Goal: Task Accomplishment & Management: Use online tool/utility

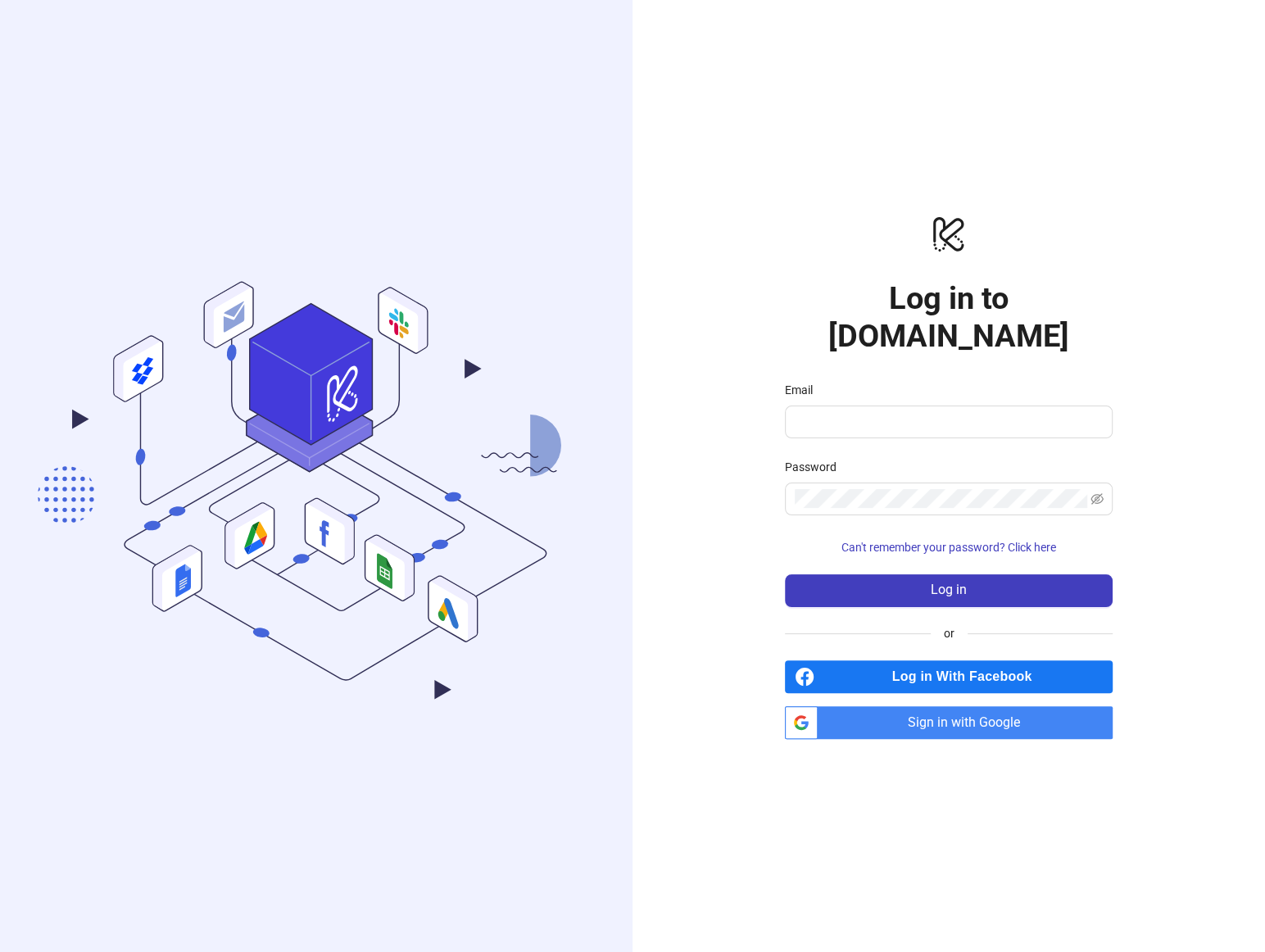
click at [969, 706] on span "Sign in with Google" at bounding box center [968, 722] width 288 height 33
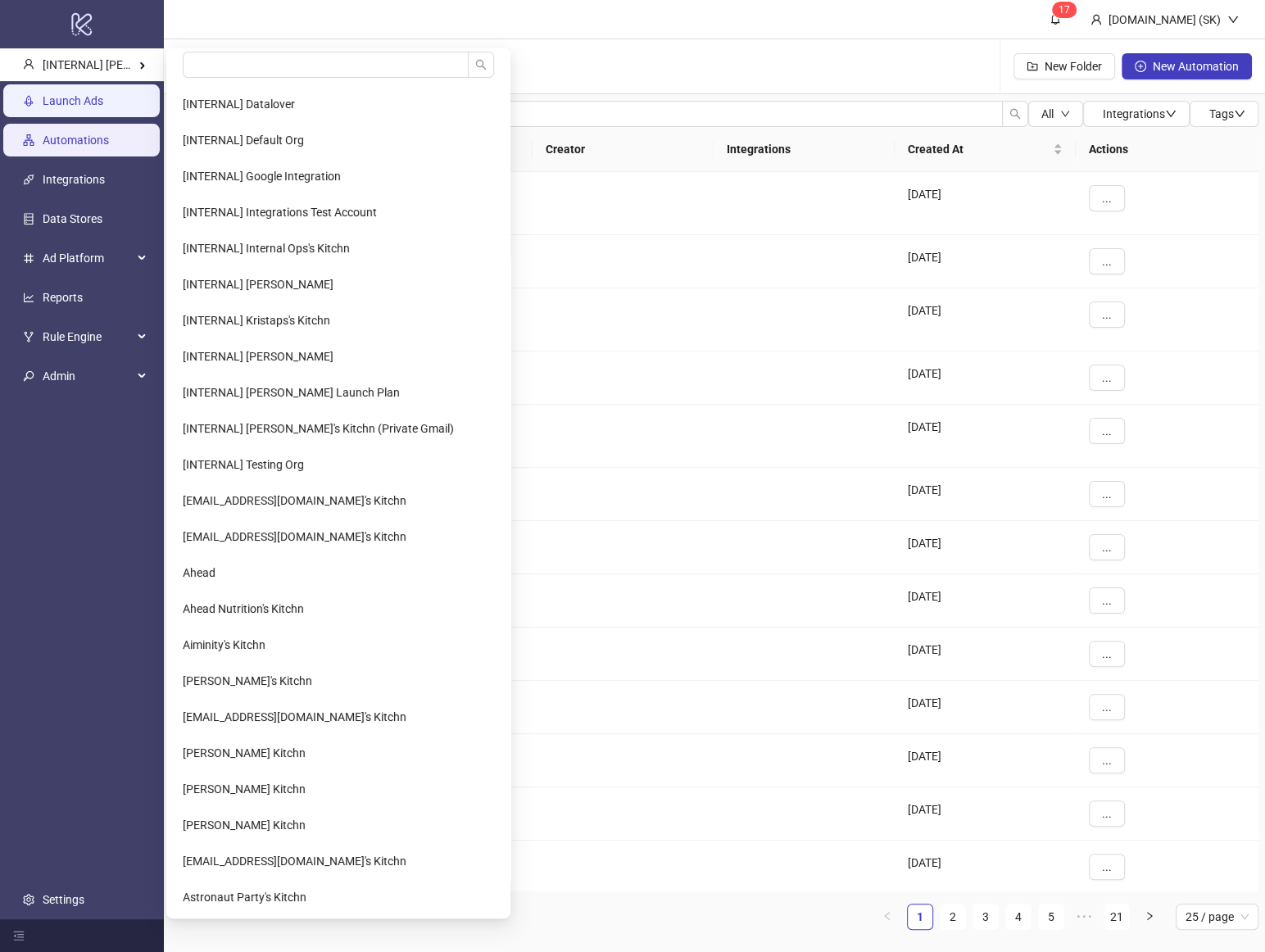
click at [104, 95] on link "Launch Ads" at bounding box center [73, 101] width 61 height 13
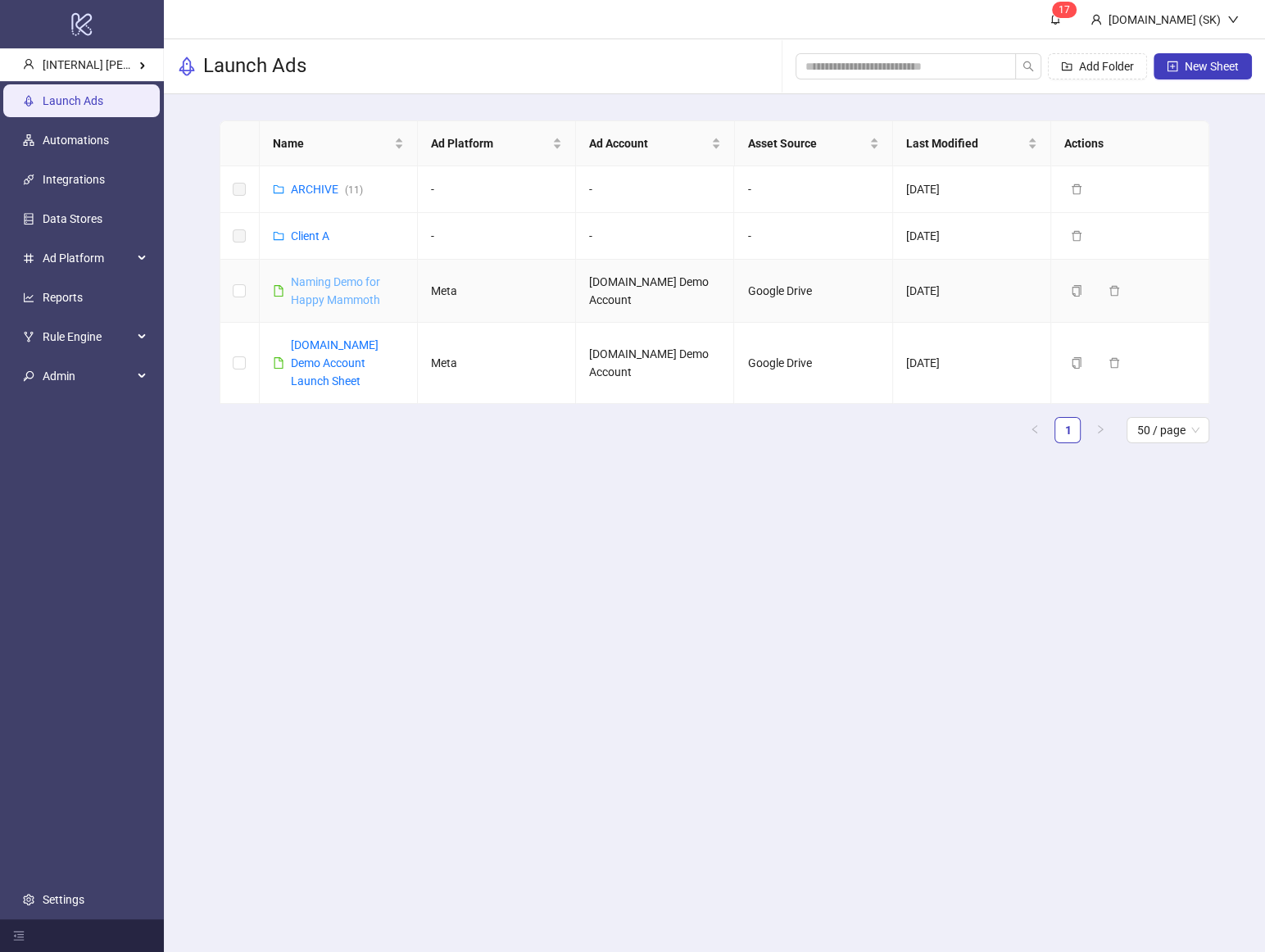
click at [359, 298] on link "Naming Demo for Happy Mammoth" at bounding box center [336, 290] width 90 height 31
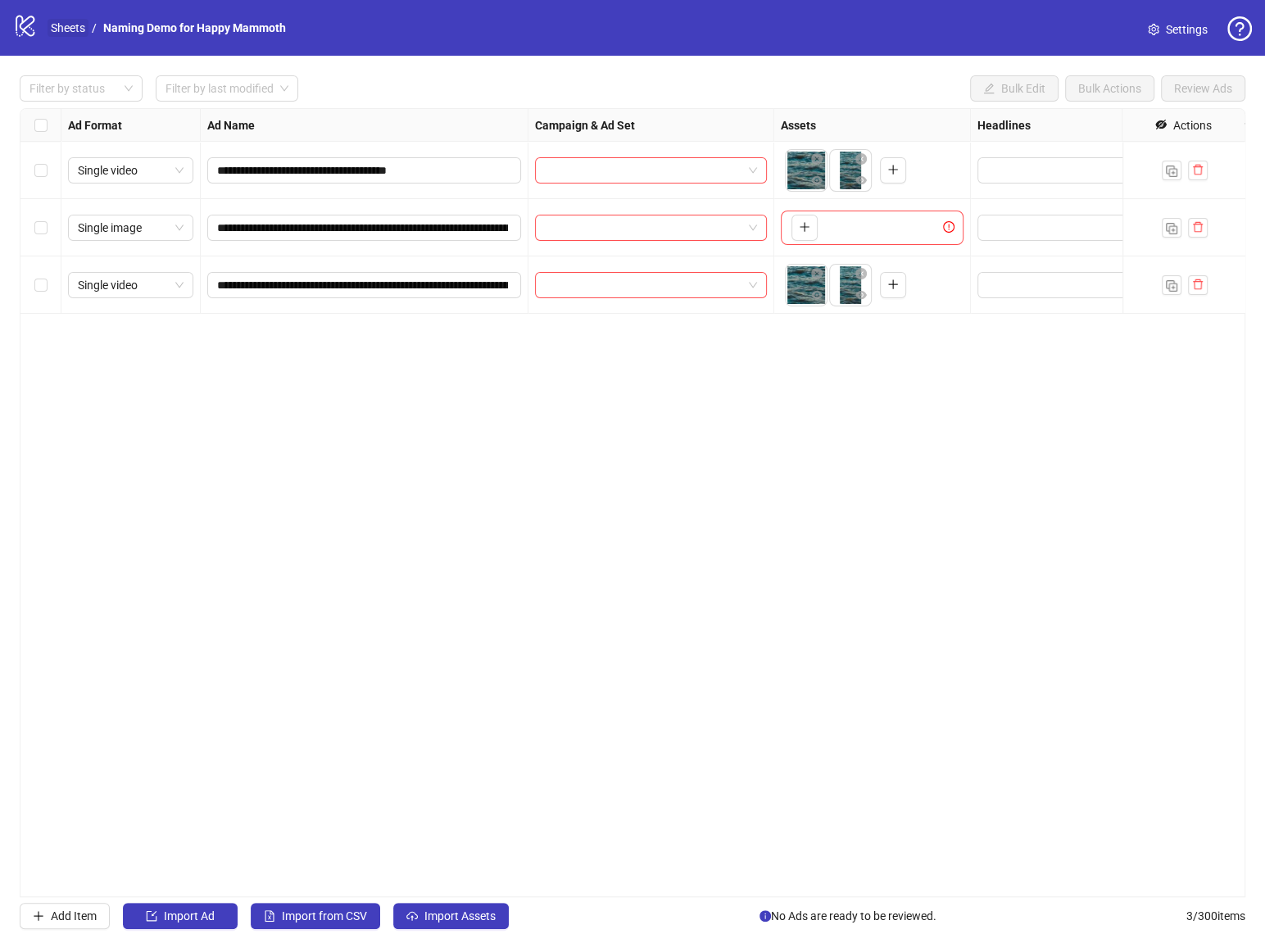
click at [62, 30] on link "Sheets" at bounding box center [68, 28] width 41 height 18
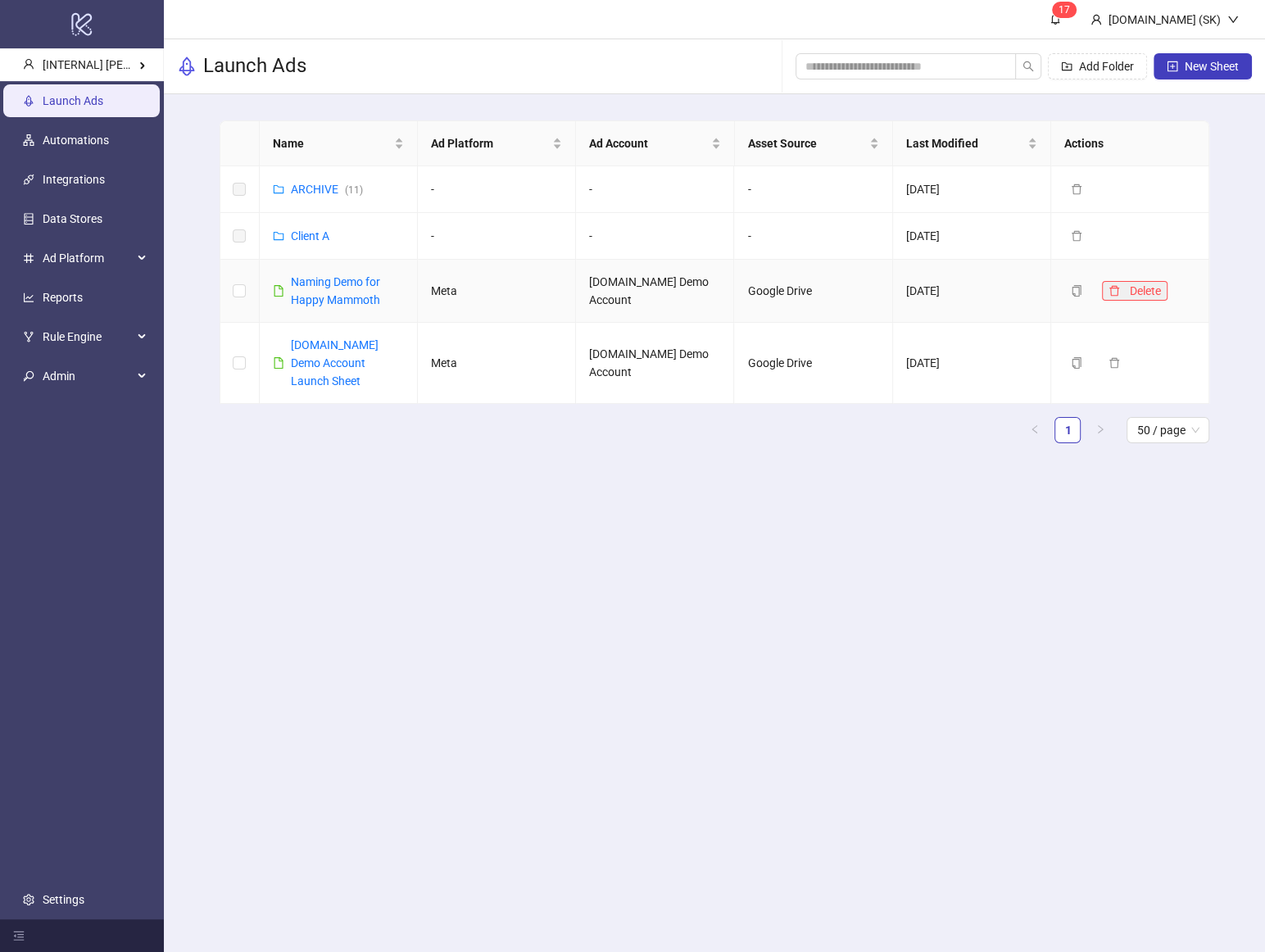
click at [1117, 292] on icon "delete" at bounding box center [1114, 291] width 12 height 12
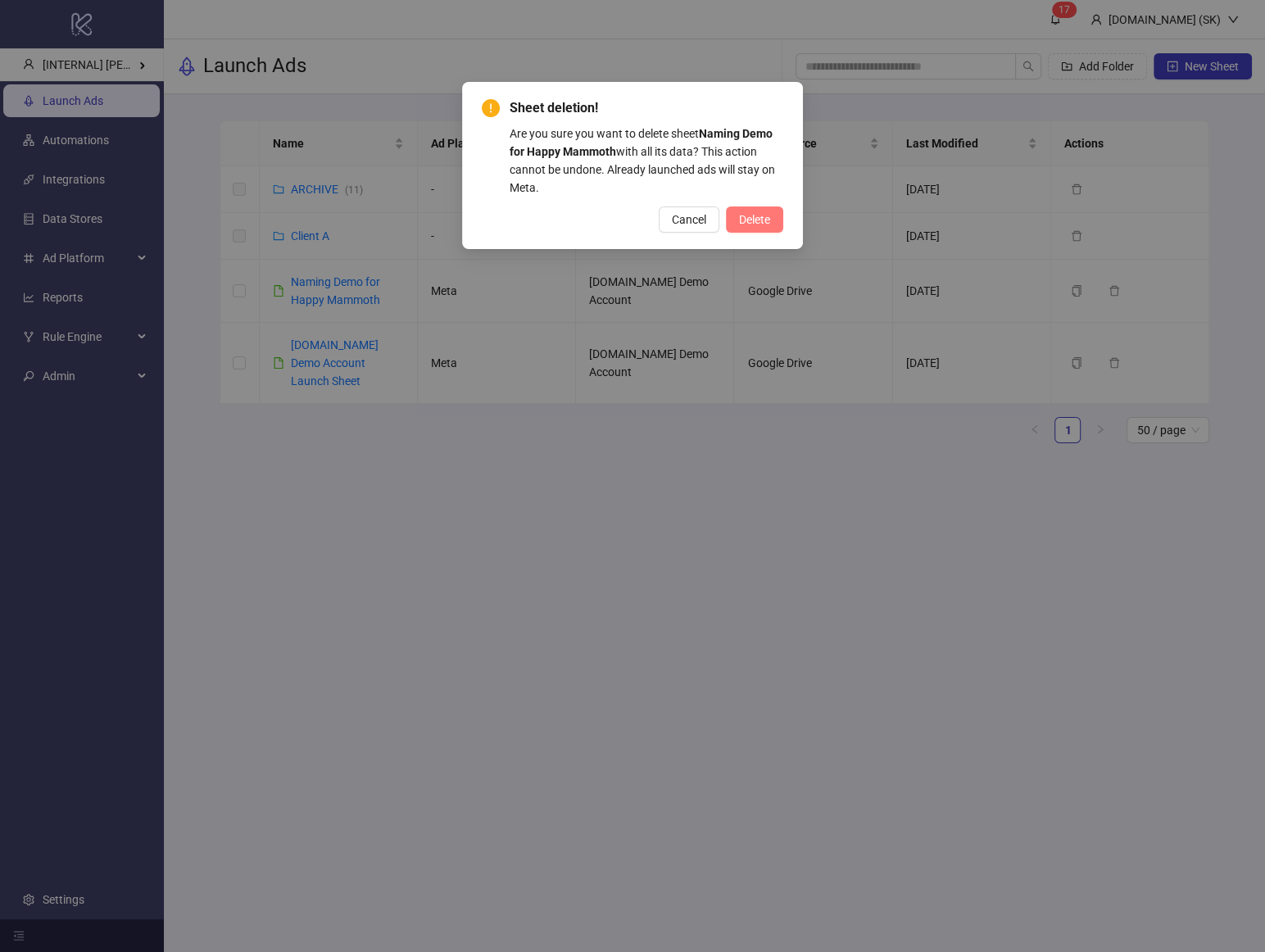
click at [763, 214] on span "Delete" at bounding box center [754, 219] width 31 height 13
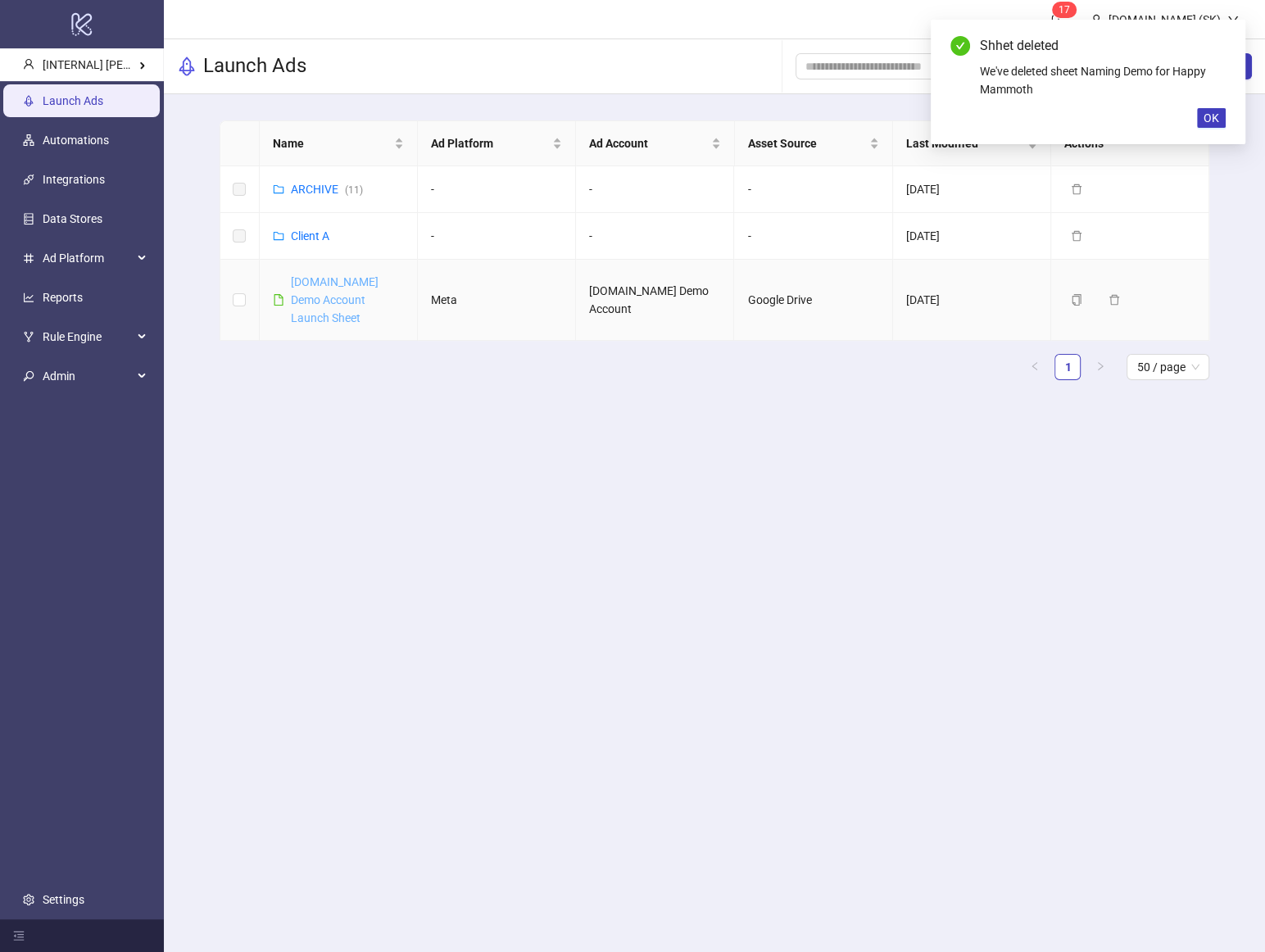
click at [321, 297] on link "[DOMAIN_NAME] Demo Account Launch Sheet" at bounding box center [335, 299] width 88 height 49
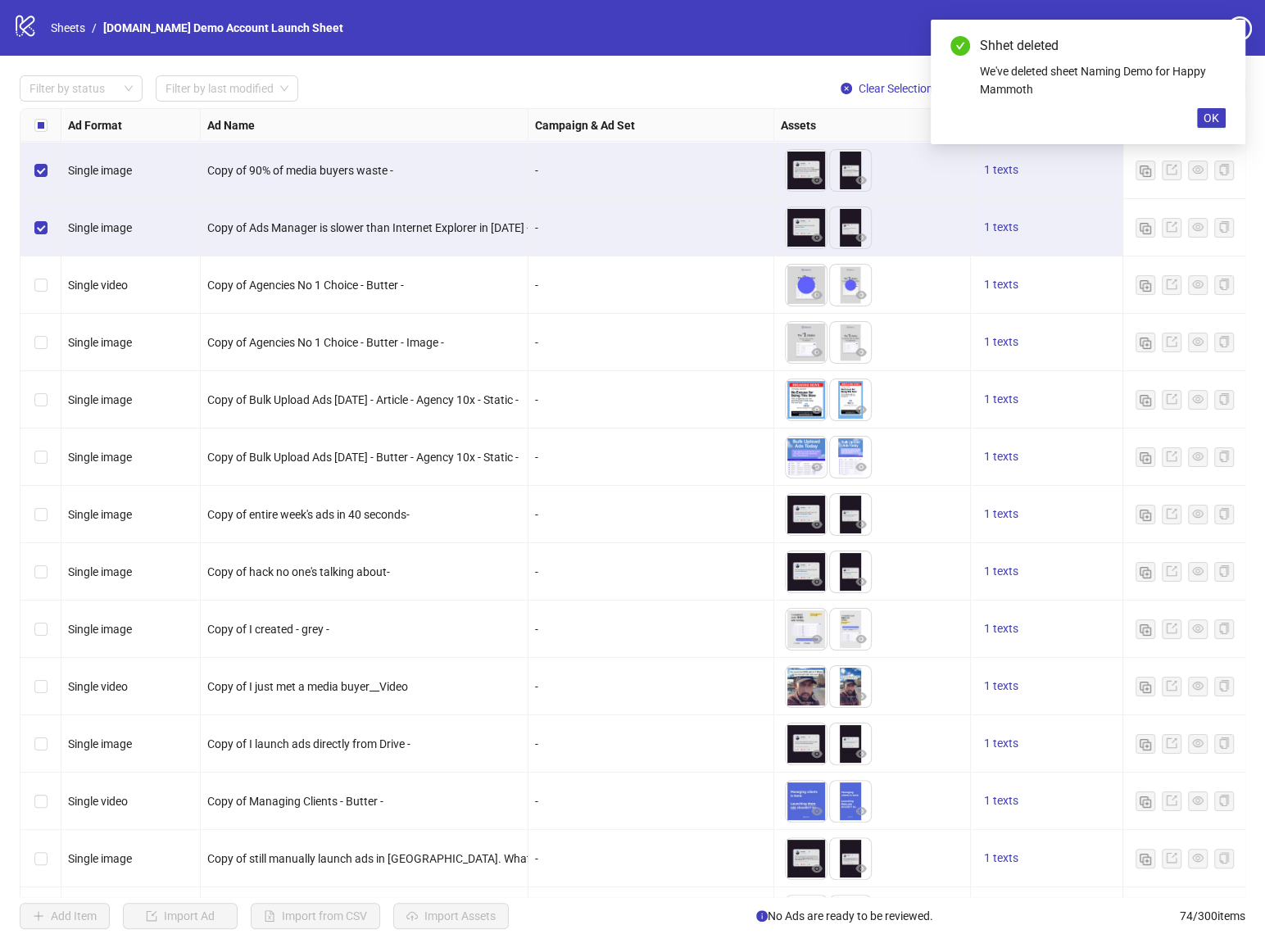
click at [38, 274] on div "Select row 3" at bounding box center [41, 285] width 41 height 58
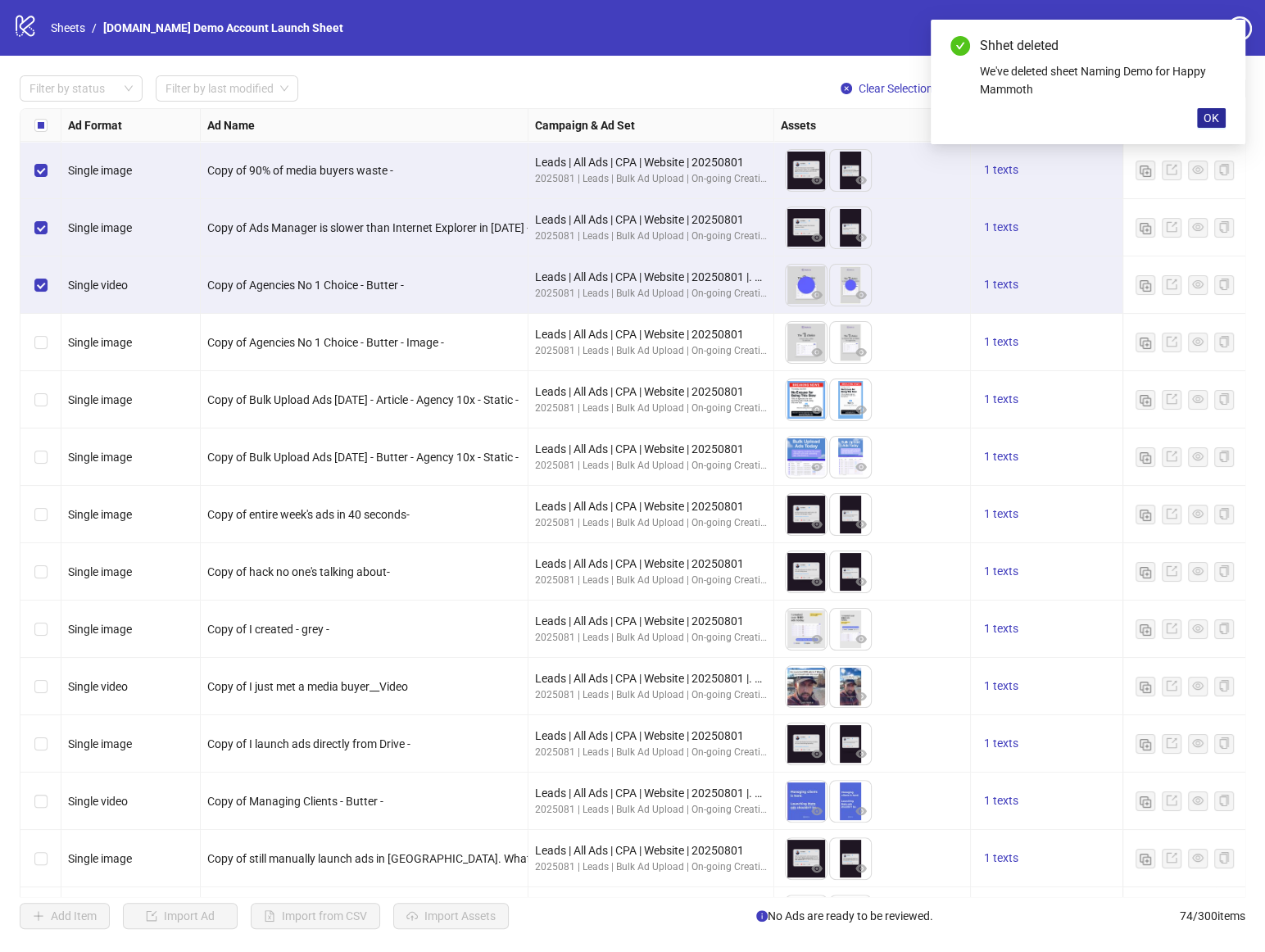
click at [1206, 113] on span "OK" at bounding box center [1211, 118] width 16 height 13
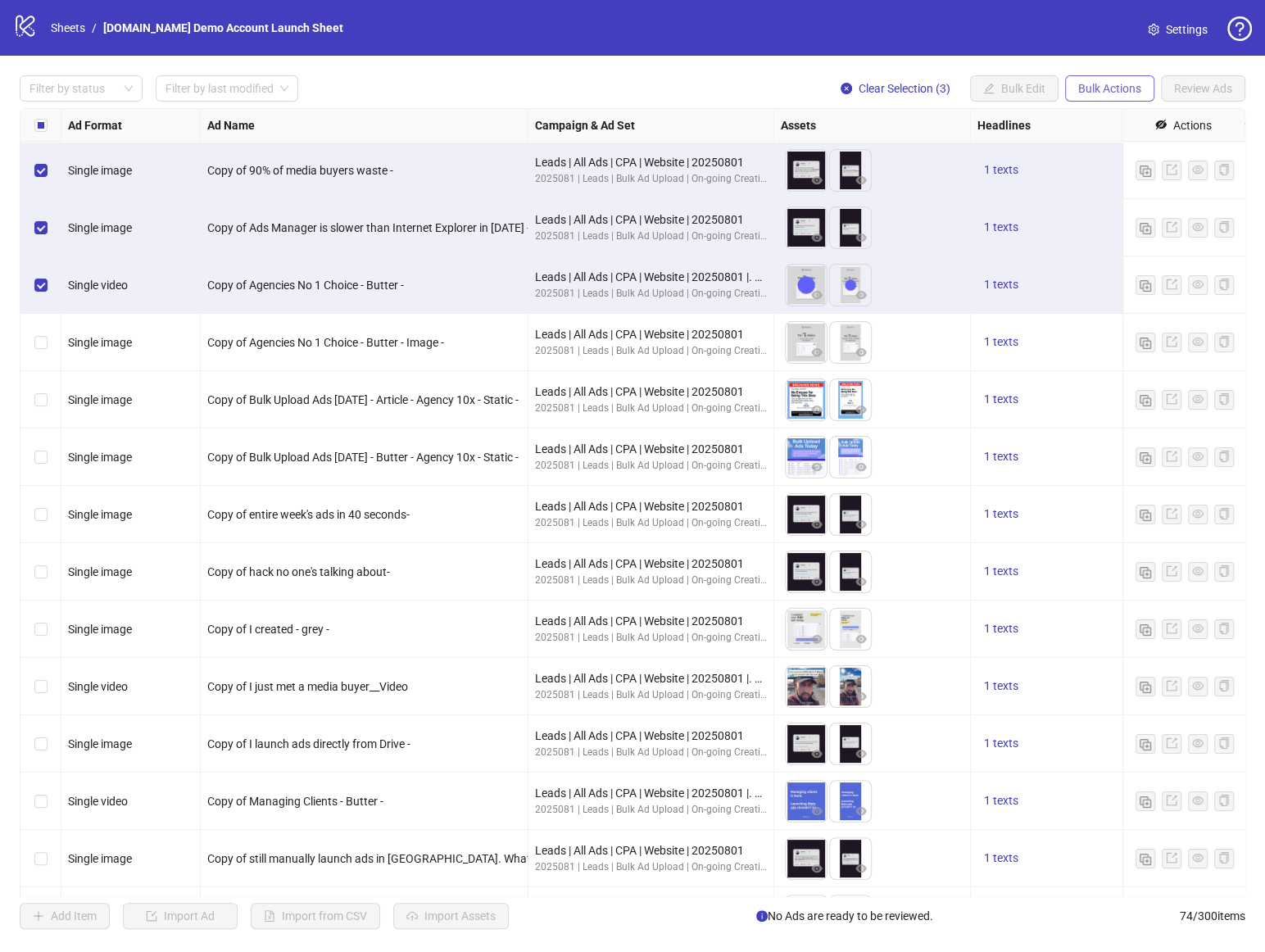
click at [1113, 86] on span "Bulk Actions" at bounding box center [1109, 88] width 63 height 13
click at [1114, 220] on span "Export" at bounding box center [1134, 226] width 113 height 18
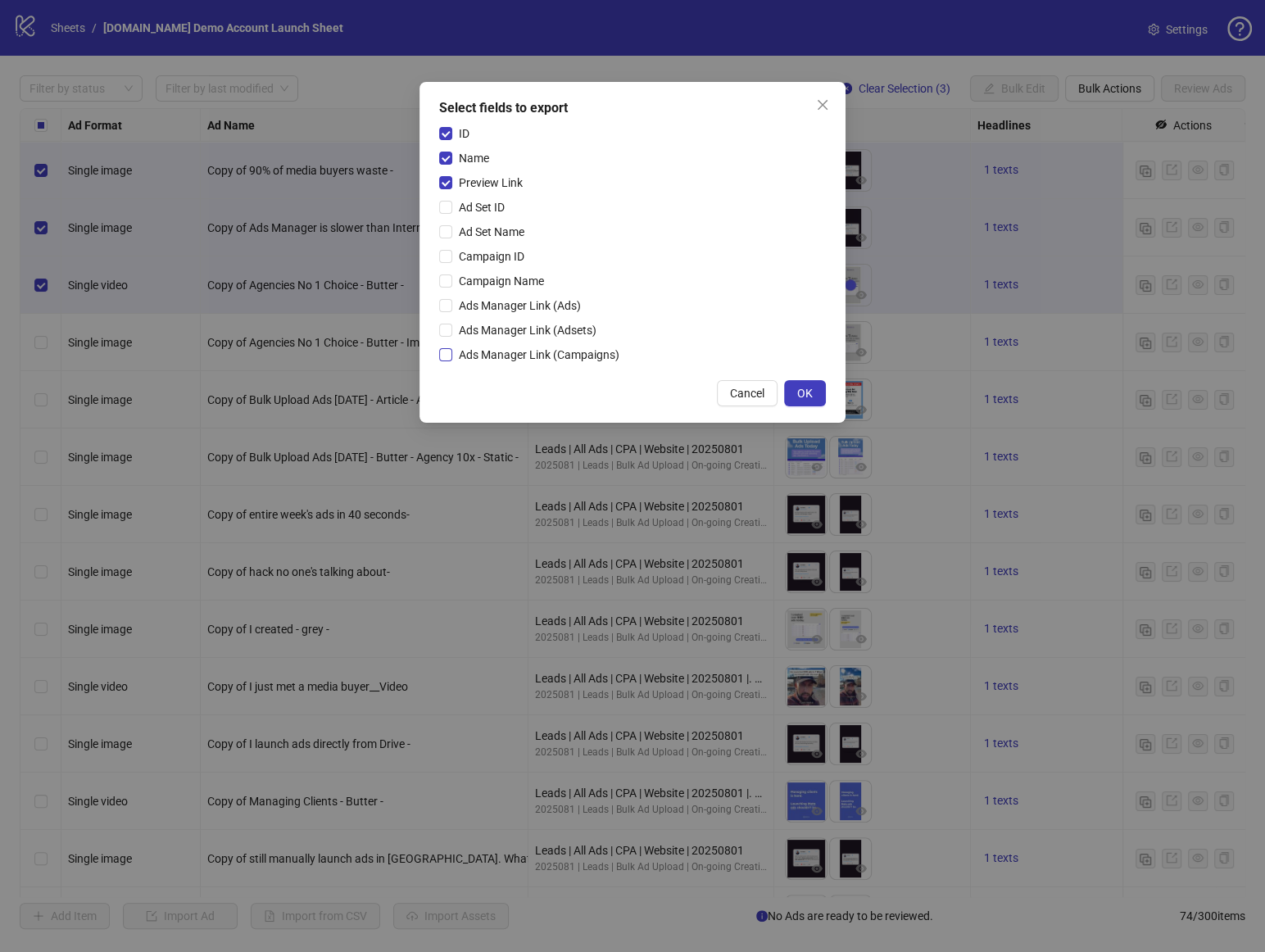
click at [518, 354] on span "Ads Manager Link (Campaigns)" at bounding box center [539, 355] width 173 height 18
click at [520, 325] on span "Ads Manager Link (Adsets)" at bounding box center [527, 330] width 151 height 18
click at [529, 304] on span "Ads Manager Link (Ads)" at bounding box center [520, 306] width 136 height 18
click at [824, 111] on icon "close" at bounding box center [822, 105] width 13 height 13
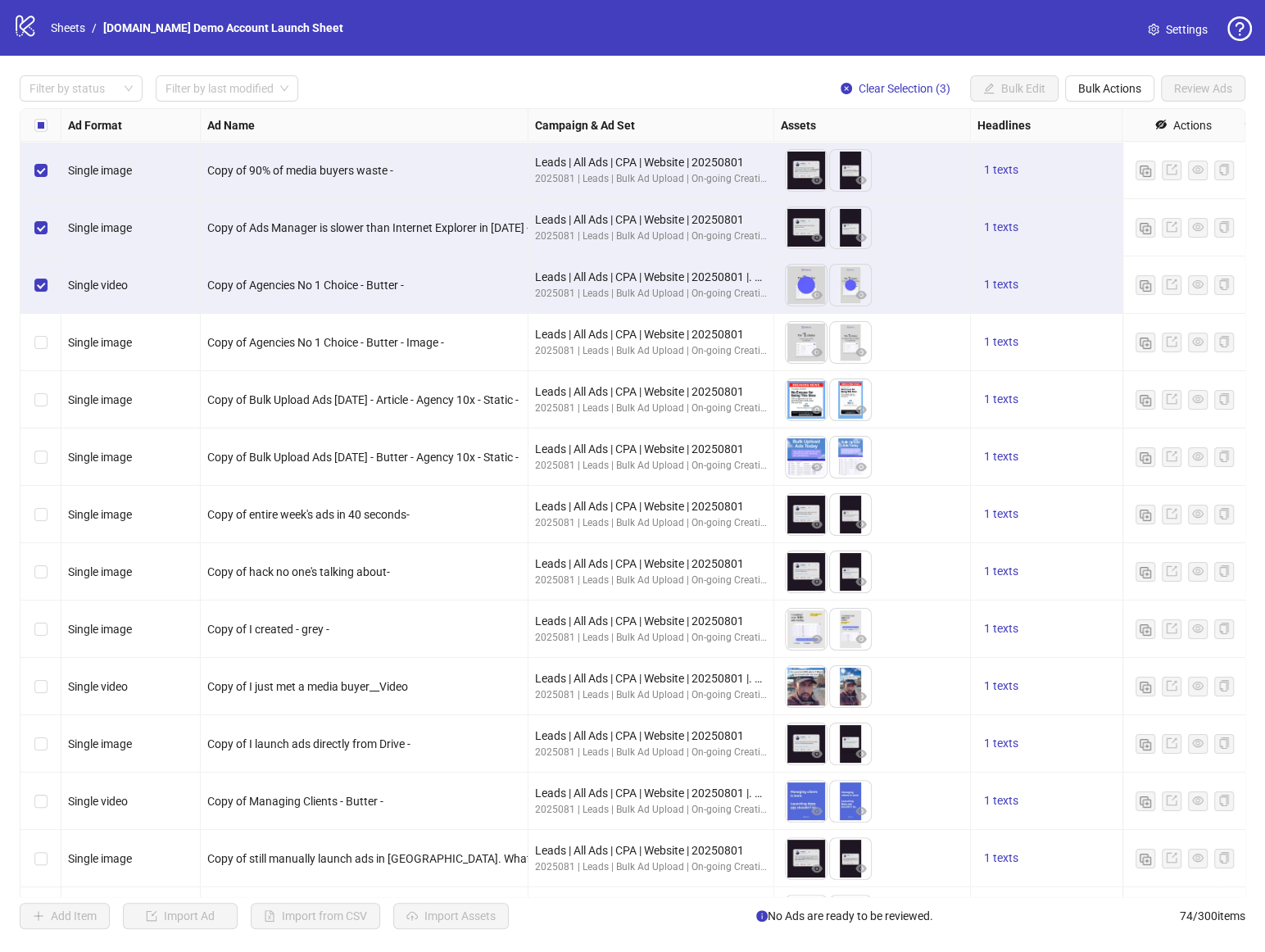
click at [282, 878] on div "Copy of still manually launch ads in Meta. What a waste of time -" at bounding box center [364, 859] width 328 height 58
click at [46, 129] on div "Select all rows" at bounding box center [41, 125] width 41 height 33
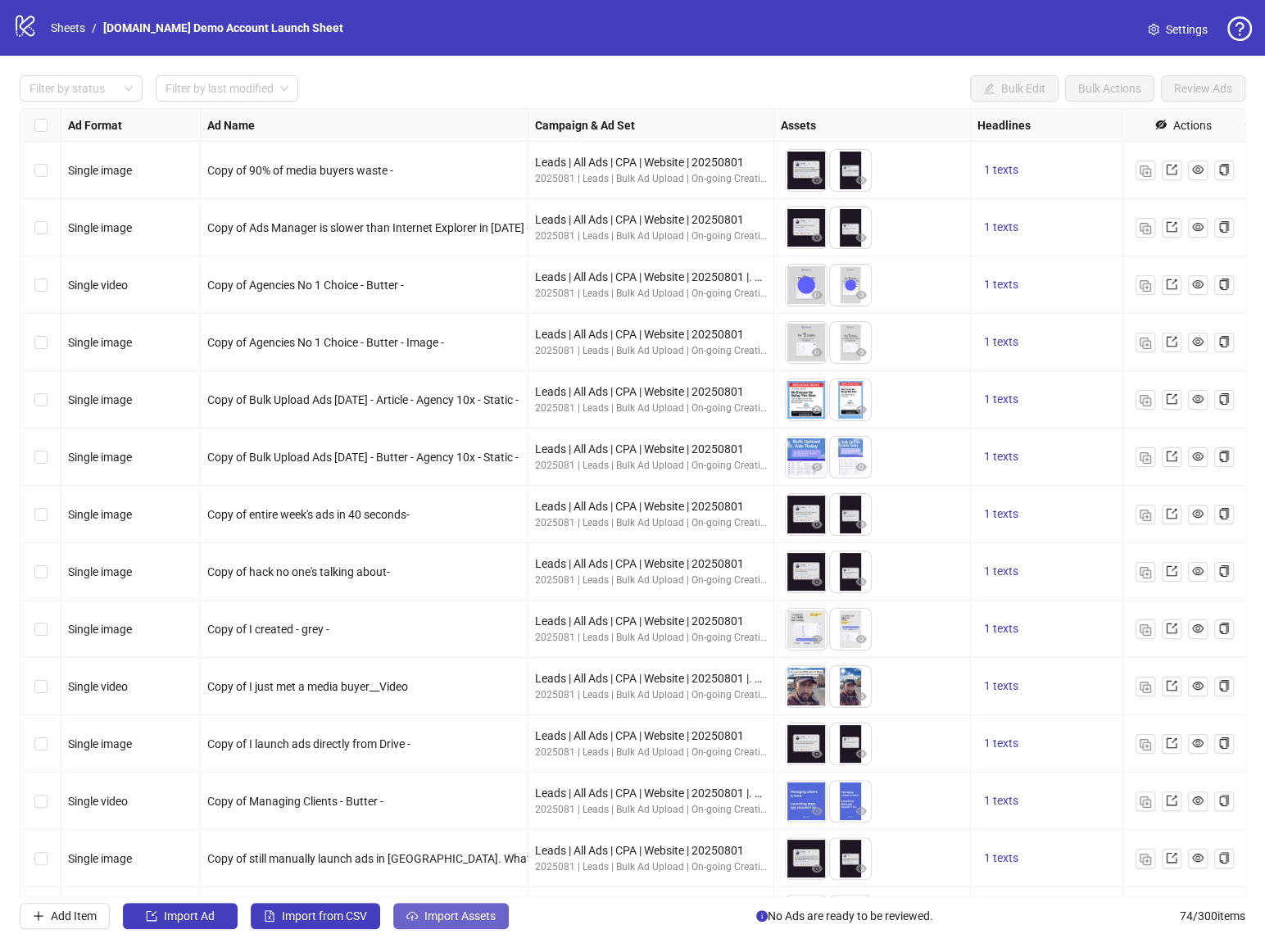
click at [471, 917] on span "Import Assets" at bounding box center [461, 915] width 72 height 13
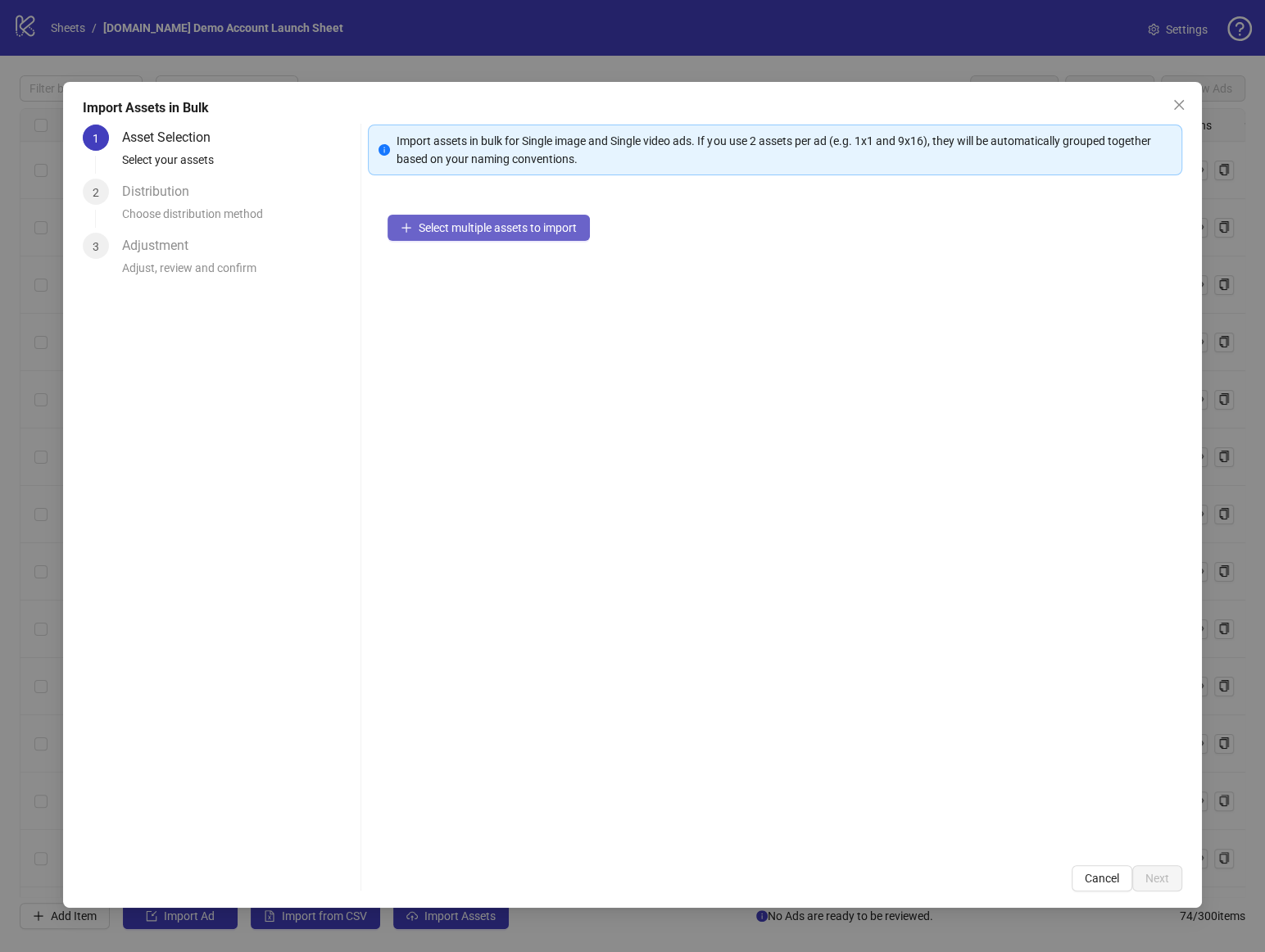
click at [539, 218] on button "Select multiple assets to import" at bounding box center [488, 227] width 202 height 26
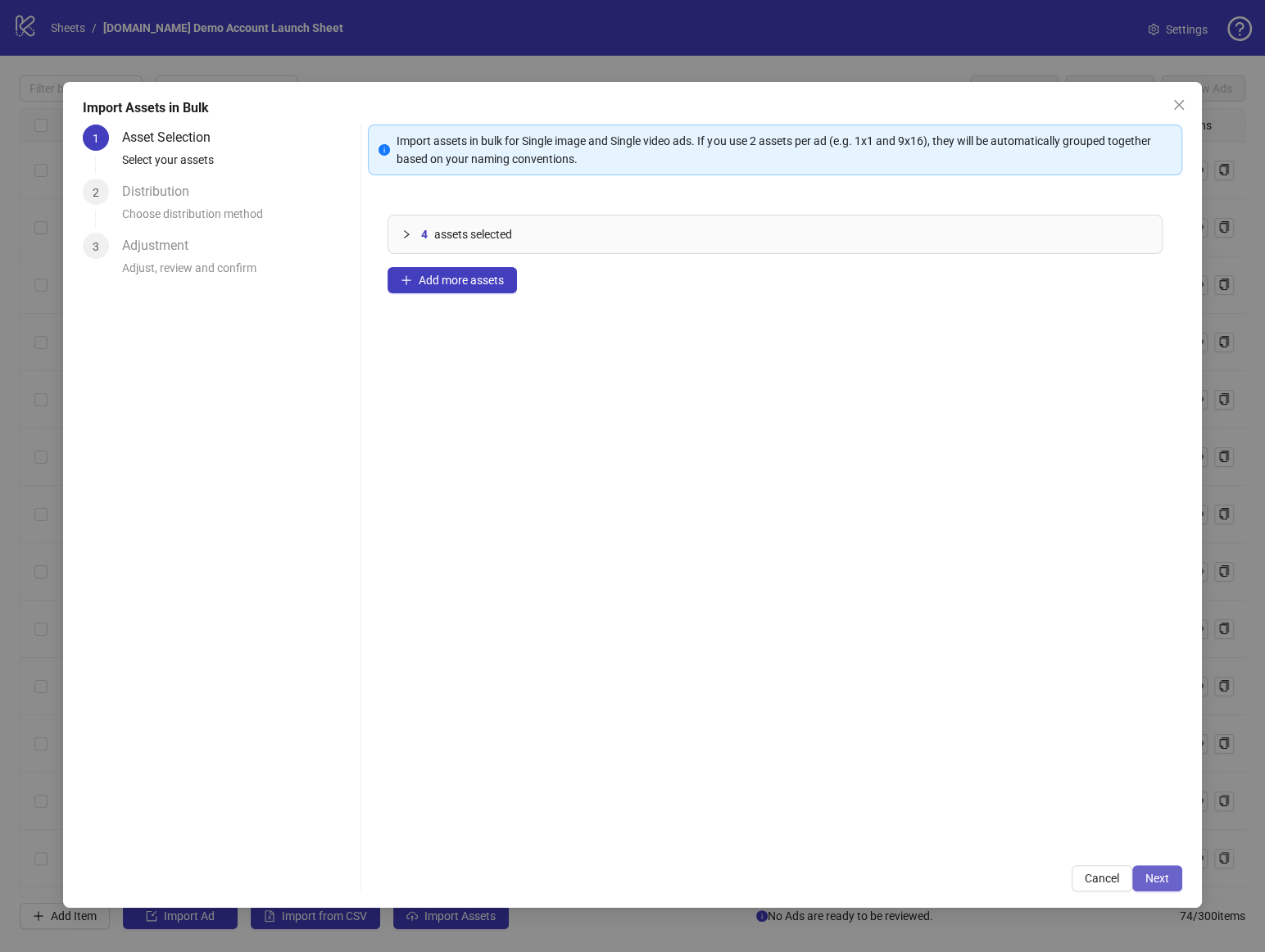
click at [1163, 886] on button "Next" at bounding box center [1157, 878] width 50 height 26
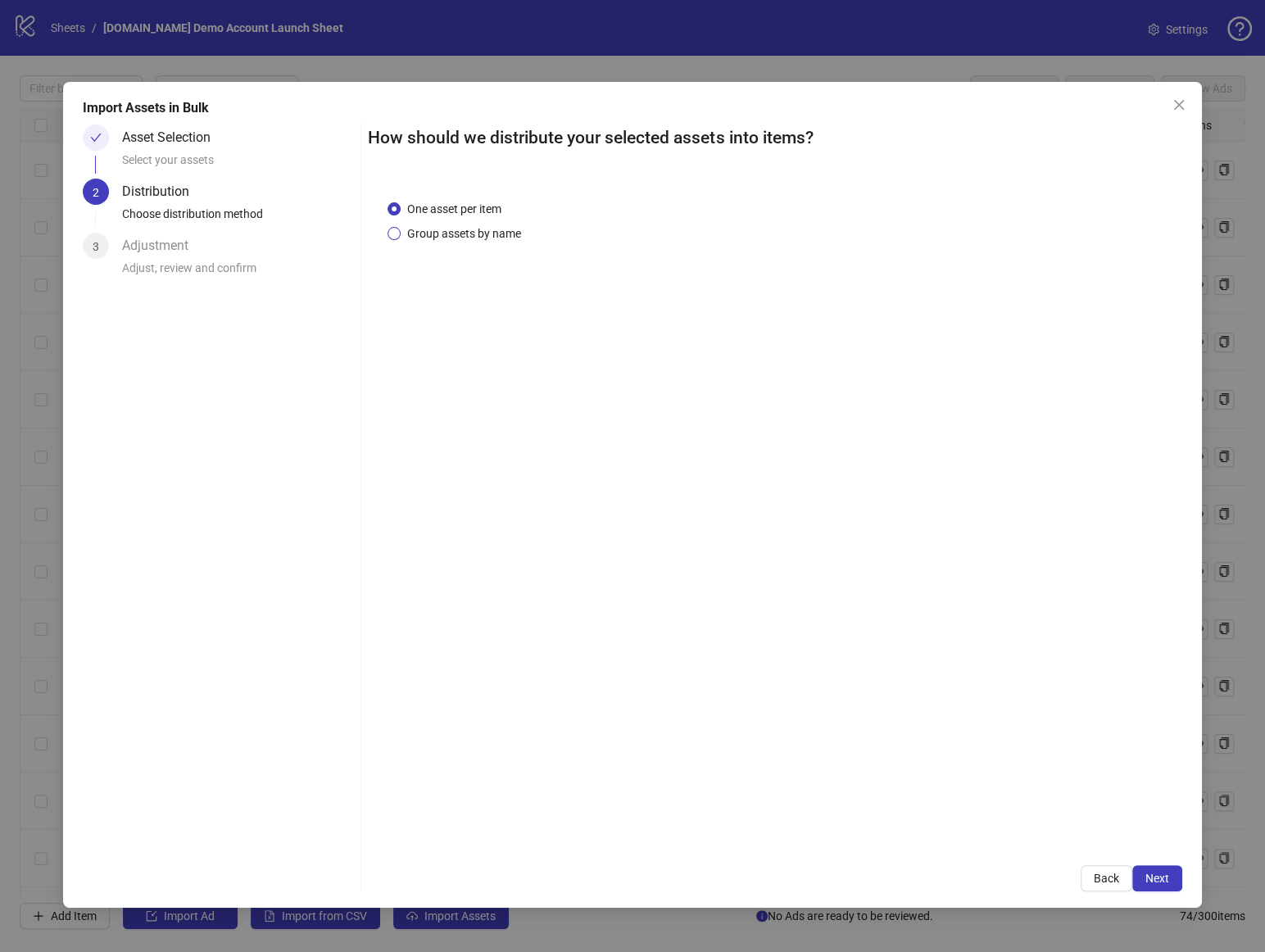
click at [495, 227] on span "Group assets by name" at bounding box center [464, 233] width 127 height 18
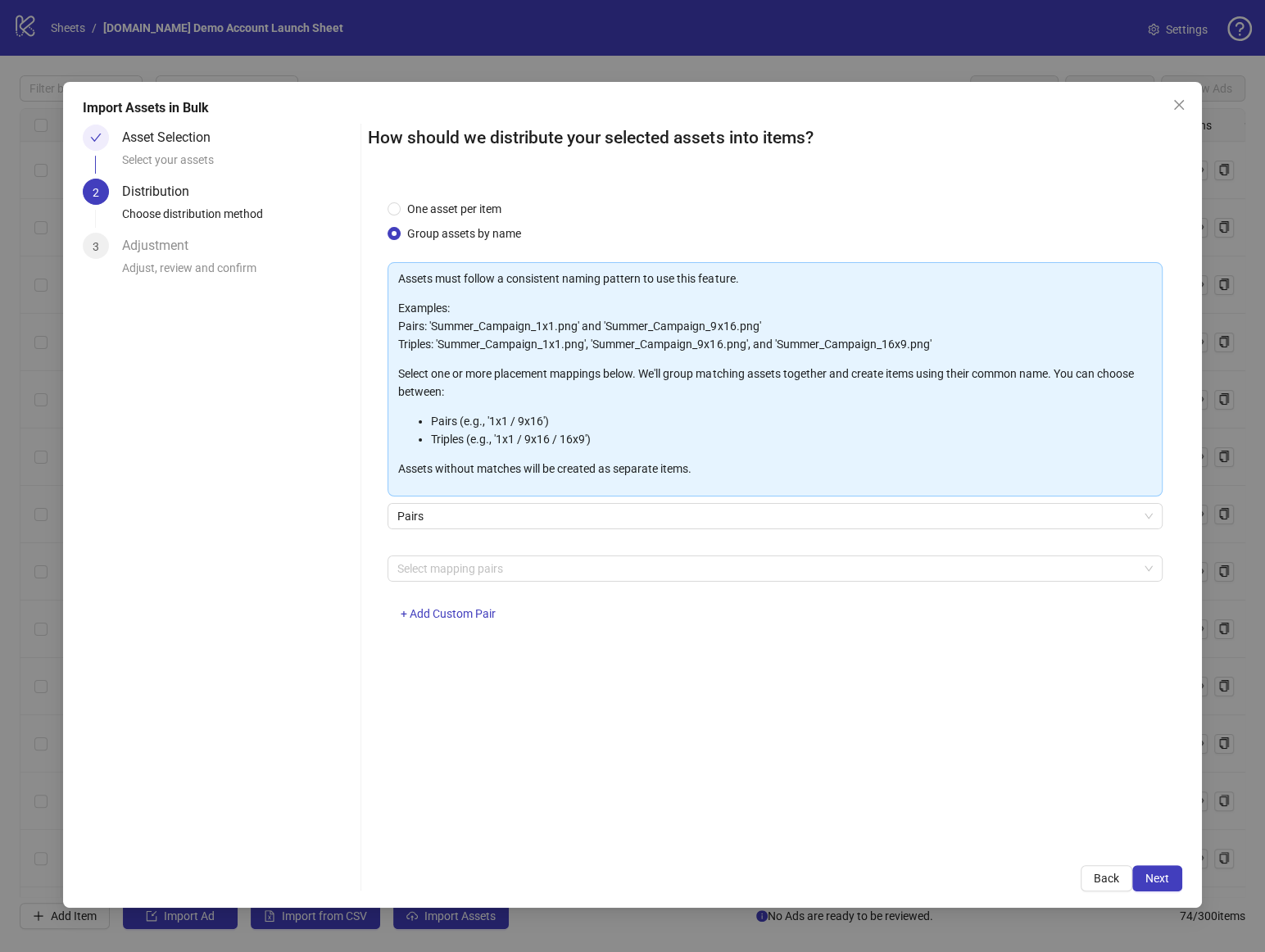
click at [485, 553] on div "Assets must follow a consistent naming pattern to use this feature. Examples: P…" at bounding box center [775, 452] width 775 height 379
click at [484, 560] on div at bounding box center [766, 568] width 751 height 23
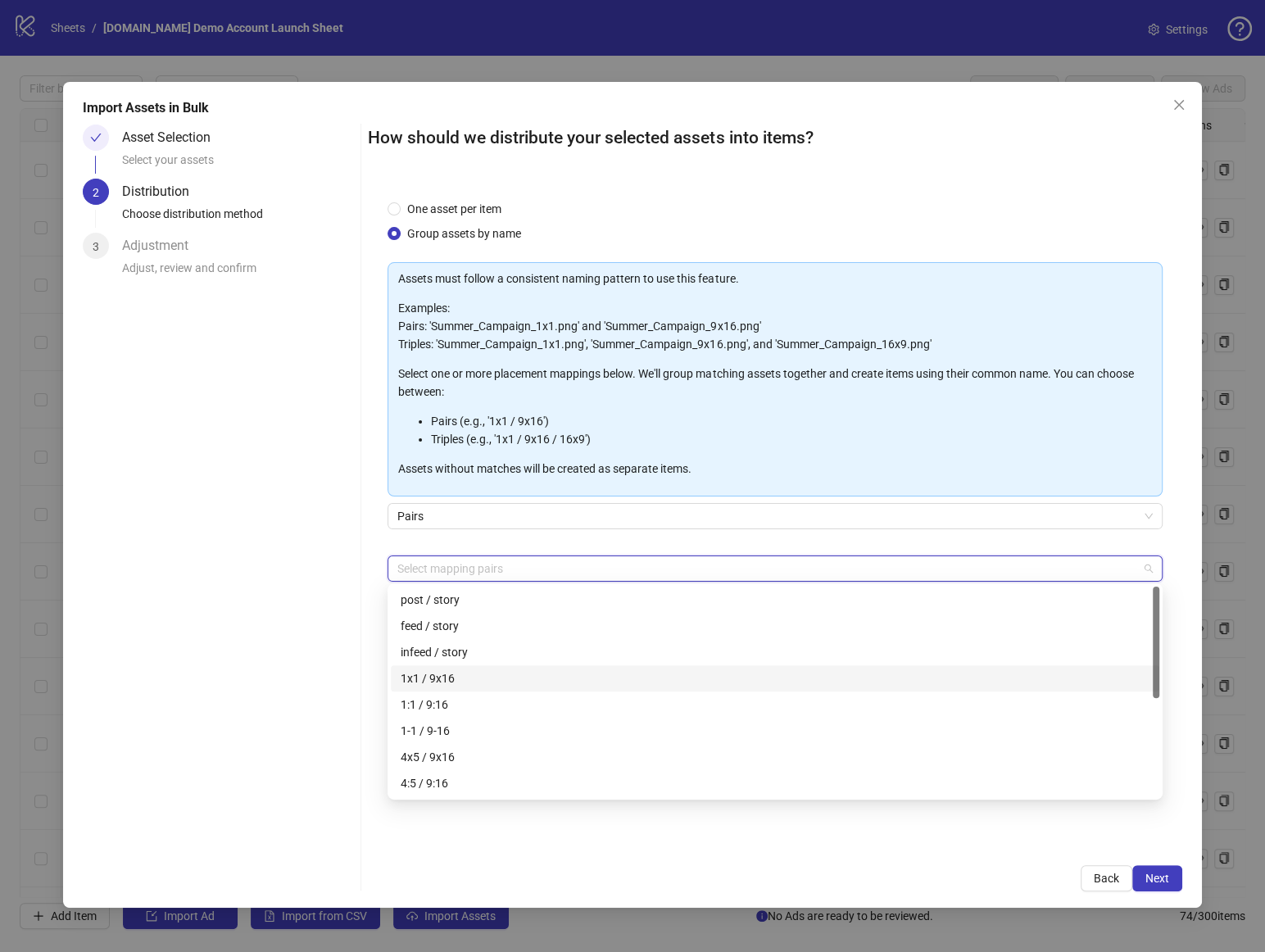
click at [492, 674] on div "1x1 / 9x16" at bounding box center [775, 679] width 749 height 18
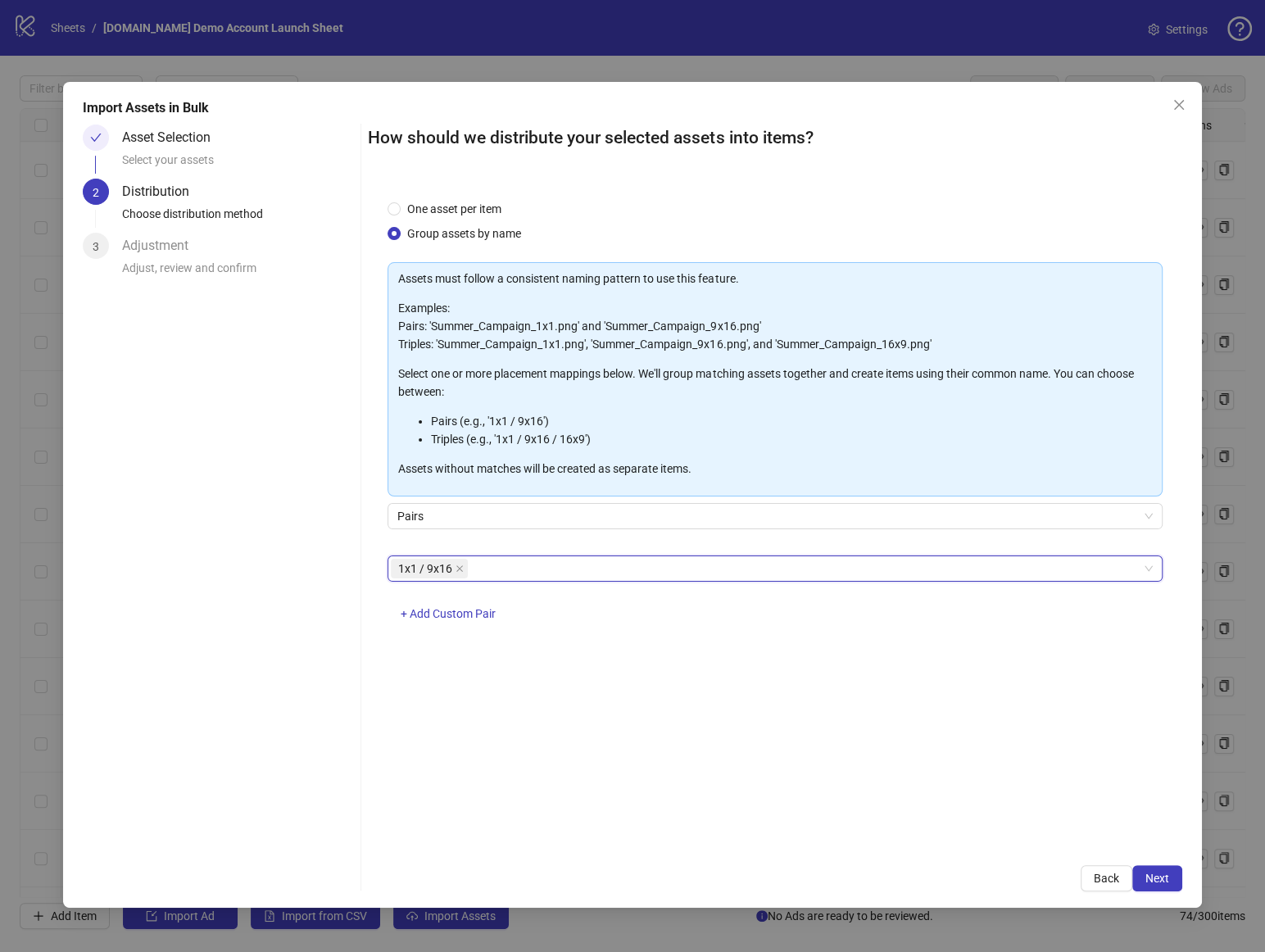
click at [273, 706] on div "Asset Selection Select your assets 2 Distribution Choose distribution method 3 …" at bounding box center [218, 507] width 271 height 767
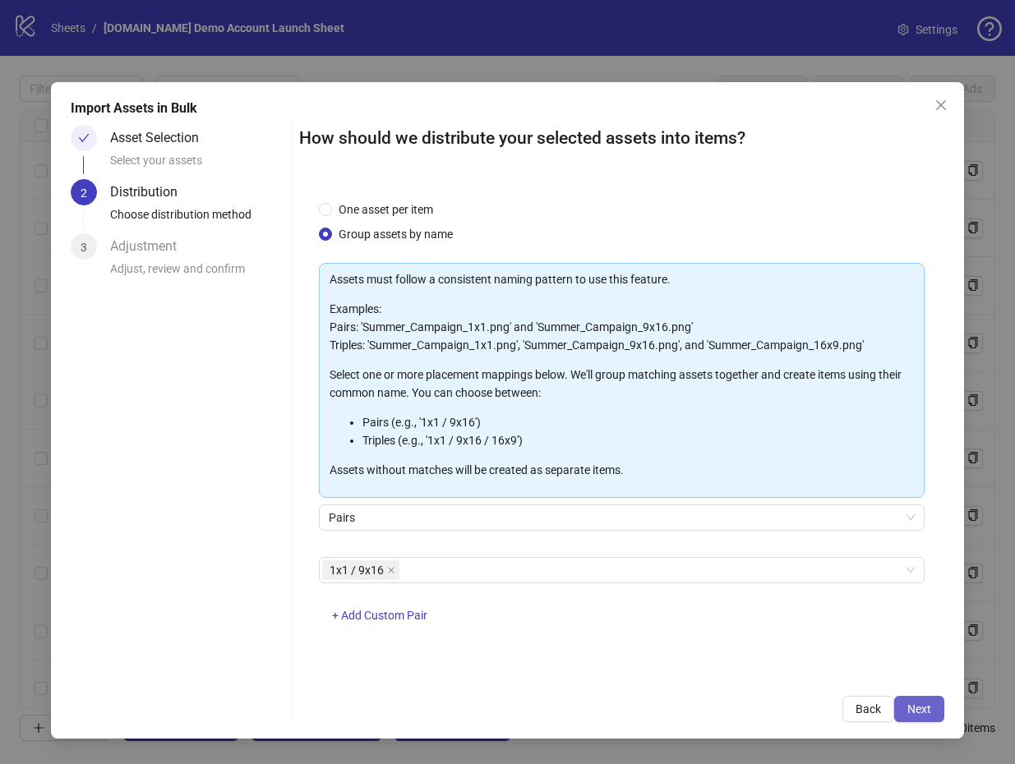
click at [919, 700] on button "Next" at bounding box center [919, 709] width 50 height 26
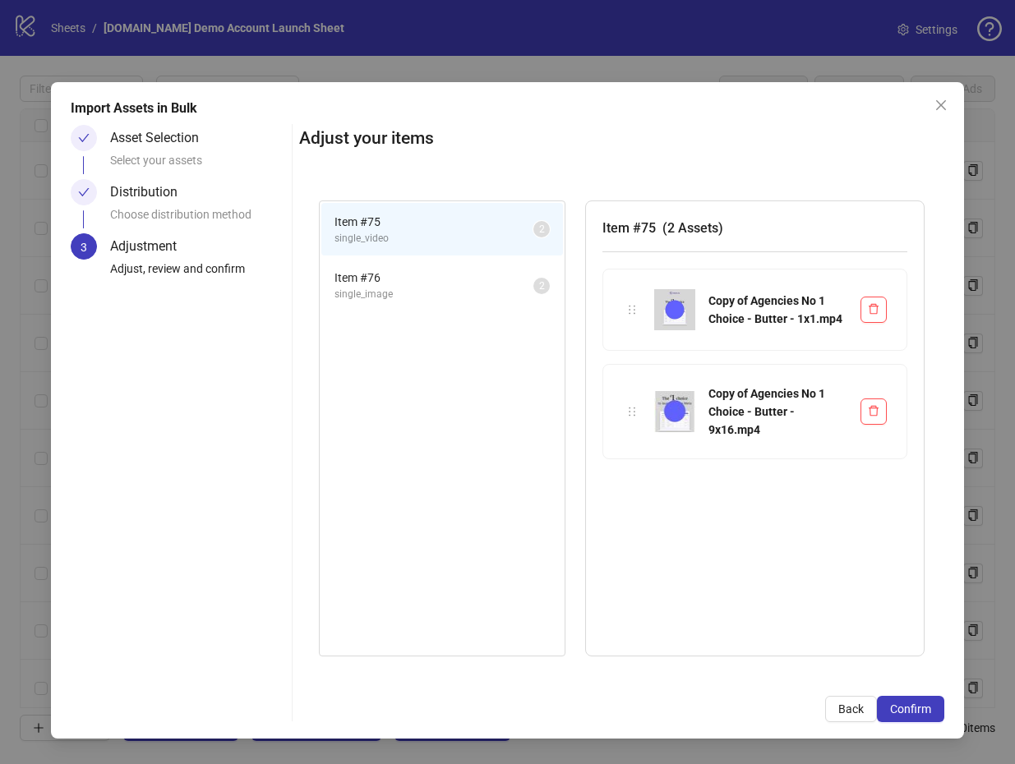
click at [459, 290] on span "single_image" at bounding box center [434, 295] width 199 height 16
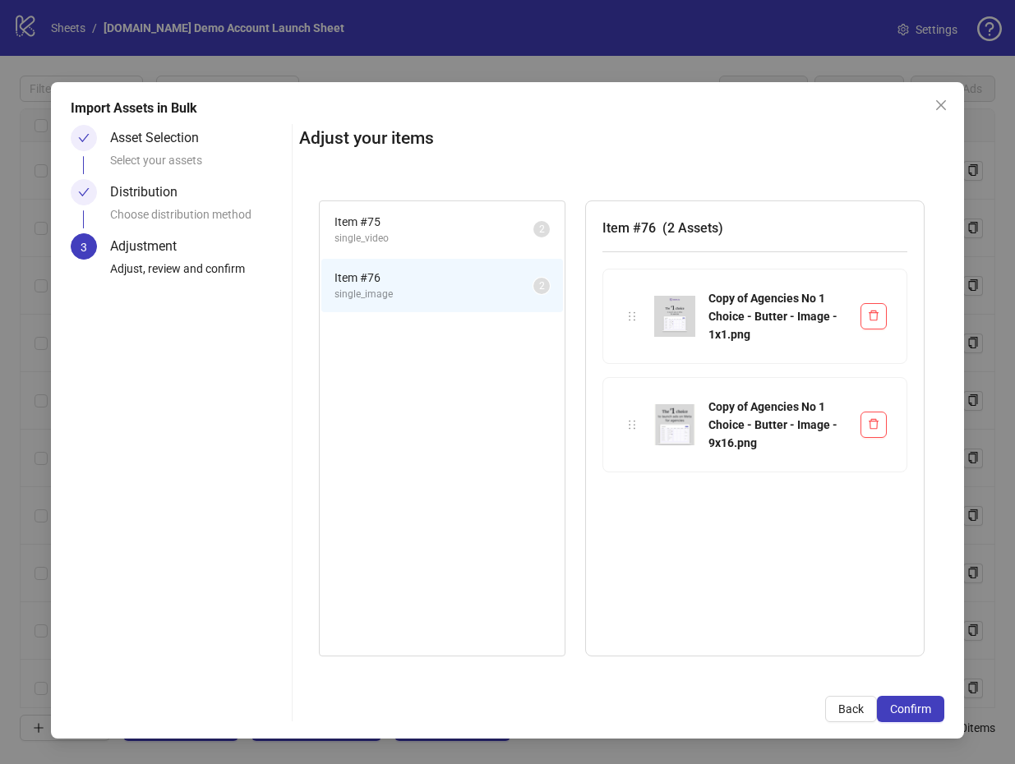
click at [743, 322] on div "Copy of Agencies No 1 Choice - Butter - Image - 1x1.png" at bounding box center [777, 316] width 139 height 54
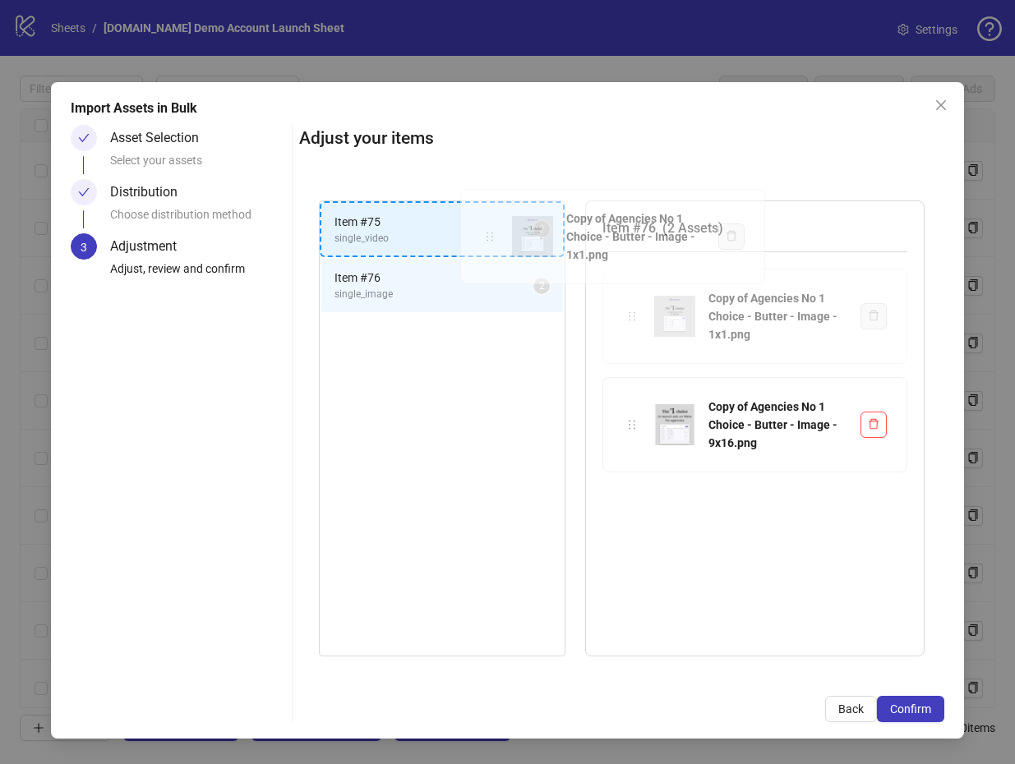
drag, startPoint x: 635, startPoint y: 324, endPoint x: 493, endPoint y: 244, distance: 163.0
click at [493, 244] on div "Item # 75 single_video 2 Item # 76 single_image 2 Item # 76 ( 2 Assets ) Copy o…" at bounding box center [621, 429] width 645 height 496
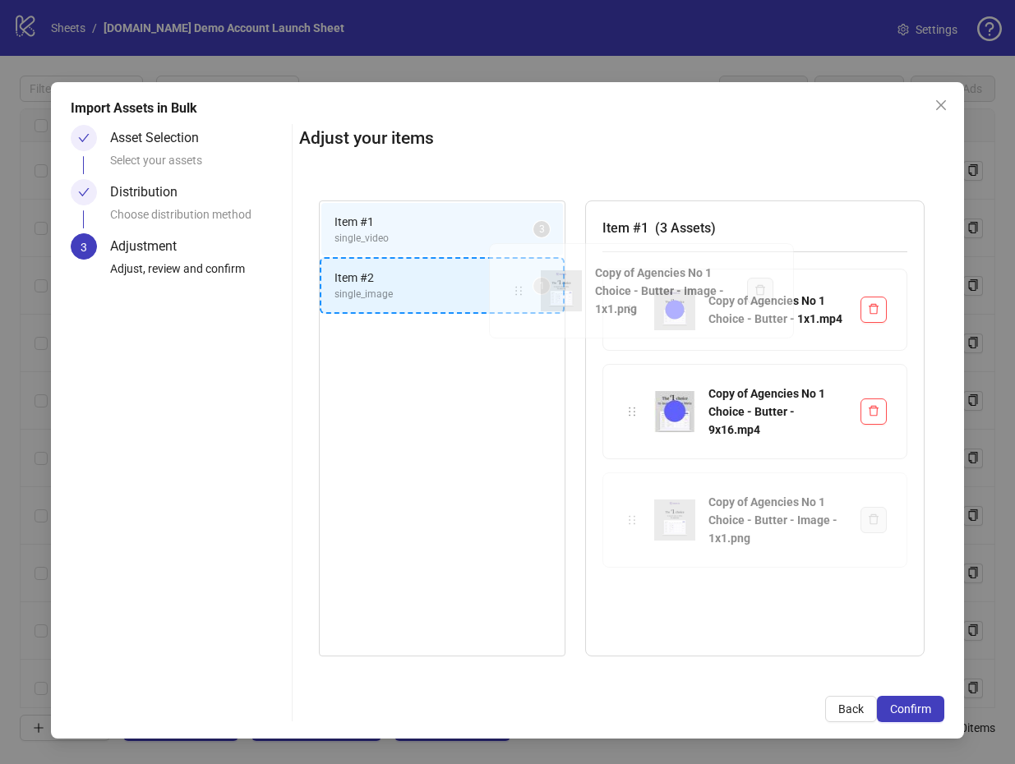
drag, startPoint x: 635, startPoint y: 522, endPoint x: 521, endPoint y: 292, distance: 256.6
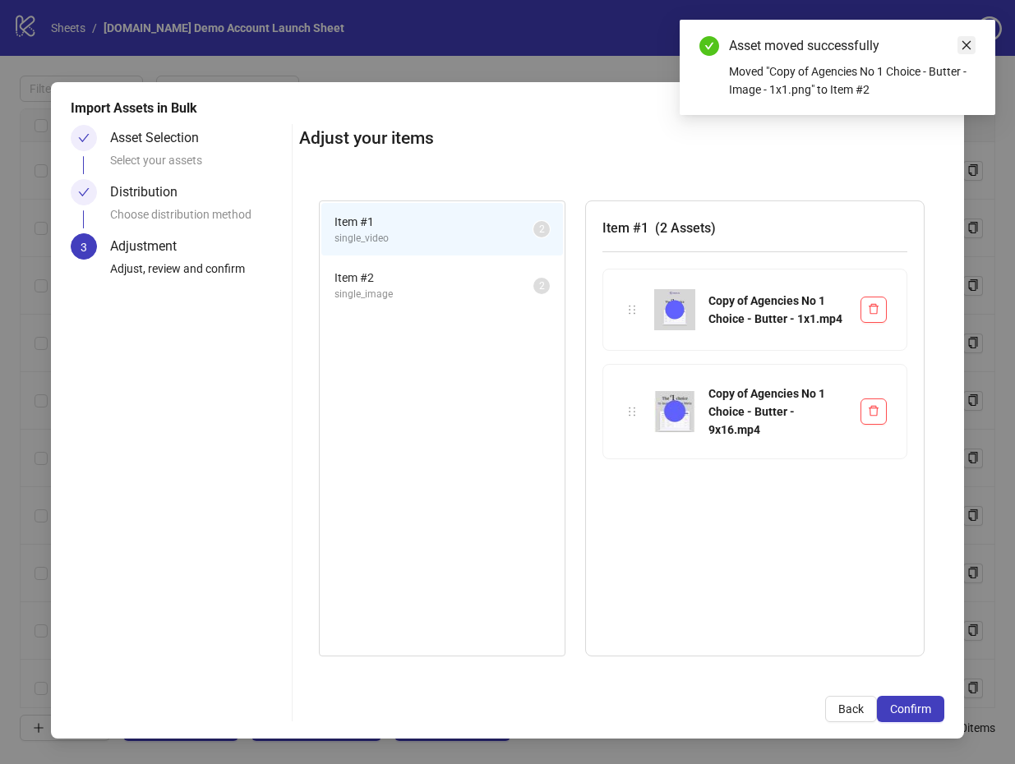
click at [968, 44] on icon "close" at bounding box center [967, 45] width 12 height 12
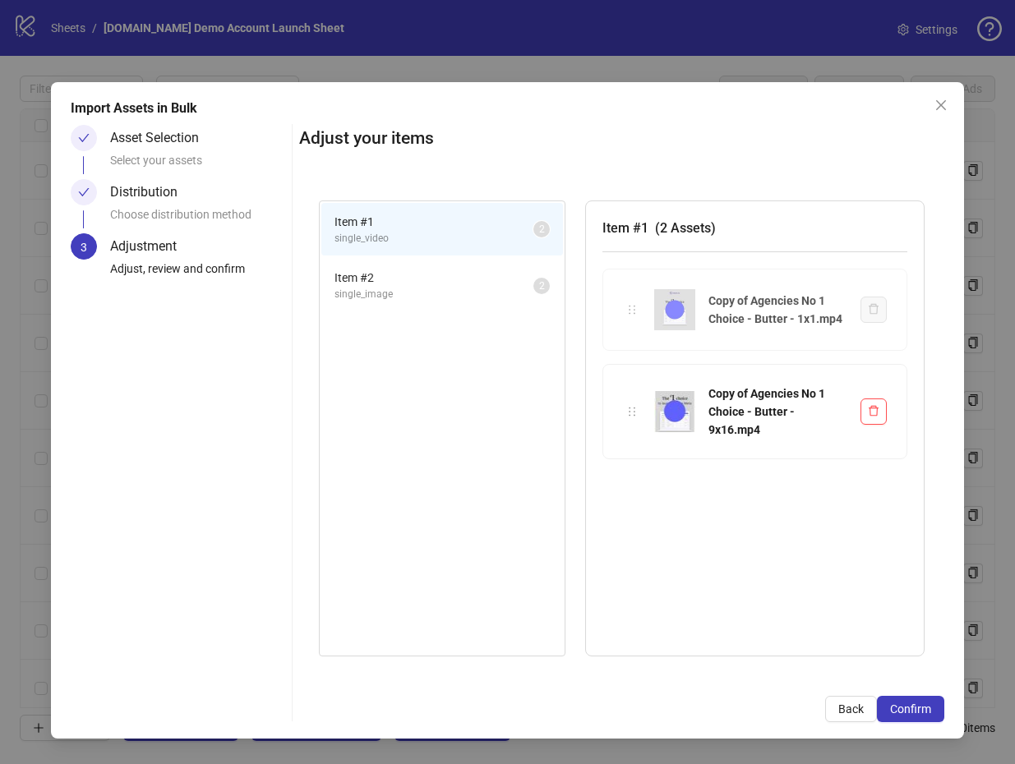
drag, startPoint x: 636, startPoint y: 312, endPoint x: 630, endPoint y: 323, distance: 12.1
click at [630, 323] on div "Item # 1 single_video 2 Item # 2 single_image 2 Item # 1 ( 2 Assets ) Copy of A…" at bounding box center [621, 429] width 645 height 496
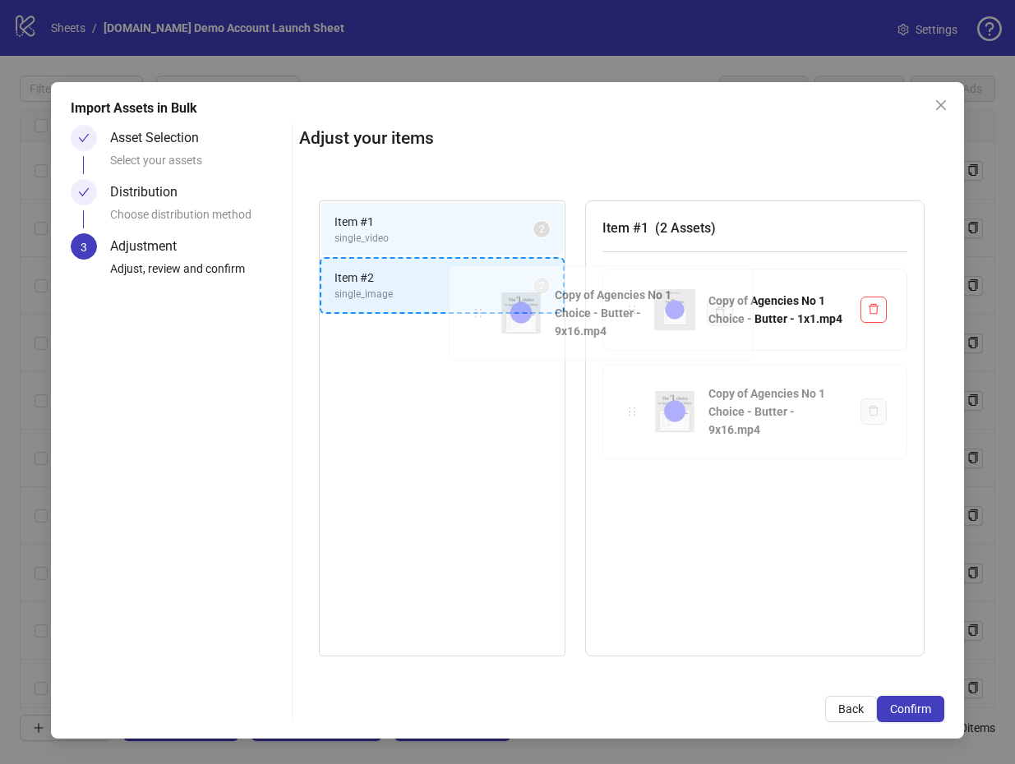
drag, startPoint x: 632, startPoint y: 406, endPoint x: 478, endPoint y: 307, distance: 183.3
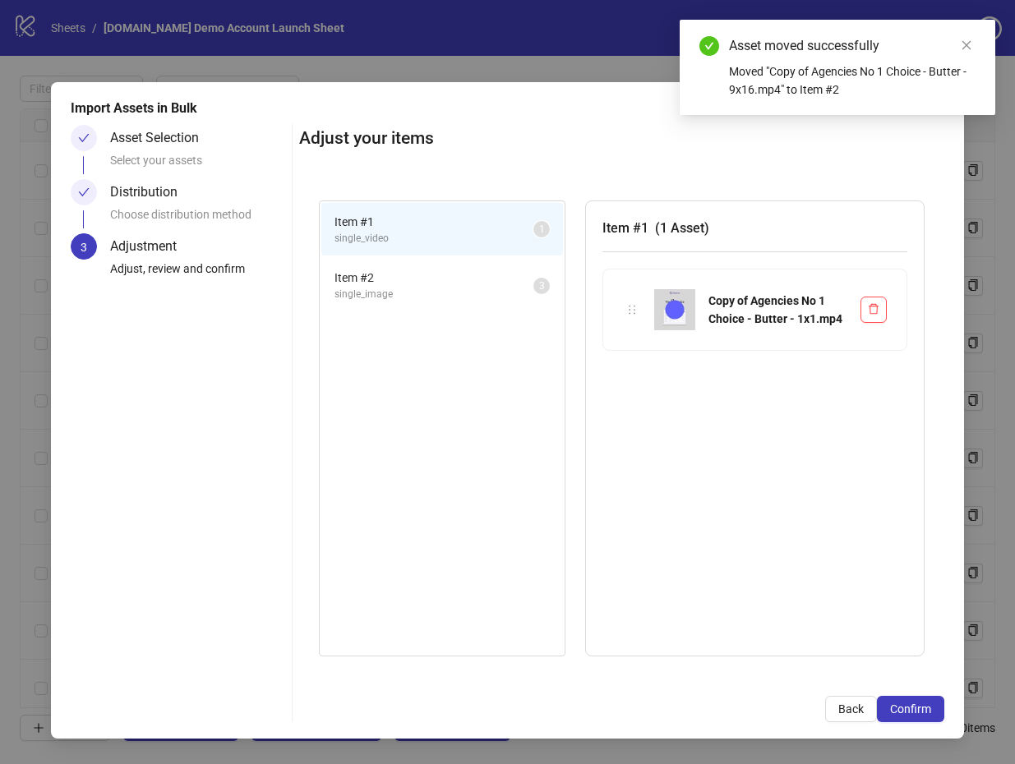
click at [481, 298] on span "single_image" at bounding box center [434, 295] width 199 height 16
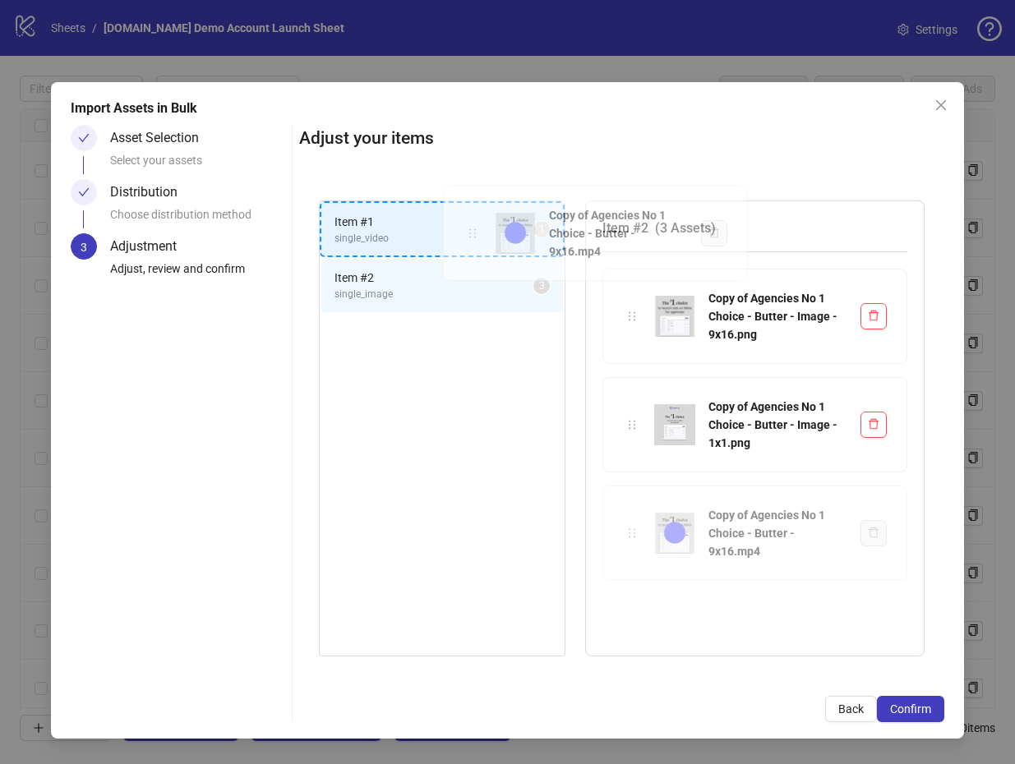
drag, startPoint x: 633, startPoint y: 534, endPoint x: 473, endPoint y: 233, distance: 340.5
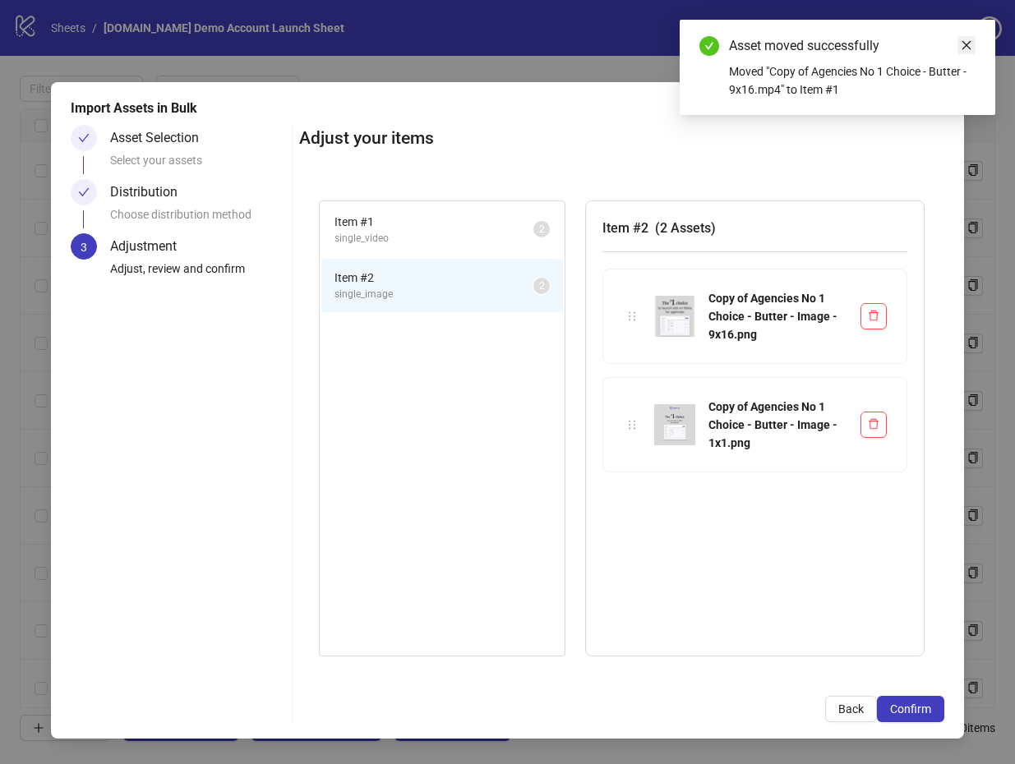
click at [970, 40] on icon "close" at bounding box center [967, 45] width 12 height 12
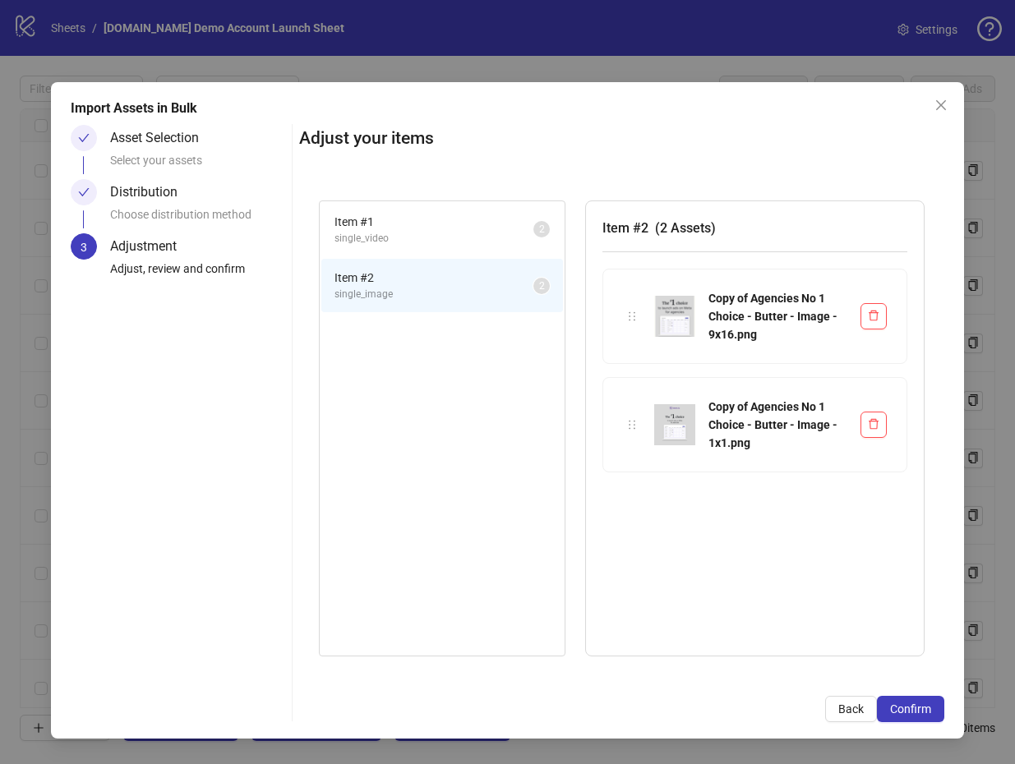
click at [709, 152] on div "Adjust your items" at bounding box center [621, 143] width 645 height 36
click at [451, 244] on span "single_video" at bounding box center [434, 239] width 199 height 16
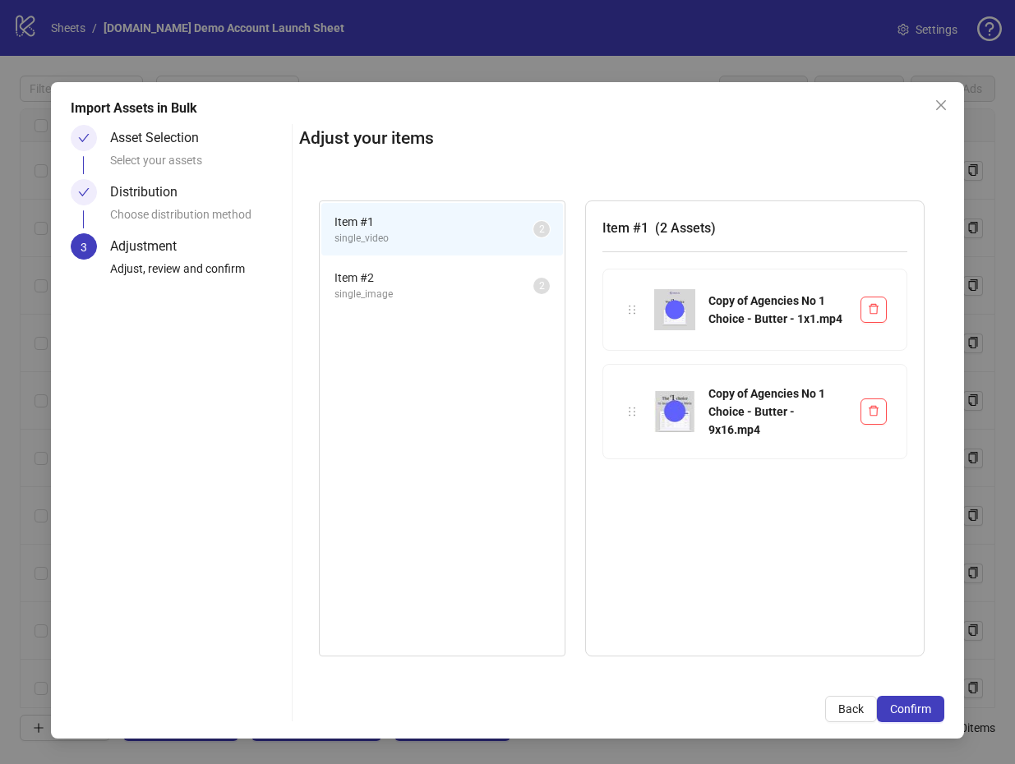
click at [451, 279] on span "Item # 2" at bounding box center [434, 278] width 199 height 18
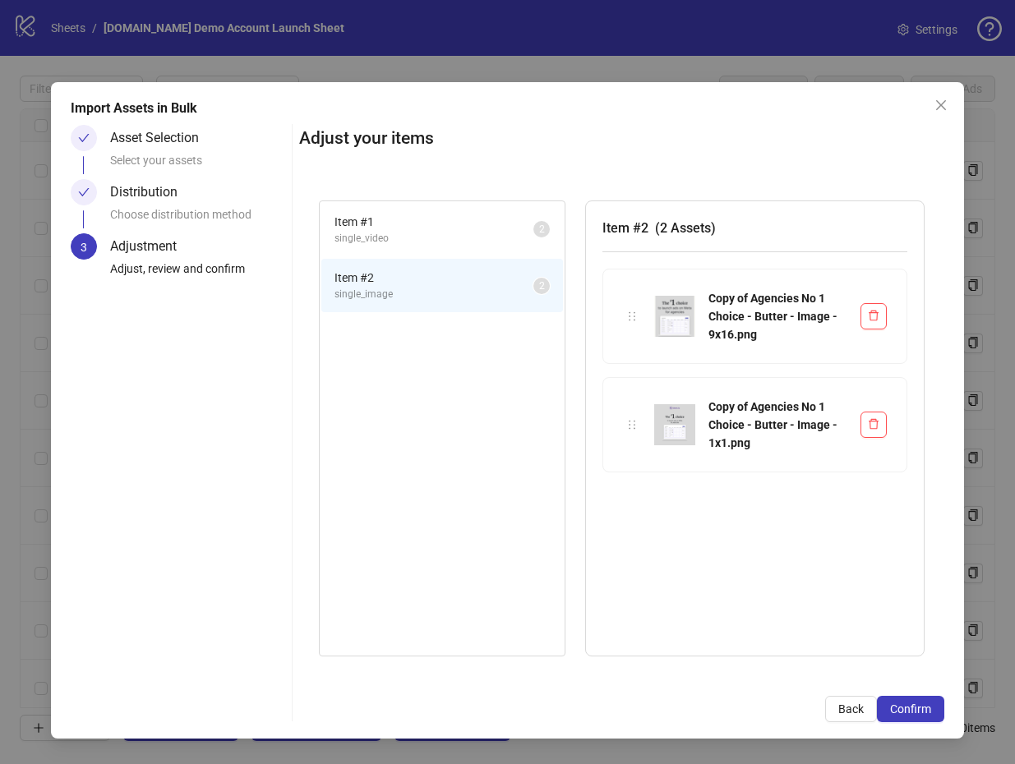
click at [464, 219] on span "Item # 1" at bounding box center [434, 222] width 199 height 18
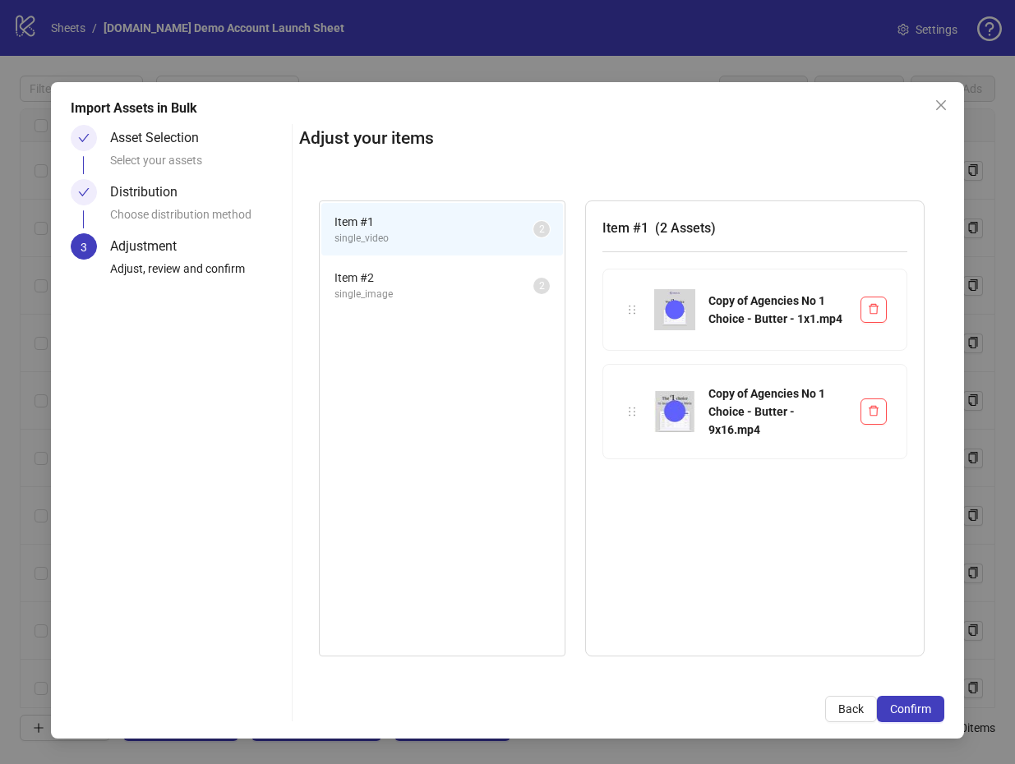
click at [454, 280] on span "Item # 2" at bounding box center [434, 278] width 199 height 18
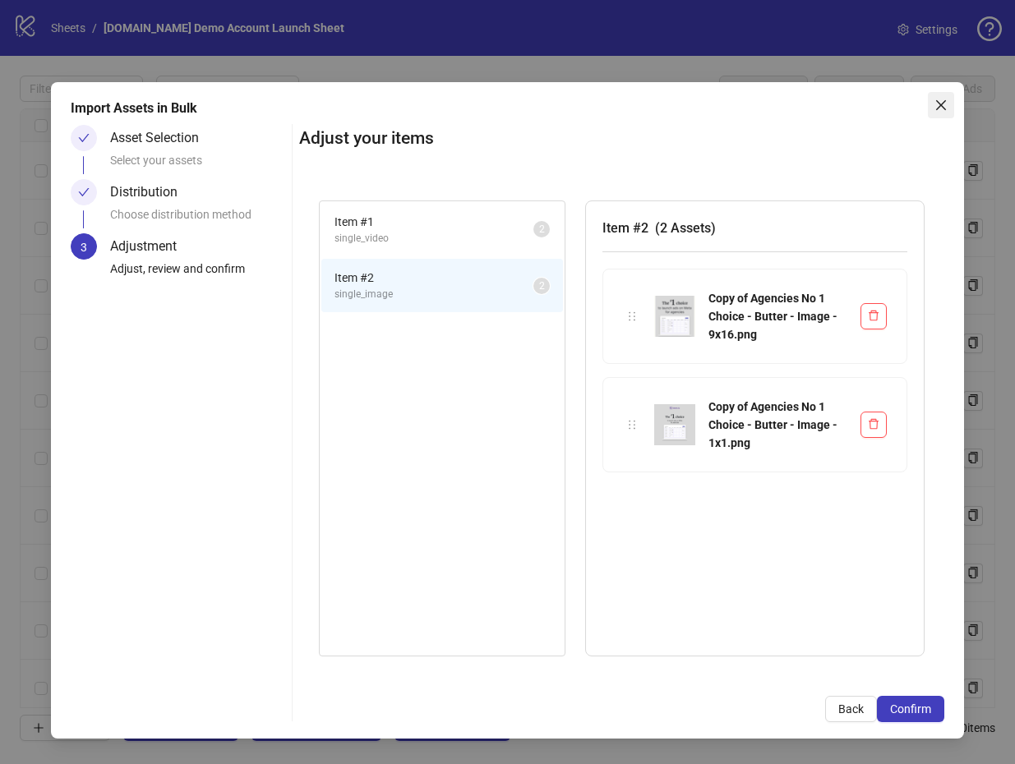
click at [944, 107] on icon "close" at bounding box center [941, 105] width 10 height 10
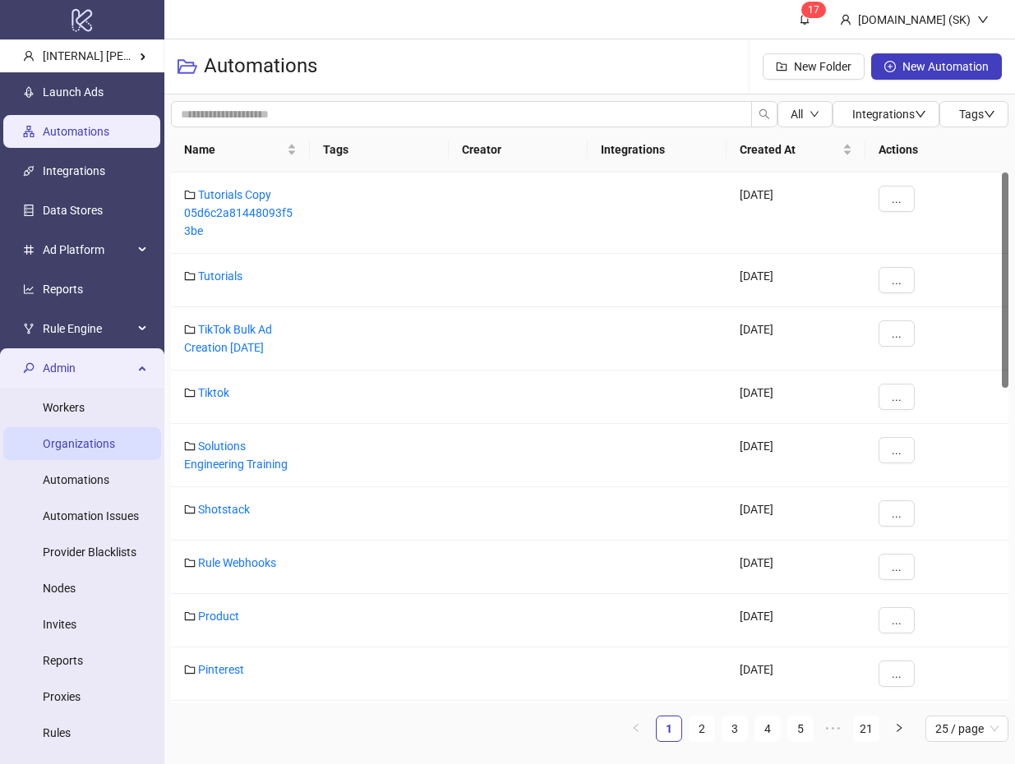
click at [97, 437] on link "Organizations" at bounding box center [79, 443] width 72 height 13
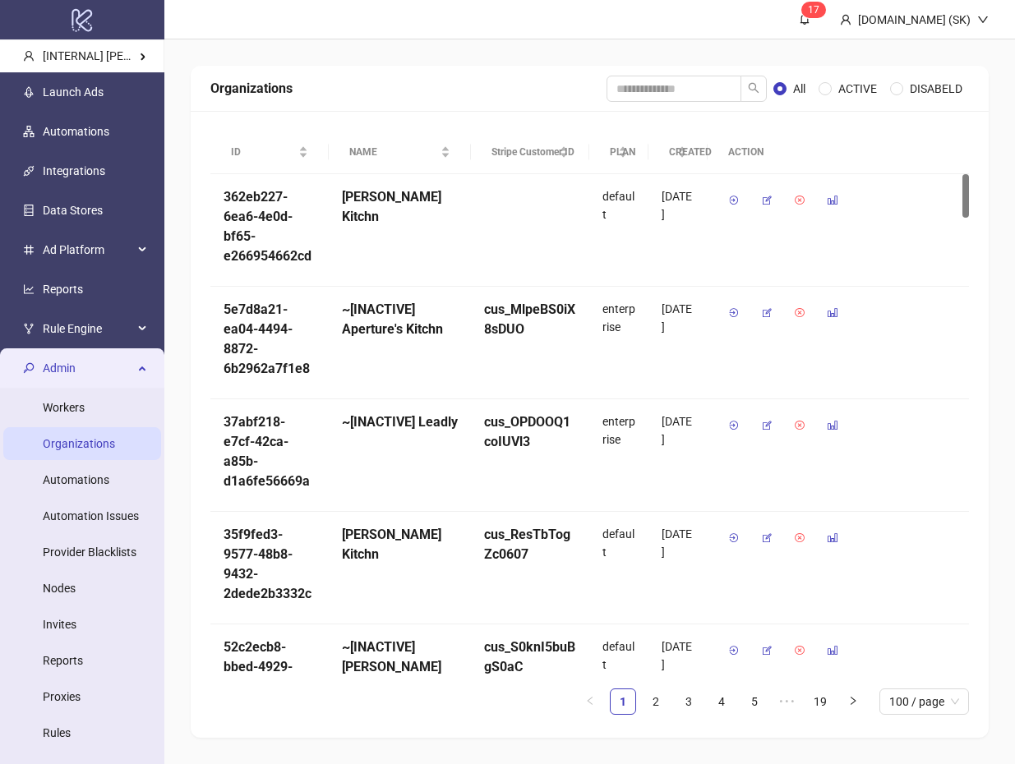
click at [667, 101] on div "Organizations All ACTIVE DISABELD" at bounding box center [590, 89] width 798 height 46
click at [663, 92] on input "search" at bounding box center [674, 89] width 135 height 26
type input "*****"
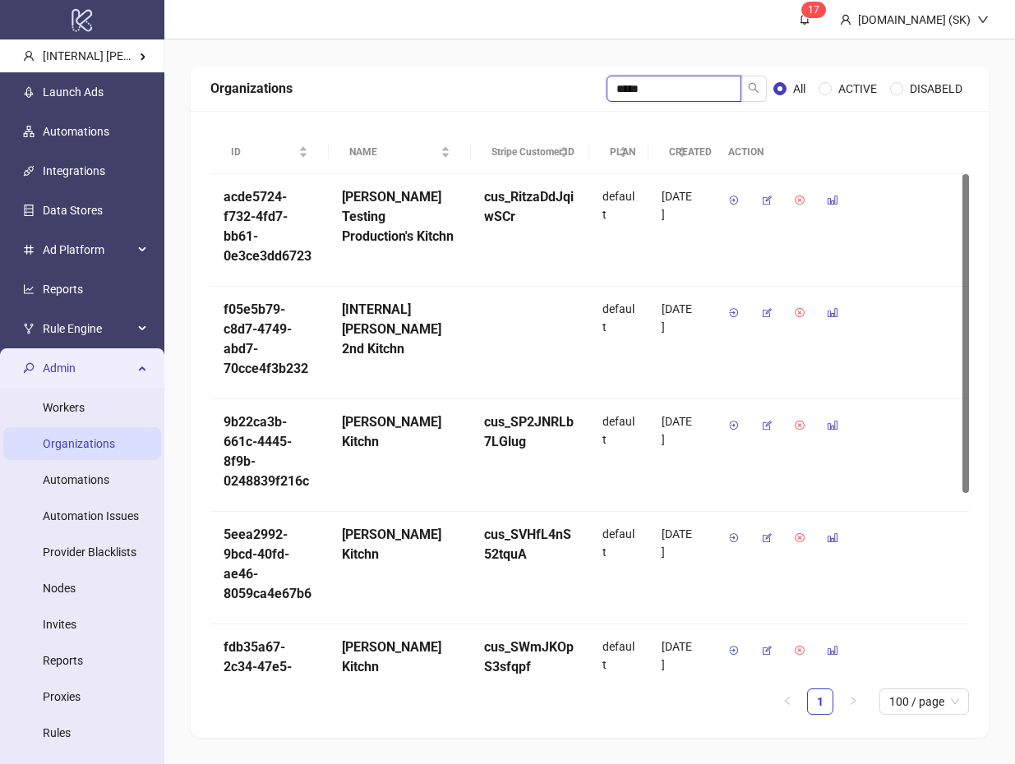
click at [663, 91] on input "*****" at bounding box center [674, 89] width 135 height 26
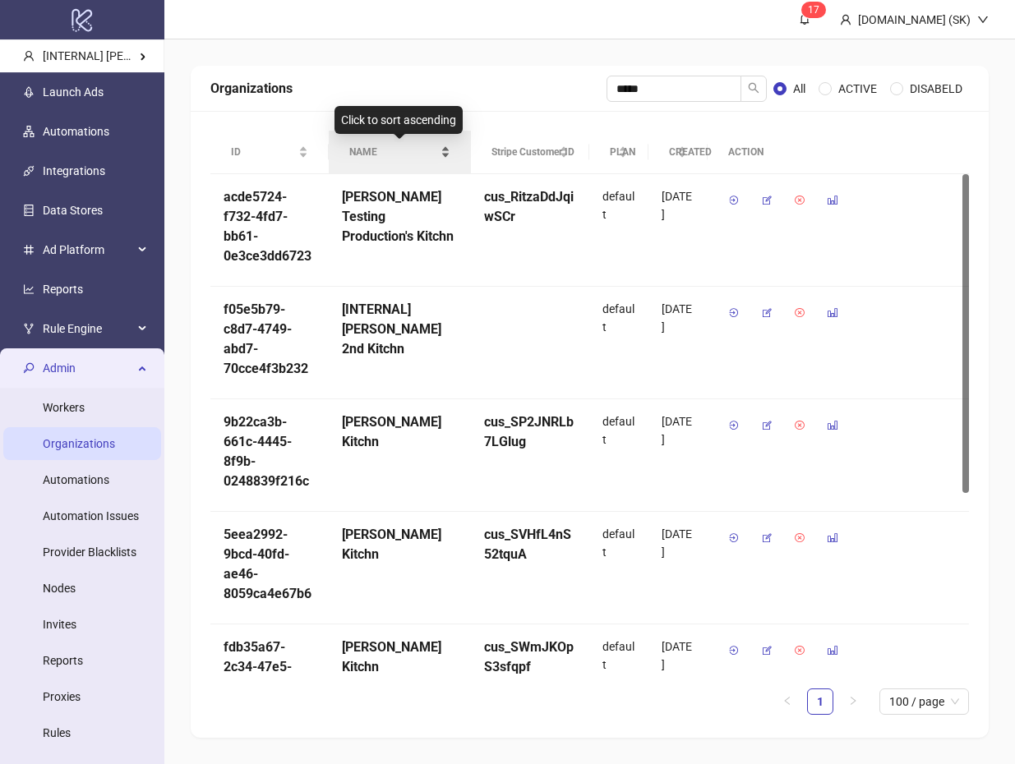
click at [408, 147] on span "NAME" at bounding box center [393, 153] width 88 height 16
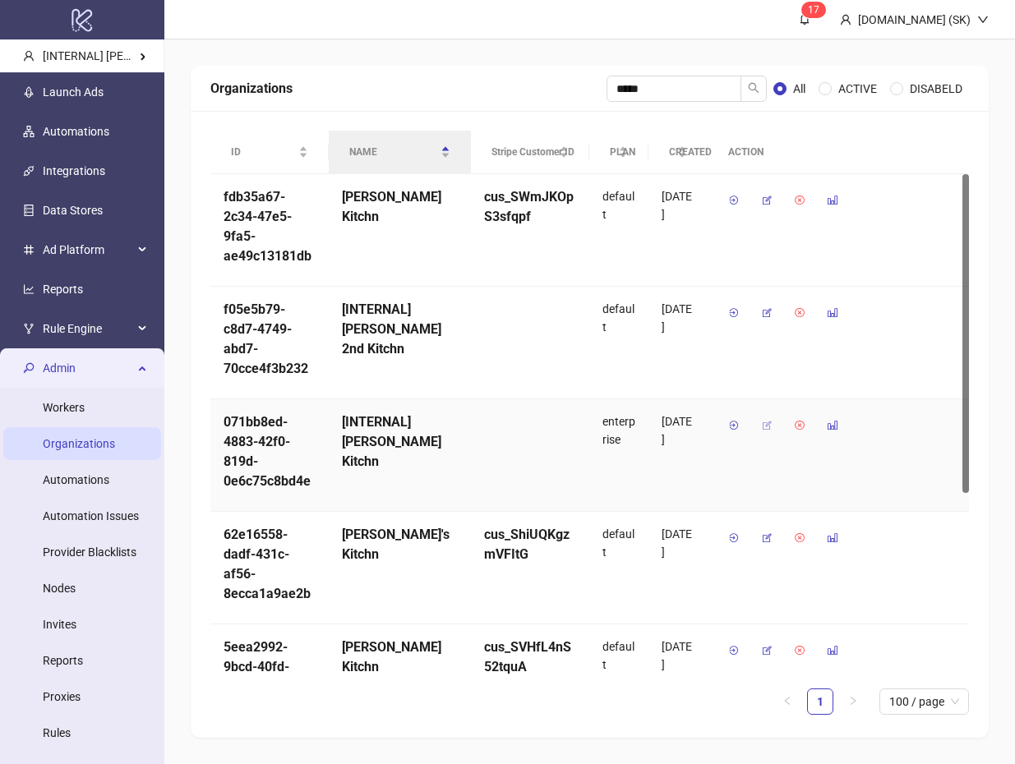
click at [772, 429] on icon "button" at bounding box center [767, 426] width 12 height 12
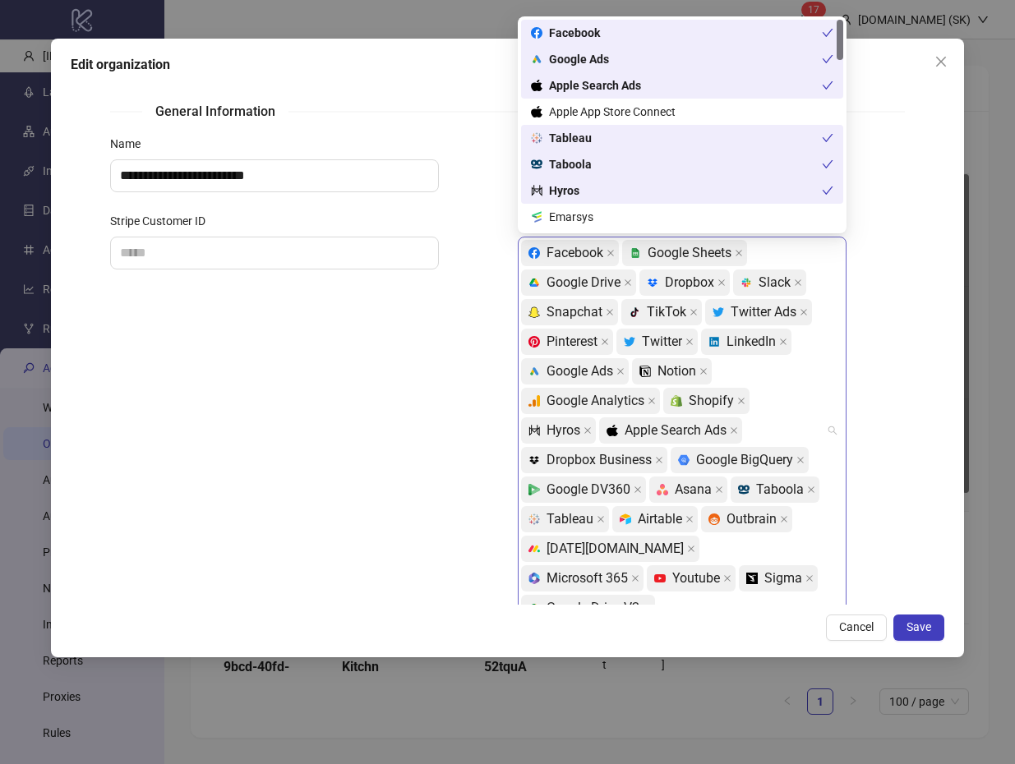
click at [786, 416] on div "Facebook platform/google_sheets Google Sheets platform/google_drive Google Driv…" at bounding box center [673, 430] width 305 height 385
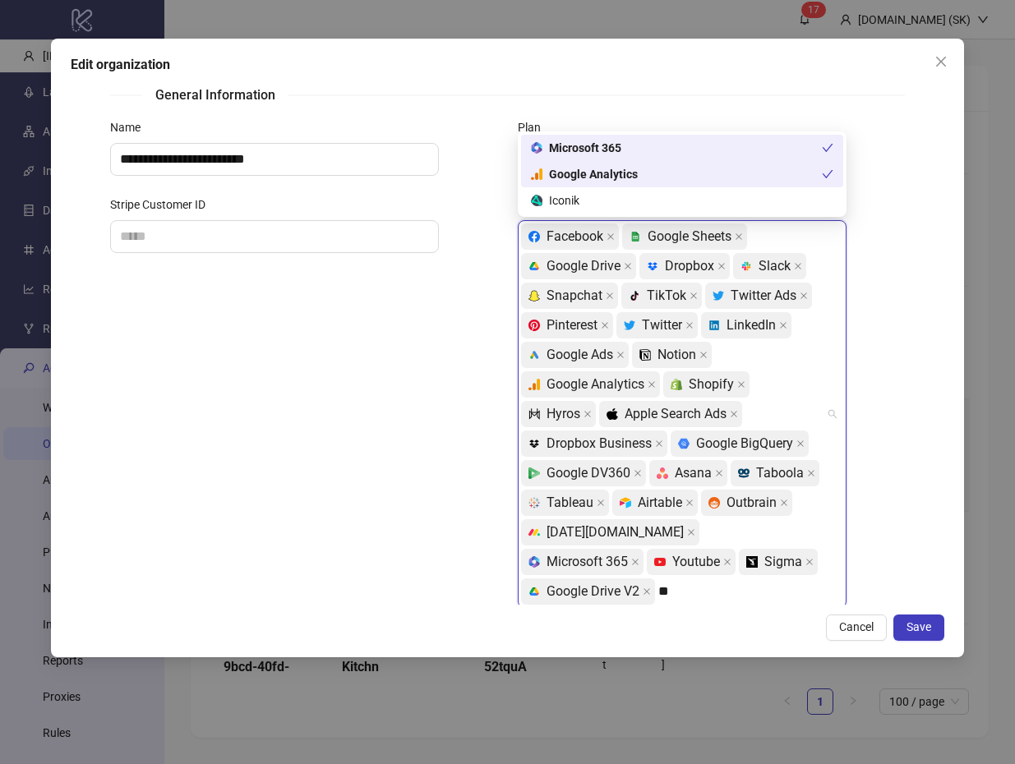
type input "***"
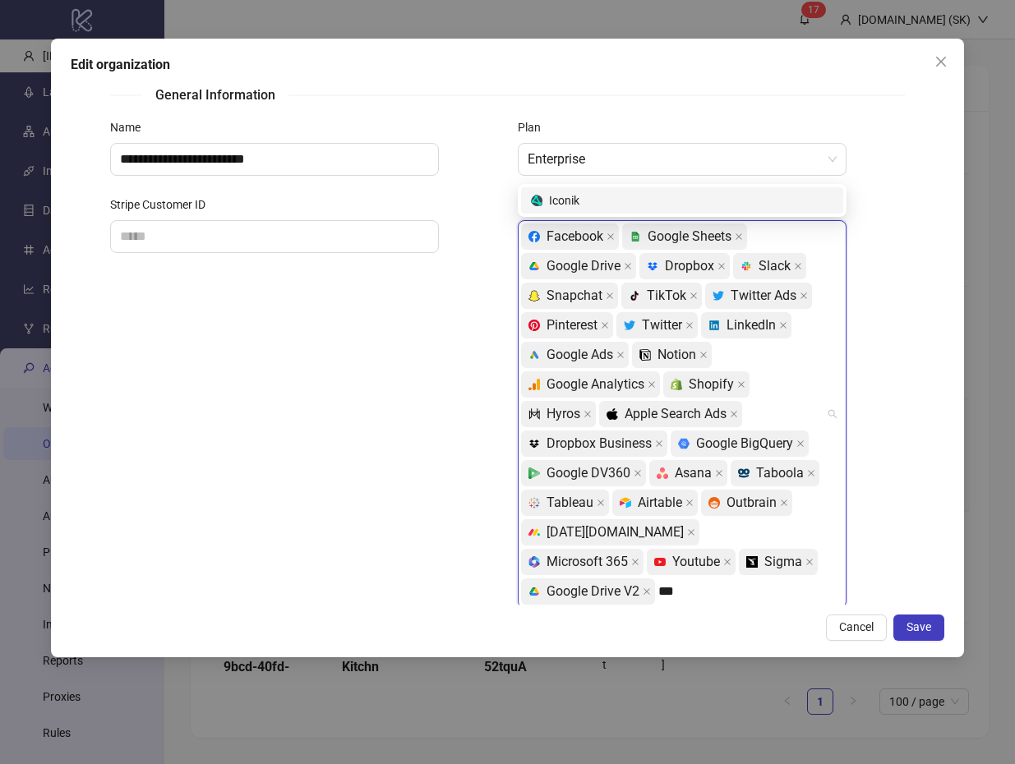
click at [666, 198] on div "Iconik" at bounding box center [682, 201] width 302 height 18
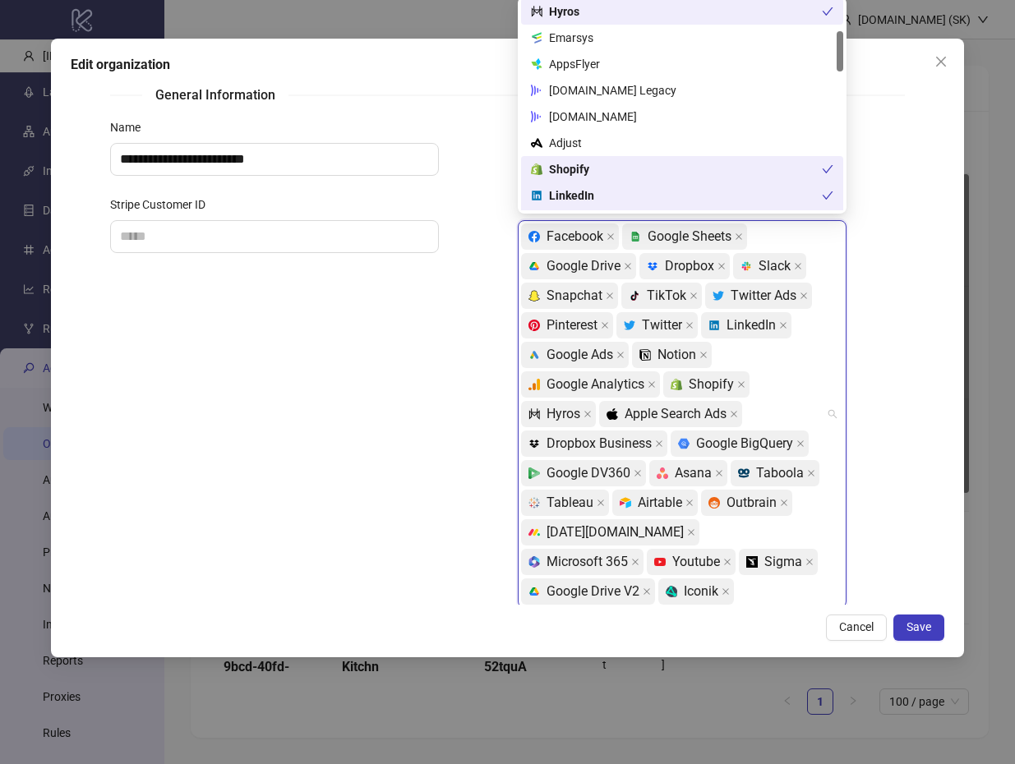
scroll to position [158, 0]
click at [689, 120] on div "[DOMAIN_NAME]" at bounding box center [682, 118] width 302 height 18
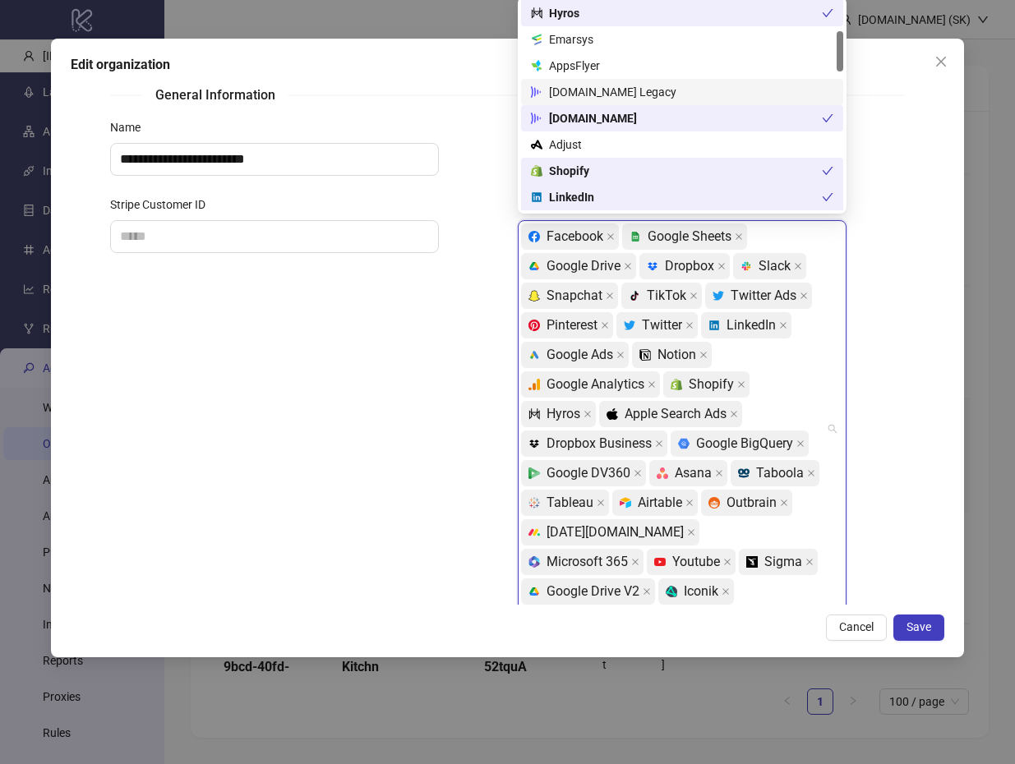
click at [690, 92] on div "Frame.io Legacy" at bounding box center [682, 92] width 302 height 18
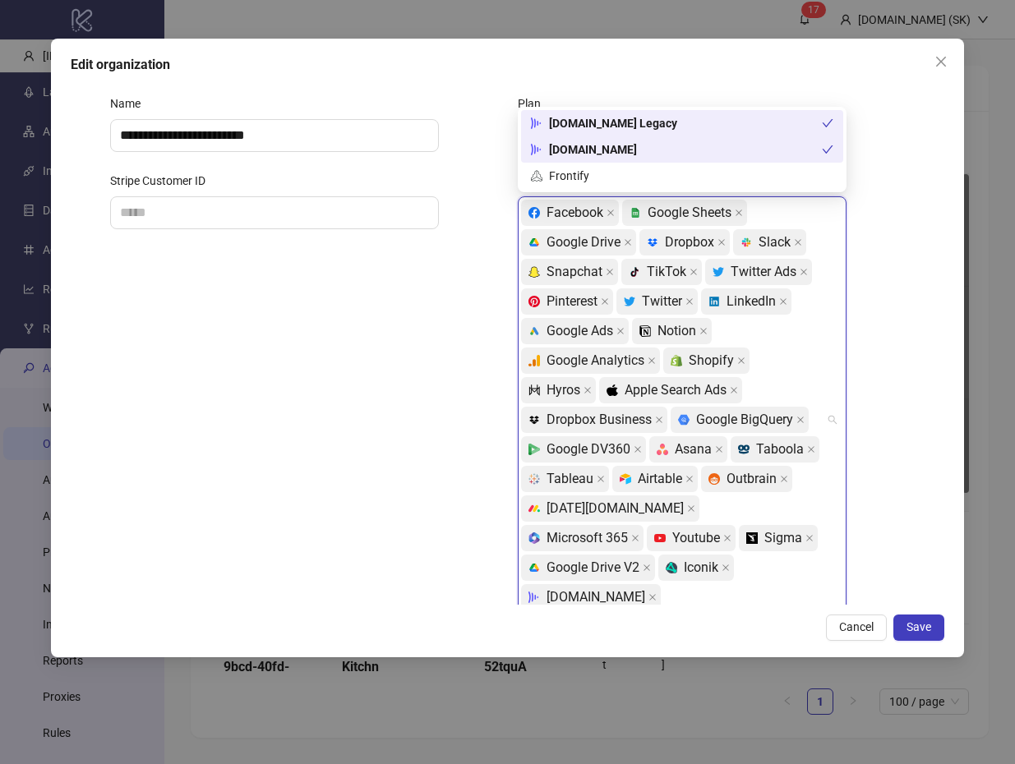
type input "****"
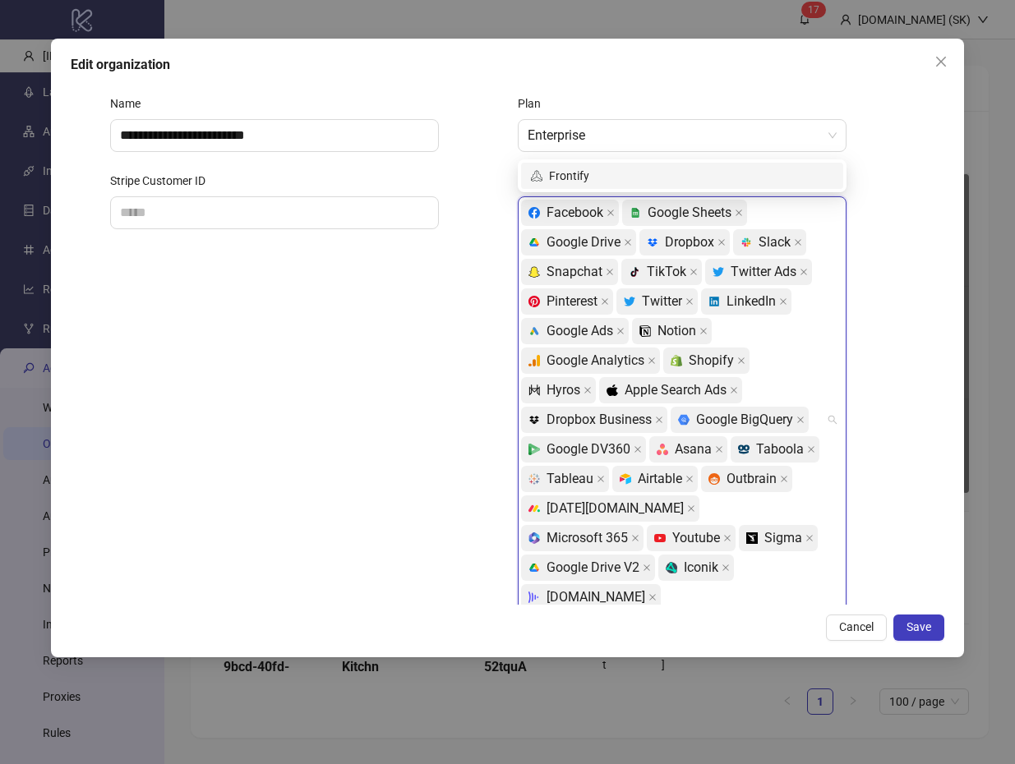
click at [635, 168] on div "Frontify" at bounding box center [682, 176] width 302 height 18
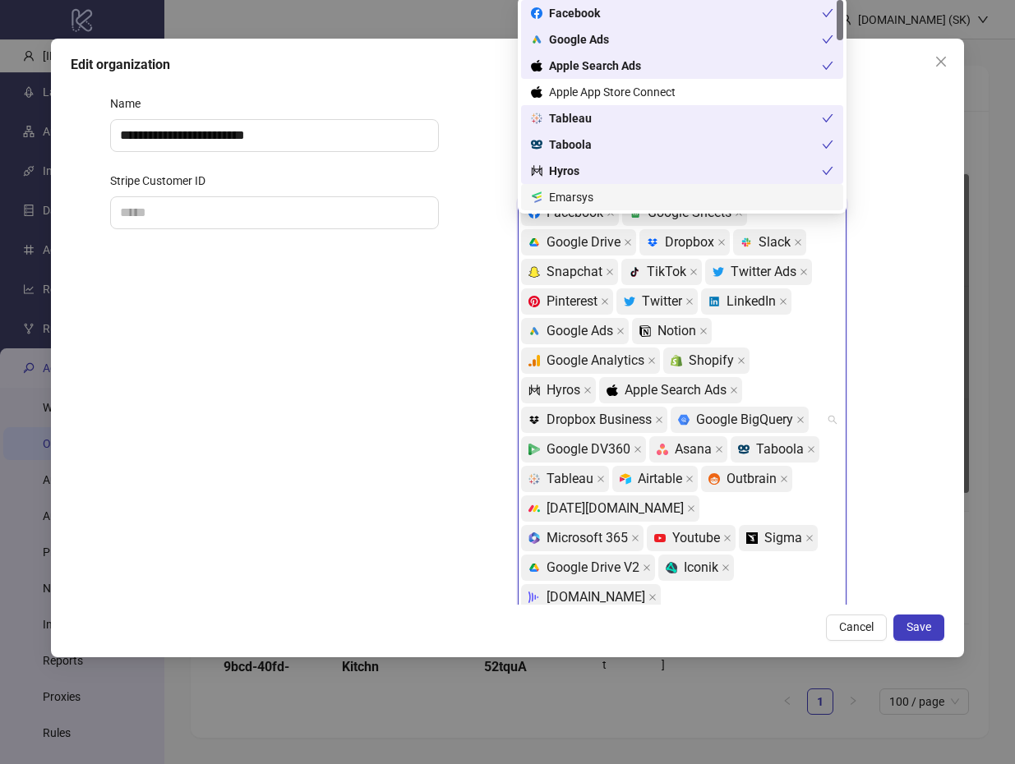
click at [958, 448] on div "**********" at bounding box center [508, 348] width 914 height 619
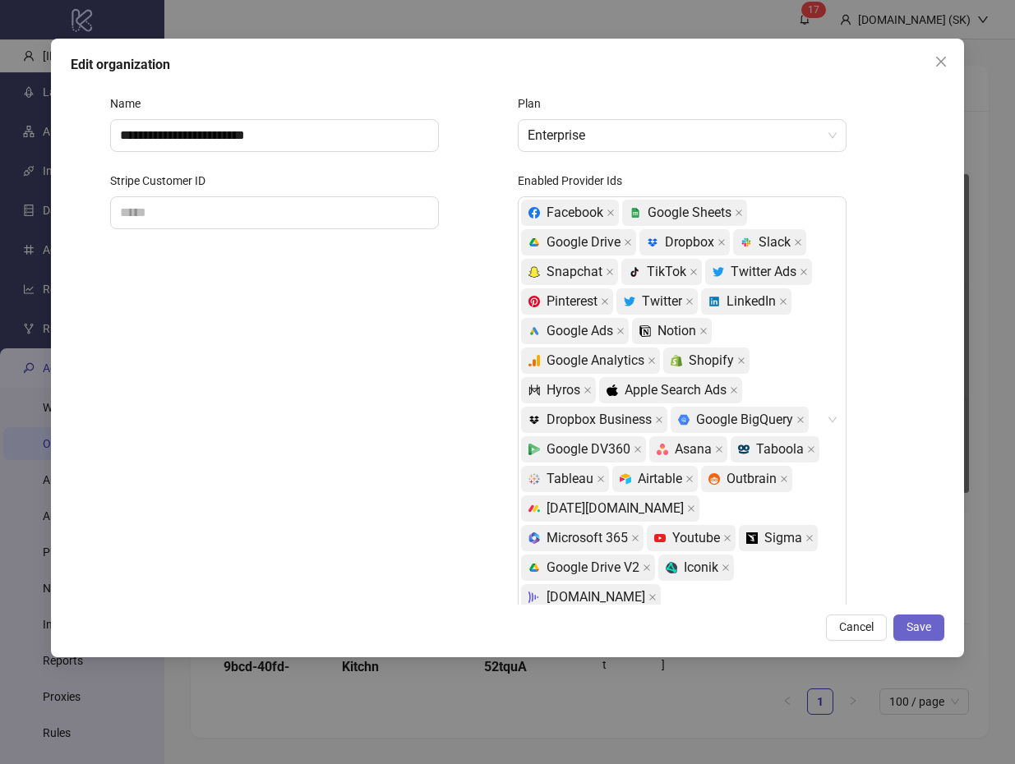
click at [921, 624] on span "Save" at bounding box center [919, 627] width 25 height 13
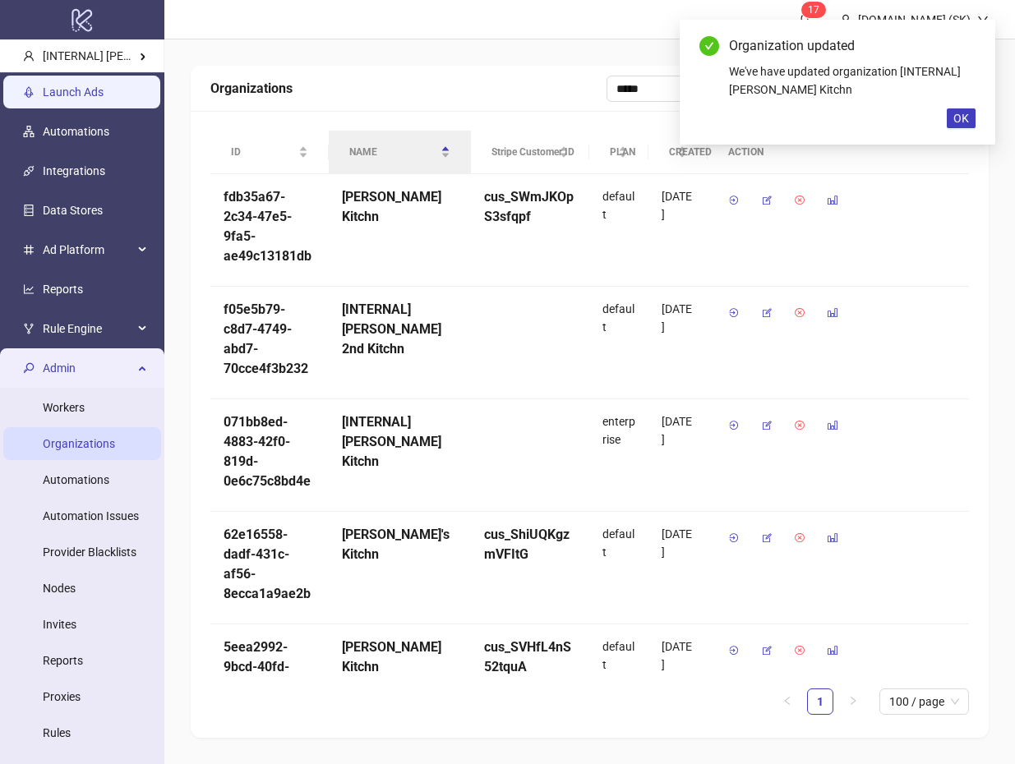
click at [89, 95] on link "Launch Ads" at bounding box center [73, 91] width 61 height 13
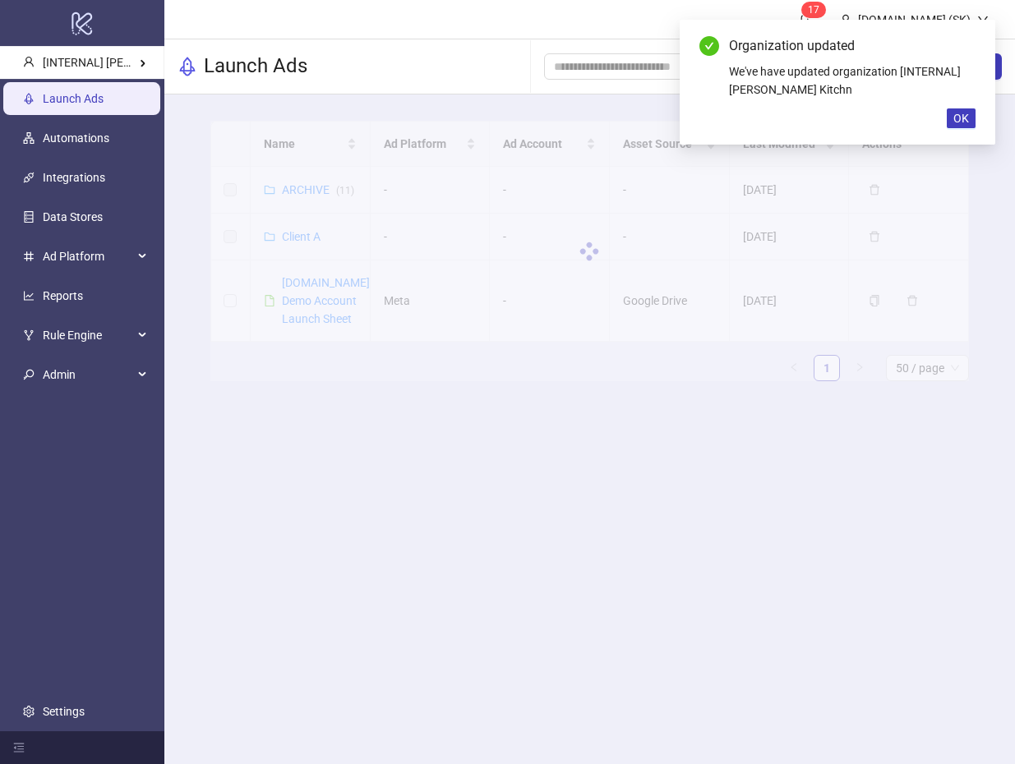
click at [949, 135] on div "Organization updated We've have updated organization [INTERNAL] Simon's Kitchn …" at bounding box center [838, 82] width 316 height 125
click at [953, 127] on button "OK" at bounding box center [961, 118] width 29 height 20
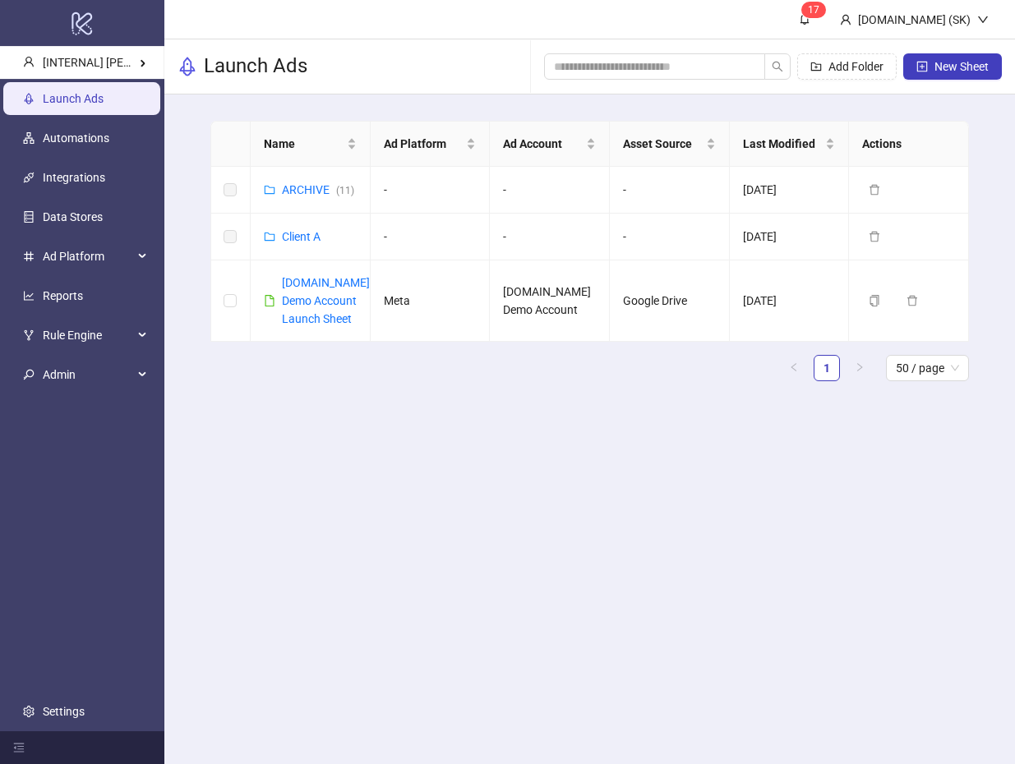
click at [304, 456] on main "1 7 Kitchn.io (SK) Launch Ads Add Folder New Sheet Name Ad Platform Ad Account …" at bounding box center [589, 382] width 851 height 764
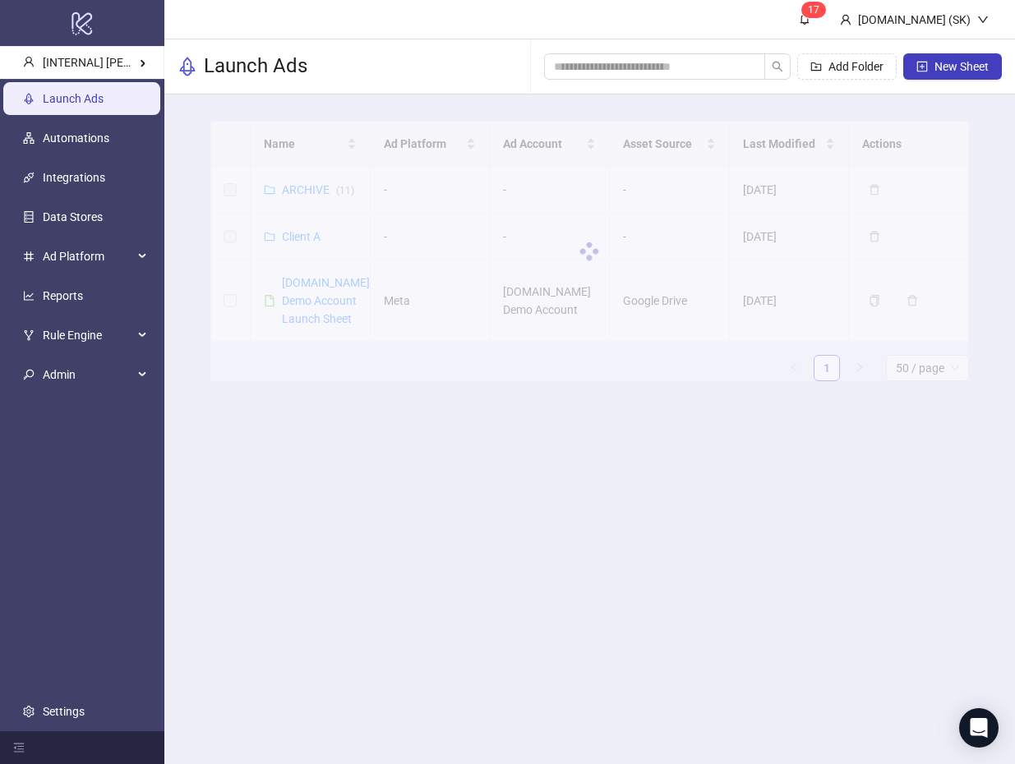
click at [302, 316] on div at bounding box center [589, 251] width 759 height 261
click at [305, 322] on div at bounding box center [589, 251] width 759 height 261
click at [348, 381] on div at bounding box center [589, 251] width 759 height 261
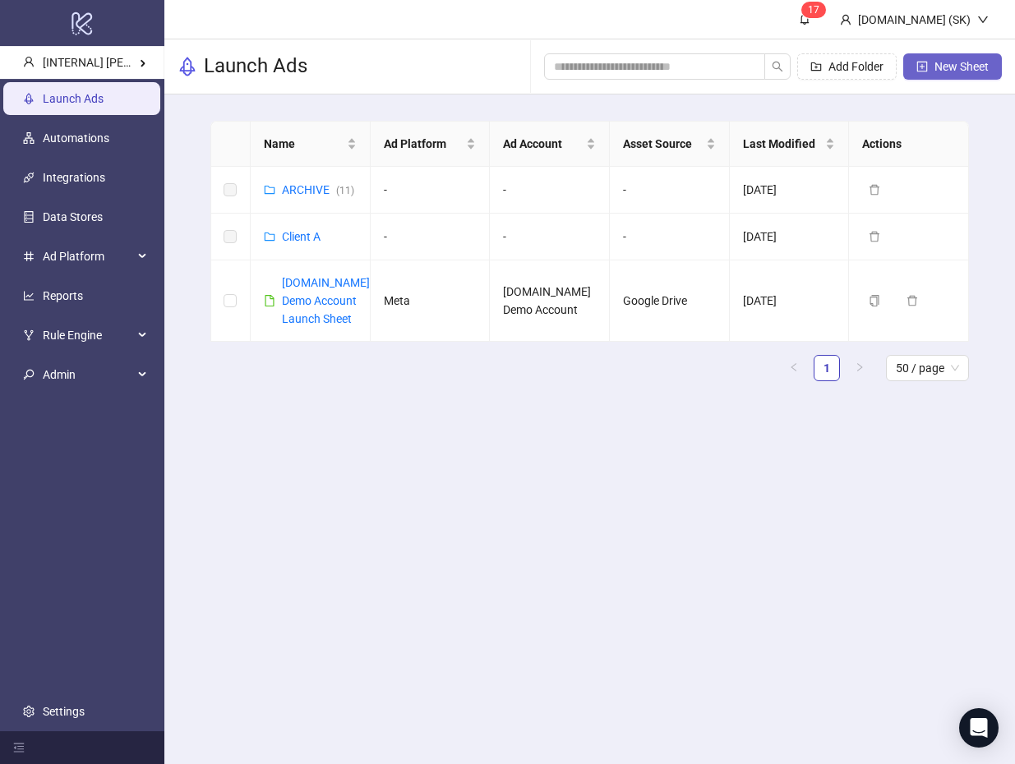
click at [969, 60] on span "New Sheet" at bounding box center [962, 66] width 54 height 13
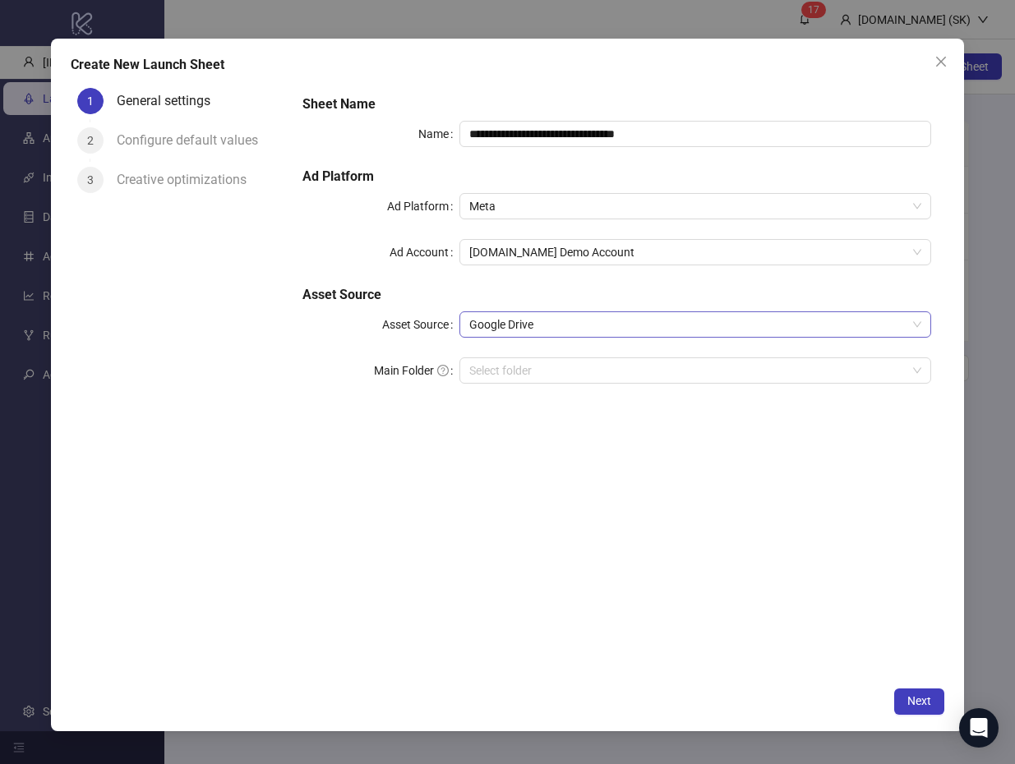
click at [558, 324] on span "Google Drive" at bounding box center [695, 324] width 452 height 25
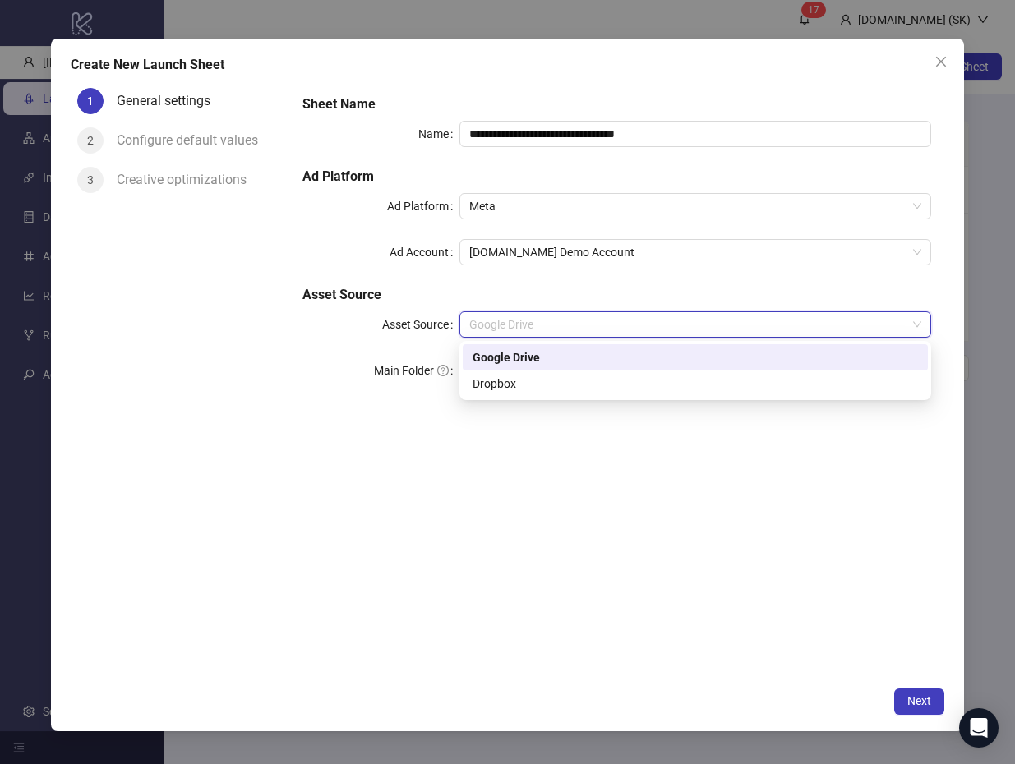
click at [586, 290] on h5 "Asset Source" at bounding box center [617, 295] width 630 height 20
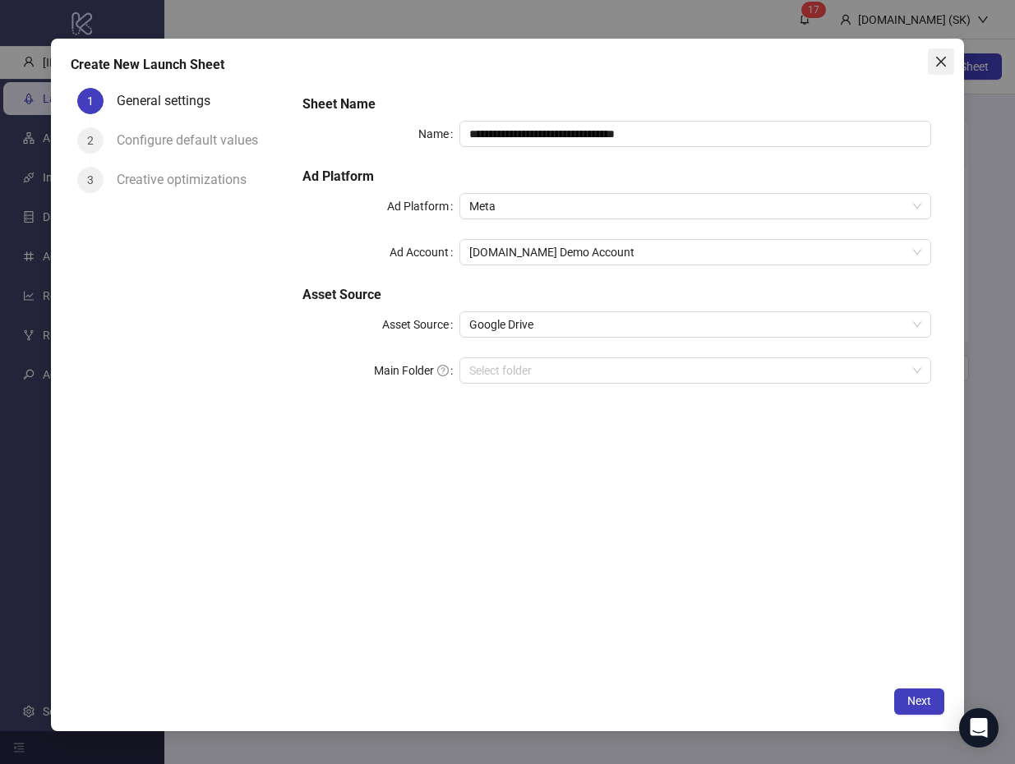
click at [939, 55] on icon "close" at bounding box center [941, 61] width 13 height 13
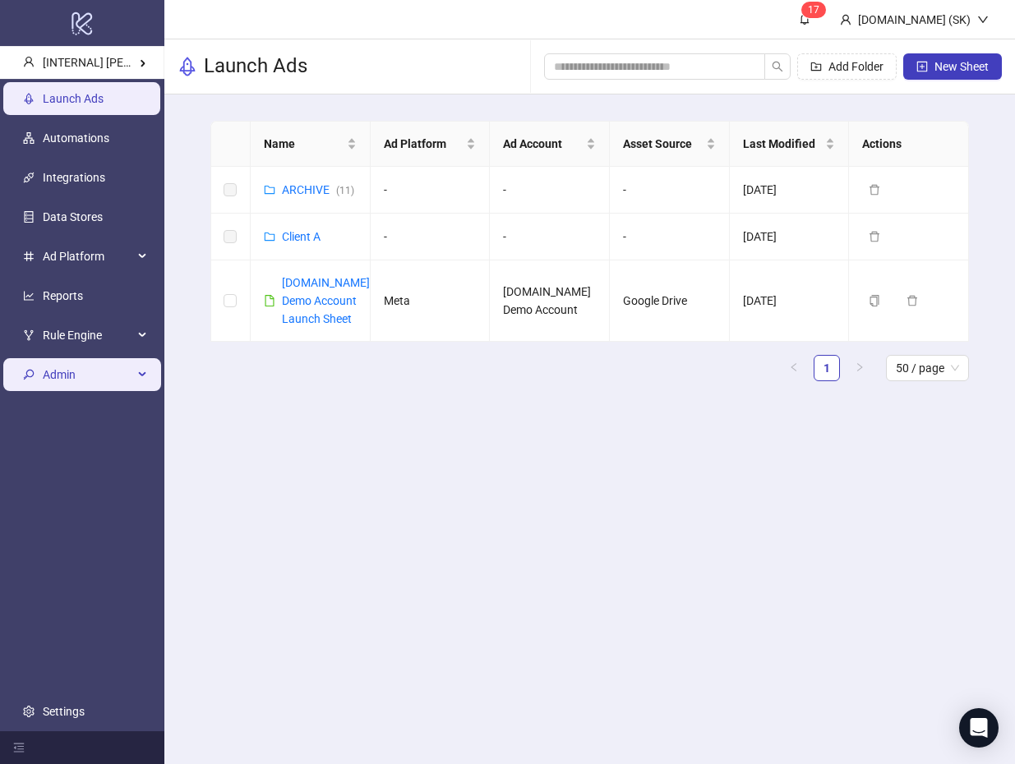
click at [114, 379] on span "Admin" at bounding box center [88, 374] width 90 height 33
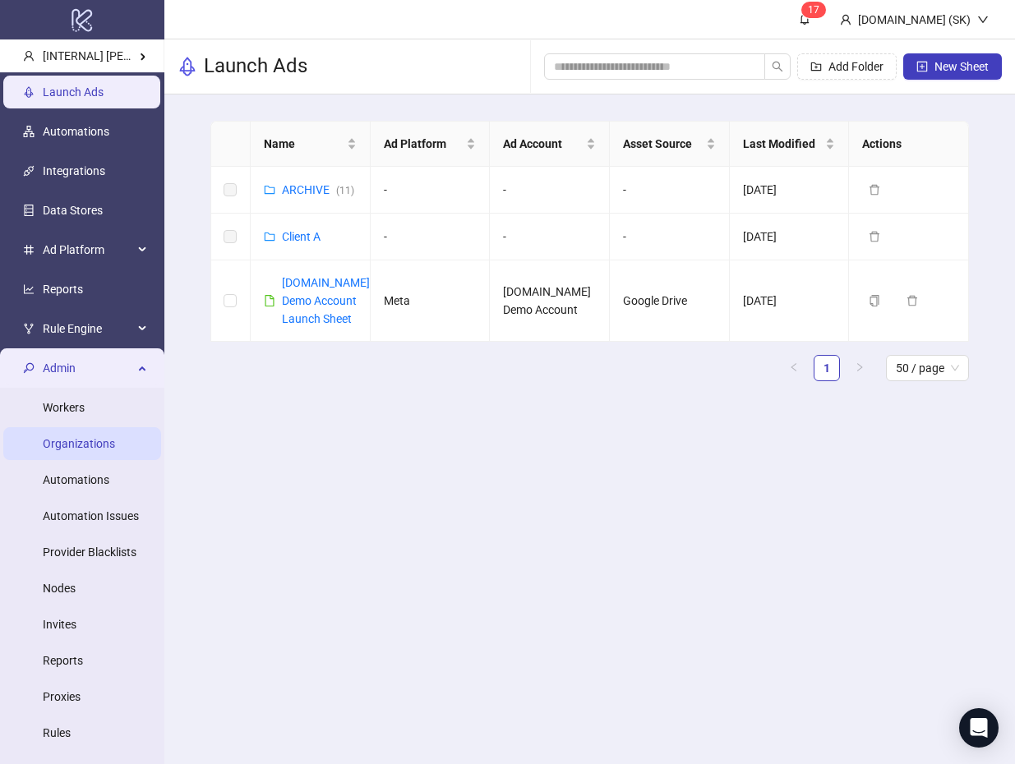
click at [96, 443] on link "Organizations" at bounding box center [79, 443] width 72 height 13
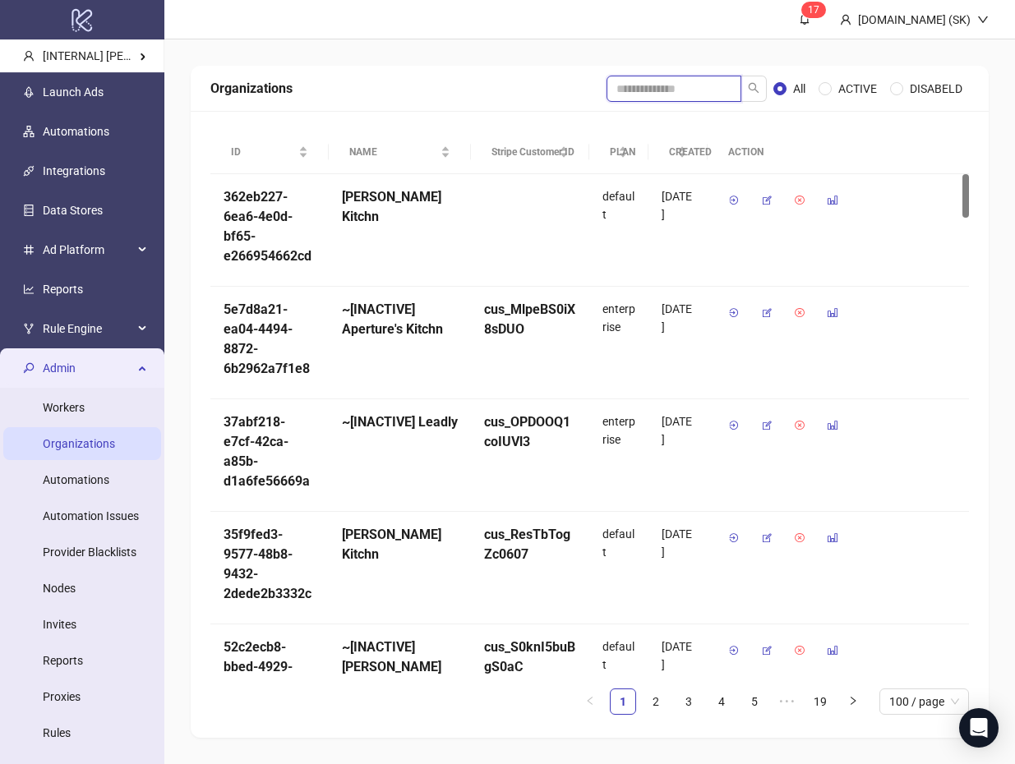
click at [691, 76] on input "search" at bounding box center [674, 89] width 135 height 26
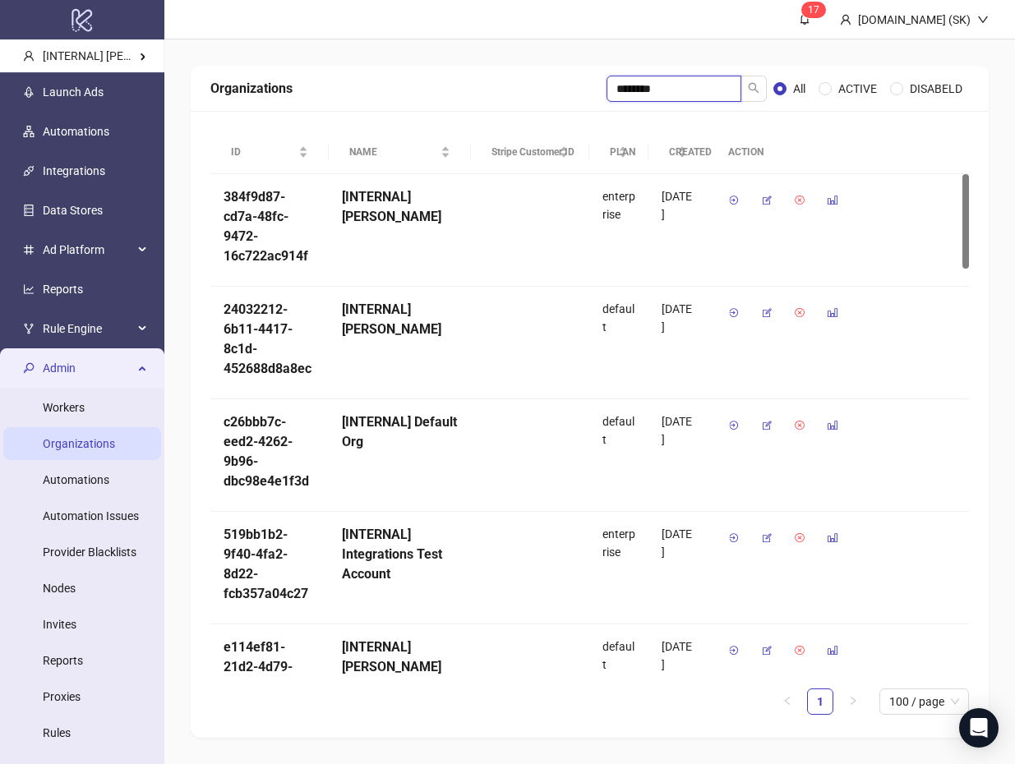
click at [704, 95] on input "********" at bounding box center [674, 89] width 135 height 26
type input "*****"
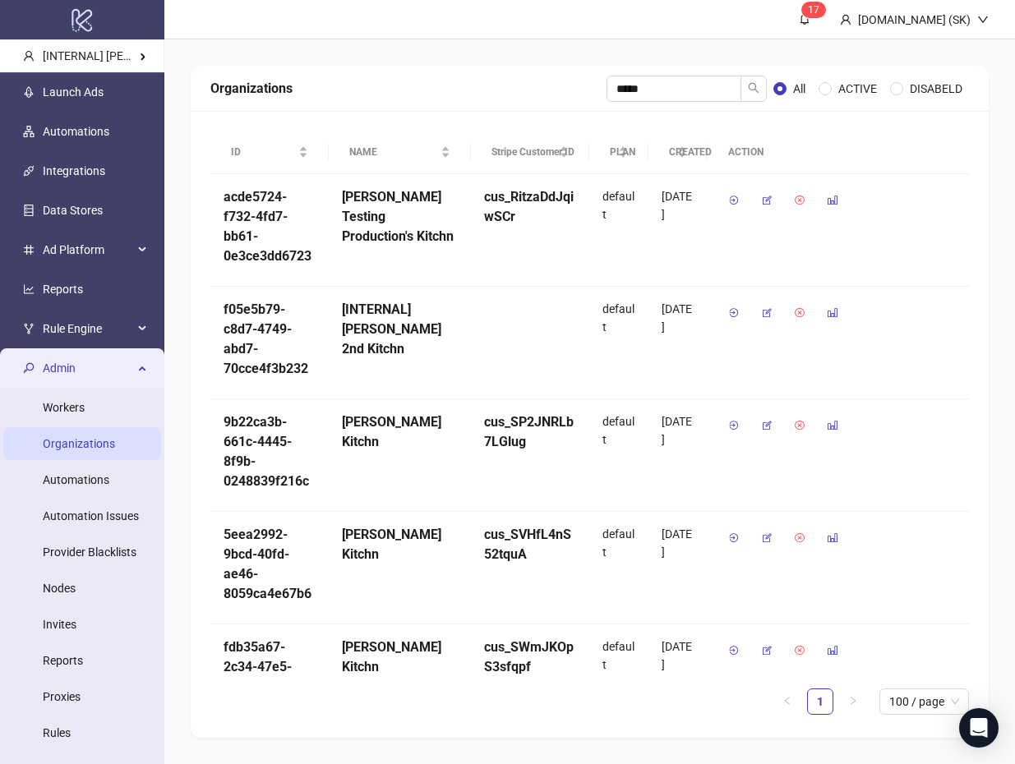
click at [479, 91] on div "Organizations" at bounding box center [408, 88] width 396 height 21
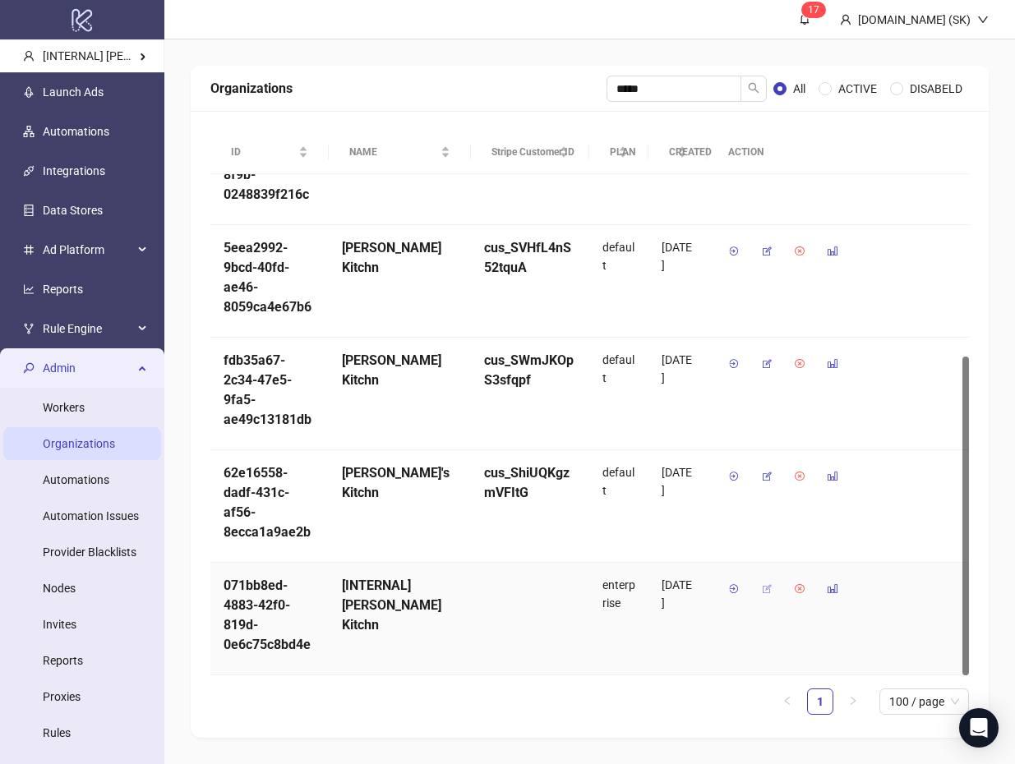
click at [768, 592] on icon "button" at bounding box center [767, 590] width 12 height 12
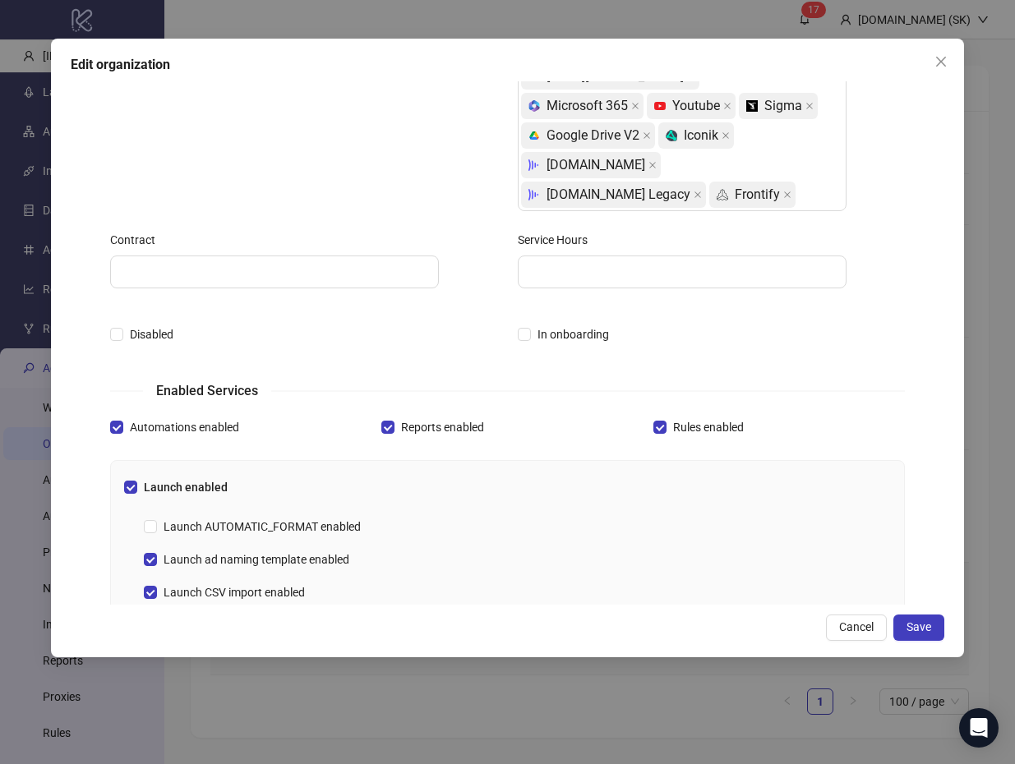
scroll to position [462, 0]
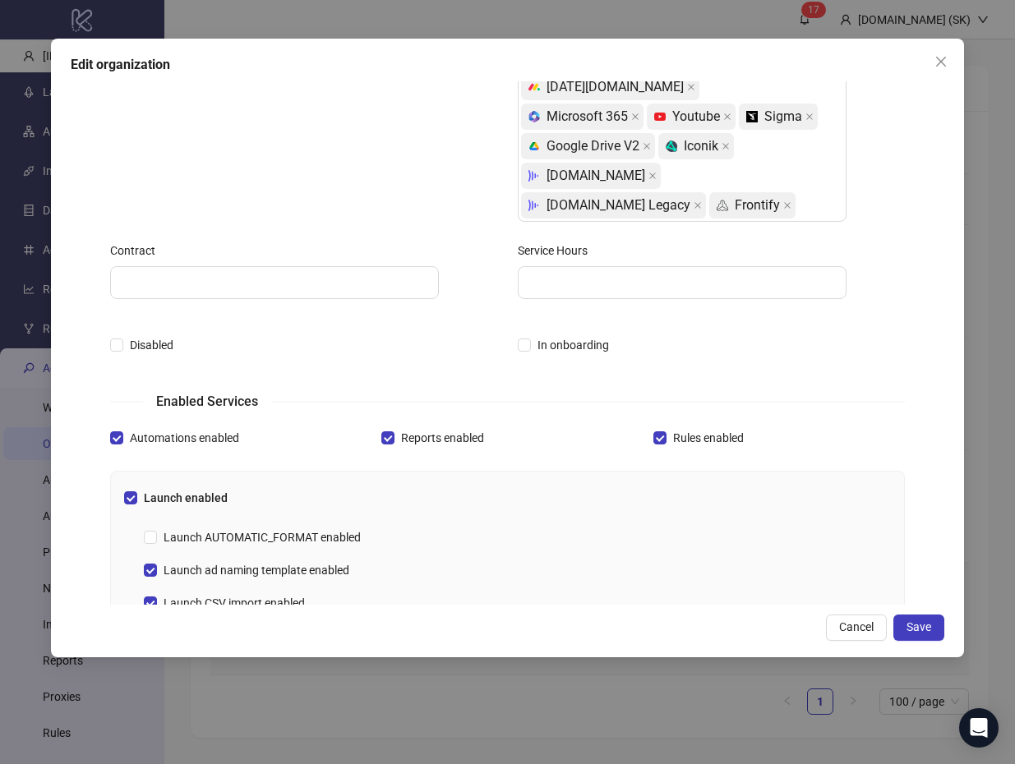
click at [924, 612] on div "**********" at bounding box center [508, 348] width 914 height 619
click at [921, 625] on span "Save" at bounding box center [919, 627] width 25 height 13
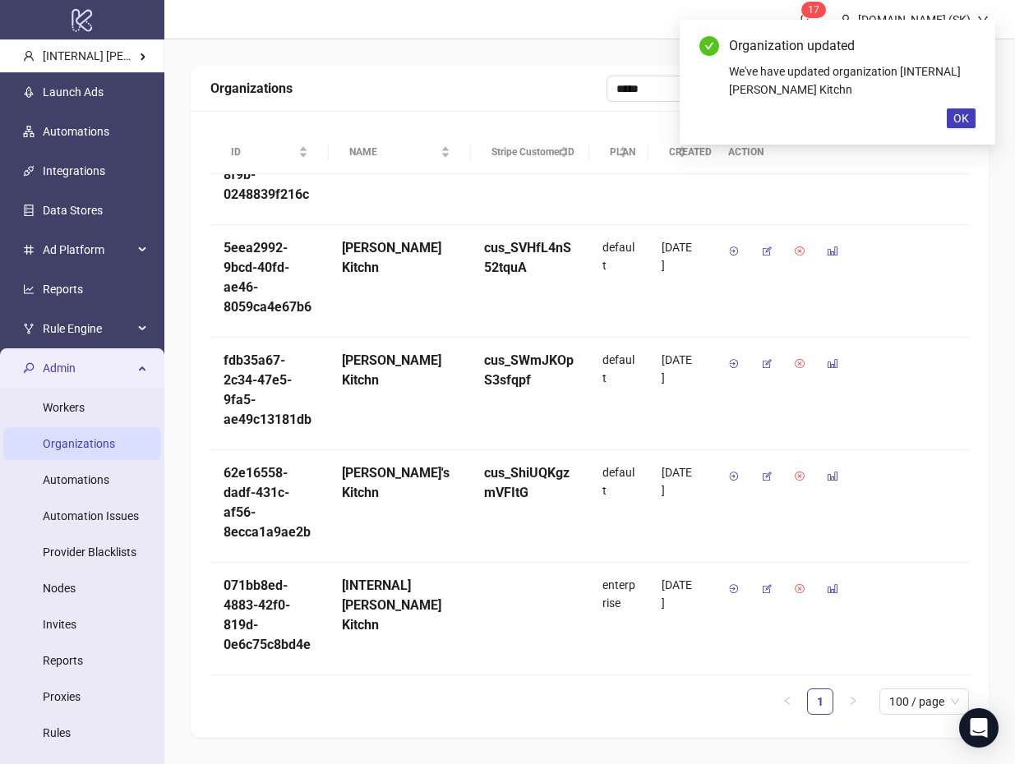
click at [102, 149] on ul "Launch Ads Automations Integrations Data Stores Ad Platform Reports Rule Engine…" at bounding box center [82, 454] width 164 height 764
click at [102, 166] on link "Integrations" at bounding box center [74, 170] width 62 height 13
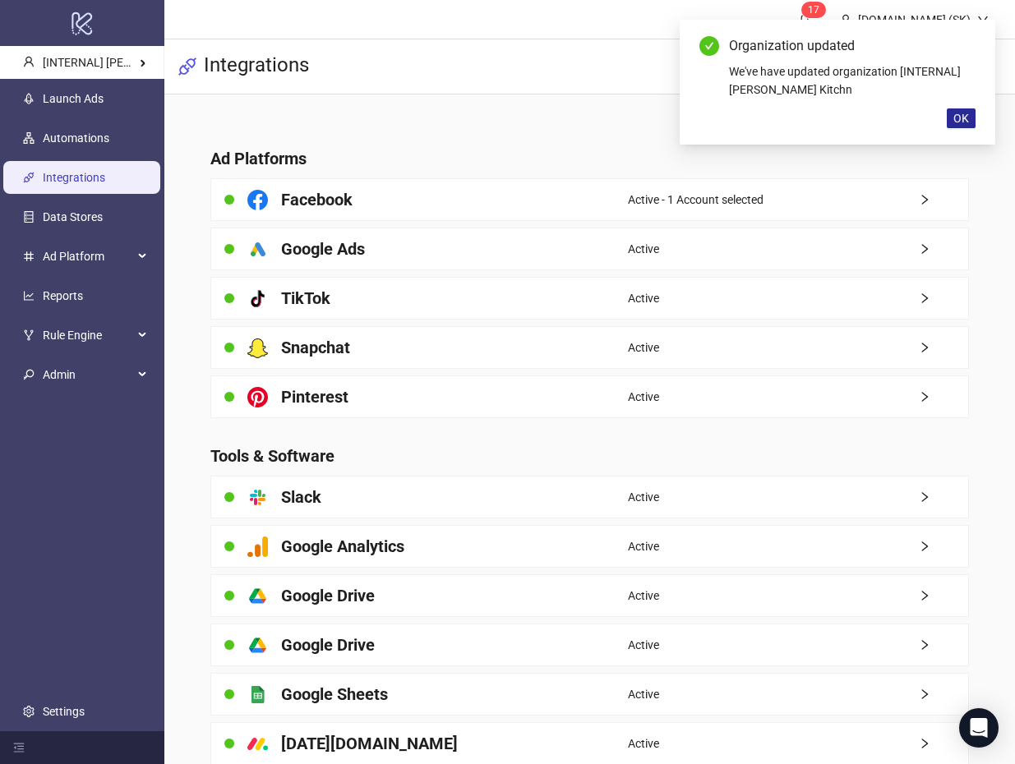
click at [965, 116] on span "OK" at bounding box center [961, 118] width 16 height 13
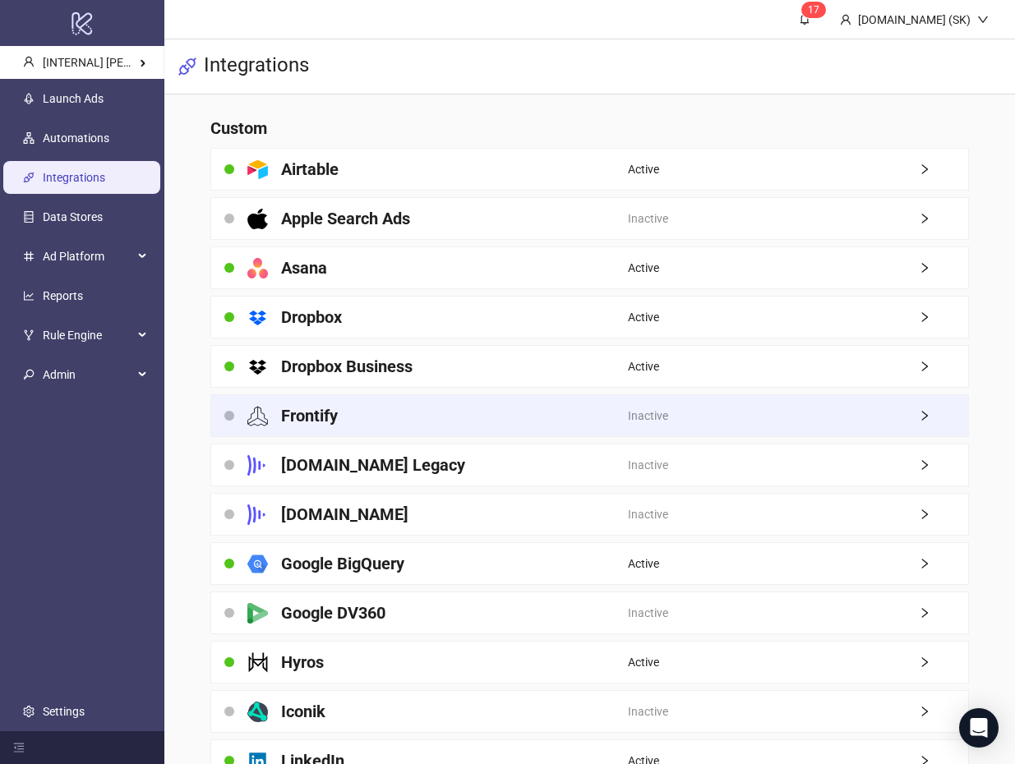
scroll to position [690, 0]
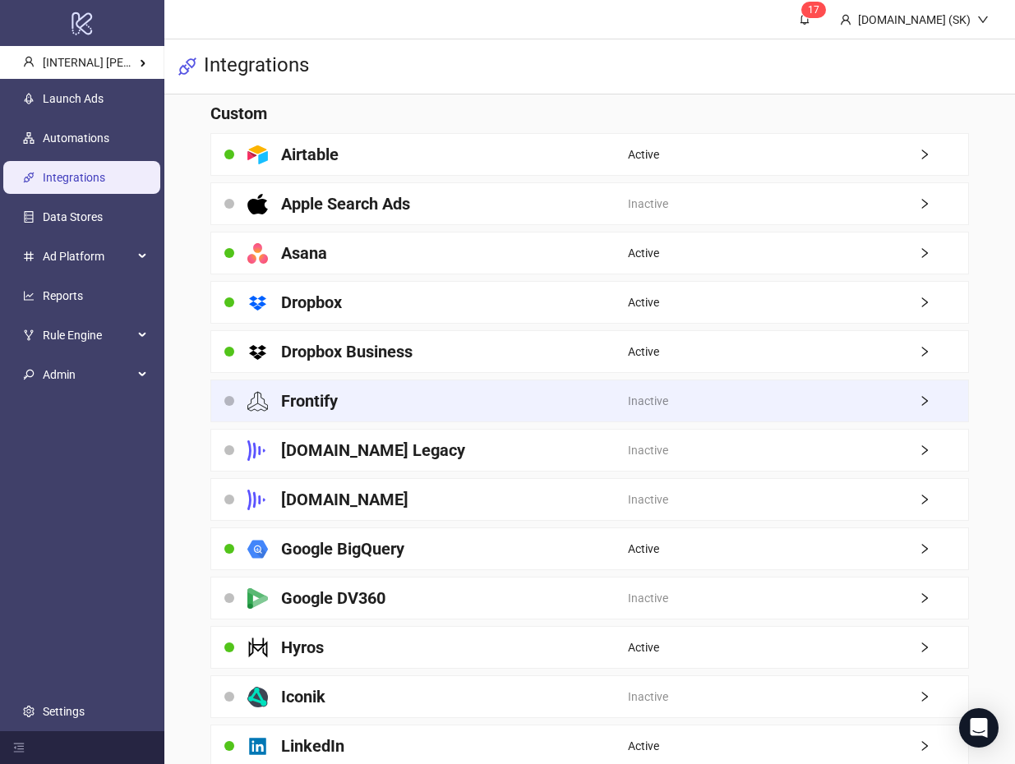
click at [598, 413] on div "Frontify" at bounding box center [419, 401] width 417 height 41
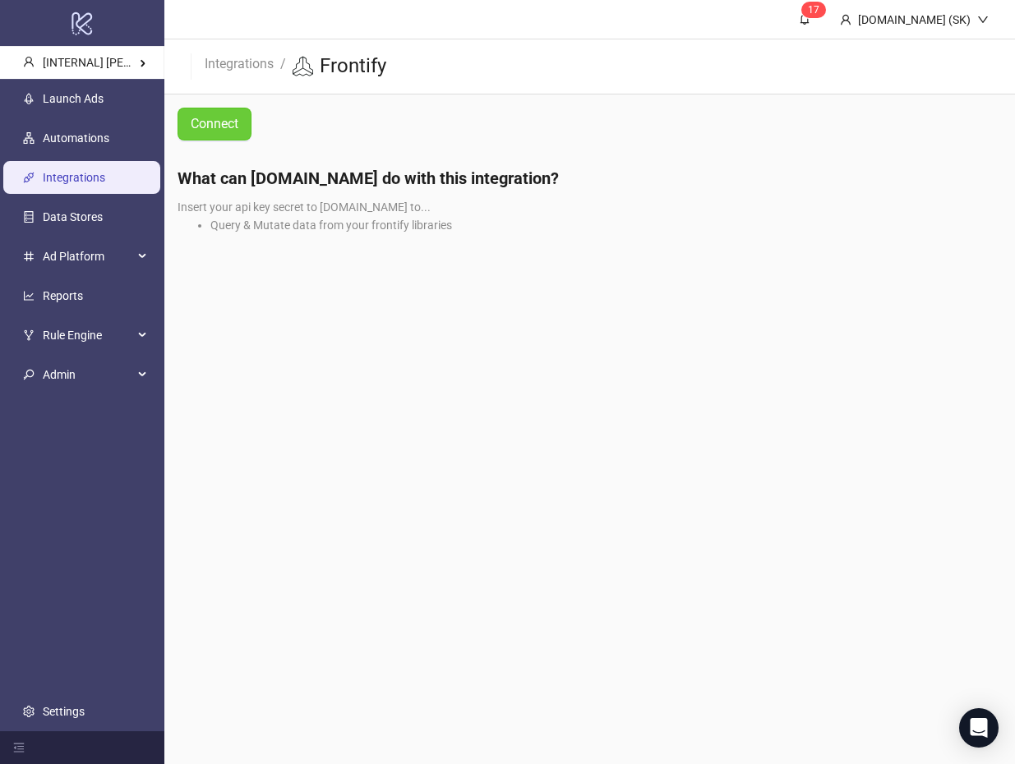
click at [229, 117] on span "Connect" at bounding box center [215, 124] width 48 height 15
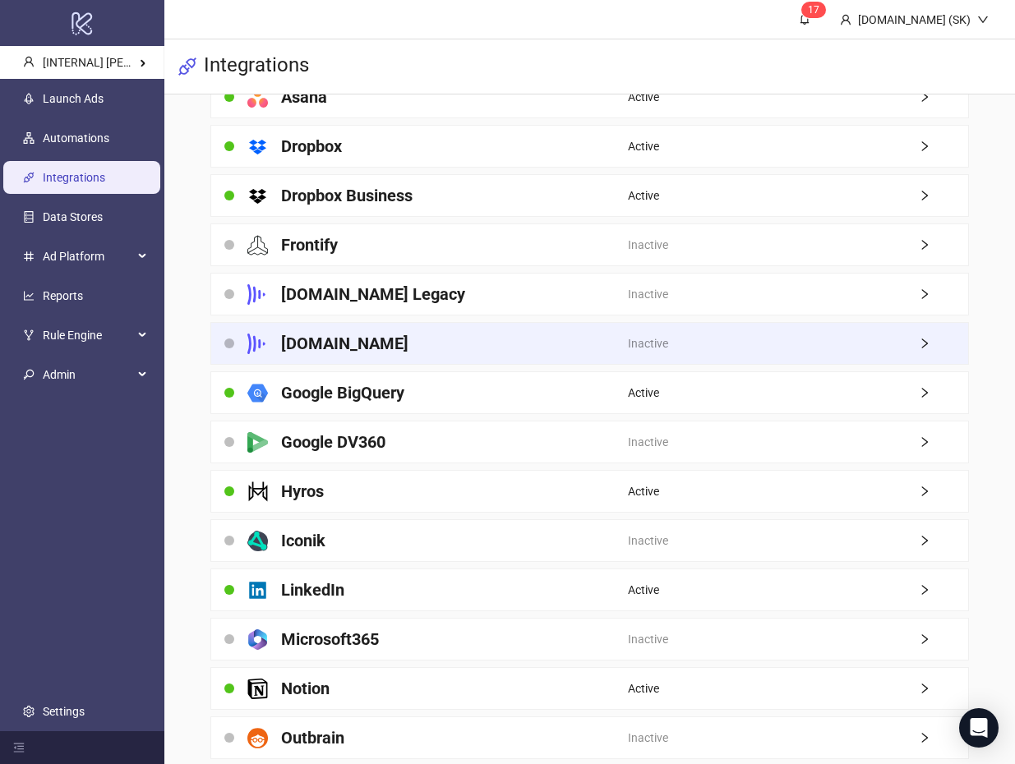
scroll to position [905, 0]
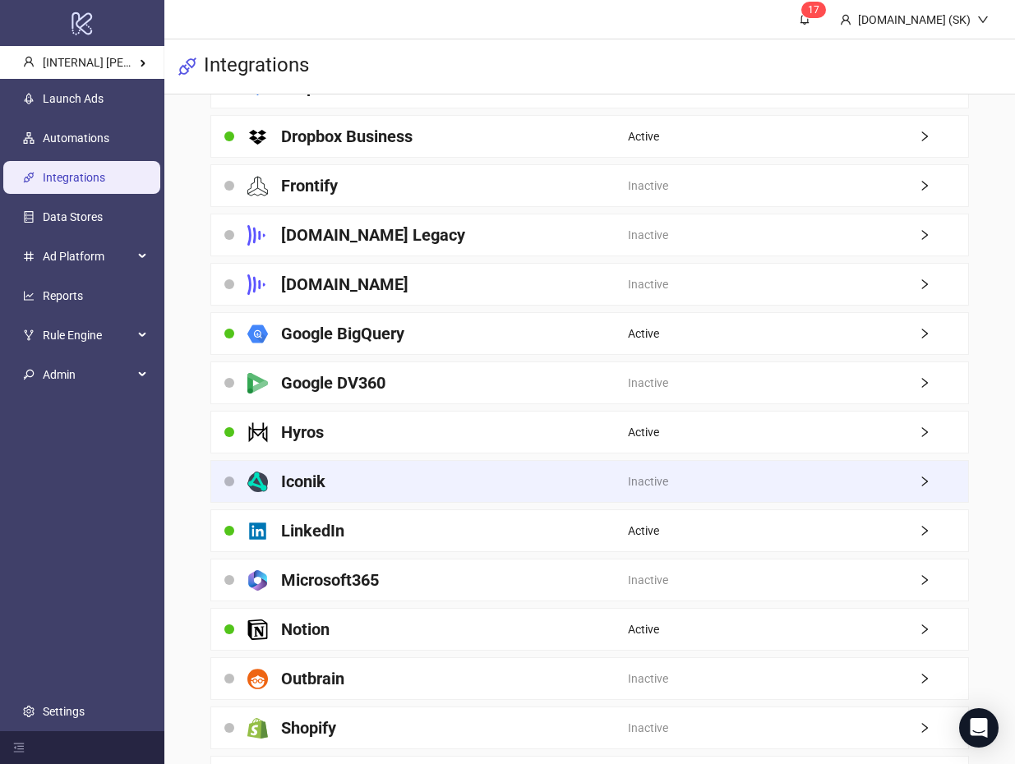
click at [487, 481] on div "Iconik" at bounding box center [419, 481] width 417 height 41
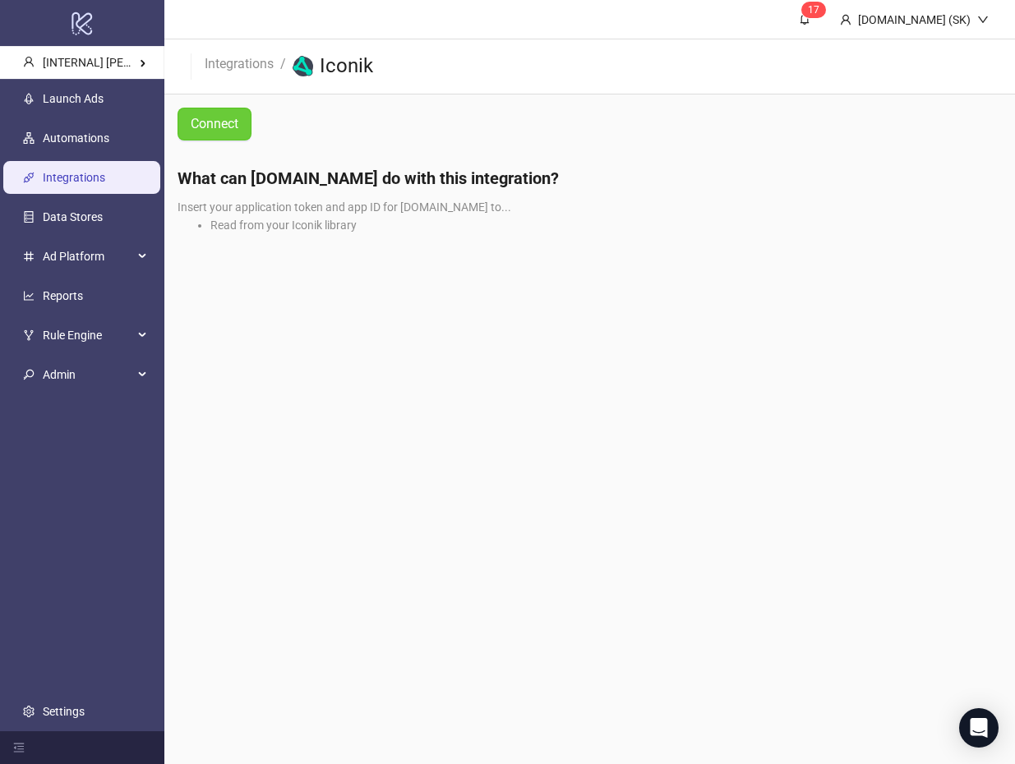
click at [237, 127] on span "Connect" at bounding box center [215, 124] width 48 height 15
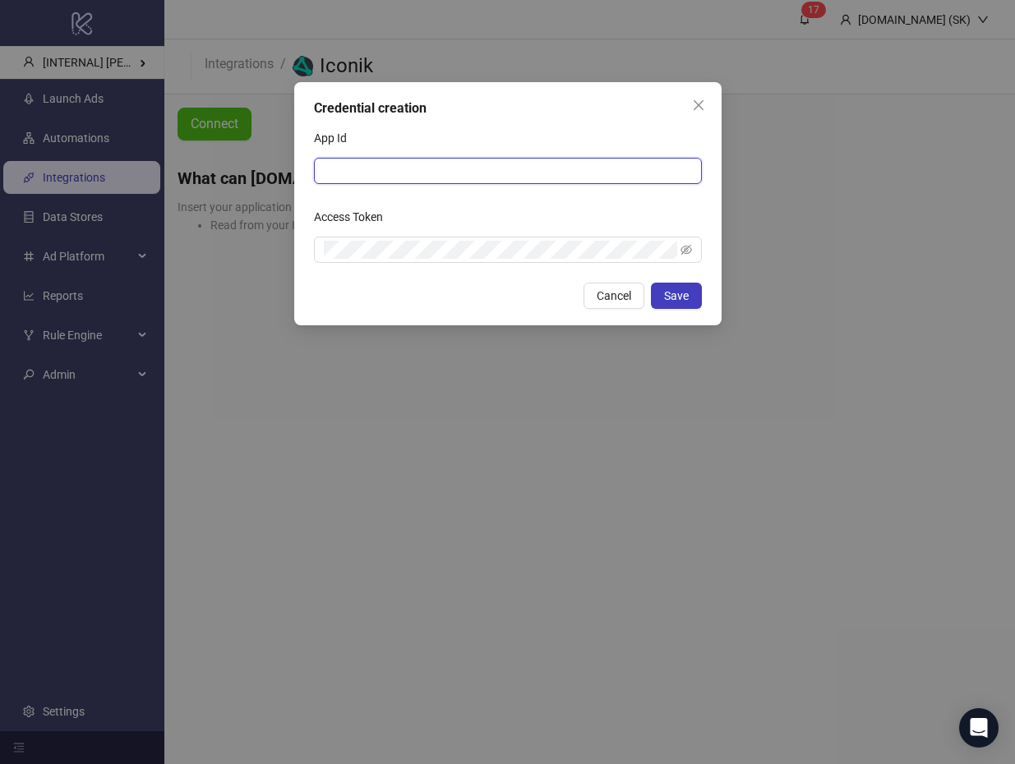
click at [432, 168] on input "App Id" at bounding box center [508, 171] width 388 height 26
drag, startPoint x: 436, startPoint y: 139, endPoint x: 405, endPoint y: 139, distance: 31.2
click at [436, 139] on div "App Id" at bounding box center [508, 141] width 388 height 33
click at [341, 129] on label "App Id" at bounding box center [336, 138] width 44 height 26
click at [341, 158] on input "App Id" at bounding box center [508, 171] width 388 height 26
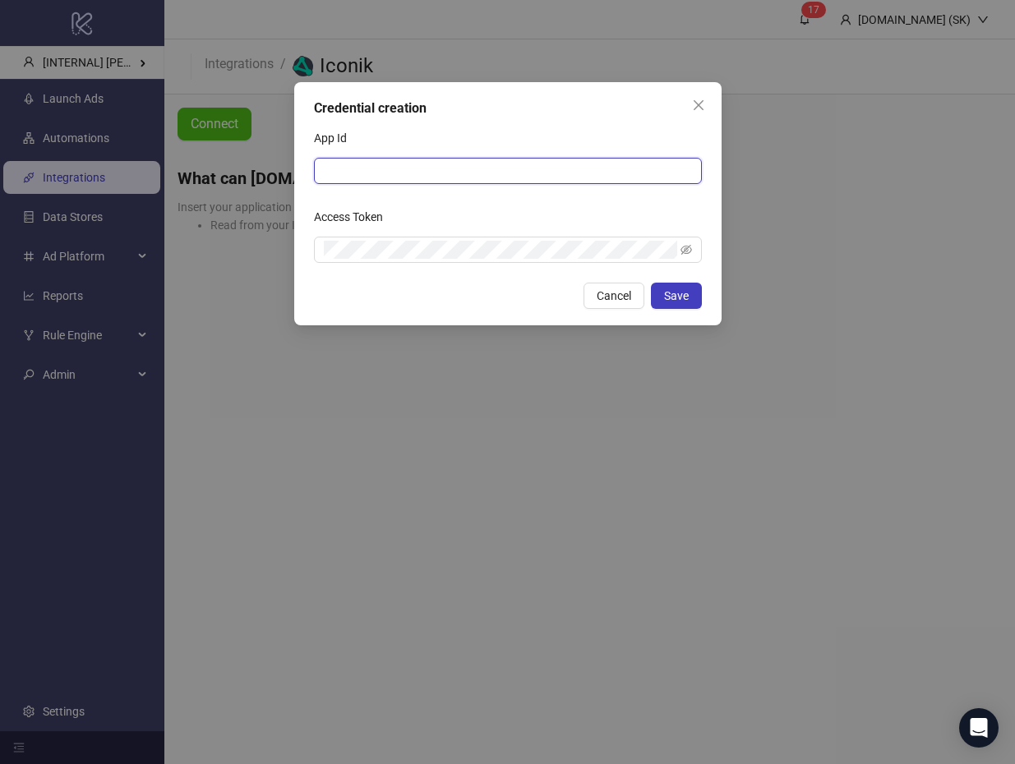
click at [451, 158] on input "App Id" at bounding box center [508, 171] width 388 height 26
click at [450, 166] on input "App Id" at bounding box center [508, 171] width 388 height 26
paste input "**********"
type input "**********"
click at [460, 261] on span at bounding box center [508, 250] width 388 height 26
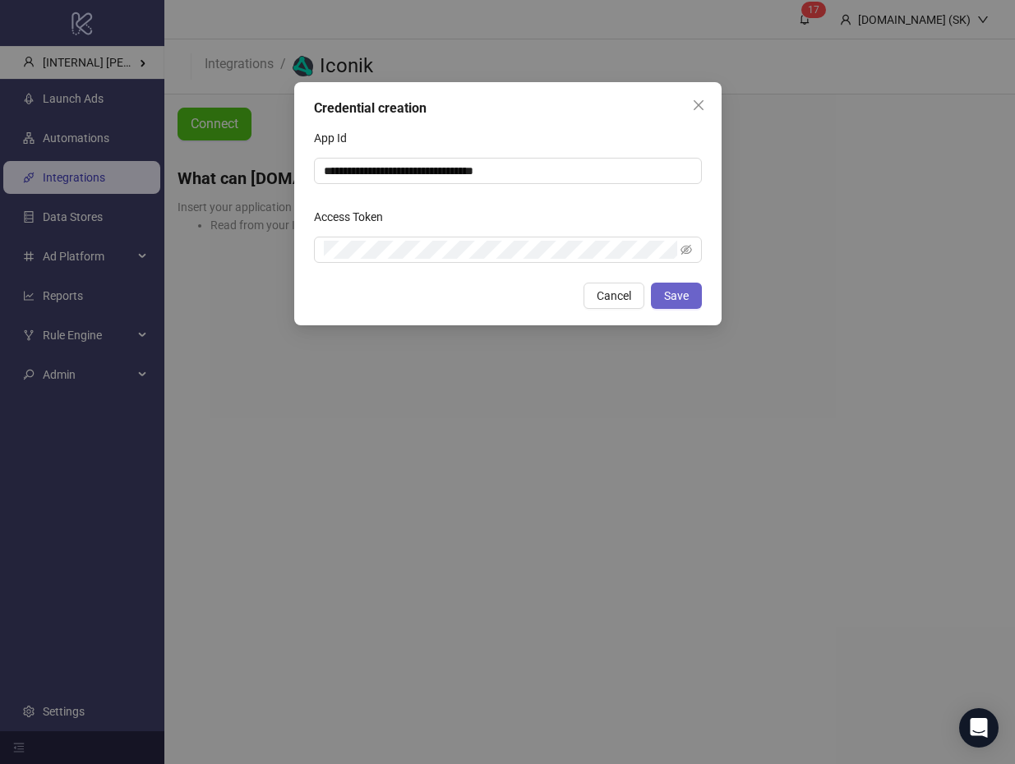
click at [673, 293] on span "Save" at bounding box center [676, 295] width 25 height 13
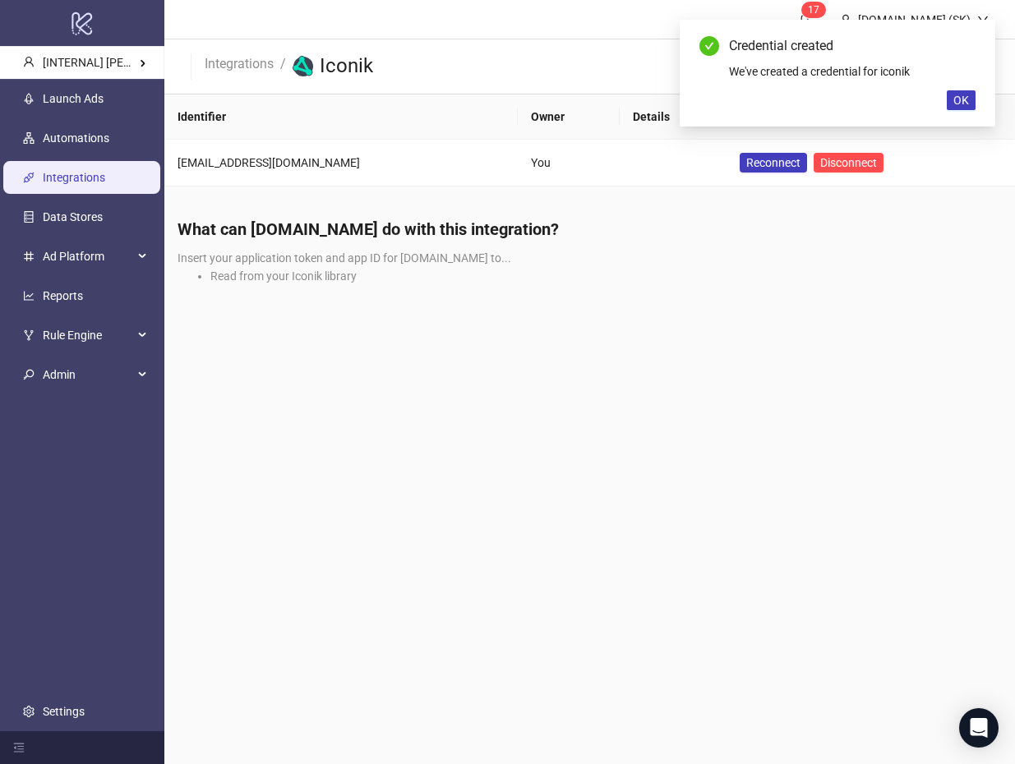
click at [421, 320] on main "1 7 Kitchn.io (SK) Integrations / Iconik Identifier Owner Details Action simon@…" at bounding box center [589, 382] width 851 height 764
click at [104, 105] on link "Launch Ads" at bounding box center [73, 98] width 61 height 13
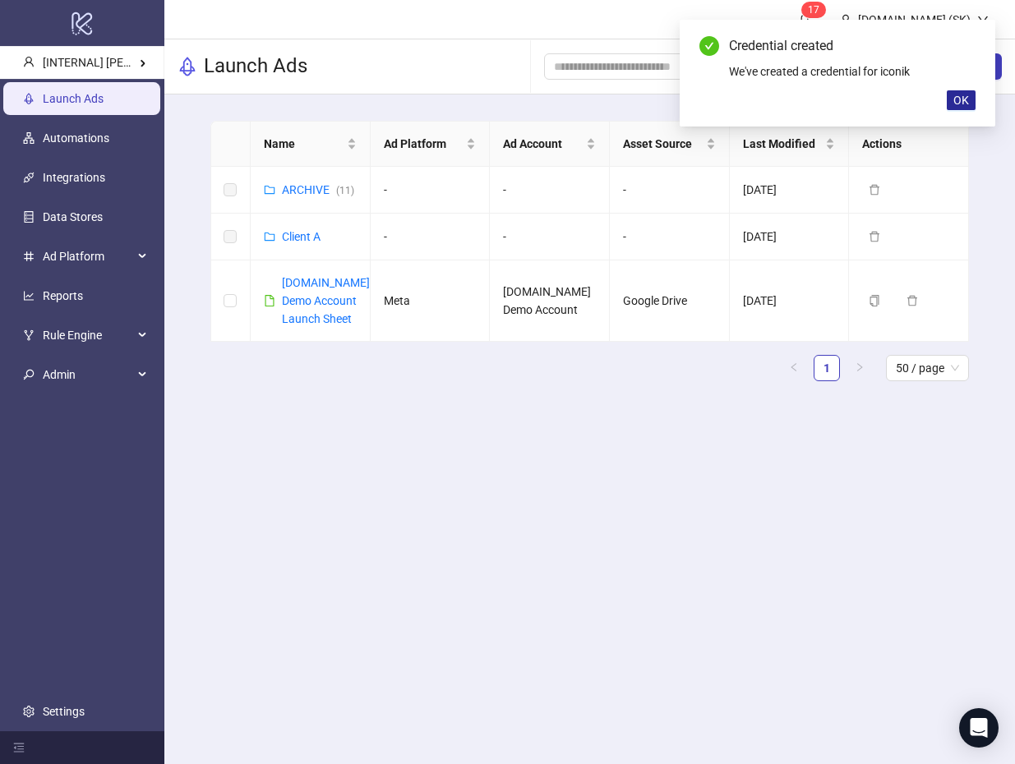
drag, startPoint x: 966, startPoint y: 105, endPoint x: 957, endPoint y: 105, distance: 9.0
click at [966, 105] on span "OK" at bounding box center [961, 100] width 16 height 13
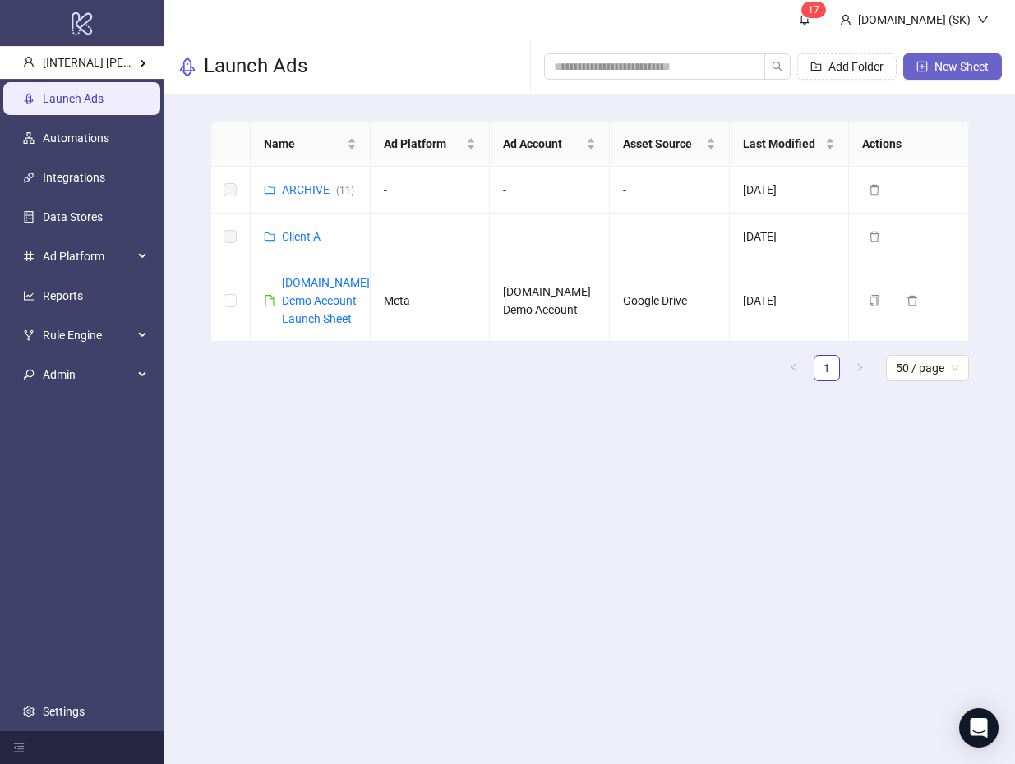
click at [920, 72] on span "button" at bounding box center [922, 66] width 12 height 13
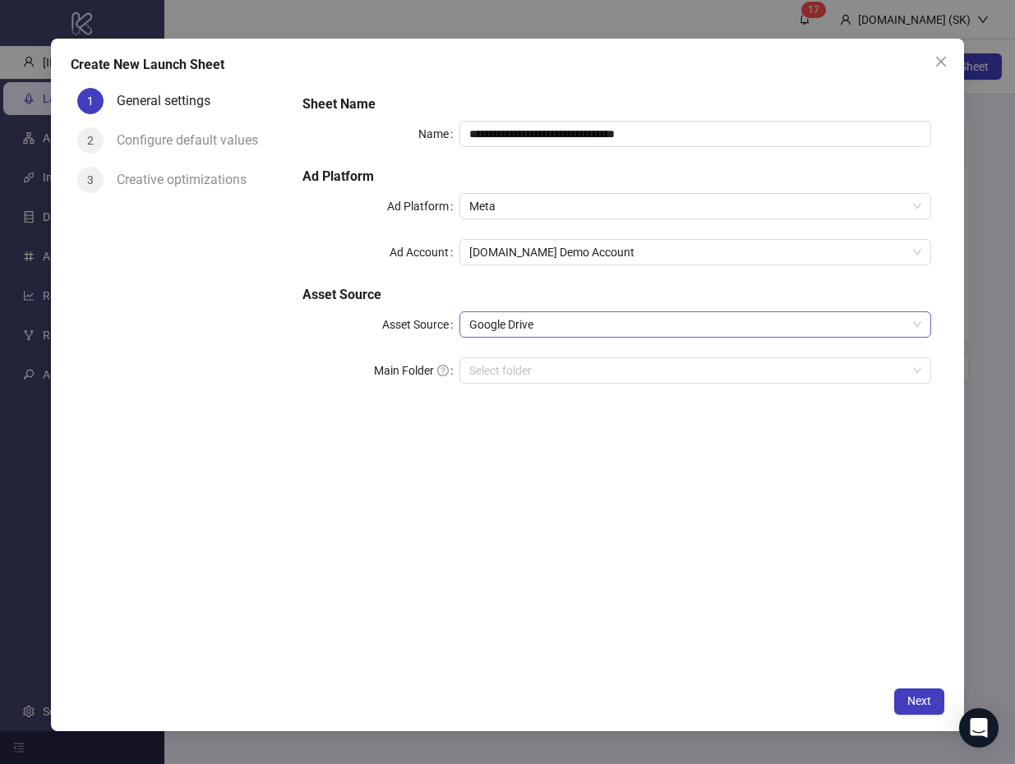
click at [544, 324] on span "Google Drive" at bounding box center [695, 324] width 452 height 25
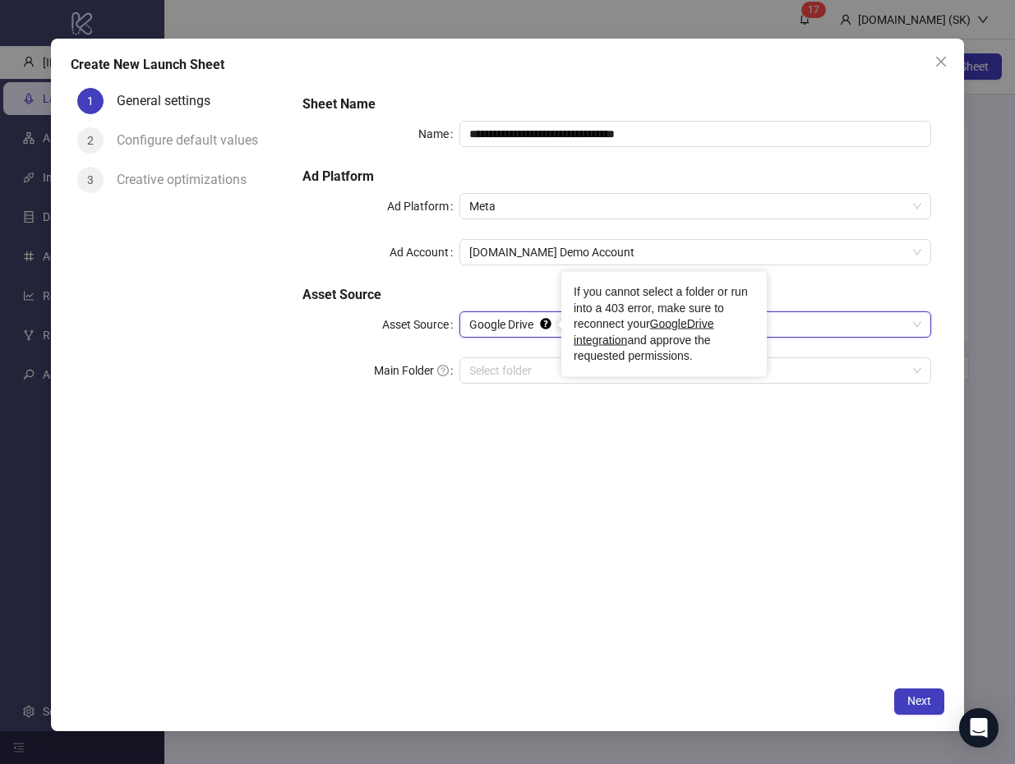
click at [516, 326] on span "Google Drive" at bounding box center [695, 324] width 452 height 25
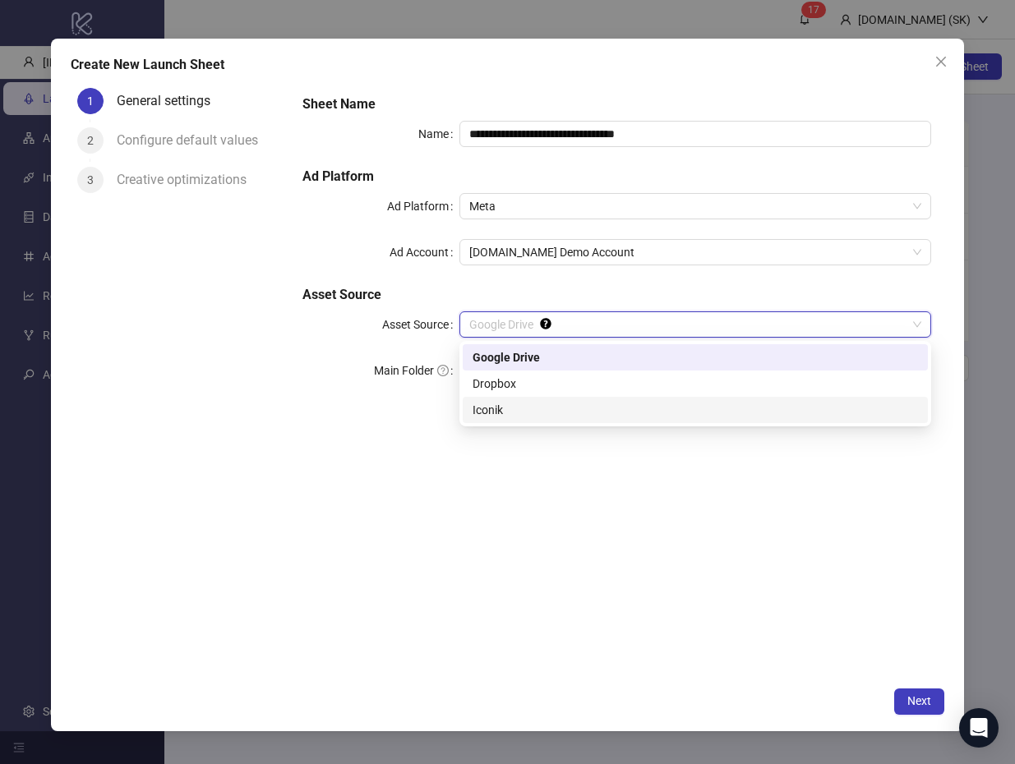
click at [501, 407] on div "Iconik" at bounding box center [695, 410] width 445 height 18
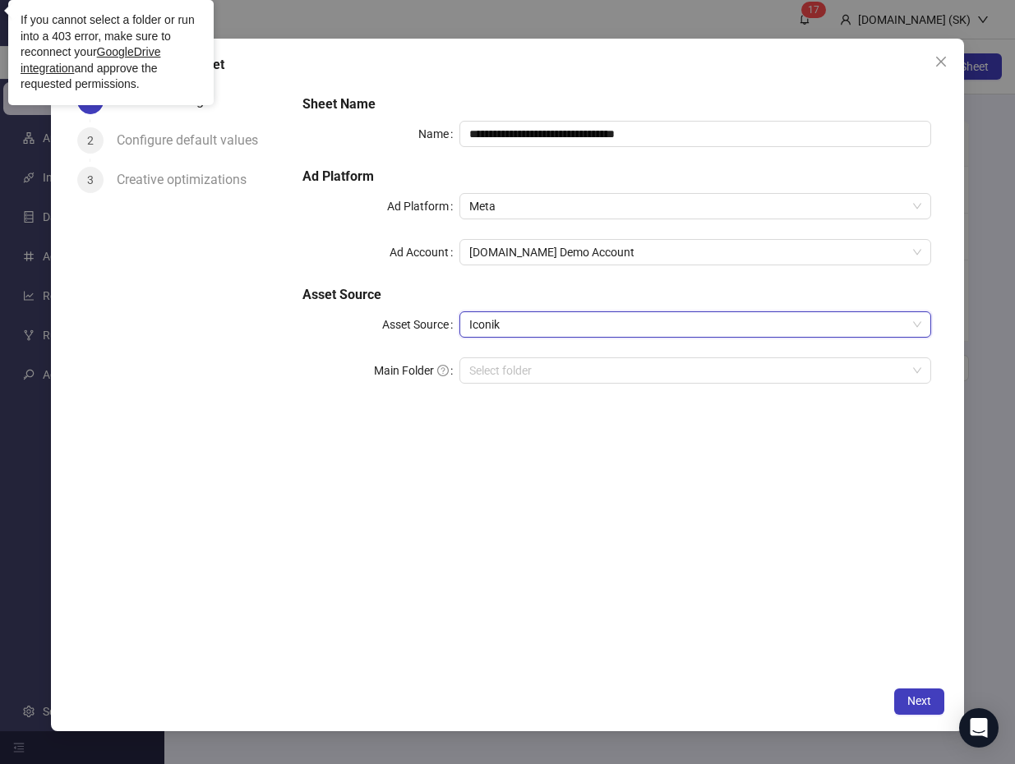
click at [623, 319] on span "Iconik" at bounding box center [695, 324] width 452 height 25
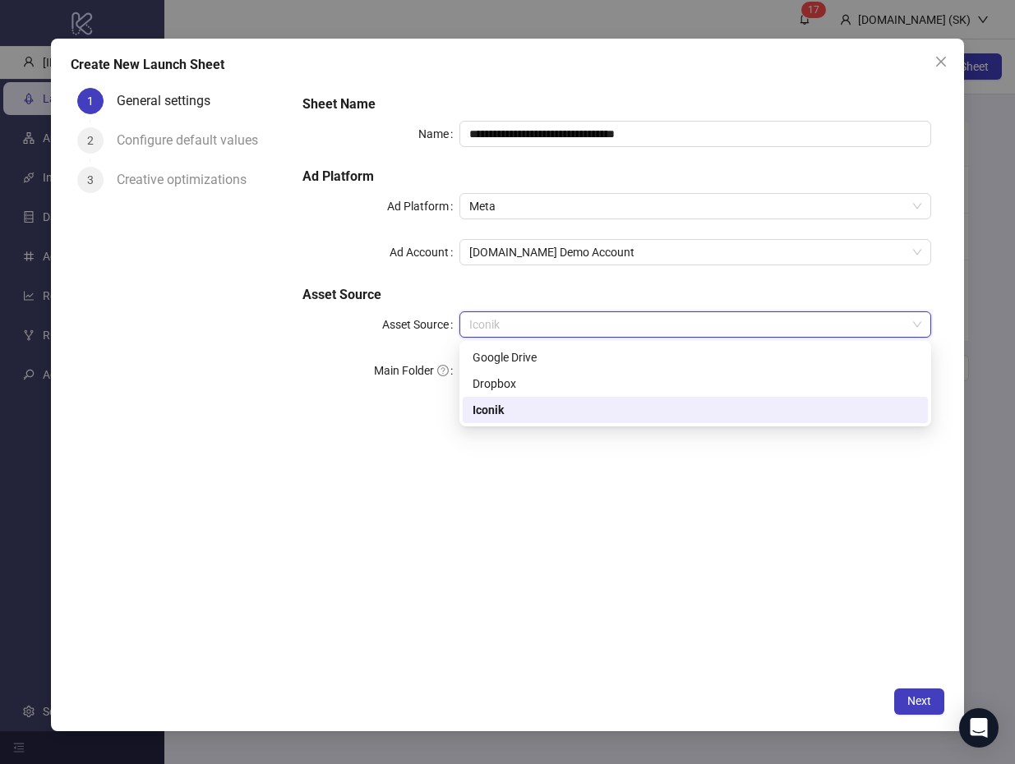
click at [627, 412] on div "Iconik" at bounding box center [695, 410] width 445 height 18
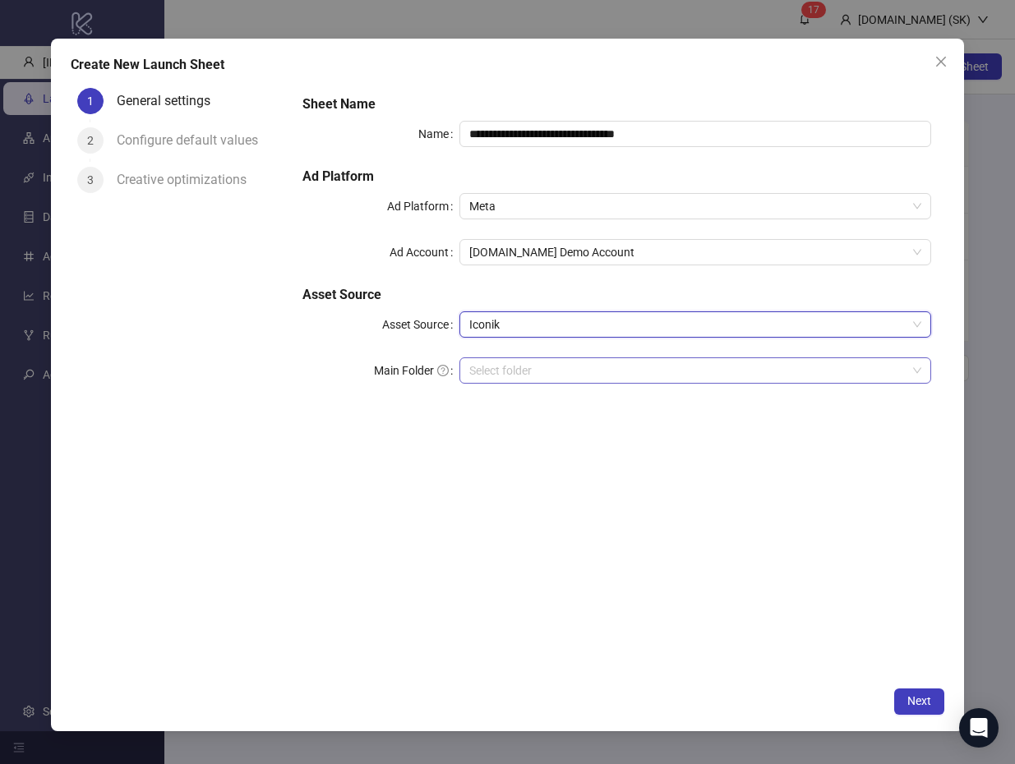
click at [651, 375] on input "search" at bounding box center [687, 370] width 437 height 25
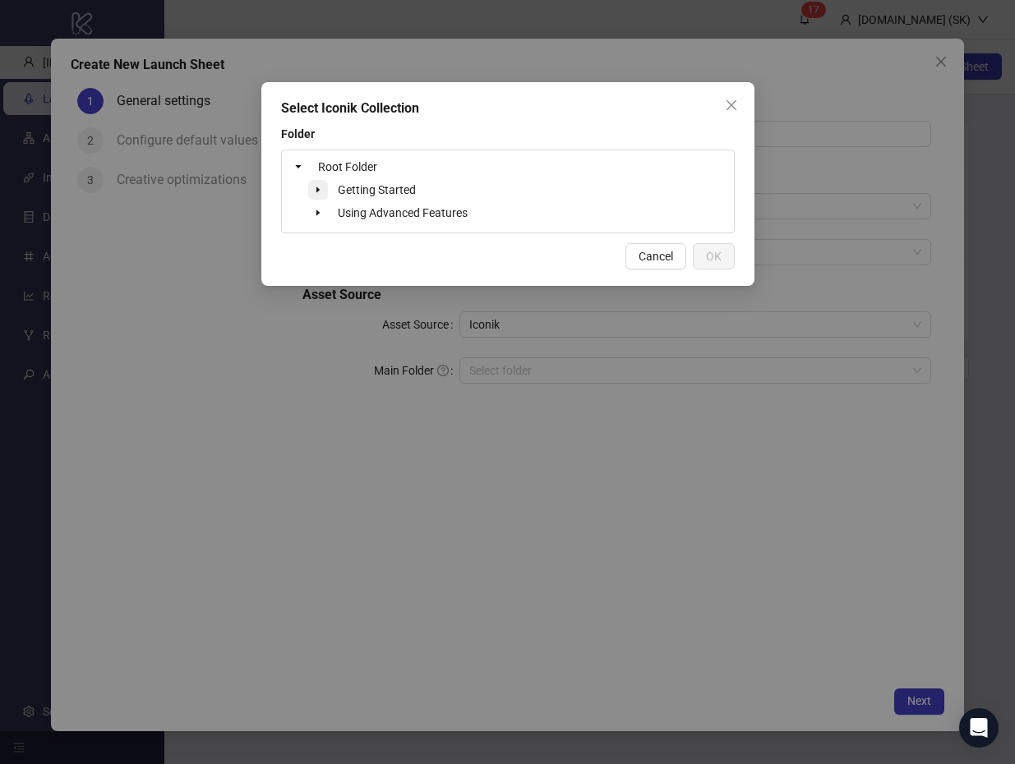
click at [317, 187] on icon "caret-down" at bounding box center [318, 190] width 8 height 8
click at [317, 187] on icon "loading" at bounding box center [318, 190] width 12 height 12
click at [330, 163] on span "Root Folder" at bounding box center [347, 166] width 59 height 13
click at [720, 259] on span "OK" at bounding box center [714, 256] width 16 height 13
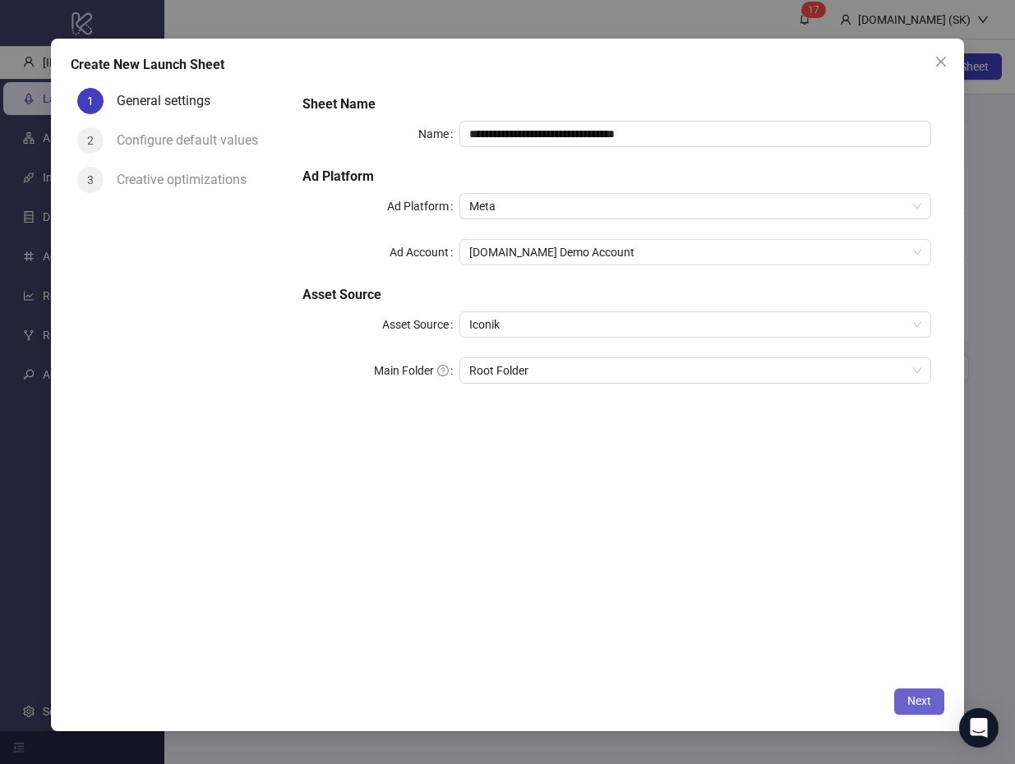
click at [927, 701] on span "Next" at bounding box center [919, 701] width 24 height 13
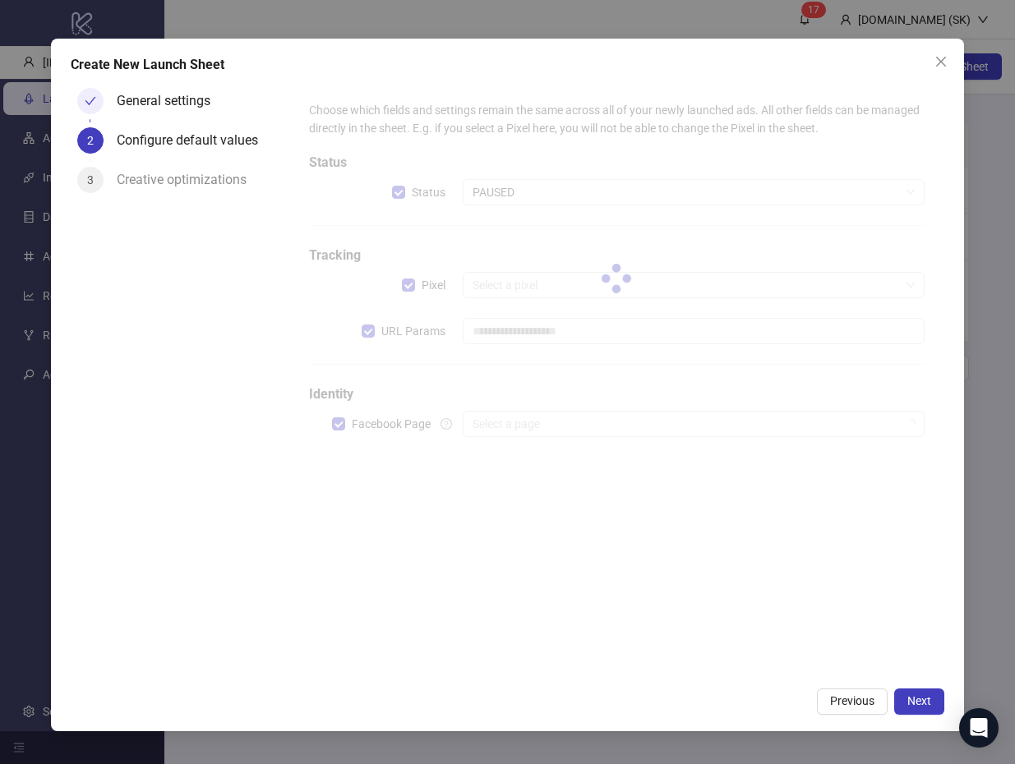
type input "**********"
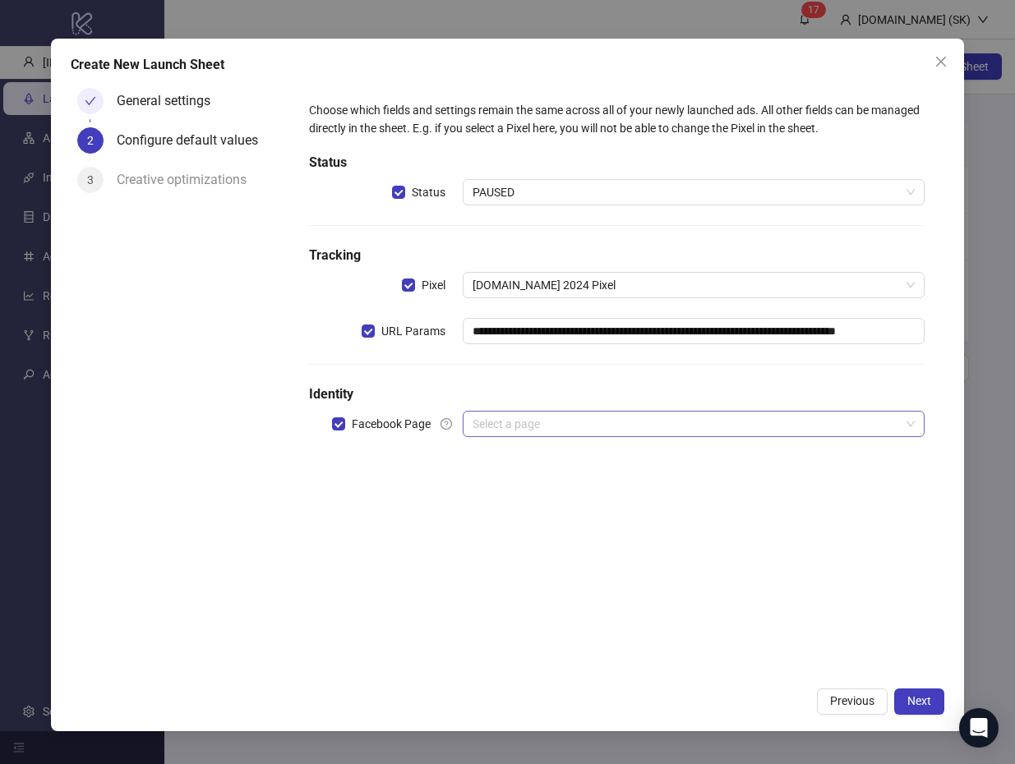
click at [595, 428] on input "search" at bounding box center [686, 424] width 427 height 25
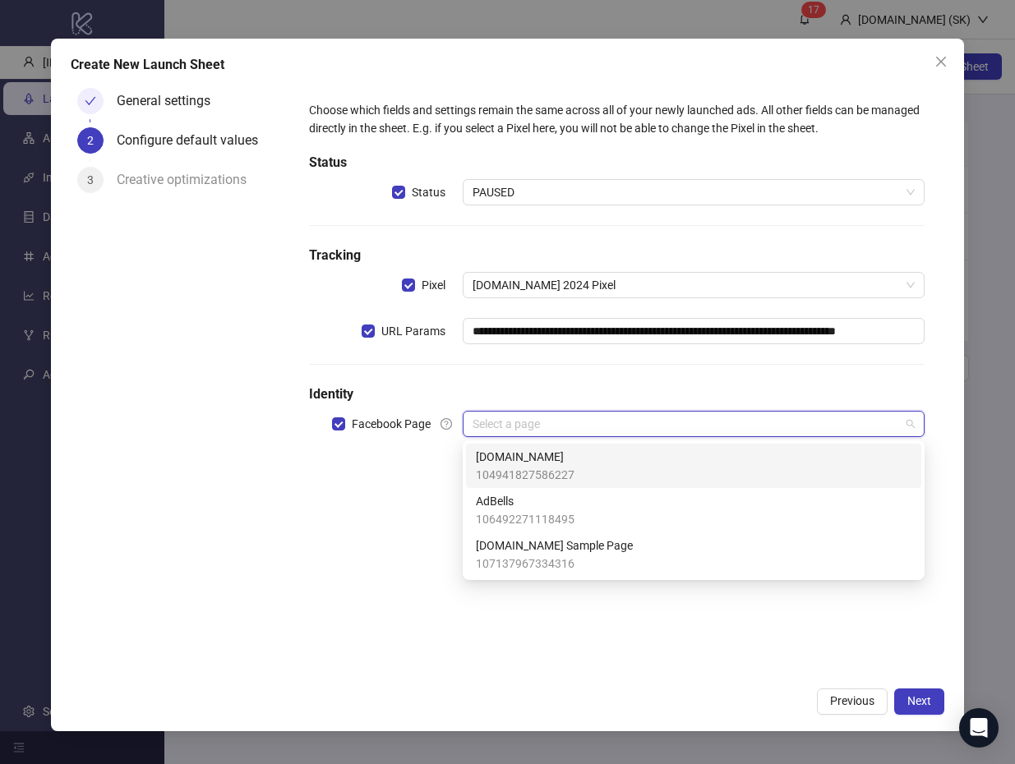
click at [576, 462] on div "Kitchn.io 104941827586227" at bounding box center [694, 466] width 436 height 36
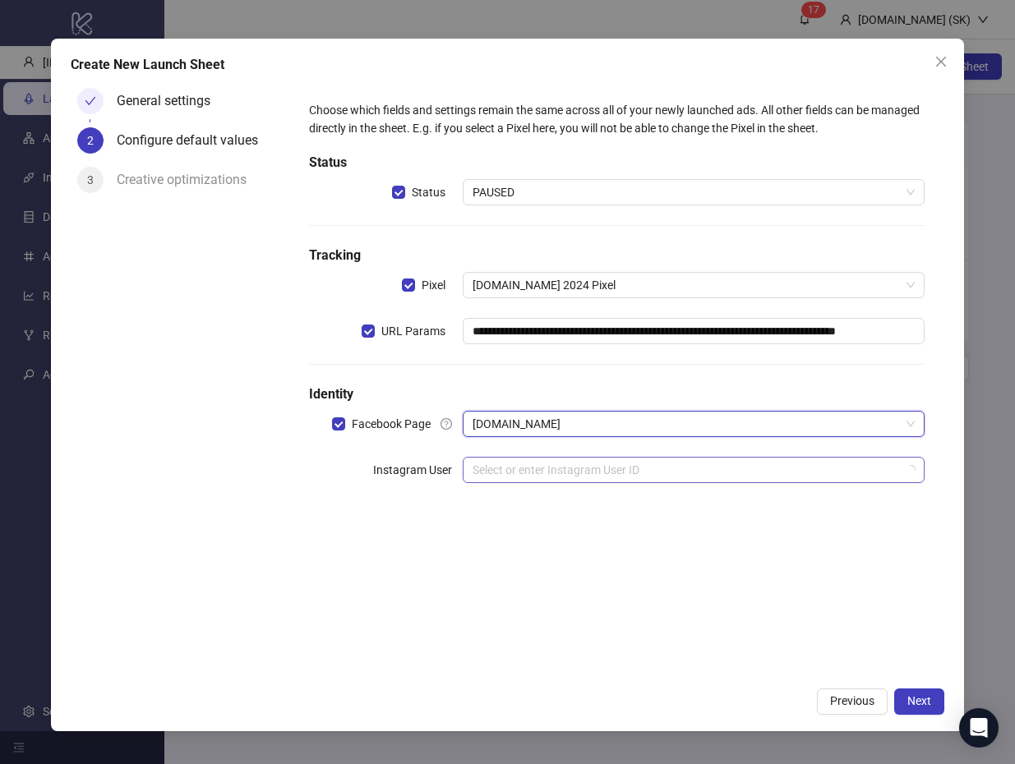
click at [576, 464] on input "search" at bounding box center [686, 470] width 427 height 25
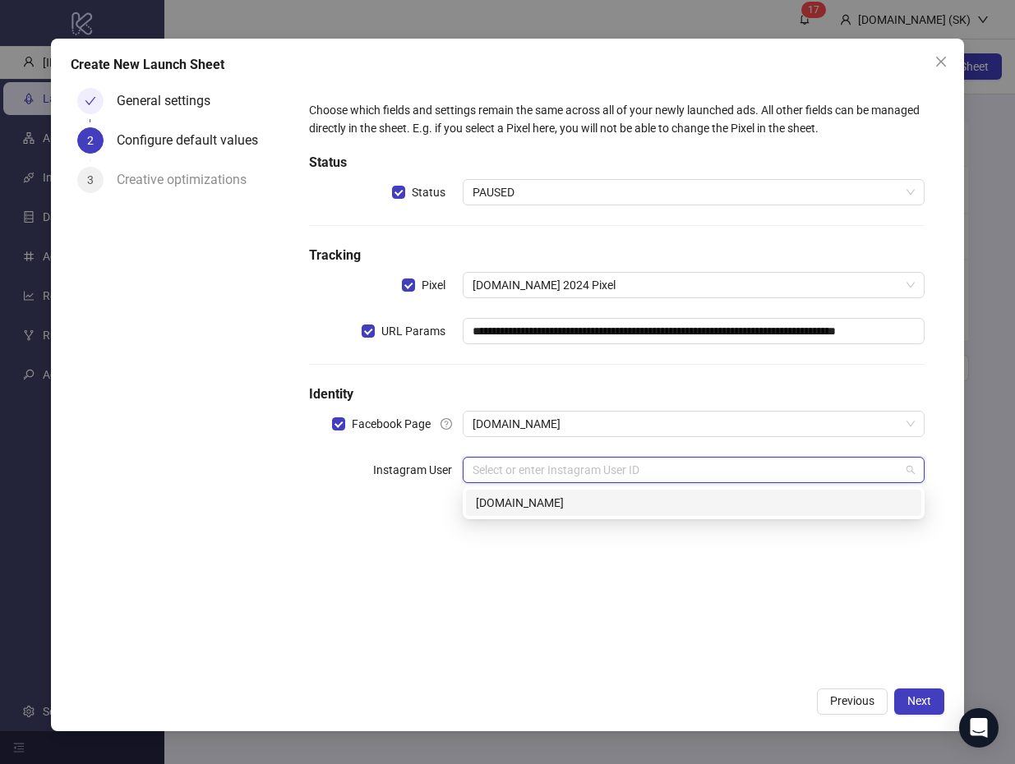
click at [585, 510] on div "kitchn.io" at bounding box center [694, 503] width 436 height 18
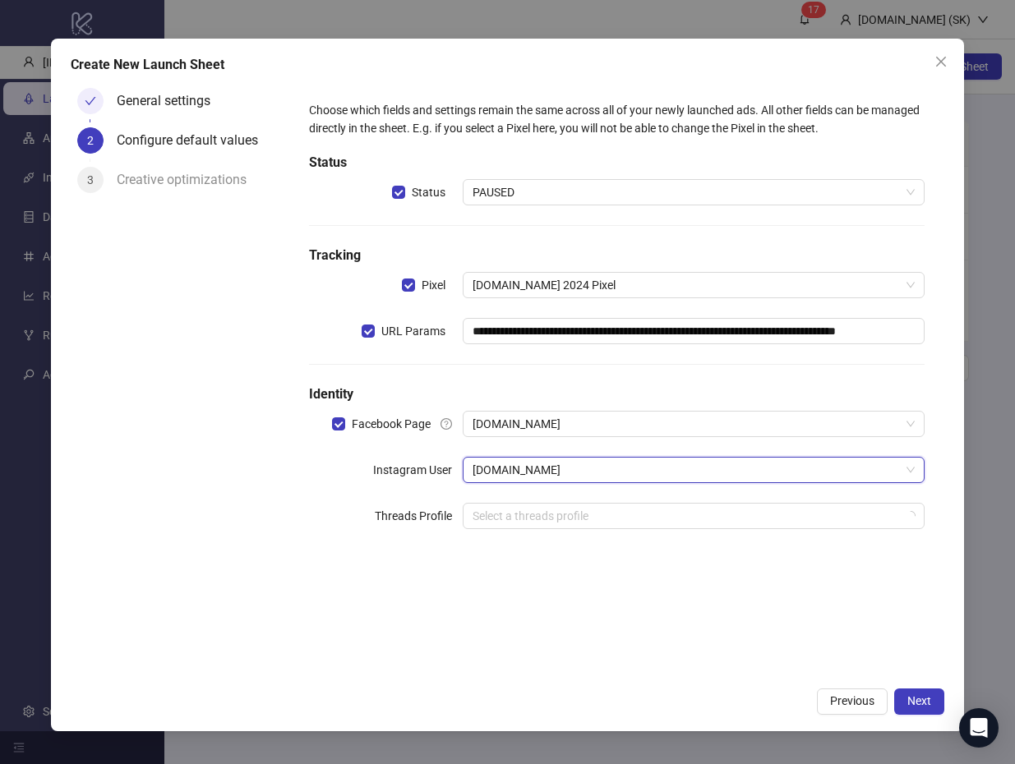
click at [585, 510] on input "search" at bounding box center [686, 516] width 427 height 25
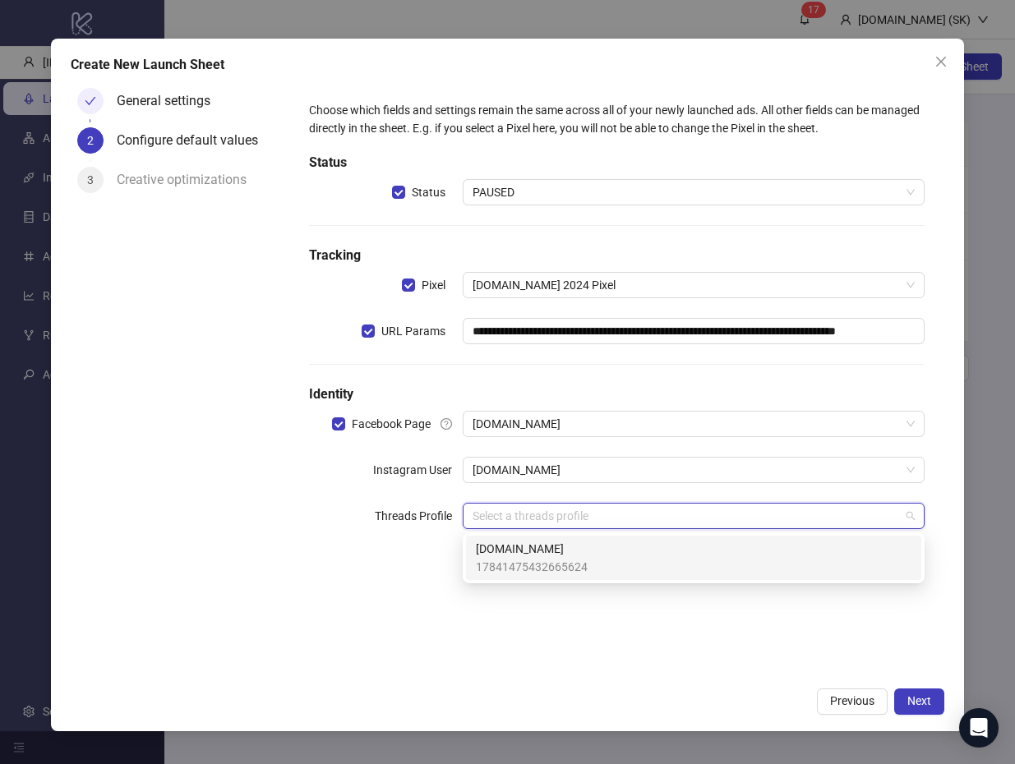
click at [582, 541] on span "[DOMAIN_NAME]" at bounding box center [532, 549] width 112 height 18
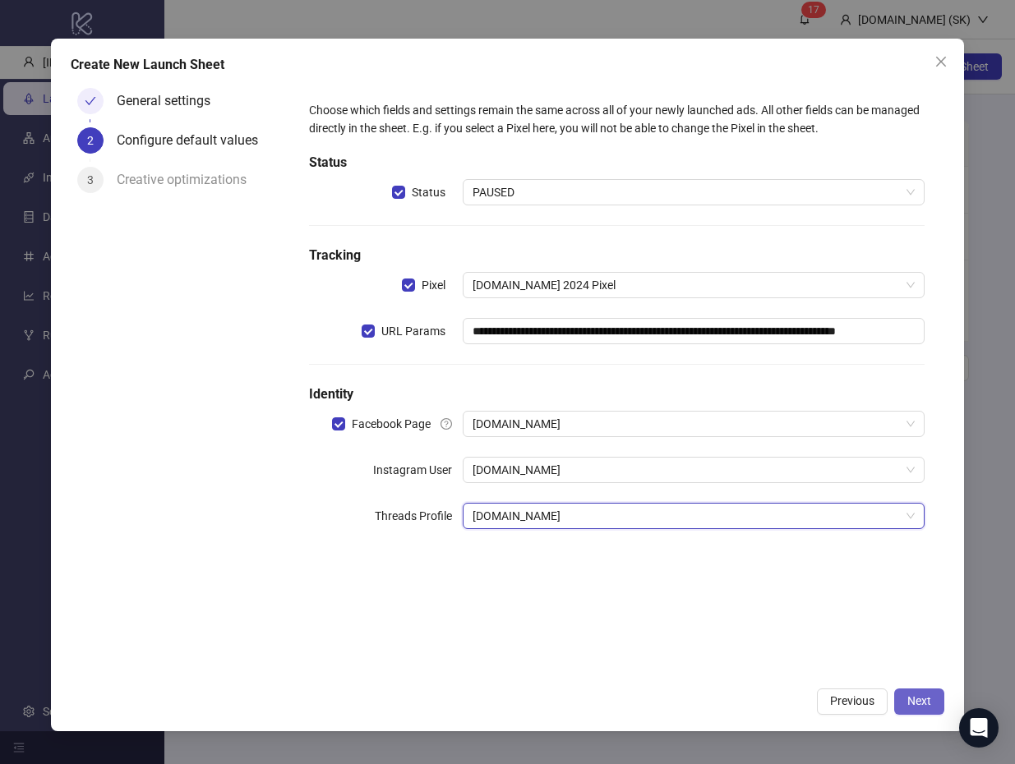
click at [926, 713] on button "Next" at bounding box center [919, 702] width 50 height 26
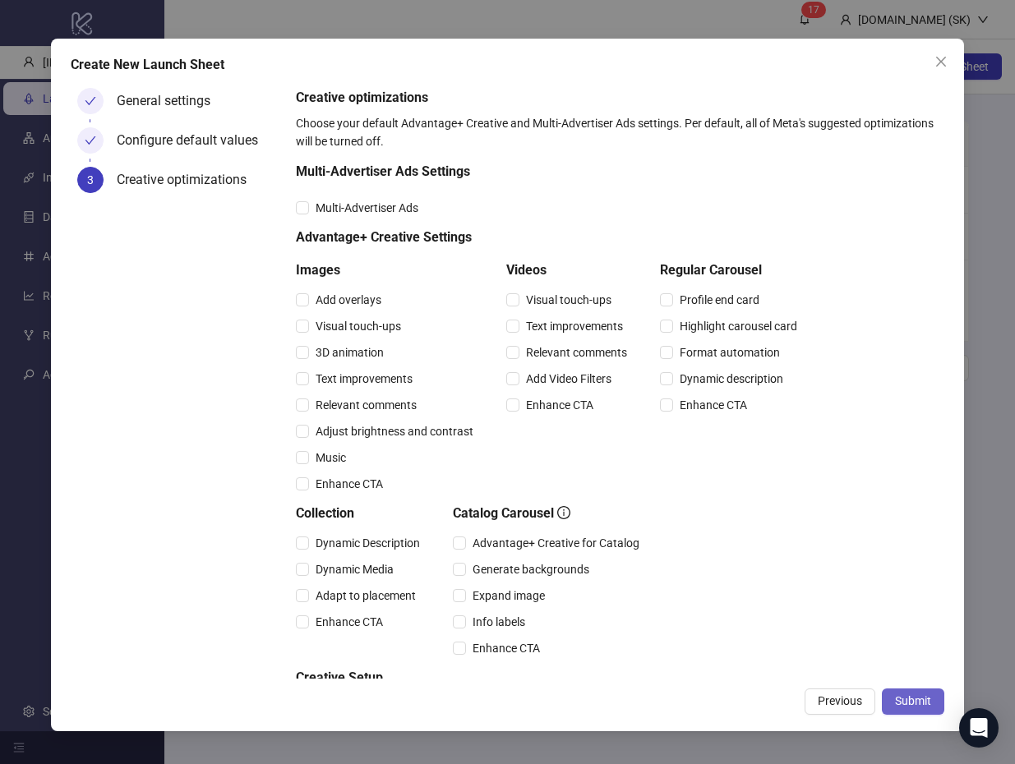
click at [918, 695] on span "Submit" at bounding box center [913, 701] width 36 height 13
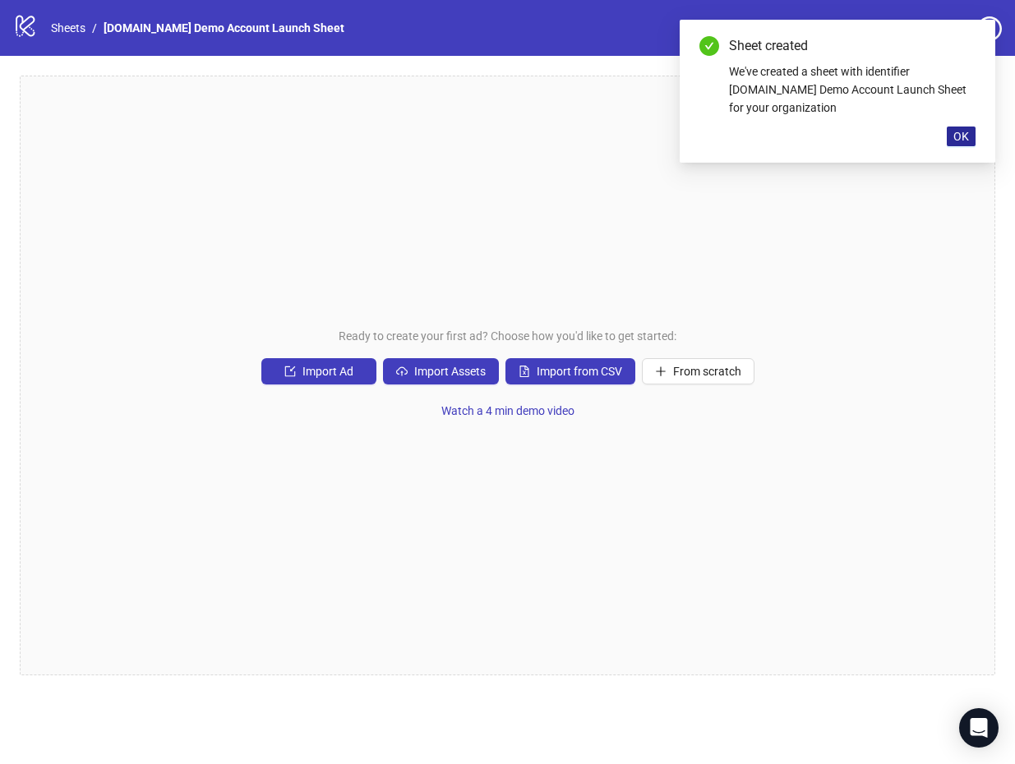
click at [966, 141] on span "OK" at bounding box center [961, 136] width 16 height 13
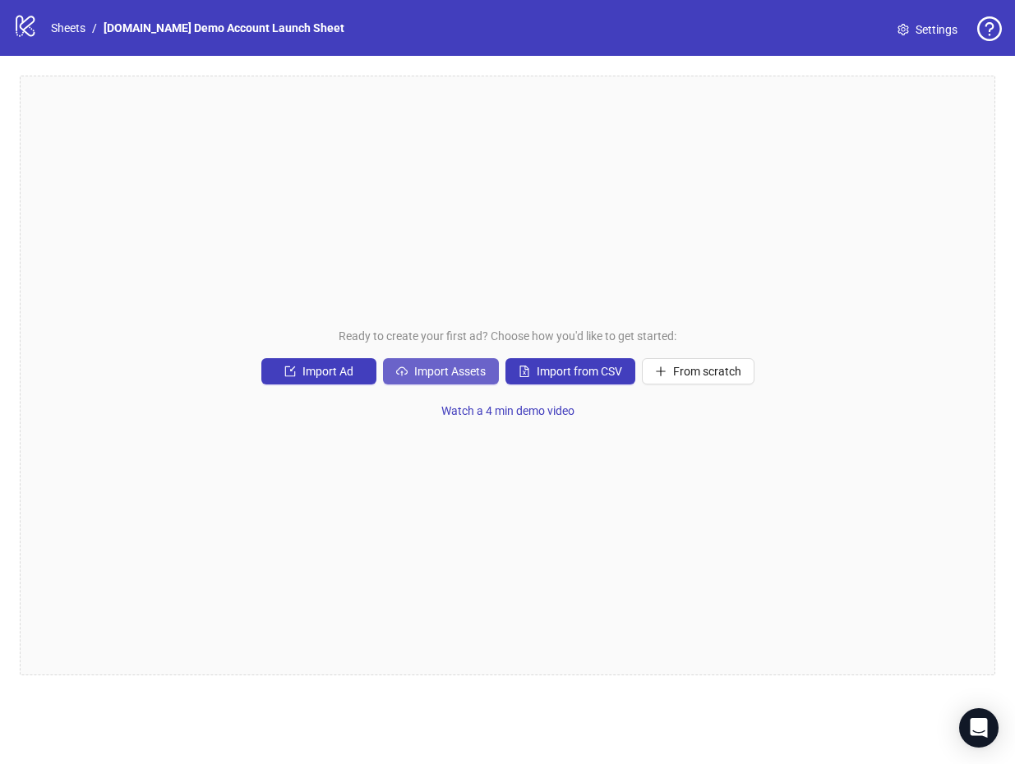
click at [459, 376] on span "Import Assets" at bounding box center [450, 371] width 72 height 13
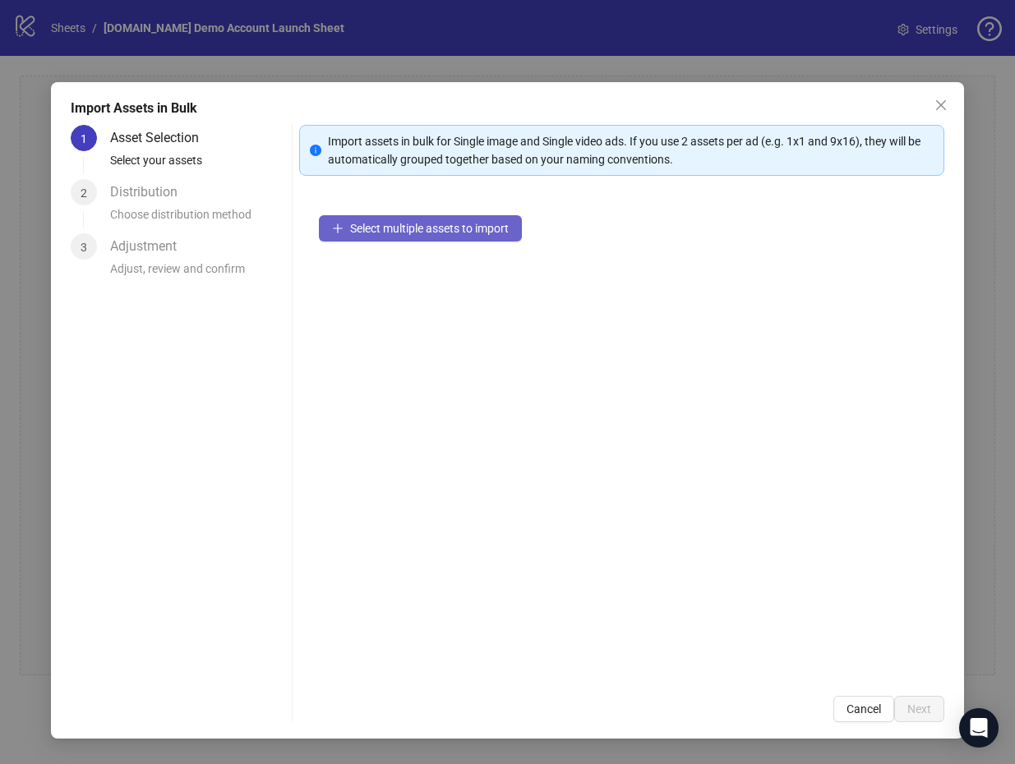
click at [448, 228] on span "Select multiple assets to import" at bounding box center [429, 228] width 159 height 13
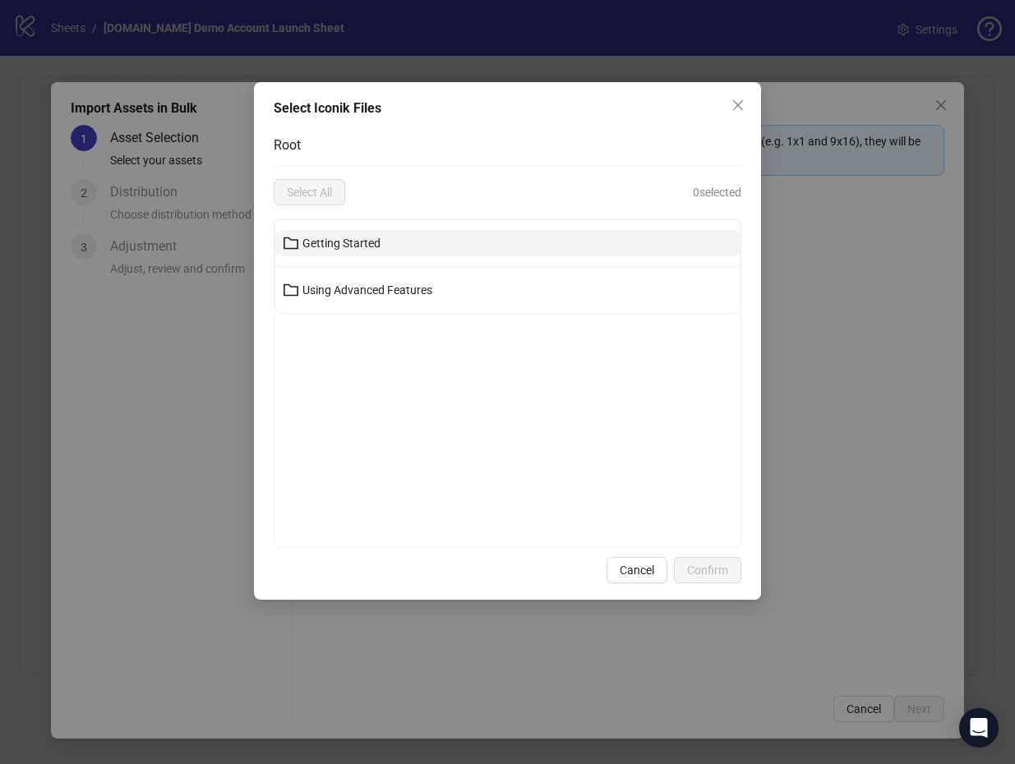
click at [348, 252] on button "Getting Started" at bounding box center [507, 243] width 465 height 26
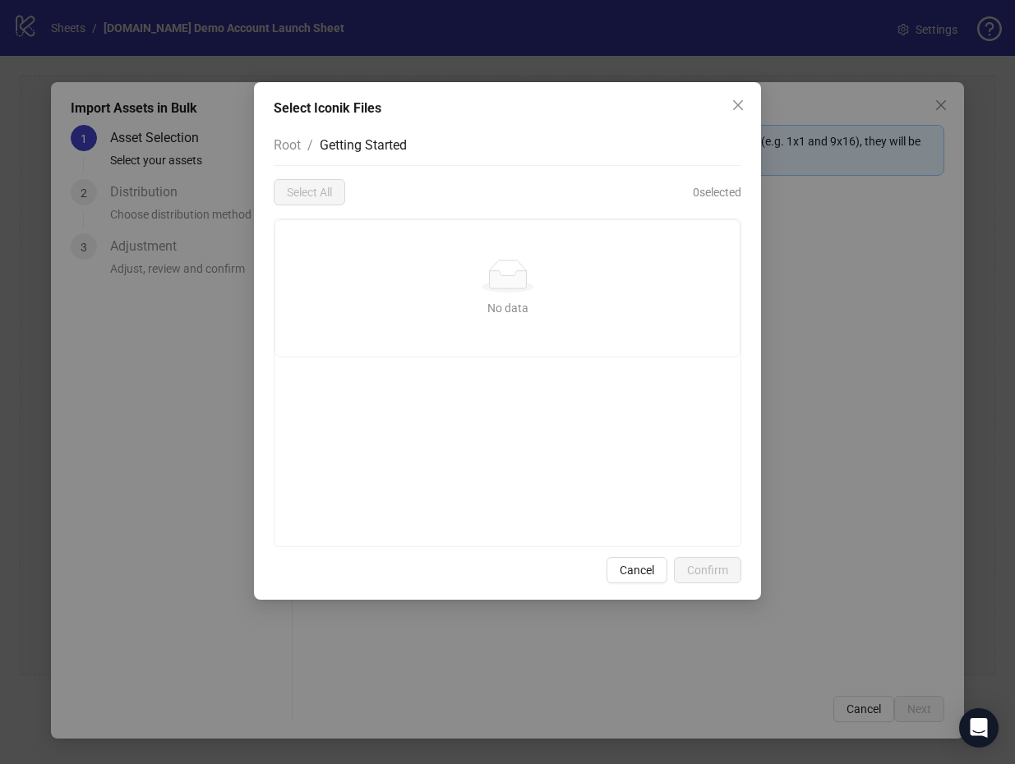
click at [292, 149] on span "Root" at bounding box center [287, 145] width 27 height 16
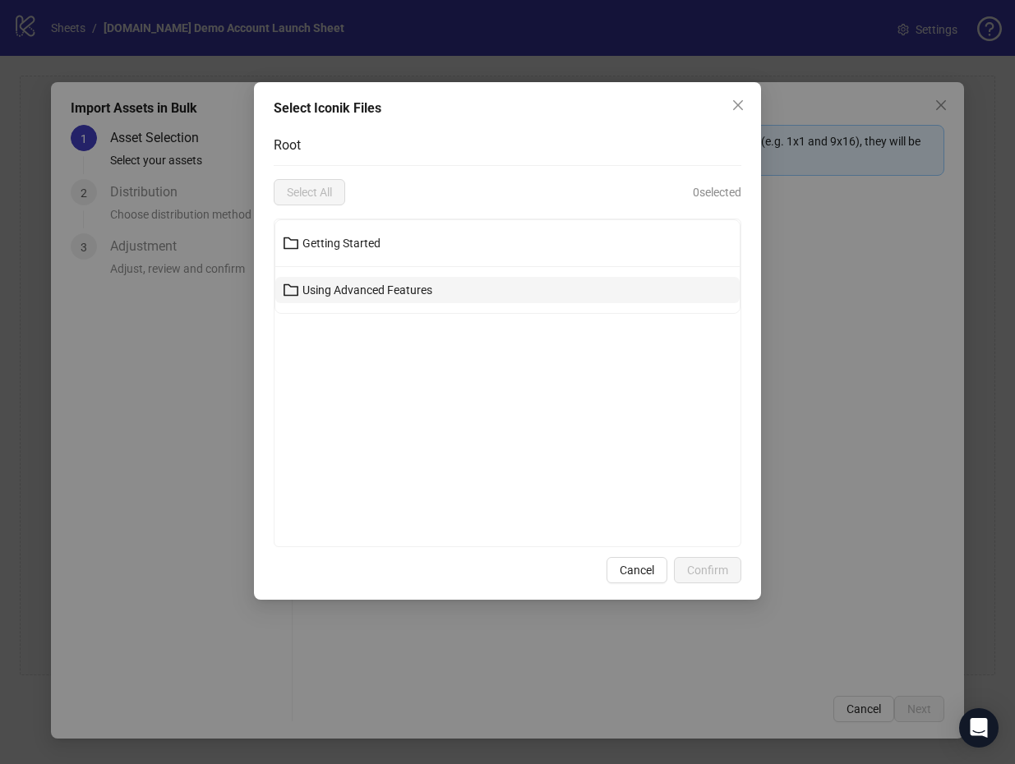
click at [365, 278] on button "Using Advanced Features" at bounding box center [507, 290] width 465 height 26
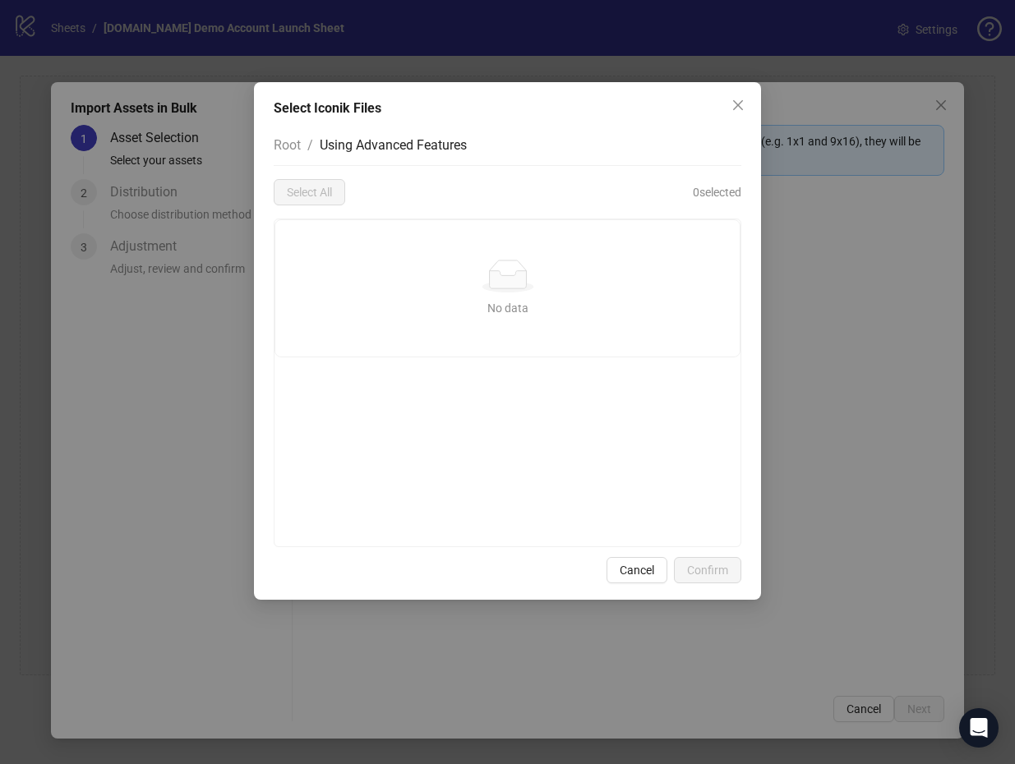
click at [295, 151] on span "Root" at bounding box center [287, 145] width 27 height 16
click at [428, 182] on div "Select All 0 selected" at bounding box center [508, 192] width 468 height 26
click at [740, 101] on icon "close" at bounding box center [738, 105] width 13 height 13
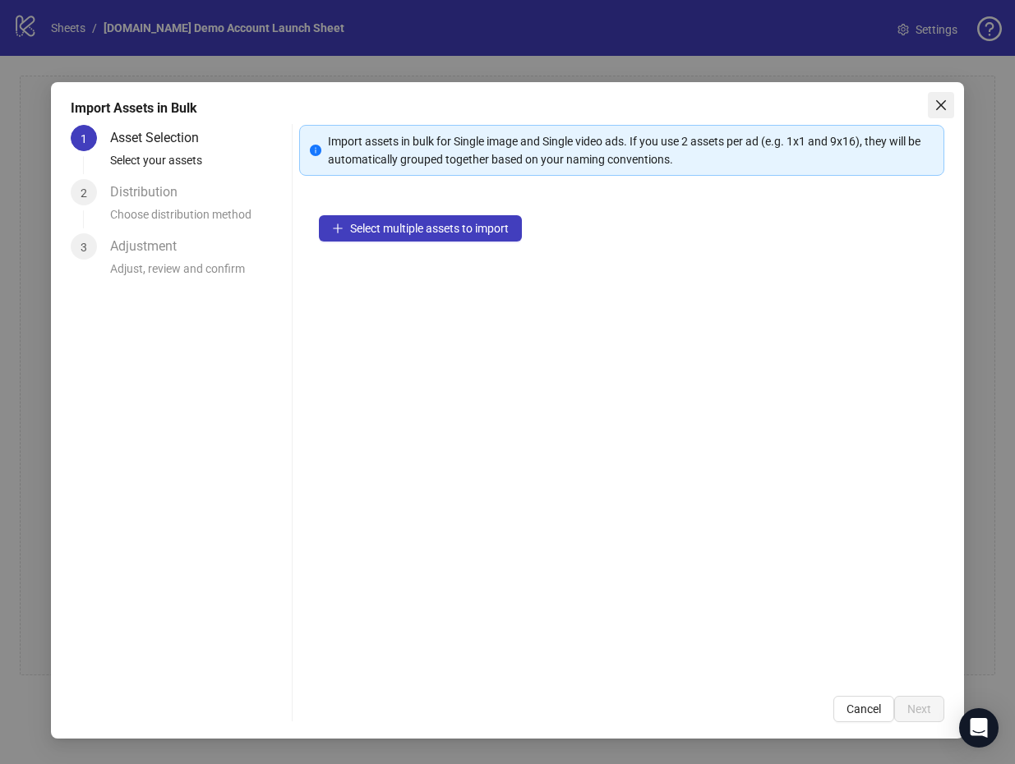
click at [945, 102] on icon "close" at bounding box center [941, 105] width 13 height 13
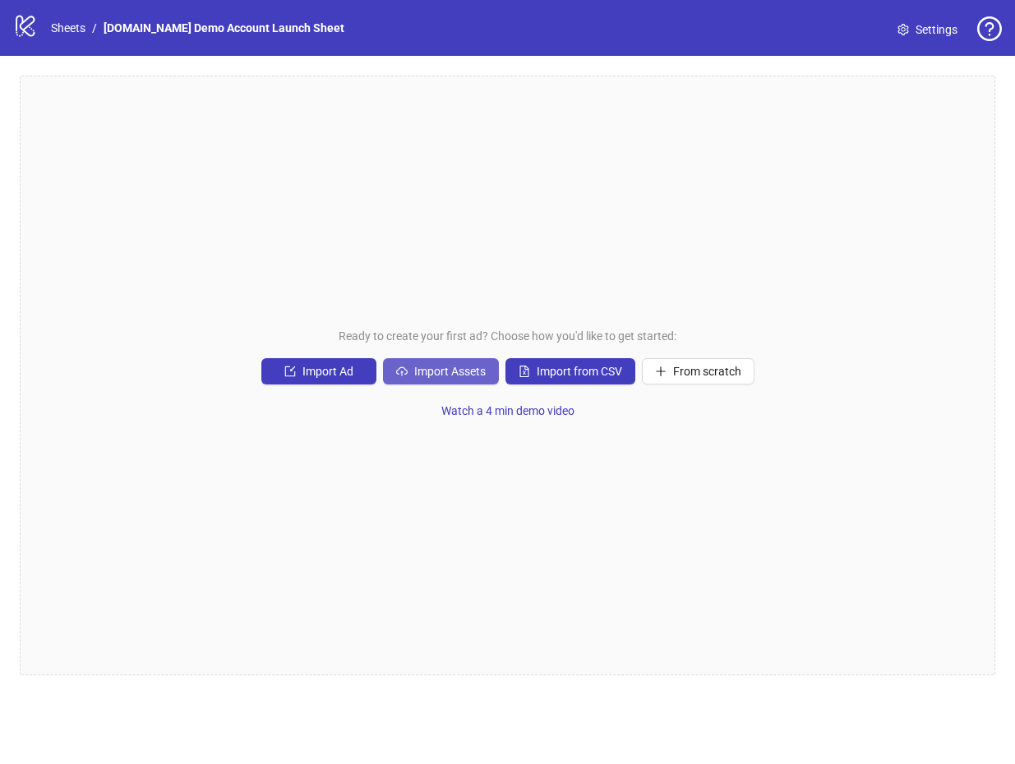
click at [437, 362] on button "Import Assets" at bounding box center [441, 371] width 116 height 26
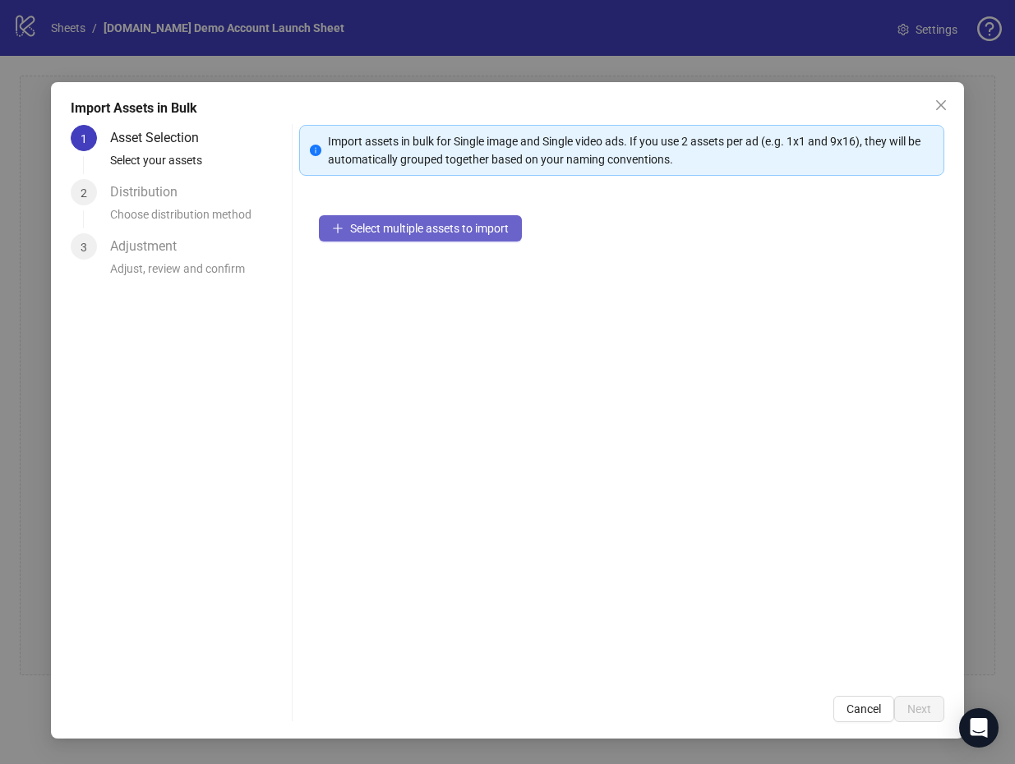
click at [441, 233] on span "Select multiple assets to import" at bounding box center [429, 228] width 159 height 13
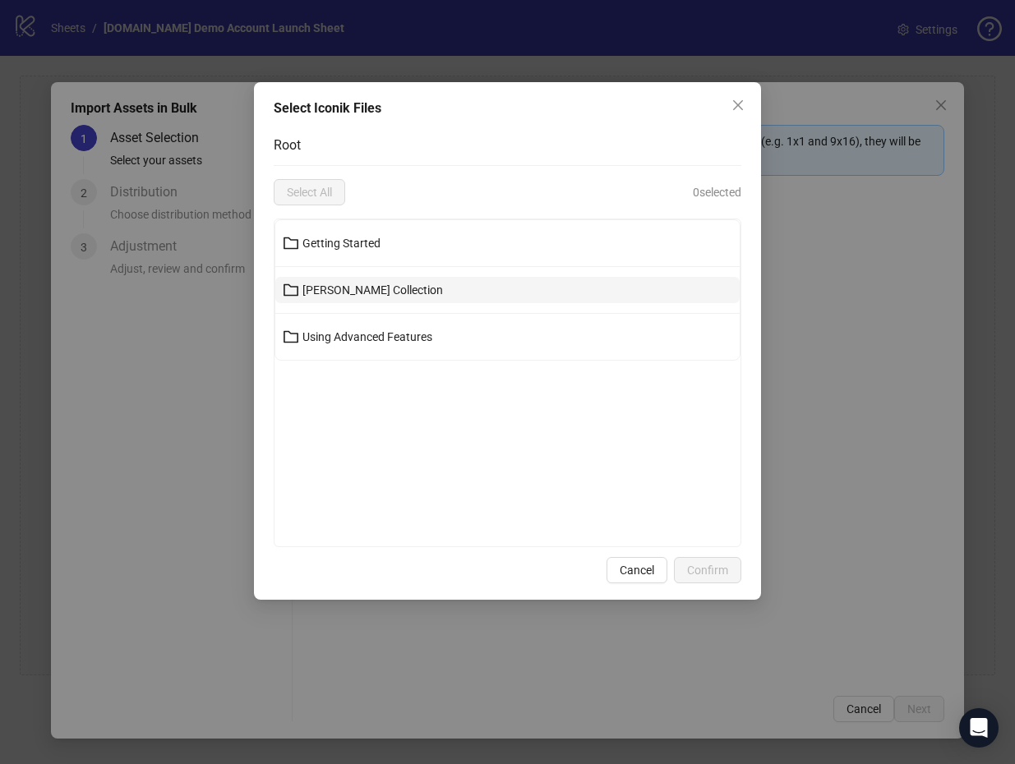
click at [403, 297] on button "[PERSON_NAME] Collection" at bounding box center [507, 290] width 465 height 26
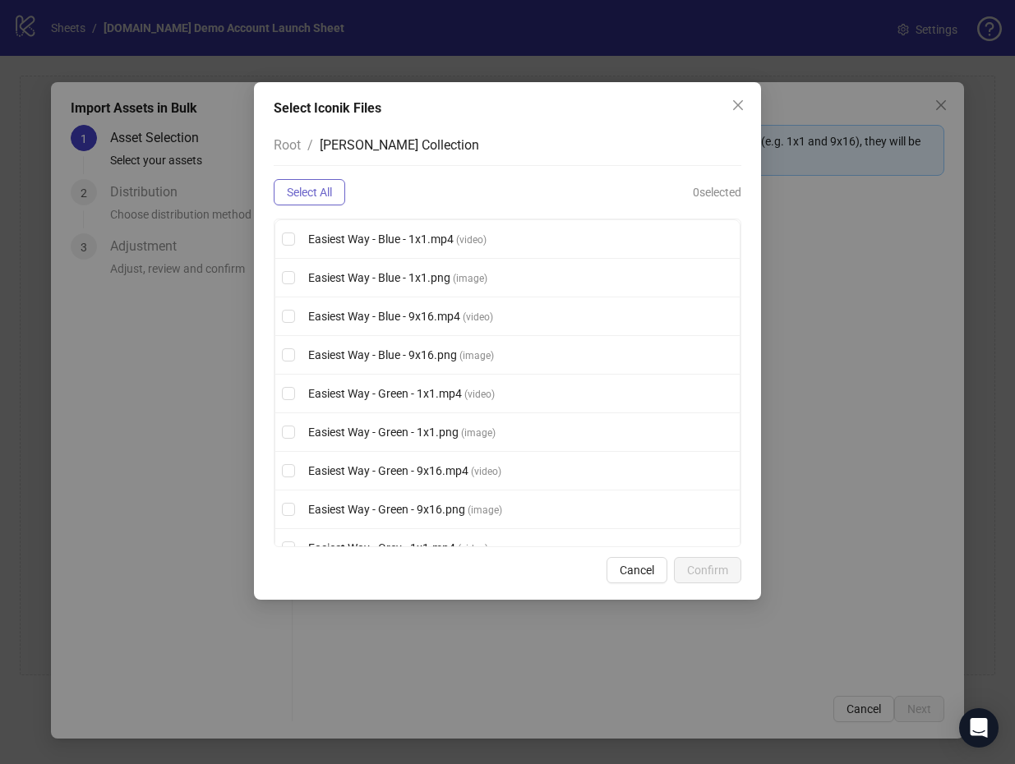
click at [294, 192] on span "Select All" at bounding box center [309, 192] width 45 height 13
click at [294, 192] on span "Deselect All" at bounding box center [316, 192] width 58 height 13
click at [300, 195] on span "Select All" at bounding box center [309, 192] width 45 height 13
click at [720, 564] on span "Confirm" at bounding box center [707, 570] width 41 height 13
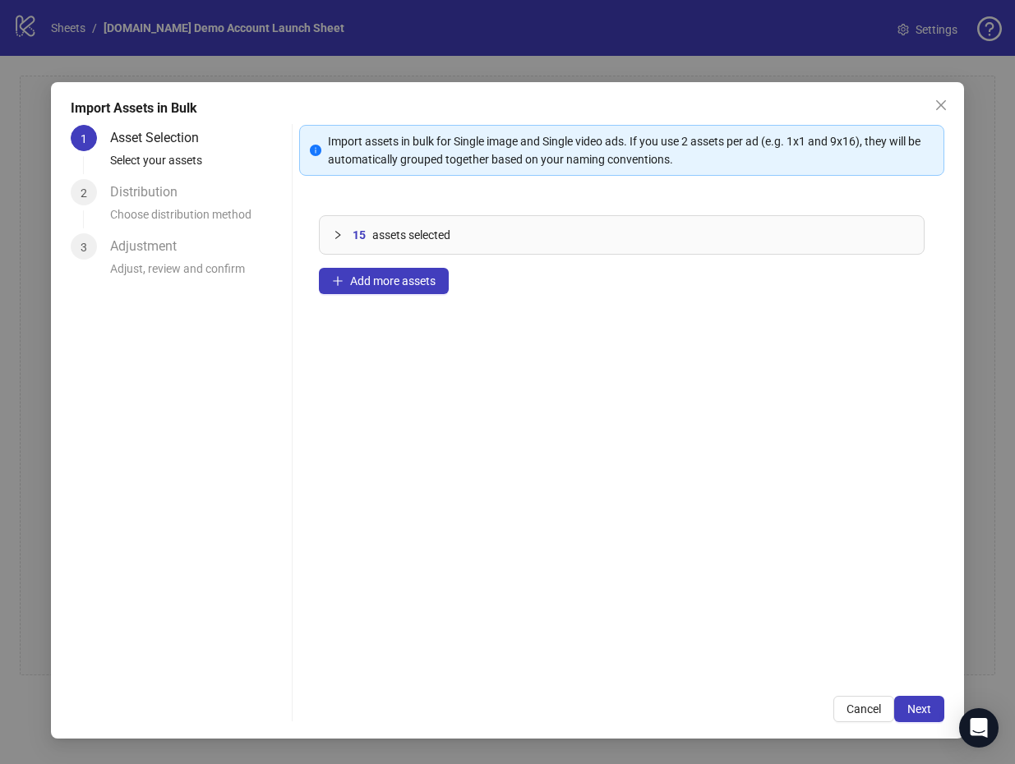
click at [334, 236] on icon "collapsed" at bounding box center [338, 235] width 10 height 10
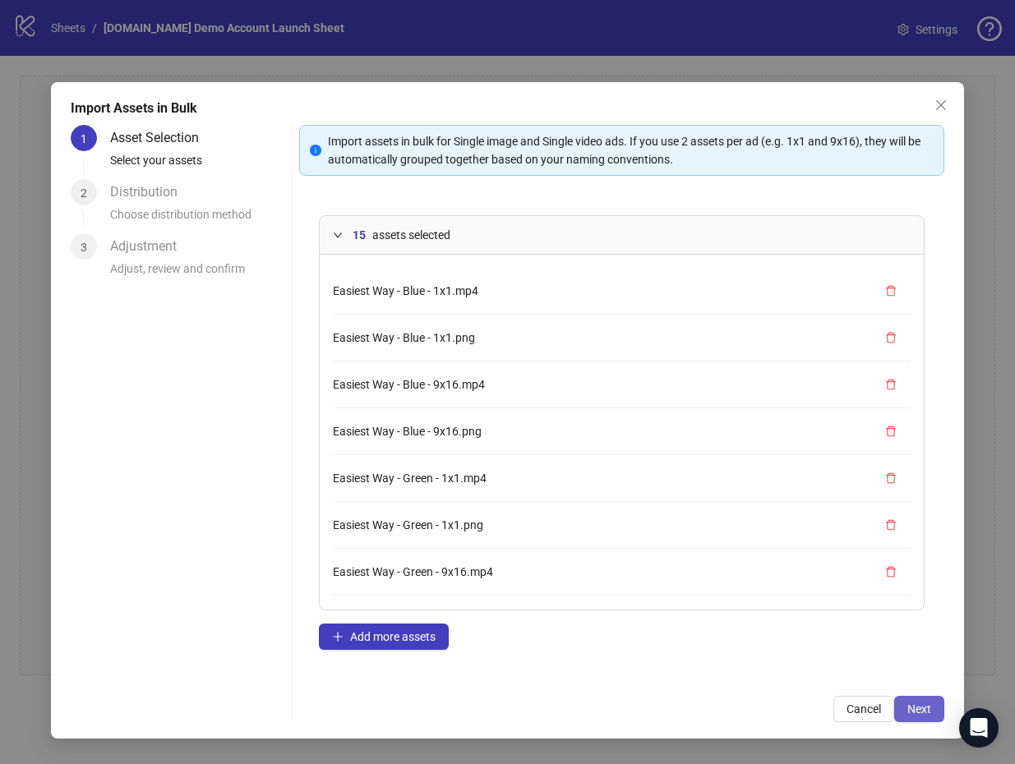
click at [915, 713] on span "Next" at bounding box center [919, 709] width 24 height 13
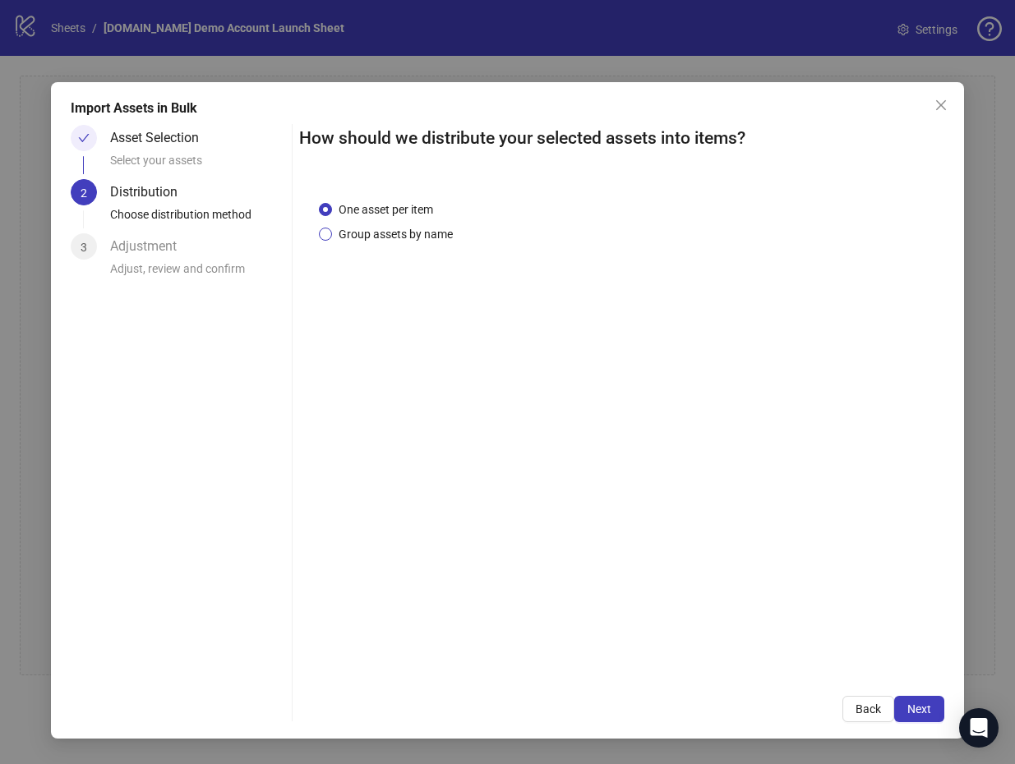
click at [387, 240] on span "Group assets by name" at bounding box center [395, 234] width 127 height 18
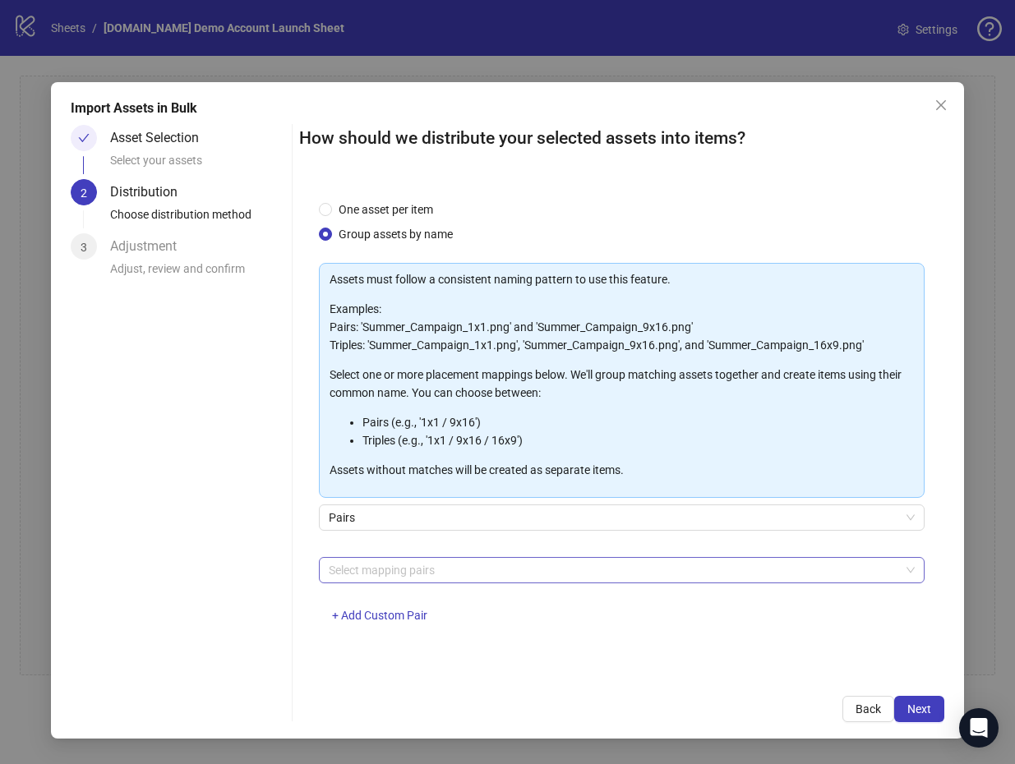
click at [458, 575] on div at bounding box center [613, 570] width 582 height 23
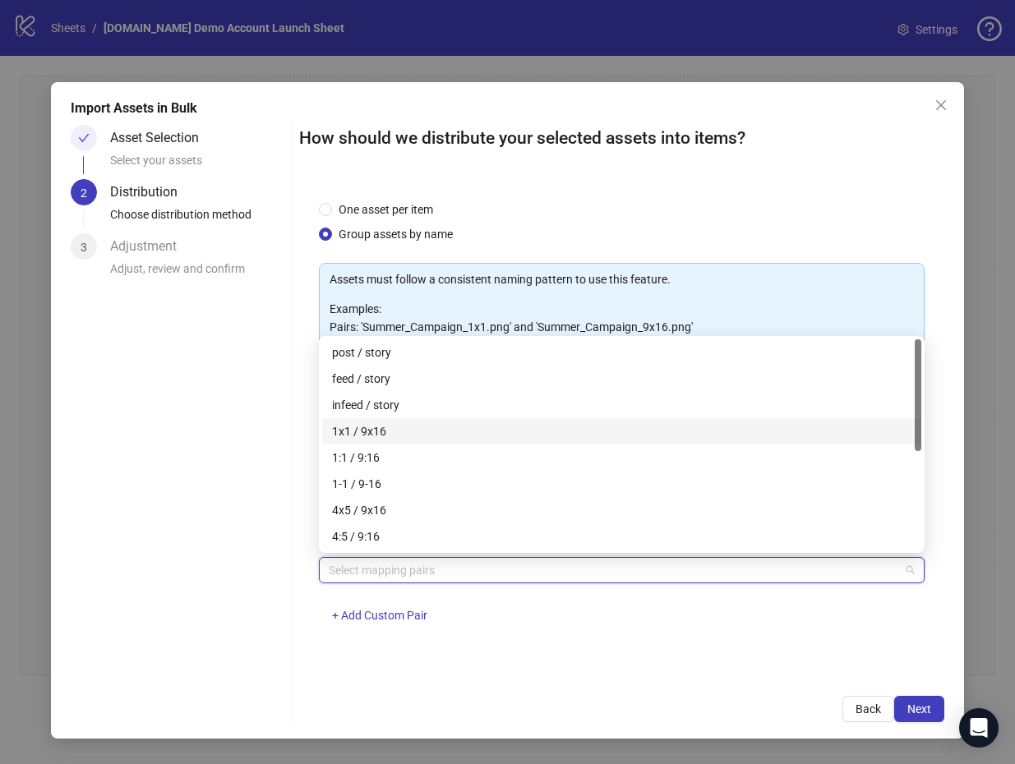
click at [483, 428] on div "1x1 / 9x16" at bounding box center [621, 431] width 579 height 18
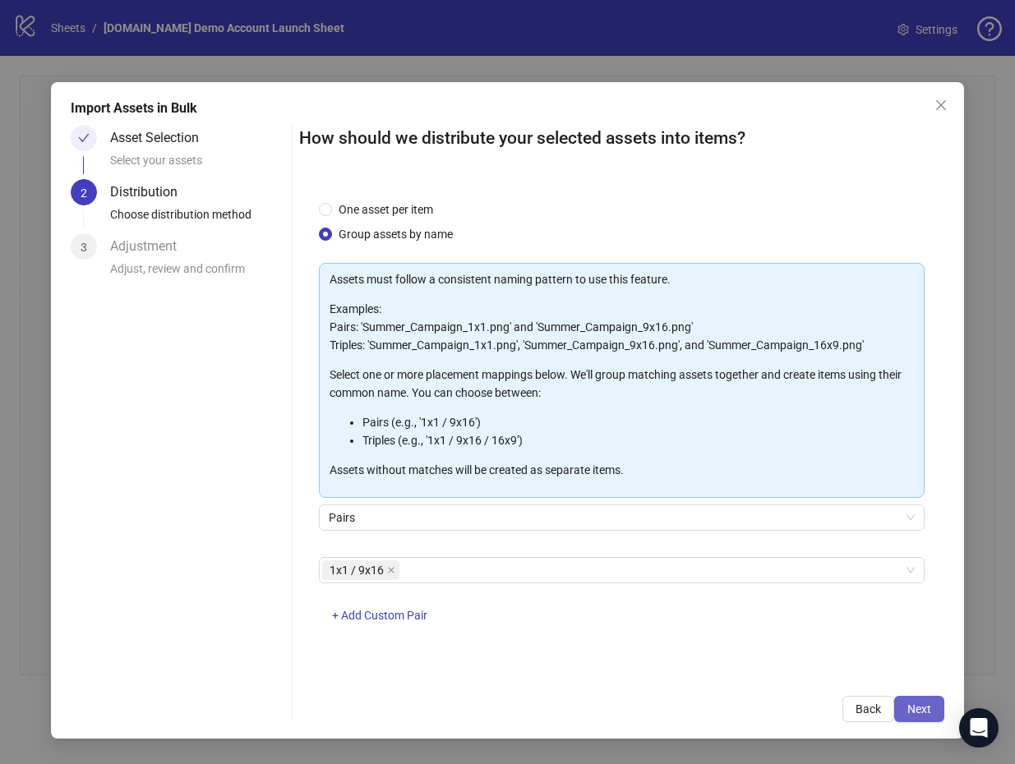
click at [919, 705] on span "Next" at bounding box center [919, 709] width 24 height 13
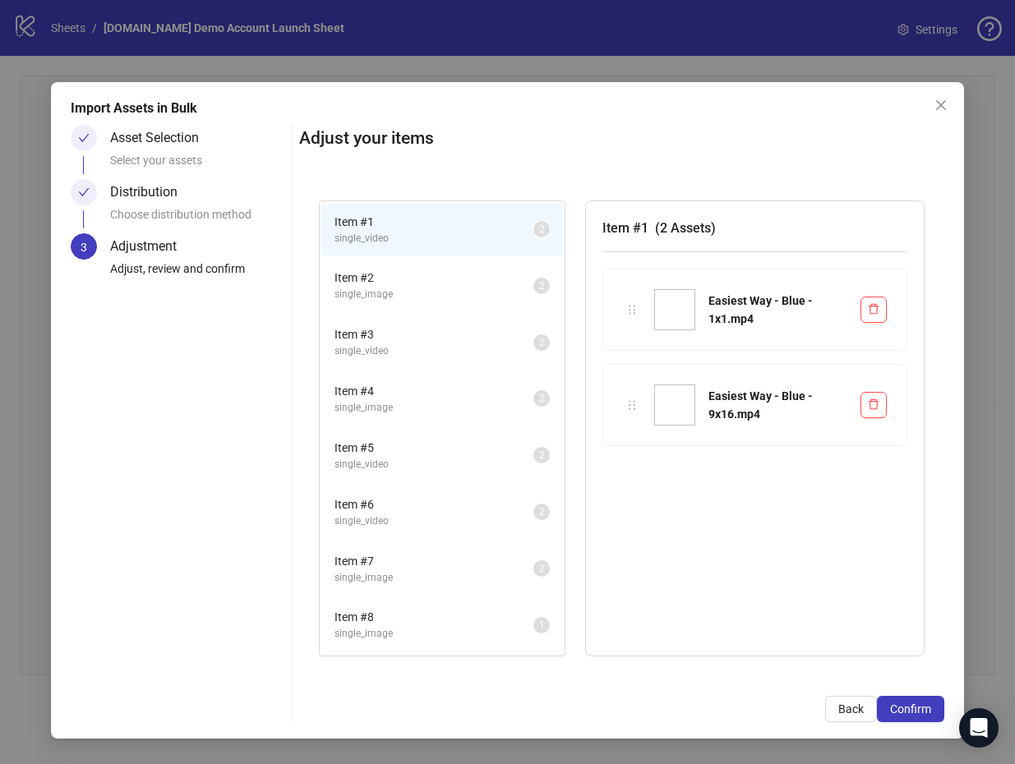
click at [510, 292] on span "single_image" at bounding box center [434, 295] width 199 height 16
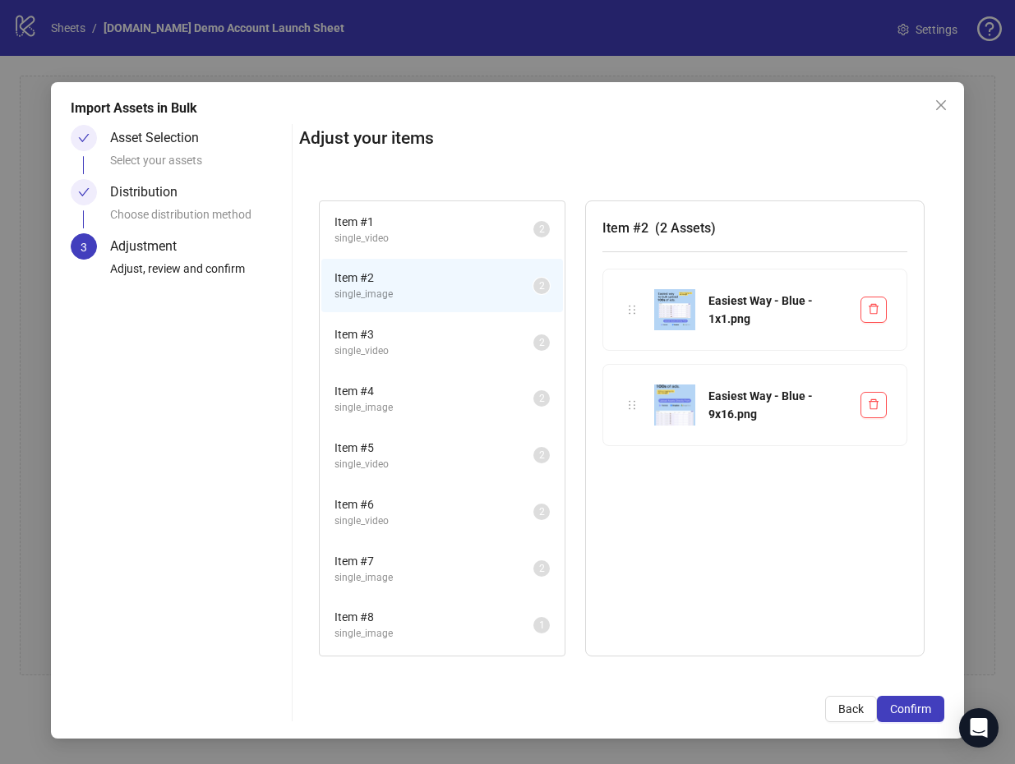
click at [506, 612] on span "Item # 8" at bounding box center [434, 617] width 199 height 18
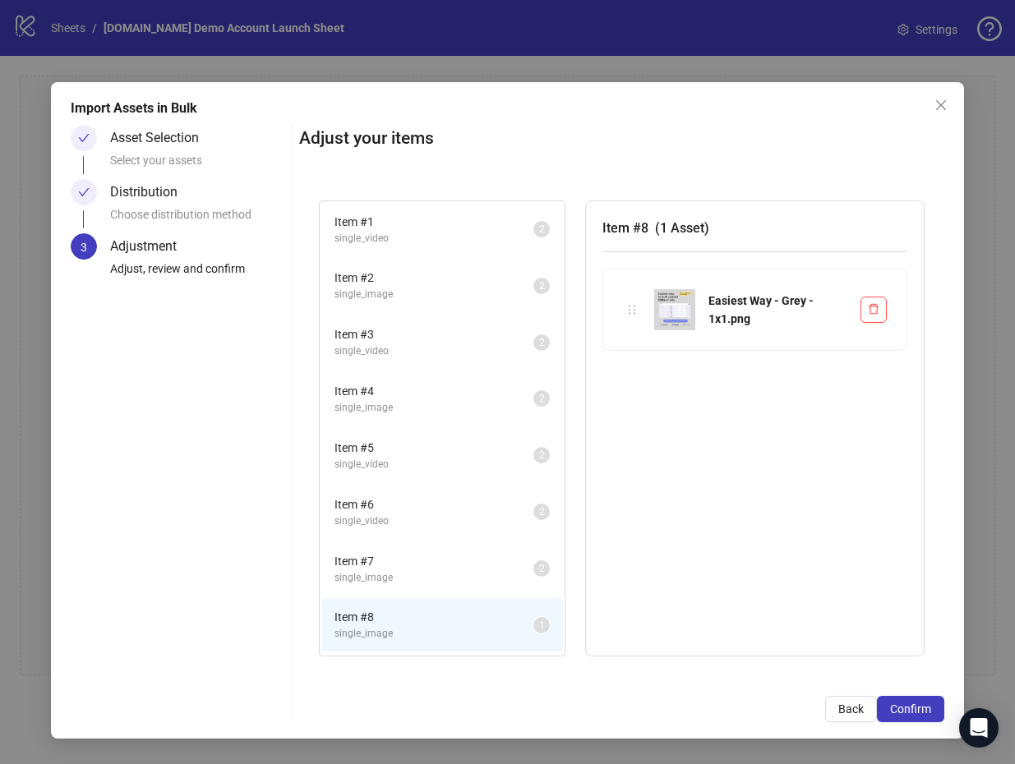
click at [513, 568] on span "Item # 7" at bounding box center [434, 561] width 199 height 18
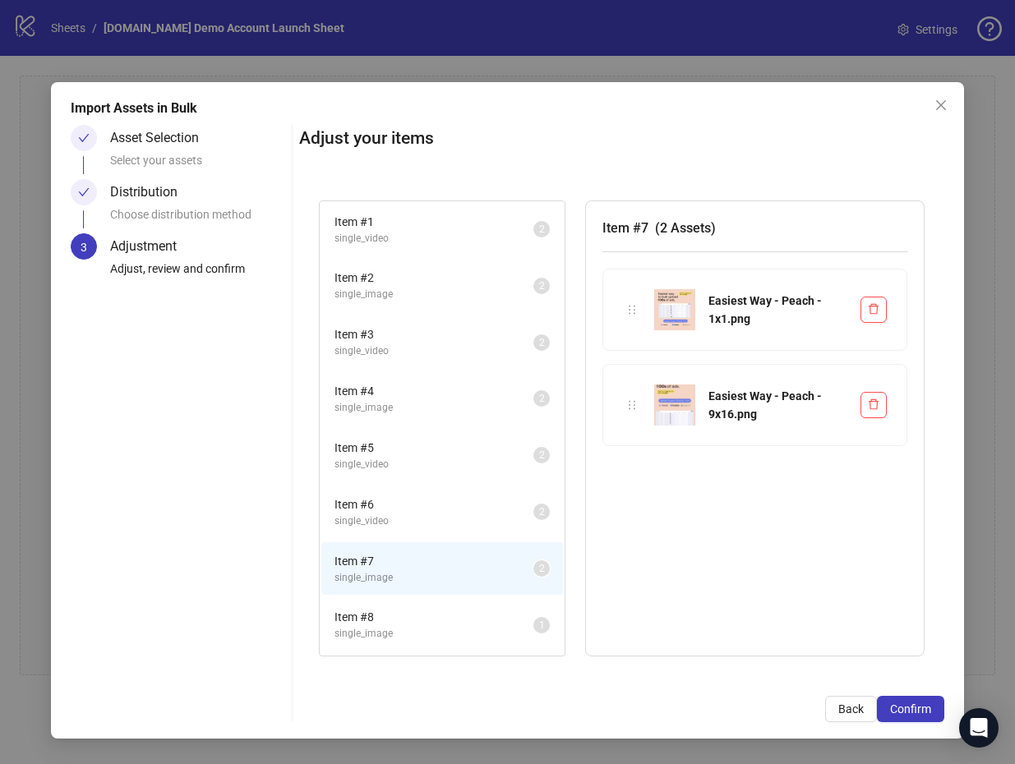
click at [490, 629] on span "single_image" at bounding box center [434, 634] width 199 height 16
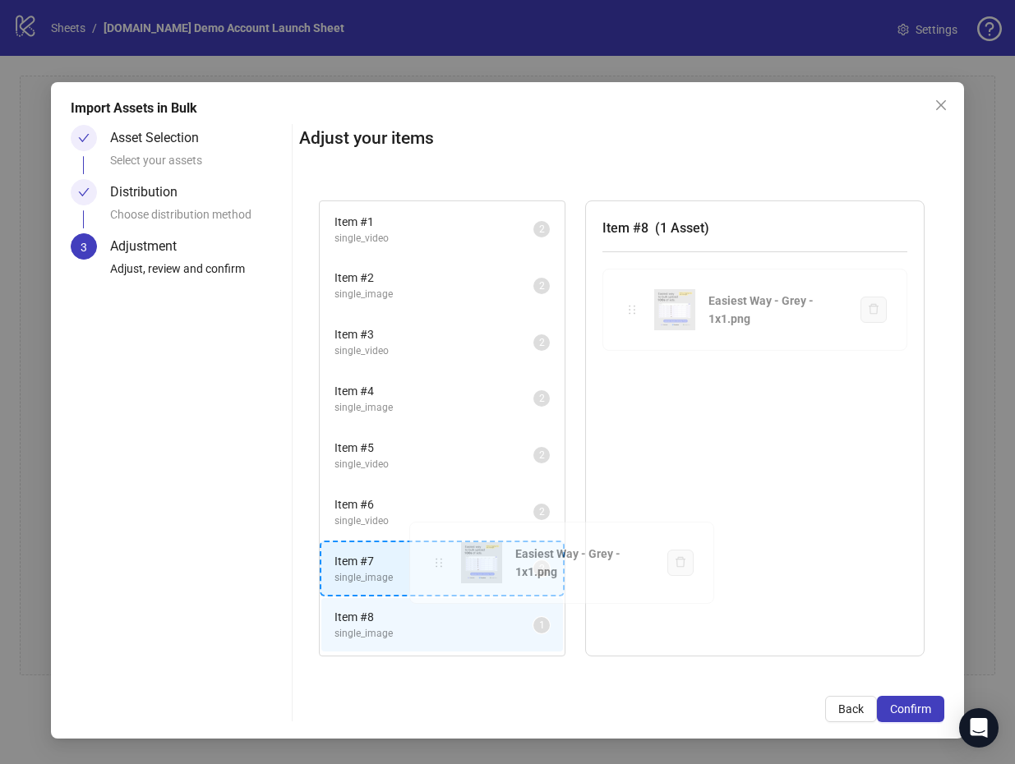
drag, startPoint x: 637, startPoint y: 309, endPoint x: 443, endPoint y: 561, distance: 318.3
click at [443, 561] on div "Item # 1 single_video 2 Item # 2 single_image 2 Item # 3 single_video 2 Item # …" at bounding box center [621, 429] width 645 height 496
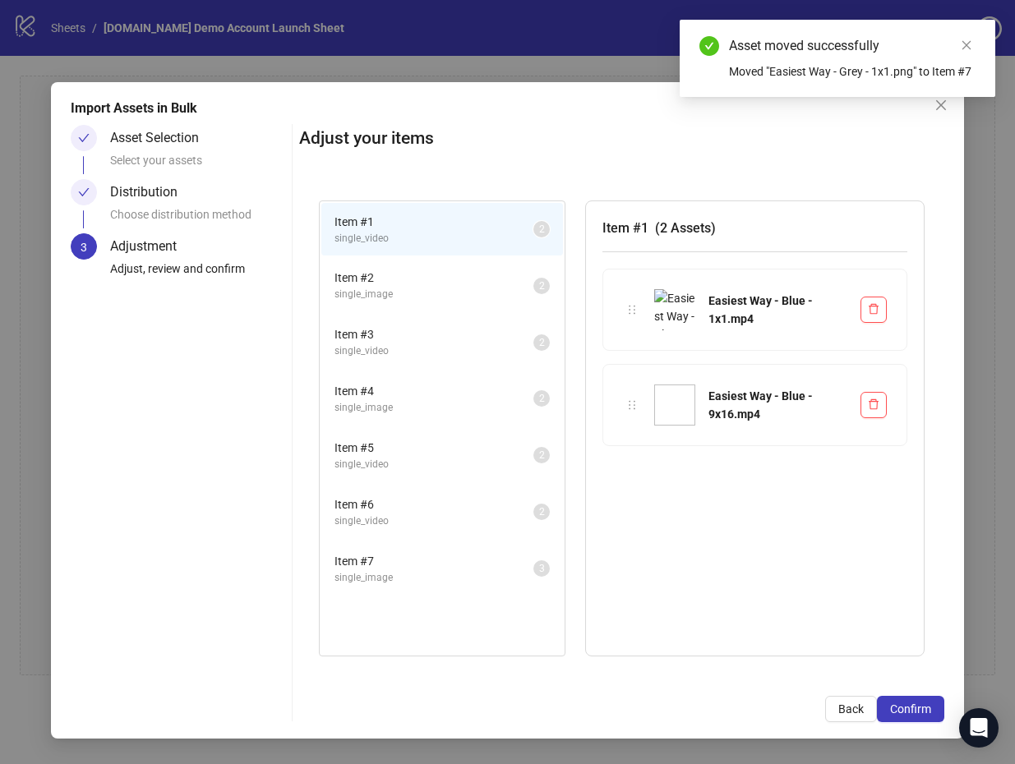
click at [443, 565] on span "Item # 7" at bounding box center [434, 561] width 199 height 18
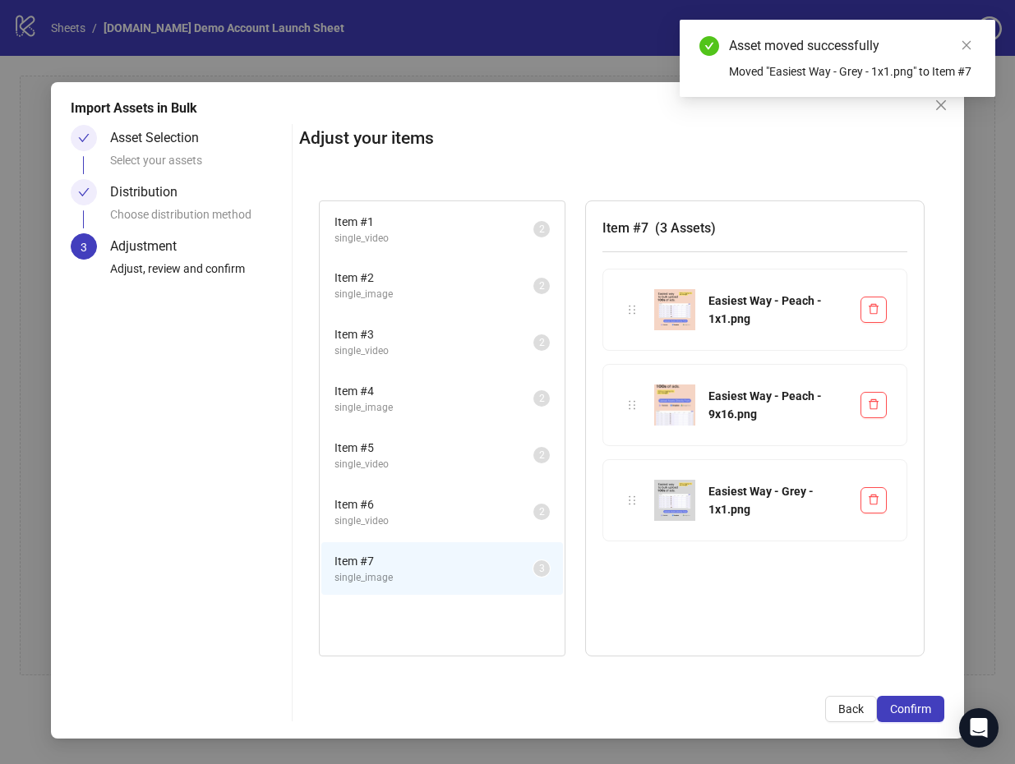
click at [450, 510] on span "Item # 6" at bounding box center [434, 505] width 199 height 18
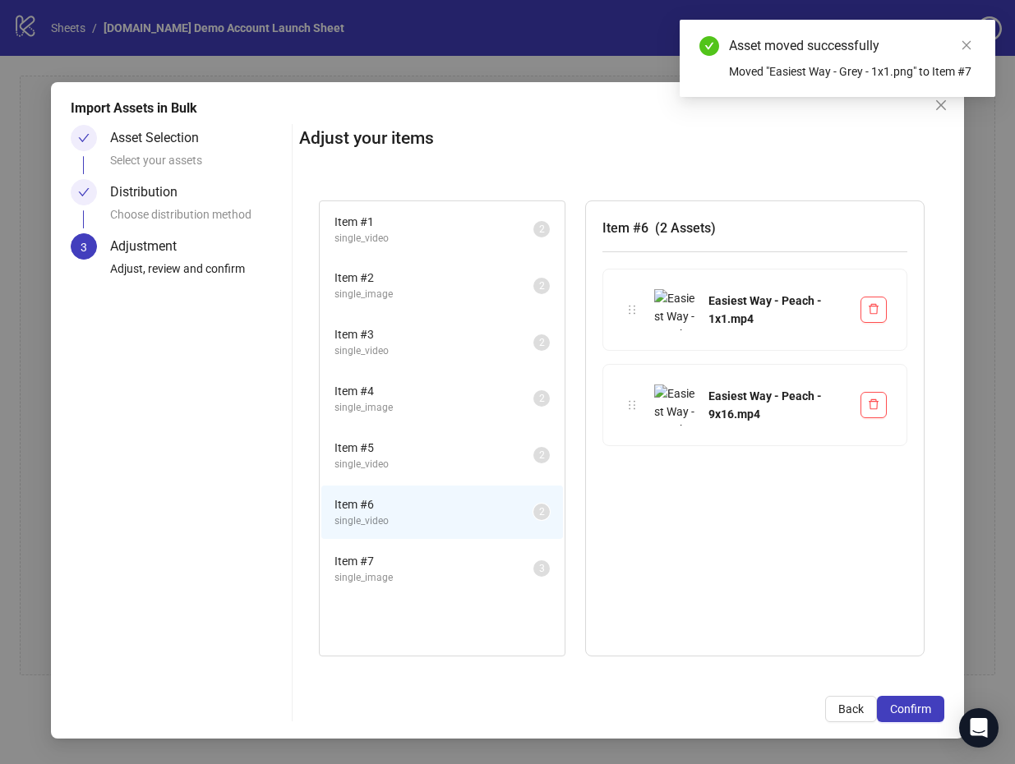
click at [470, 443] on span "Item # 5" at bounding box center [434, 448] width 199 height 18
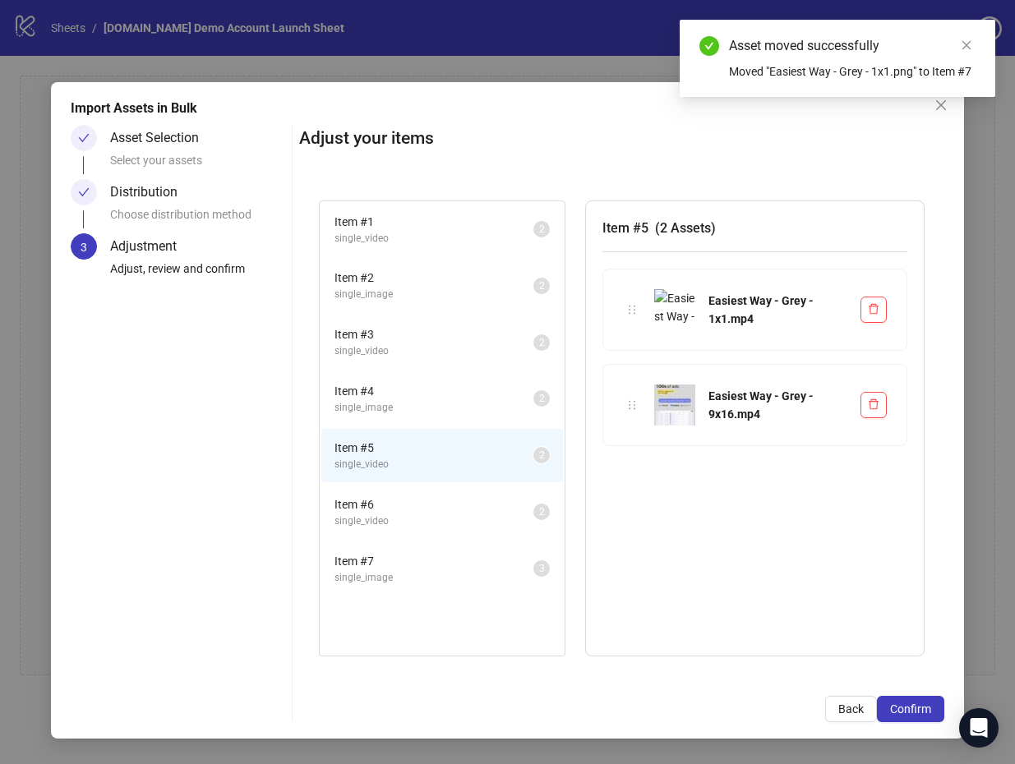
click at [472, 369] on div "Item # 3 single_video 2" at bounding box center [442, 342] width 245 height 57
click at [472, 383] on span "Item # 4" at bounding box center [434, 391] width 199 height 18
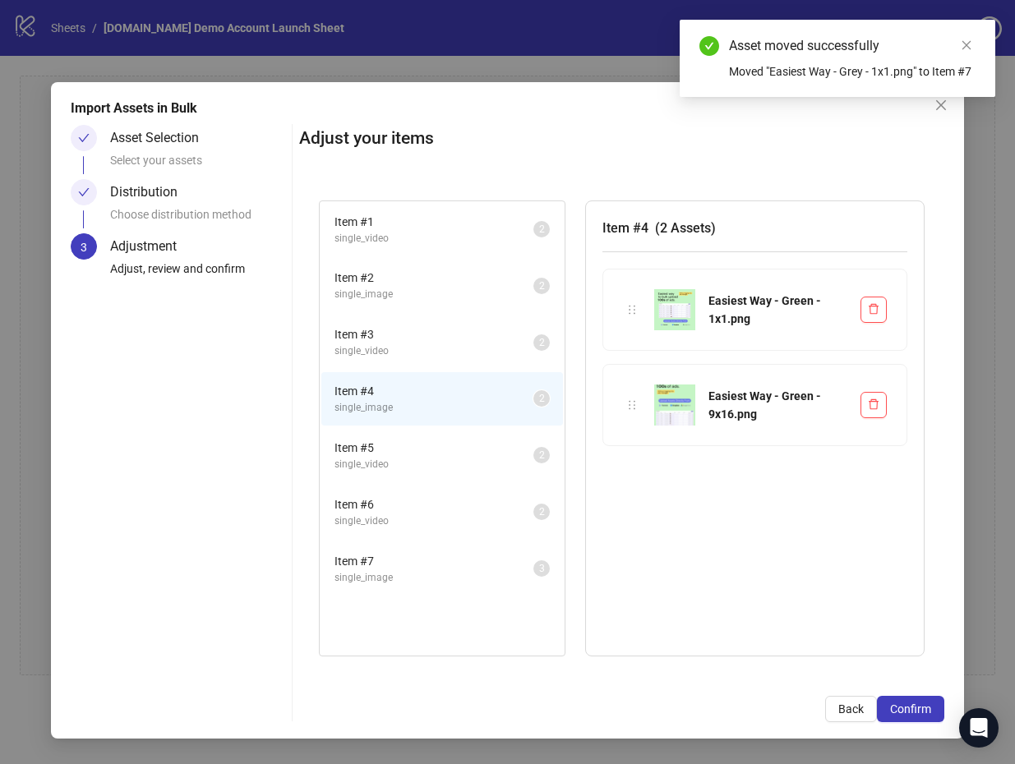
click at [472, 342] on span "Item # 3" at bounding box center [434, 334] width 199 height 18
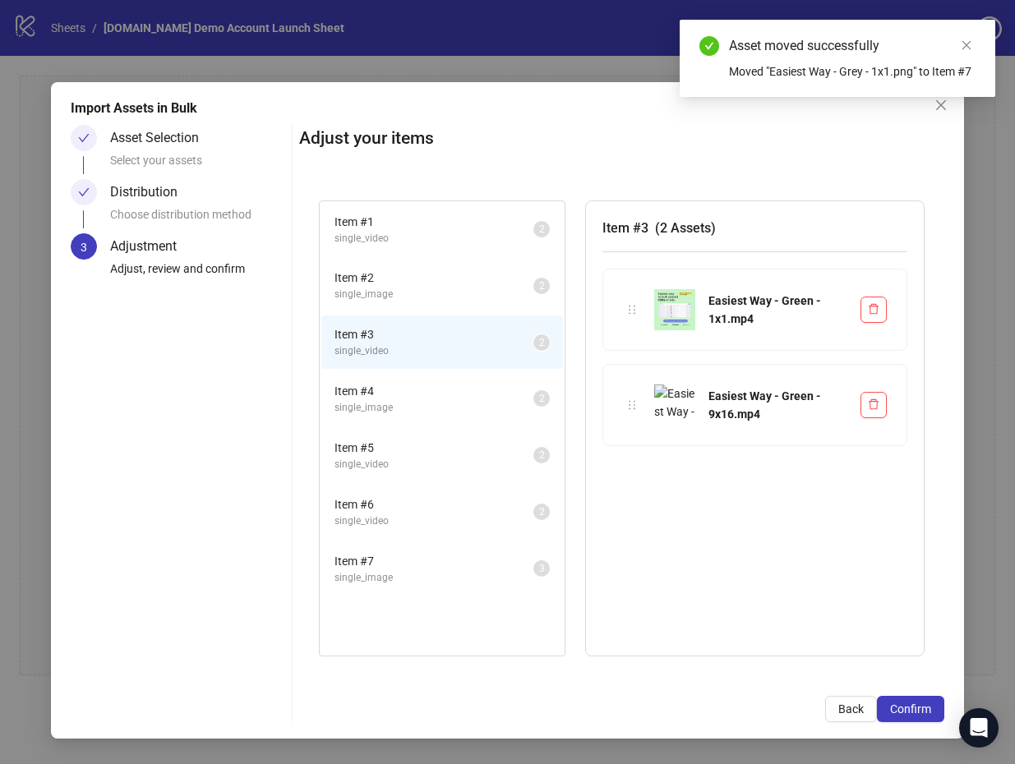
click at [472, 290] on span "single_image" at bounding box center [434, 295] width 199 height 16
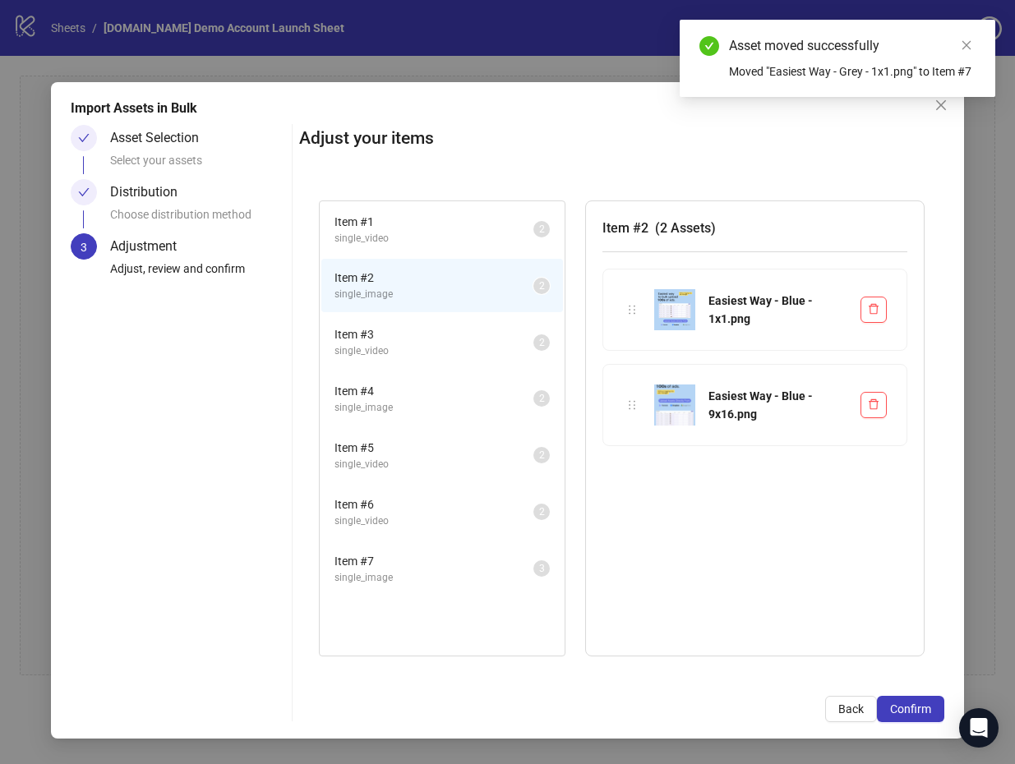
click at [472, 253] on li "Item # 1 single_video 2" at bounding box center [442, 229] width 242 height 53
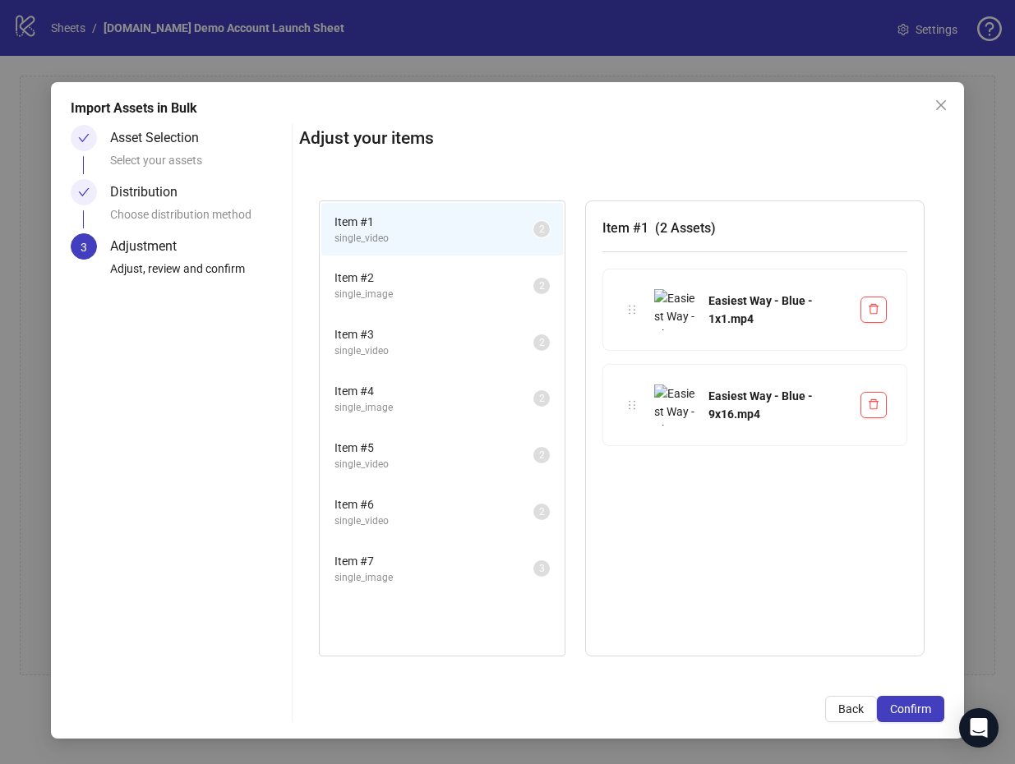
click at [685, 307] on img at bounding box center [674, 309] width 41 height 41
click at [445, 300] on span "single_image" at bounding box center [434, 295] width 199 height 16
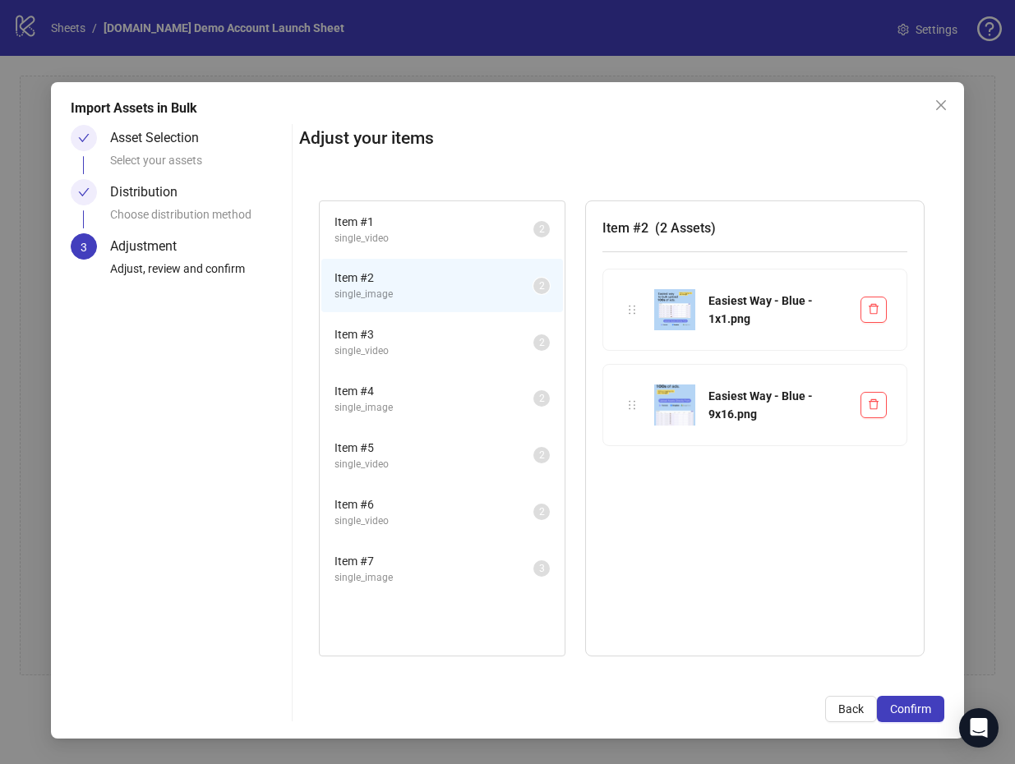
click at [453, 238] on span "single_video" at bounding box center [434, 239] width 199 height 16
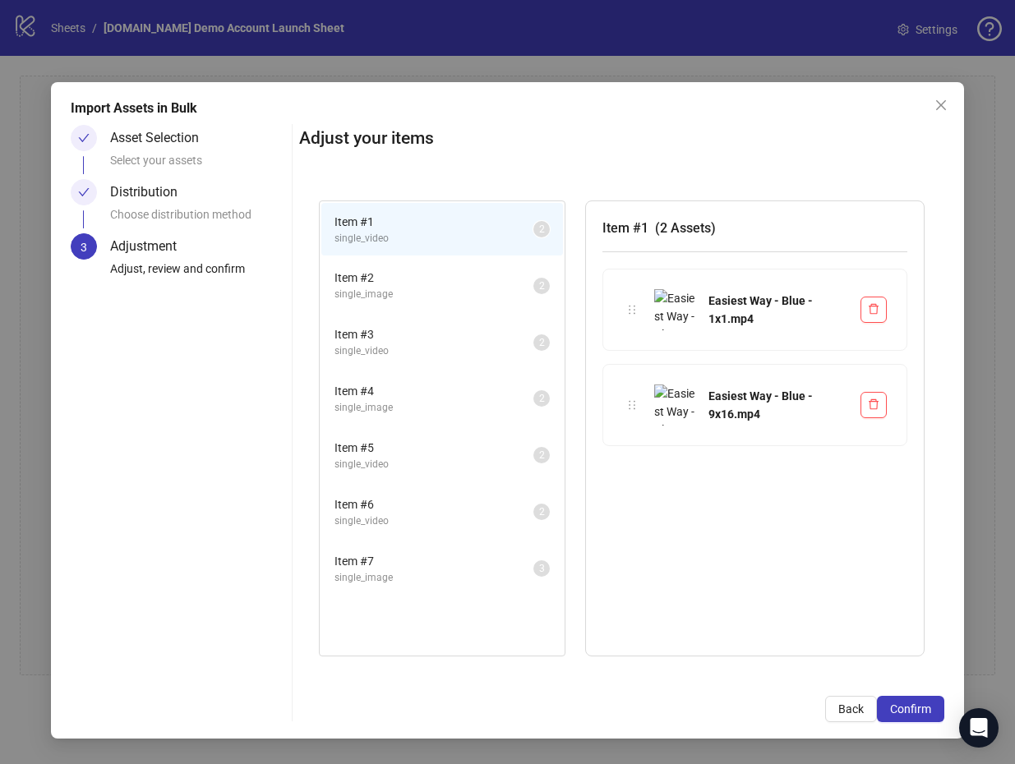
click at [450, 351] on span "single_video" at bounding box center [434, 352] width 199 height 16
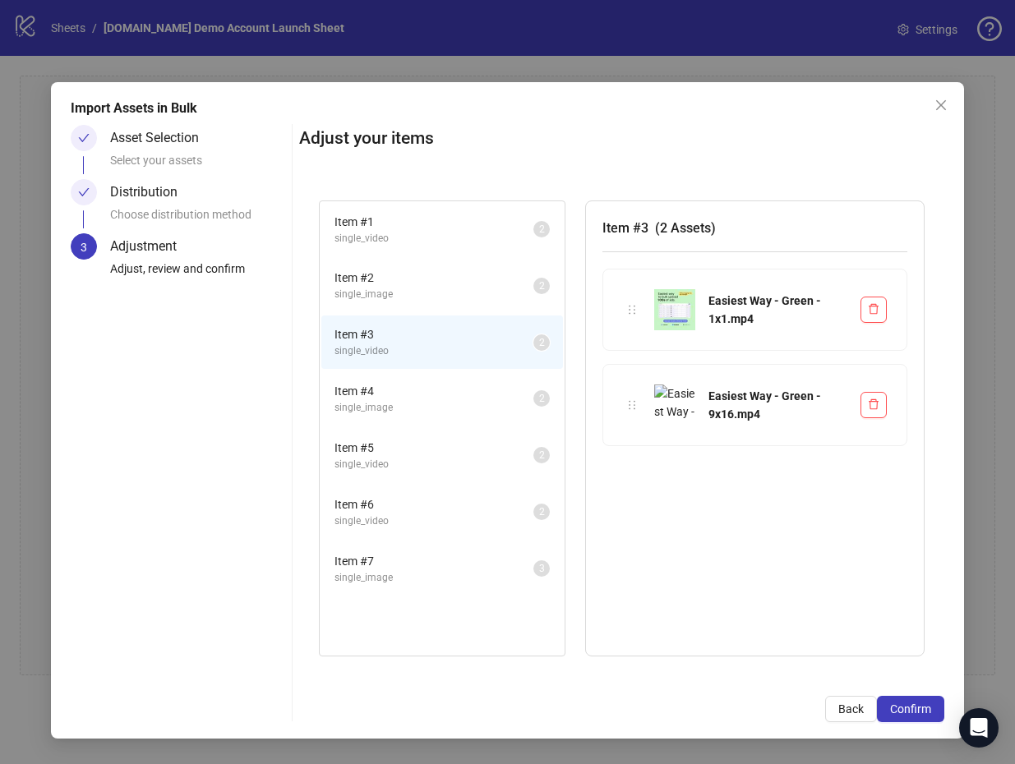
click at [454, 385] on span "Item # 4" at bounding box center [434, 391] width 199 height 18
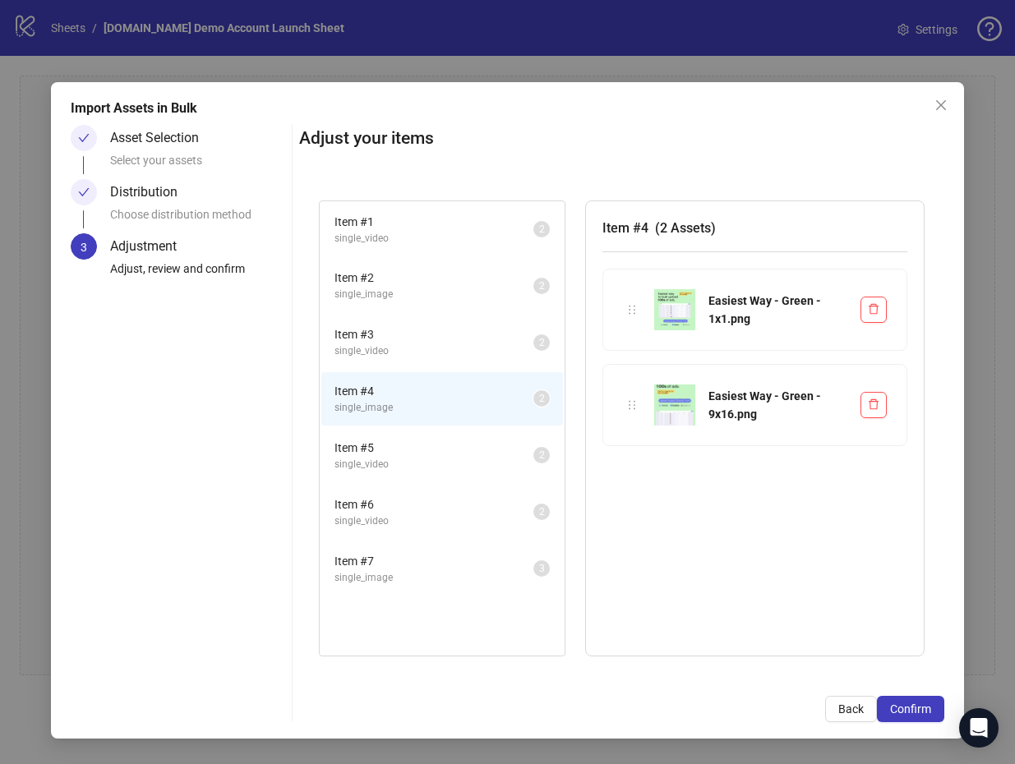
click at [454, 420] on li "Item # 4 single_image 2" at bounding box center [442, 398] width 242 height 53
click at [458, 312] on li "Item # 2 single_image 2" at bounding box center [442, 285] width 242 height 53
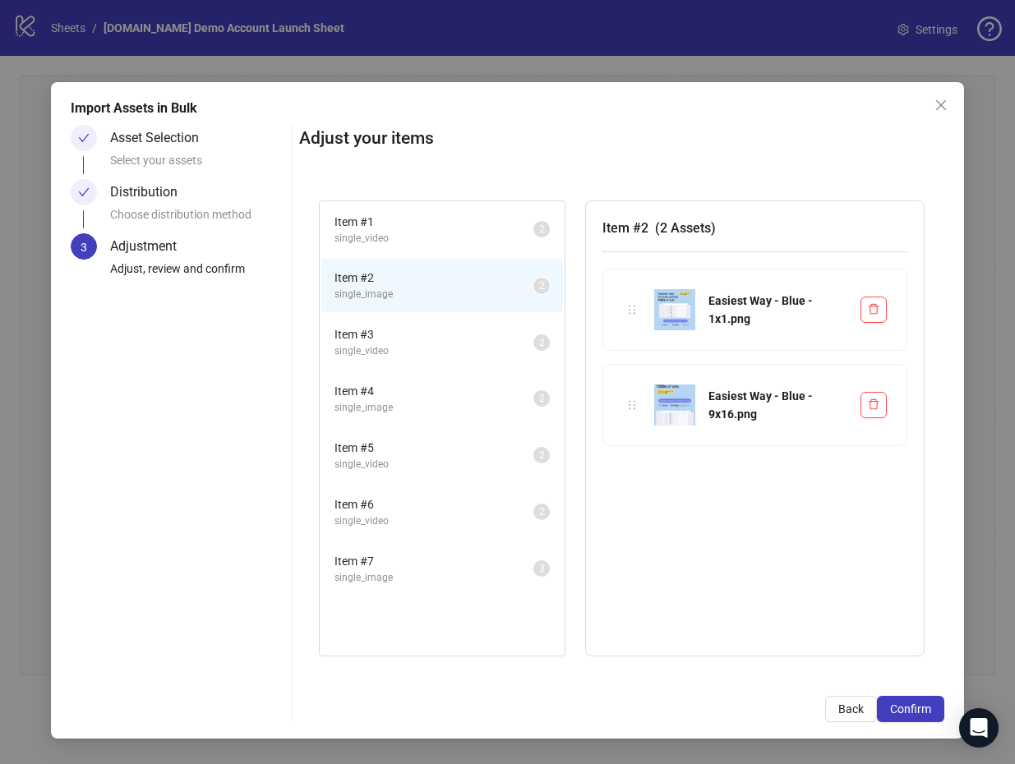
click at [458, 344] on span "single_video" at bounding box center [434, 352] width 199 height 16
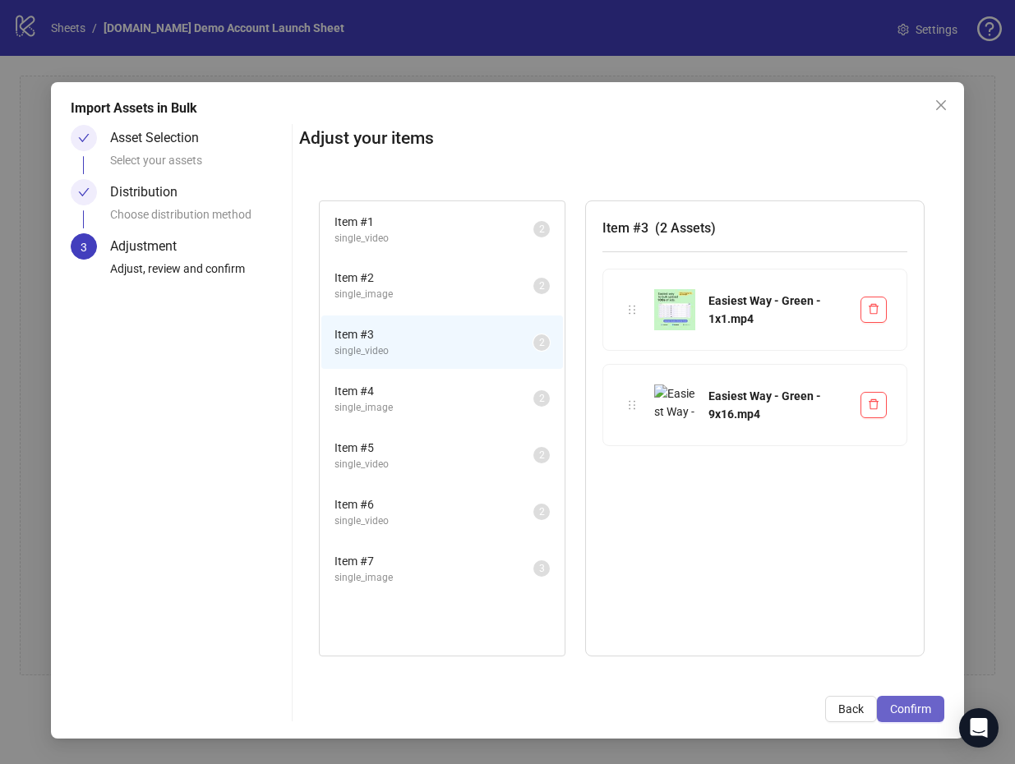
click at [914, 711] on span "Confirm" at bounding box center [910, 709] width 41 height 13
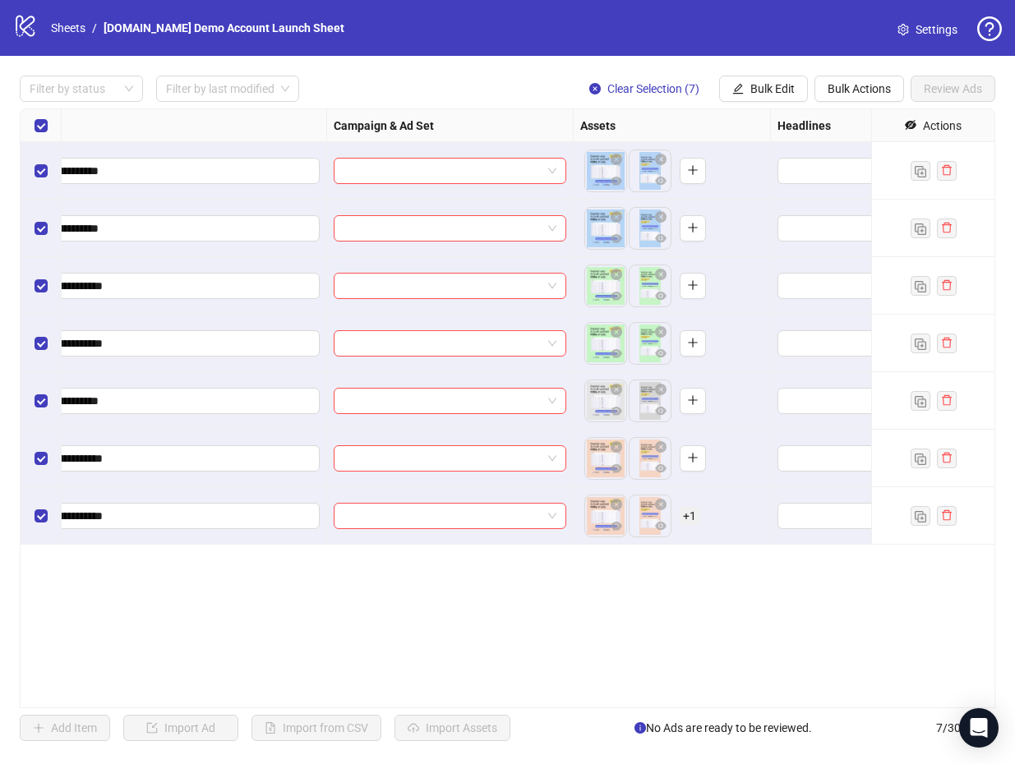
scroll to position [0, 214]
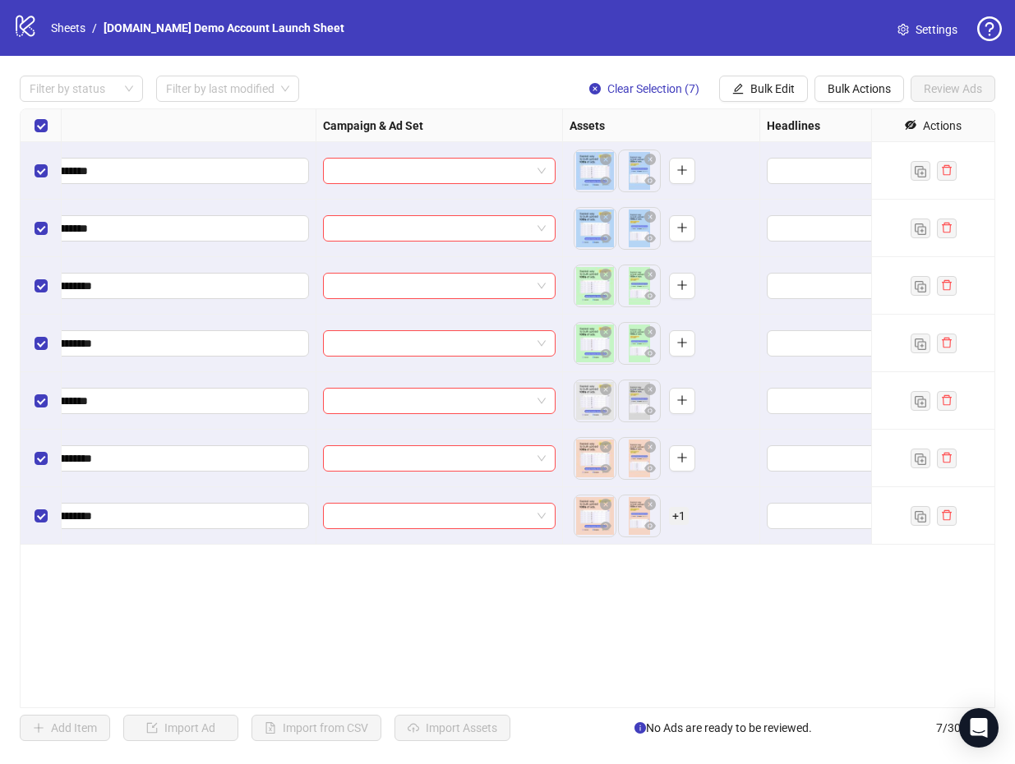
click at [679, 510] on span "+ 1" at bounding box center [679, 516] width 20 height 18
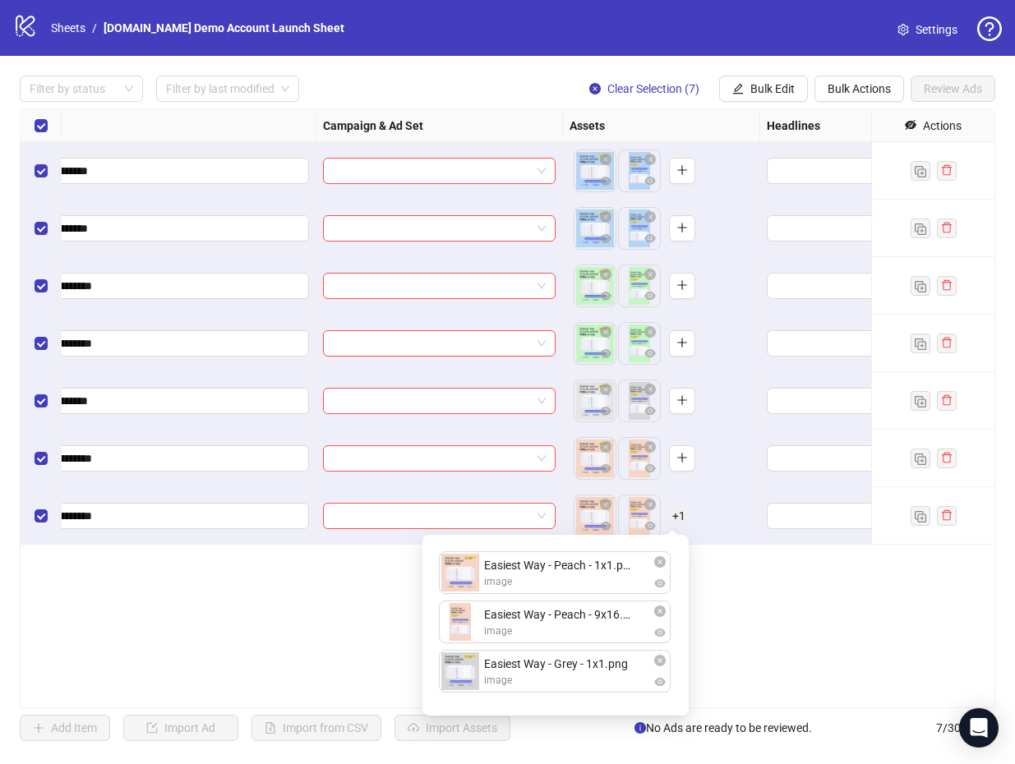
click at [679, 510] on span "+ 1" at bounding box center [679, 516] width 20 height 18
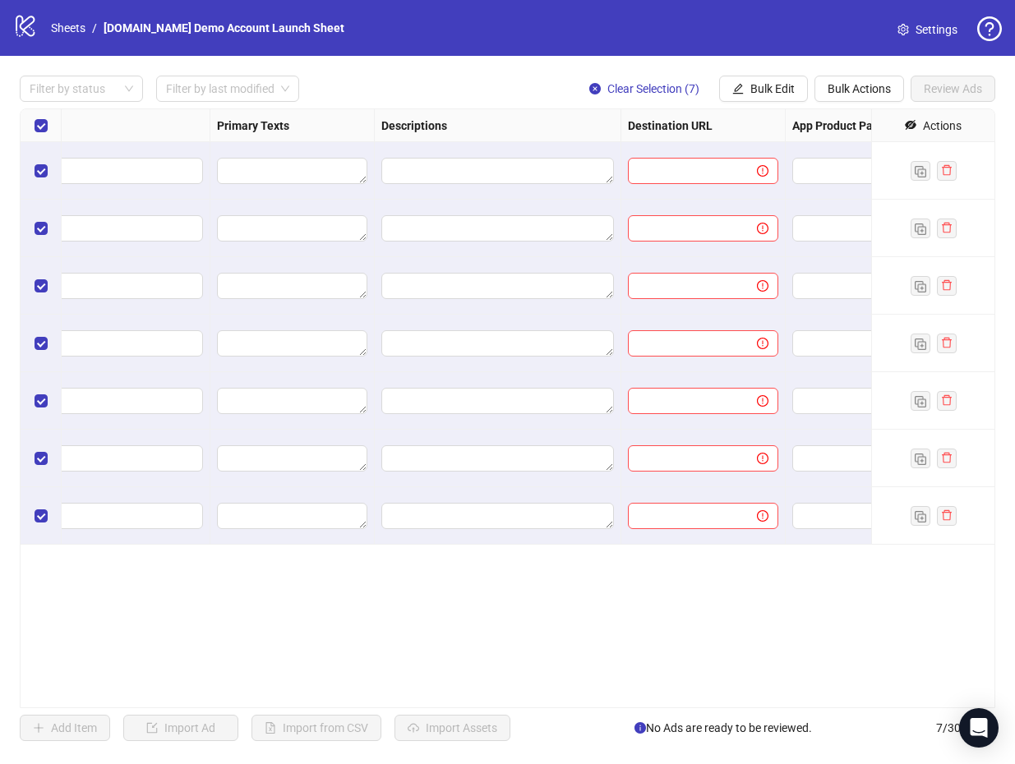
scroll to position [0, 0]
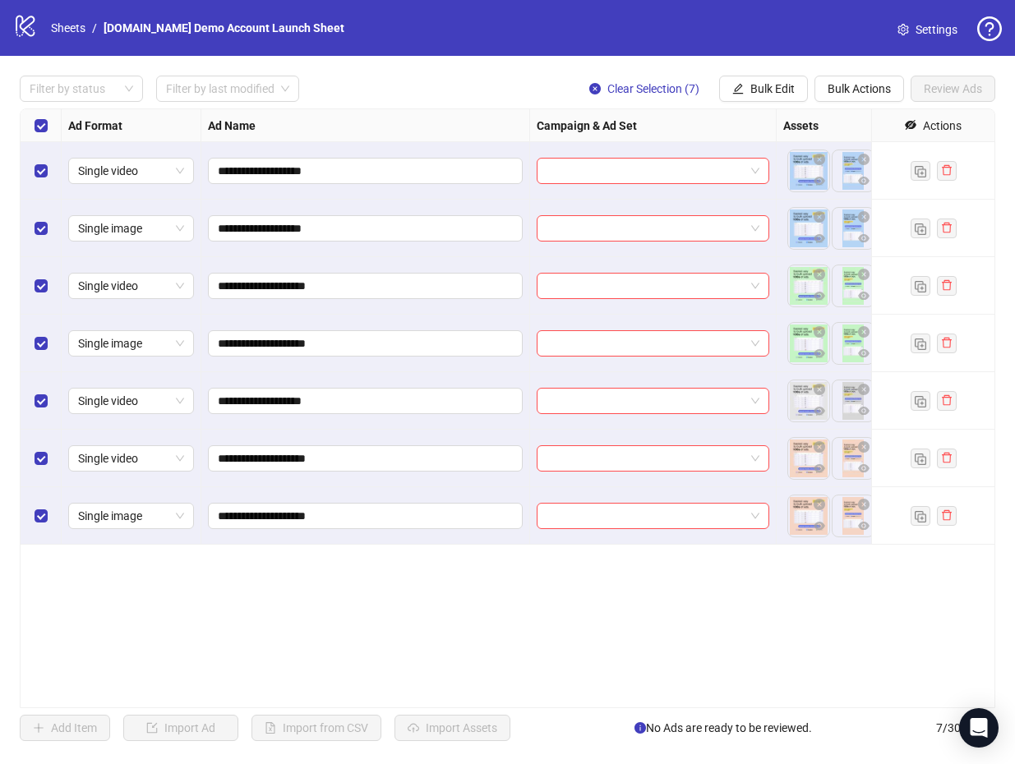
click at [81, 18] on div "logo/logo-mobile Sheets / Kitchn.io Demo Account Launch Sheet" at bounding box center [182, 28] width 338 height 30
click at [75, 30] on link "Sheets" at bounding box center [68, 28] width 41 height 18
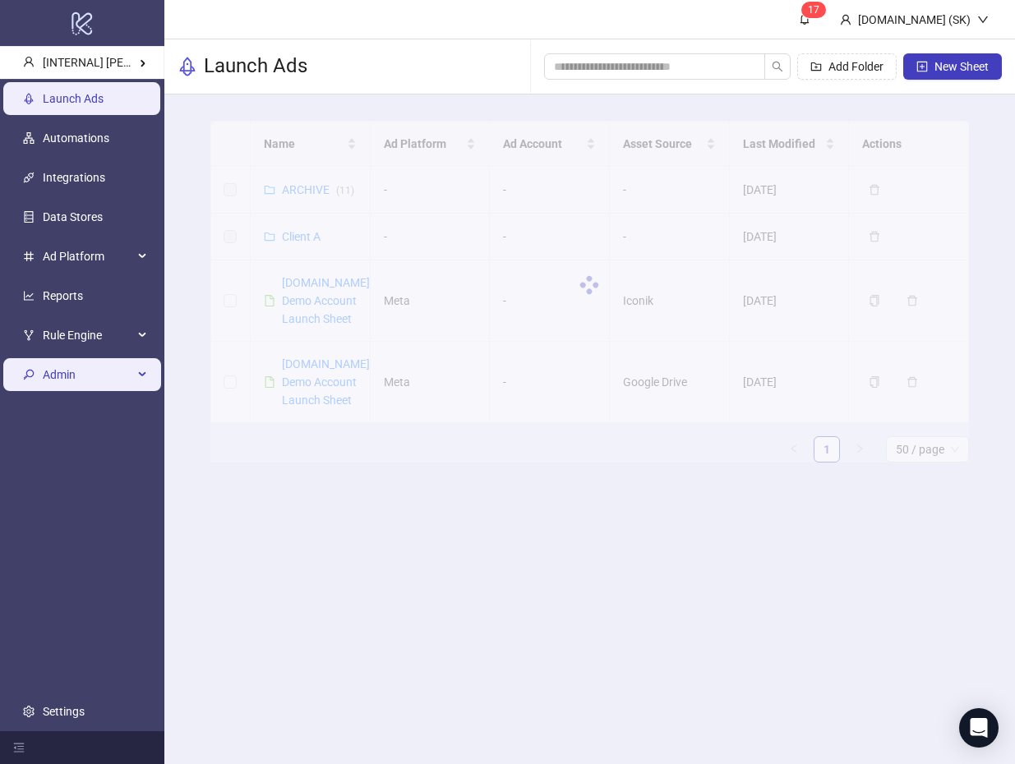
click at [127, 372] on span "Admin" at bounding box center [88, 374] width 90 height 33
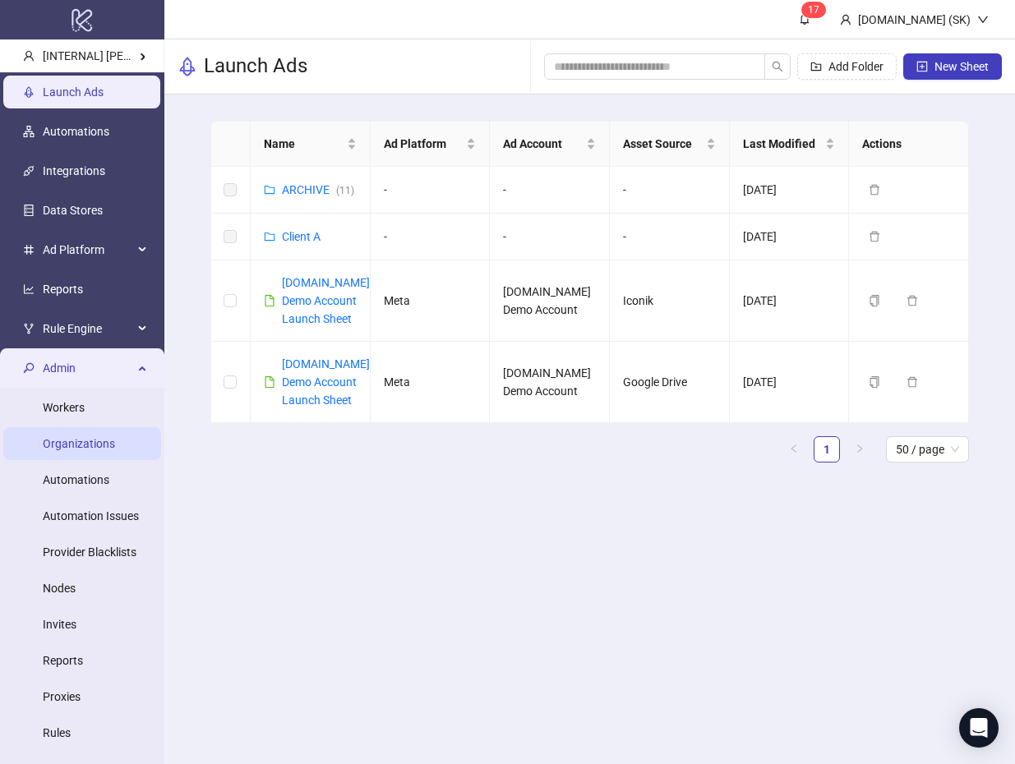
click at [90, 443] on link "Organizations" at bounding box center [79, 443] width 72 height 13
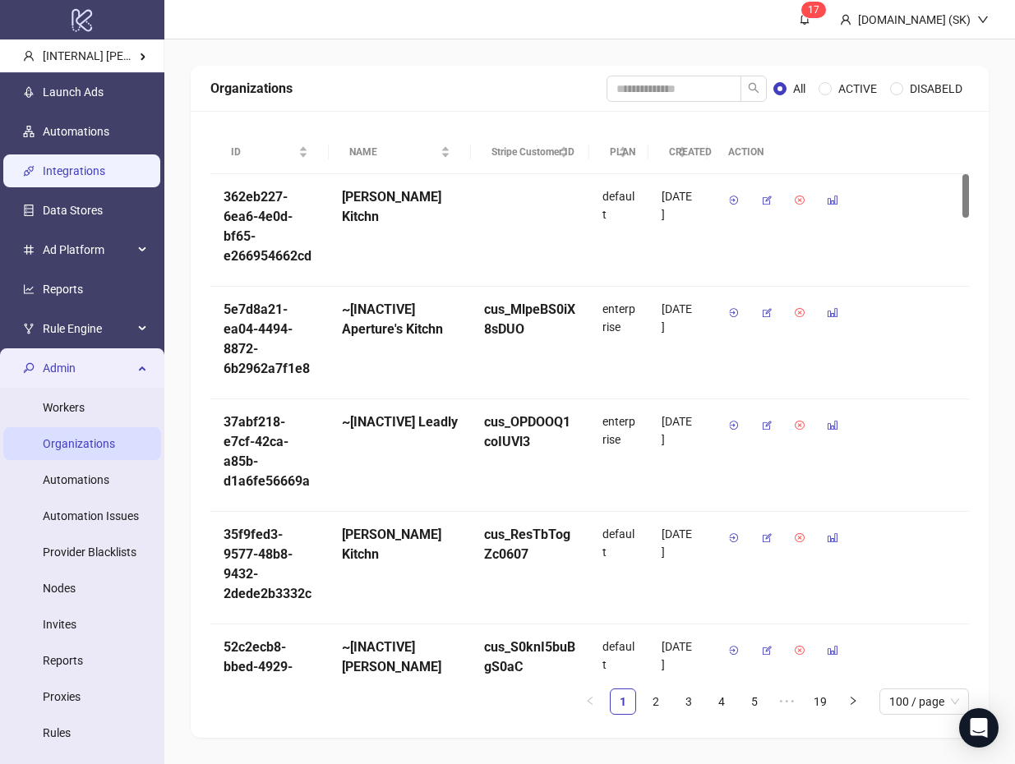
click at [99, 167] on link "Integrations" at bounding box center [74, 170] width 62 height 13
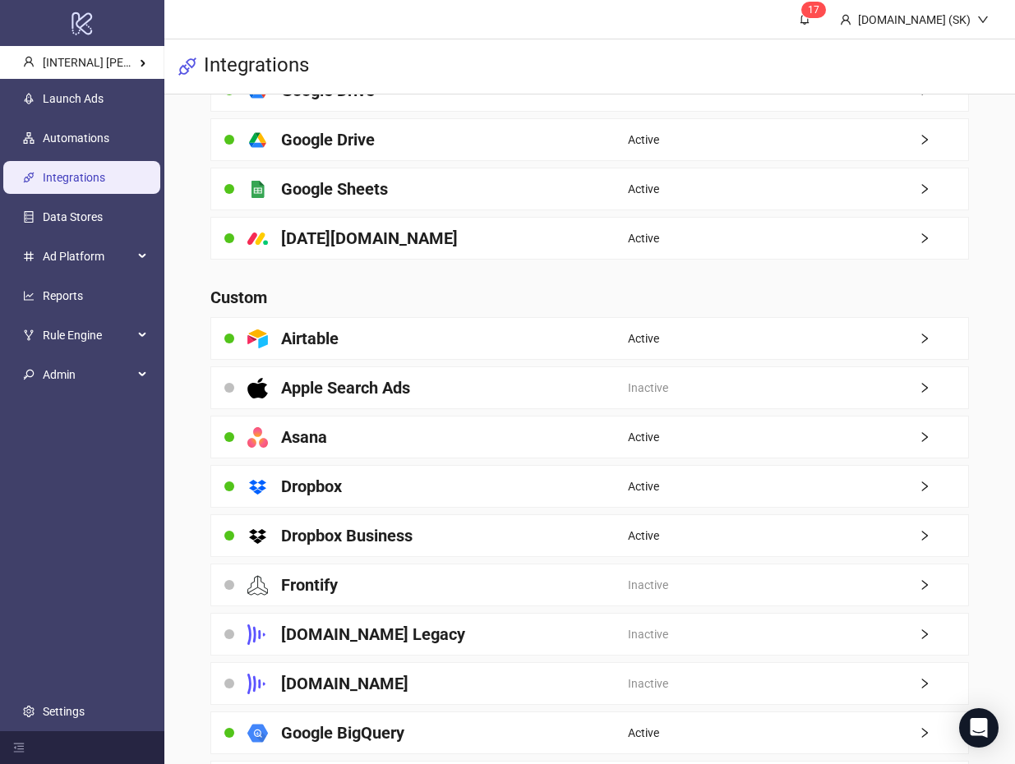
scroll to position [635, 0]
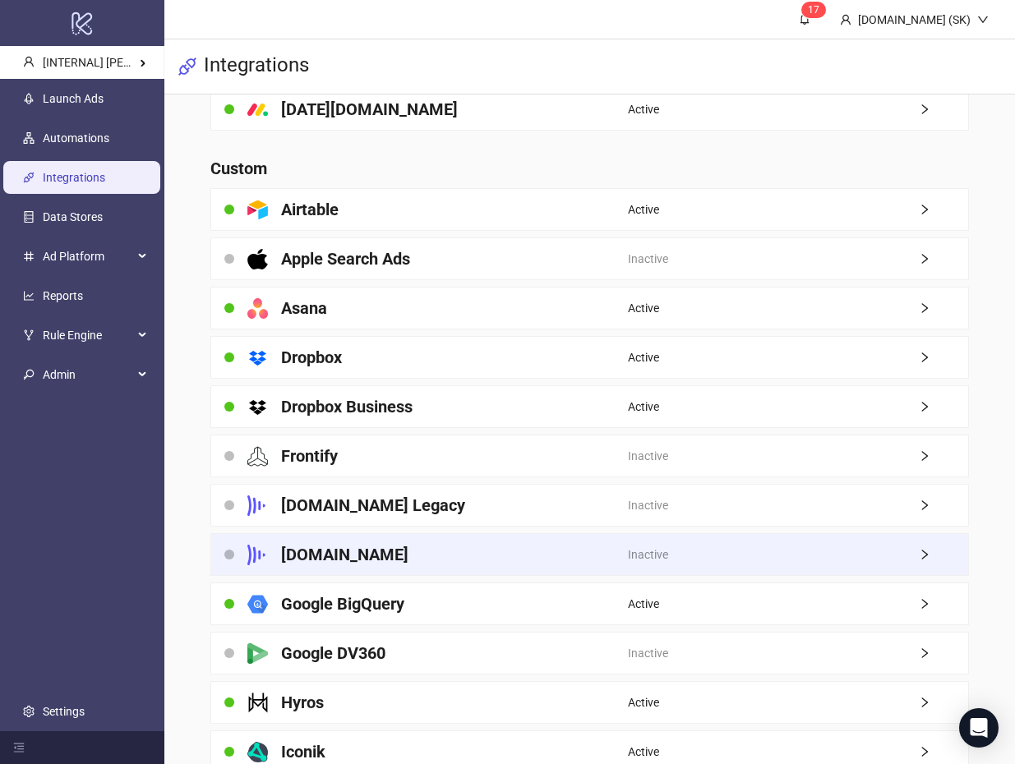
click at [408, 549] on div "[DOMAIN_NAME]" at bounding box center [419, 554] width 417 height 41
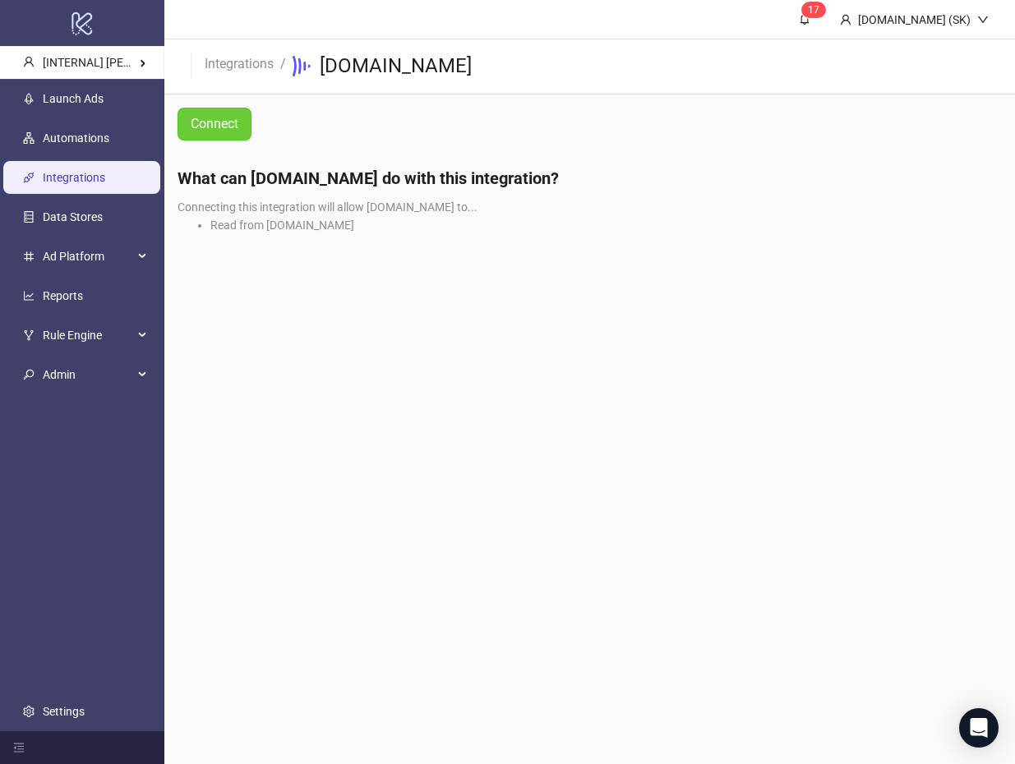
click at [205, 109] on button "Connect" at bounding box center [215, 124] width 74 height 33
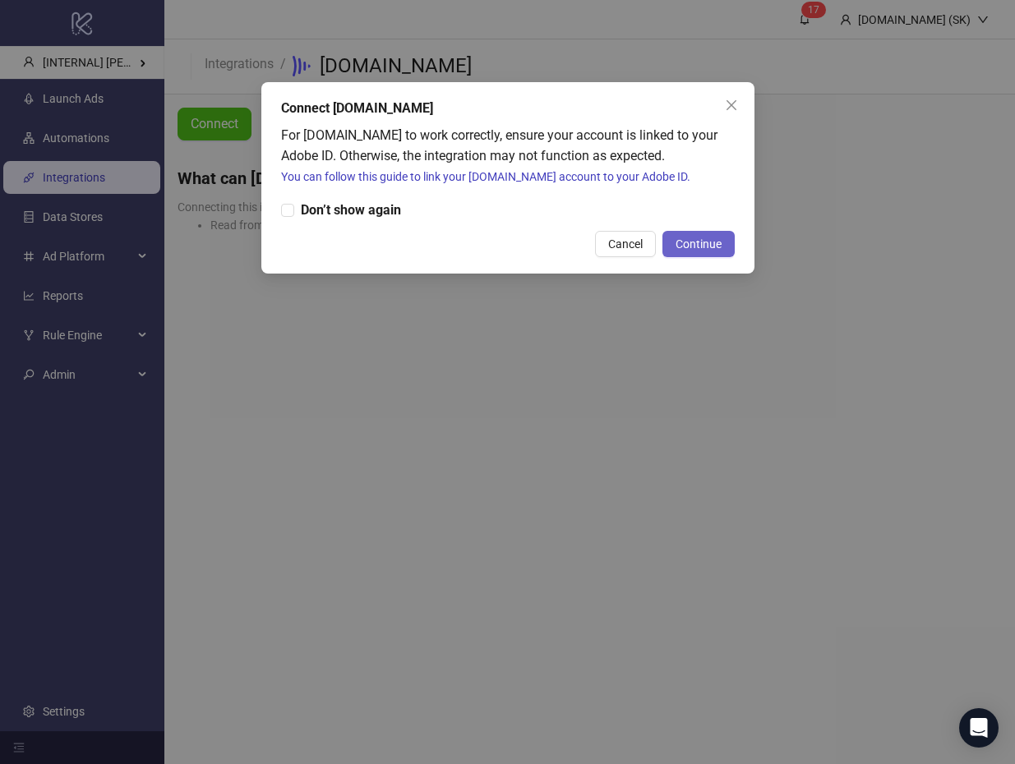
click at [714, 247] on span "Continue" at bounding box center [699, 244] width 46 height 13
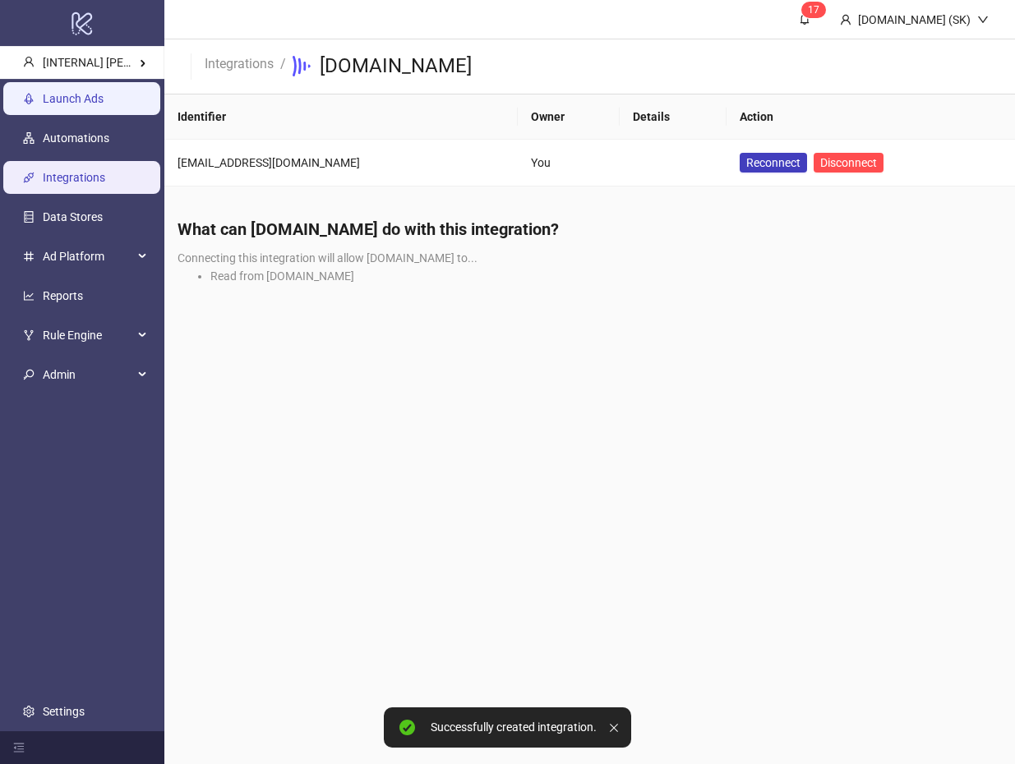
click at [64, 105] on link "Launch Ads" at bounding box center [73, 98] width 61 height 13
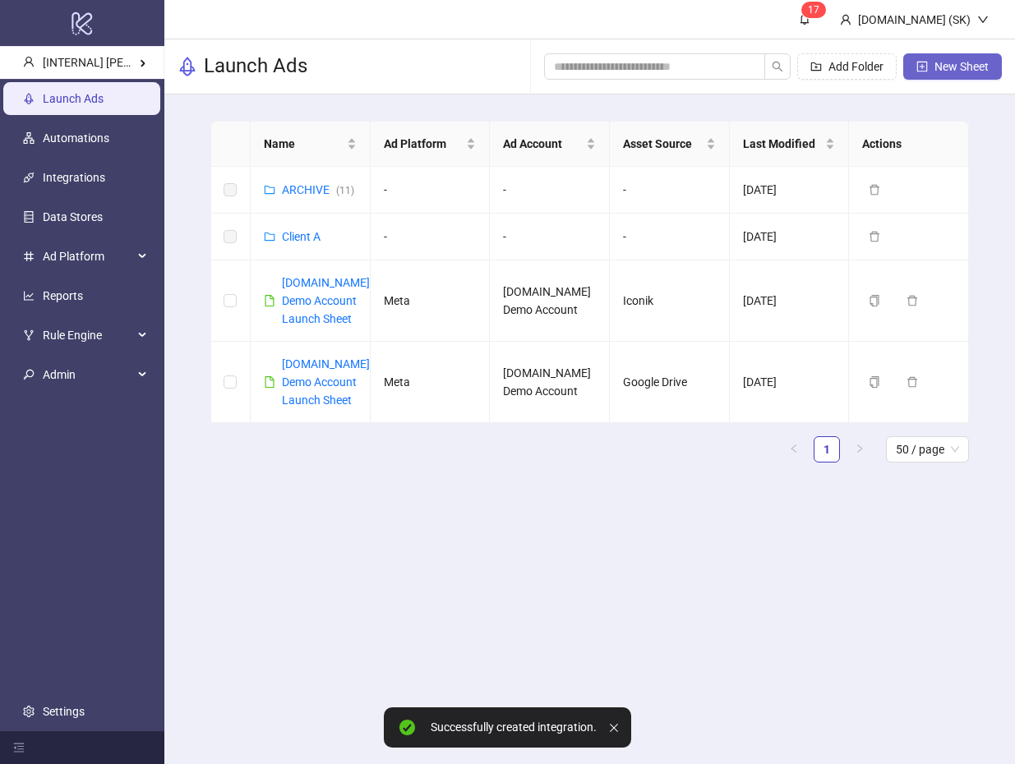
click at [958, 62] on span "New Sheet" at bounding box center [962, 66] width 54 height 13
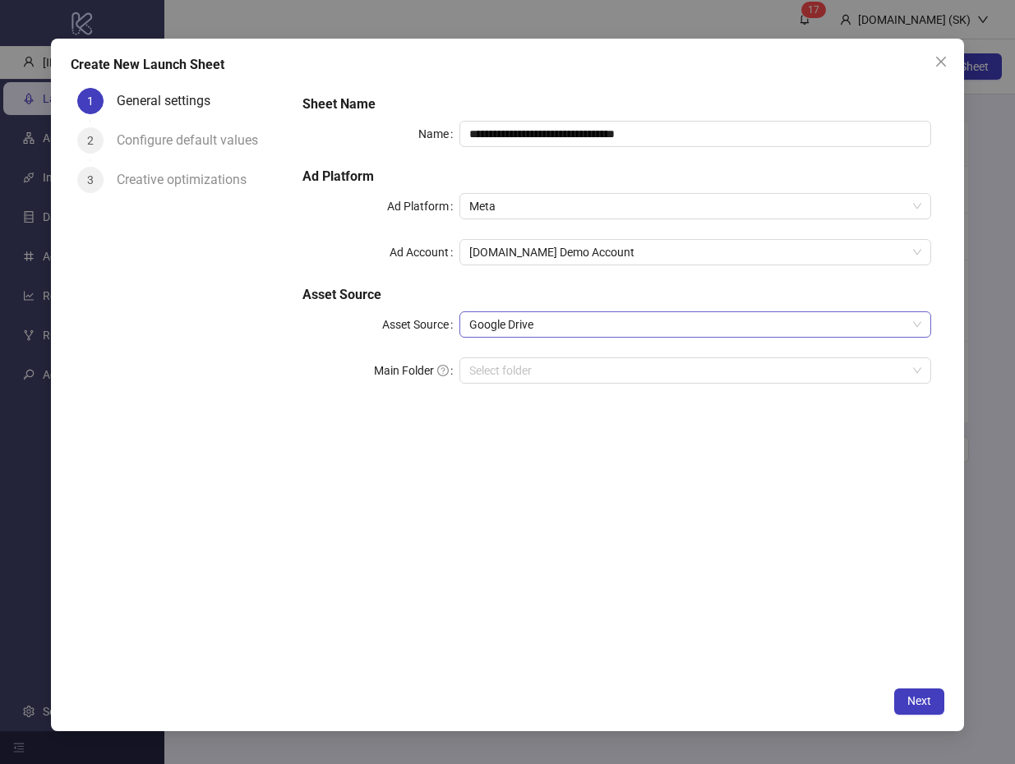
click at [556, 326] on span "Google Drive" at bounding box center [695, 324] width 452 height 25
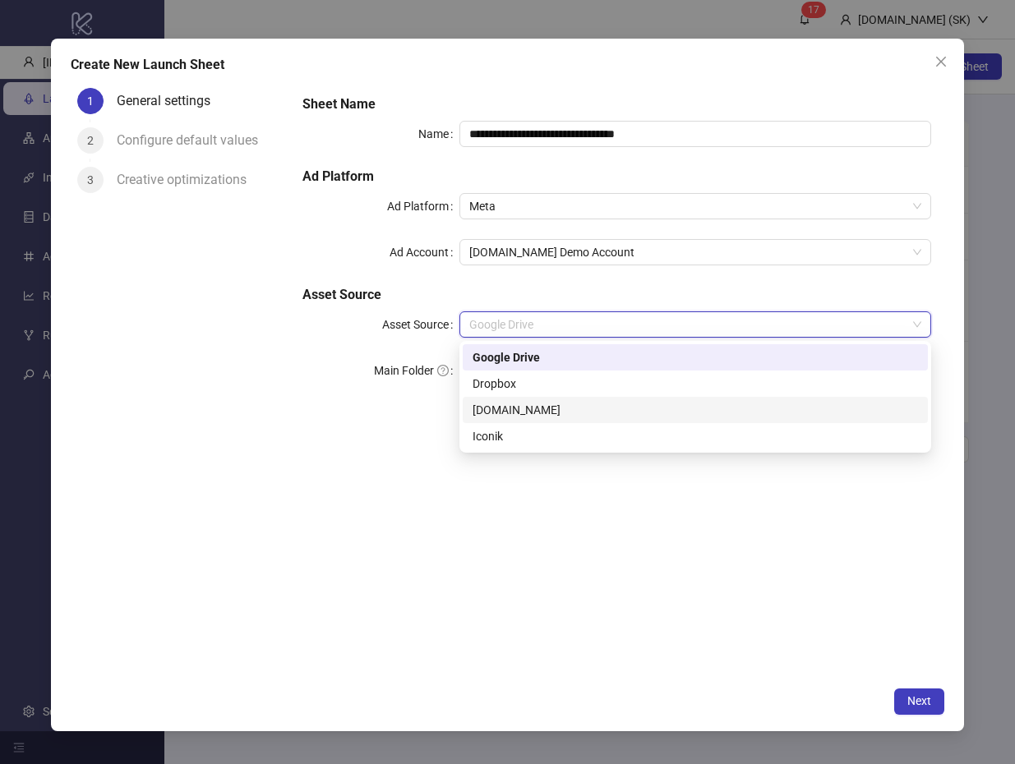
click at [545, 409] on div "[DOMAIN_NAME]" at bounding box center [695, 410] width 445 height 18
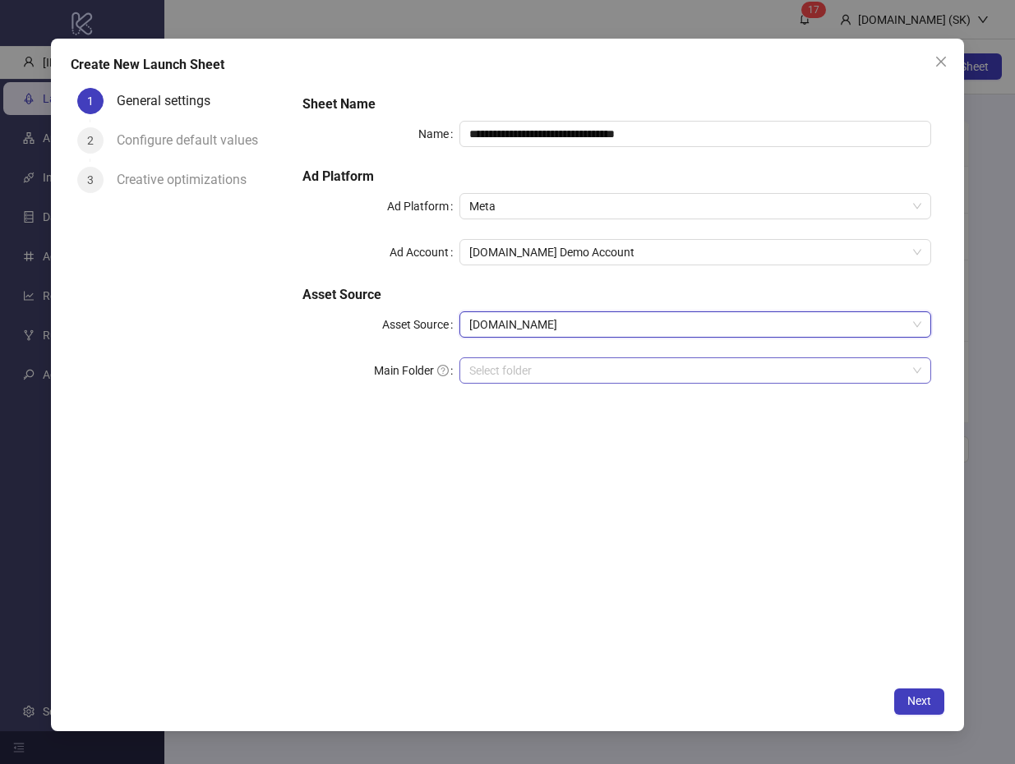
click at [571, 368] on input "search" at bounding box center [687, 370] width 437 height 25
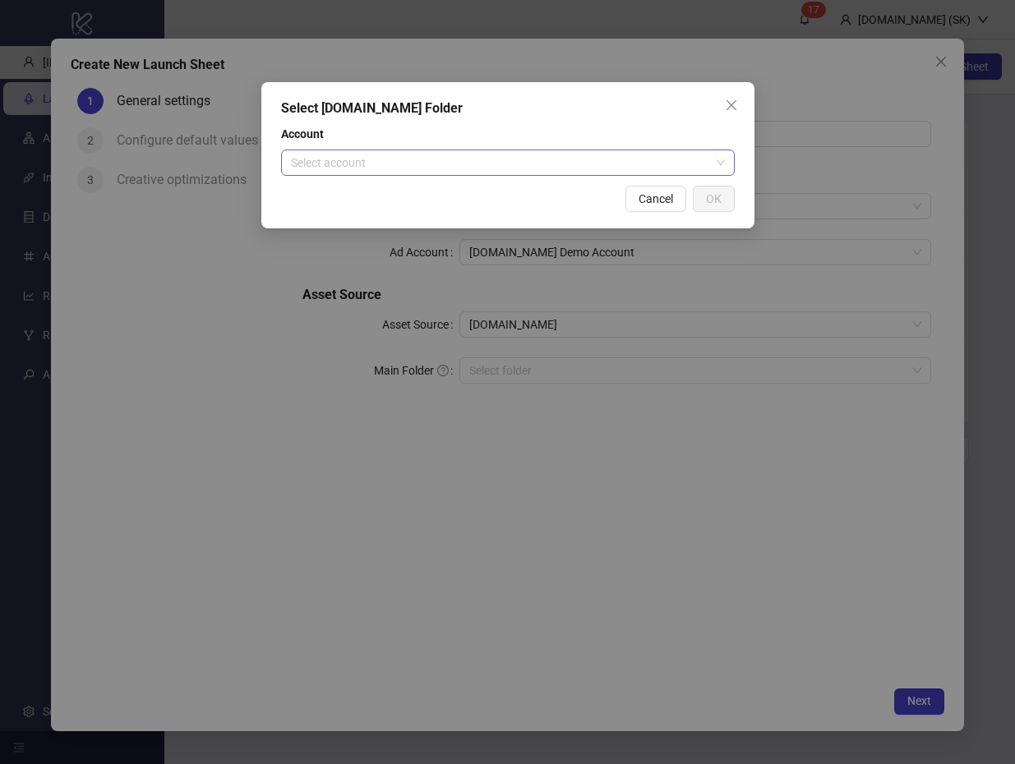
click at [521, 160] on input "search" at bounding box center [500, 162] width 419 height 25
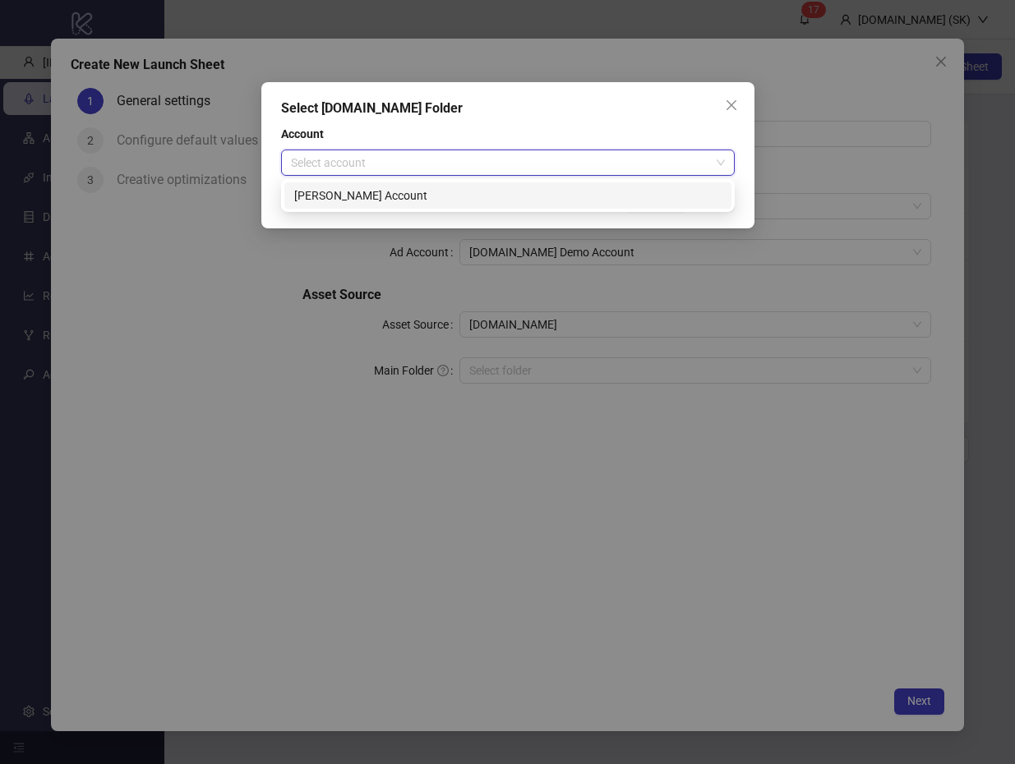
click at [495, 195] on div "[PERSON_NAME] Account" at bounding box center [507, 196] width 427 height 18
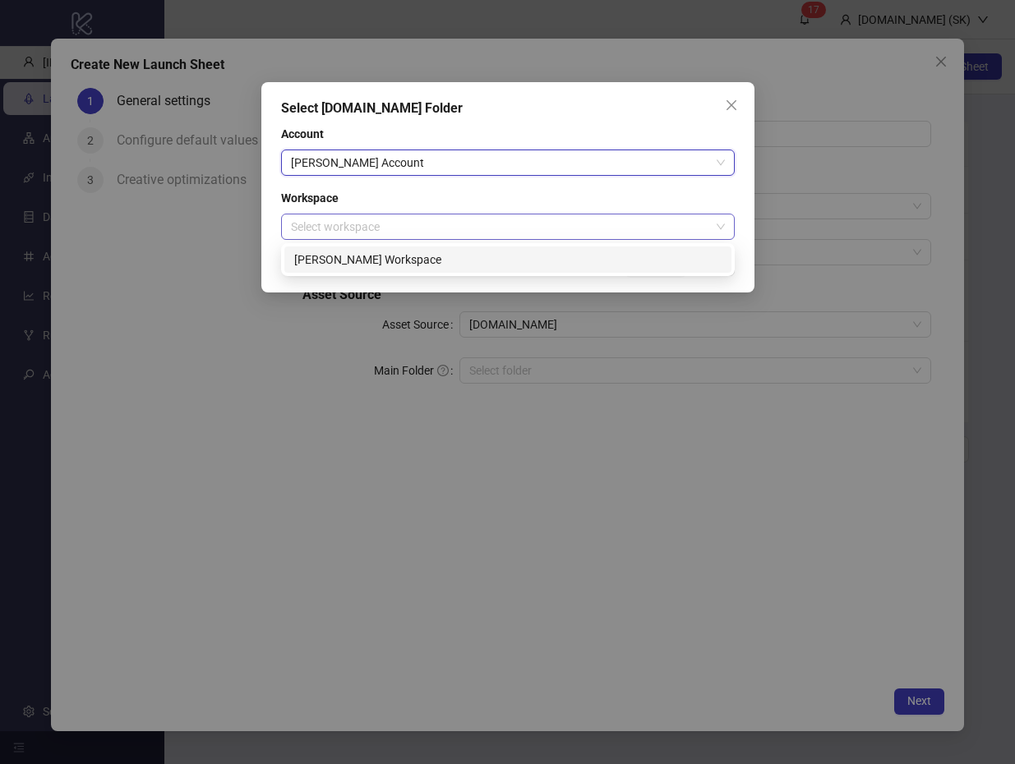
click at [478, 239] on div "Select workspace" at bounding box center [508, 227] width 454 height 26
click at [464, 260] on div "Simon's Workspace" at bounding box center [507, 260] width 427 height 18
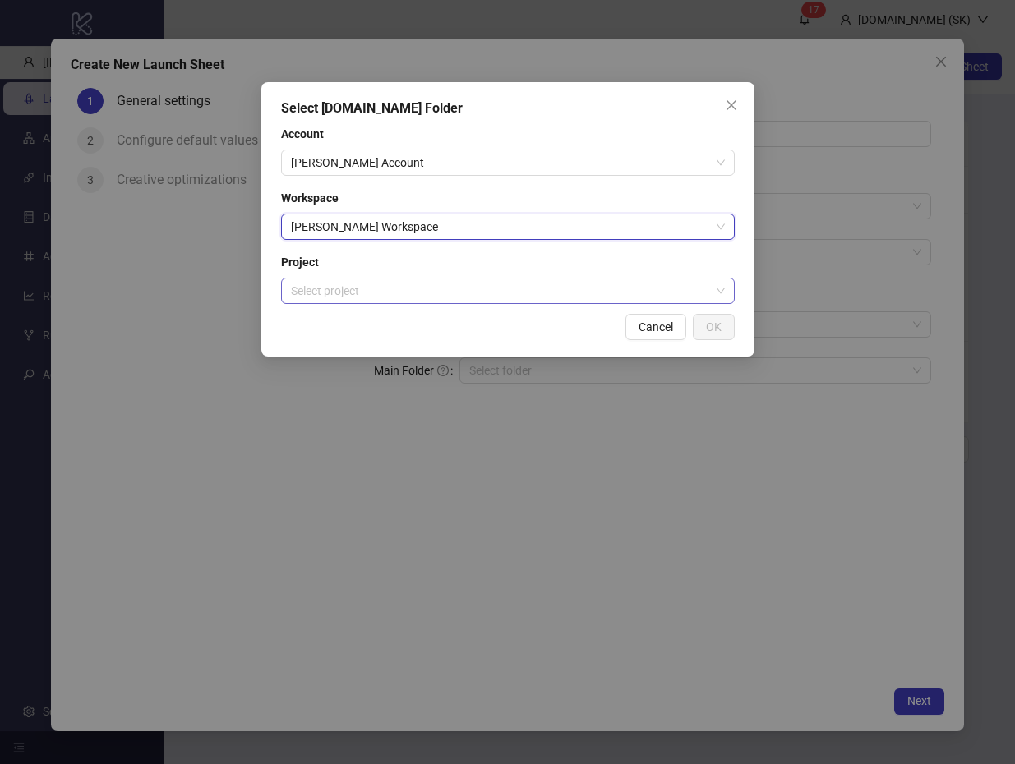
click at [462, 293] on input "search" at bounding box center [500, 291] width 419 height 25
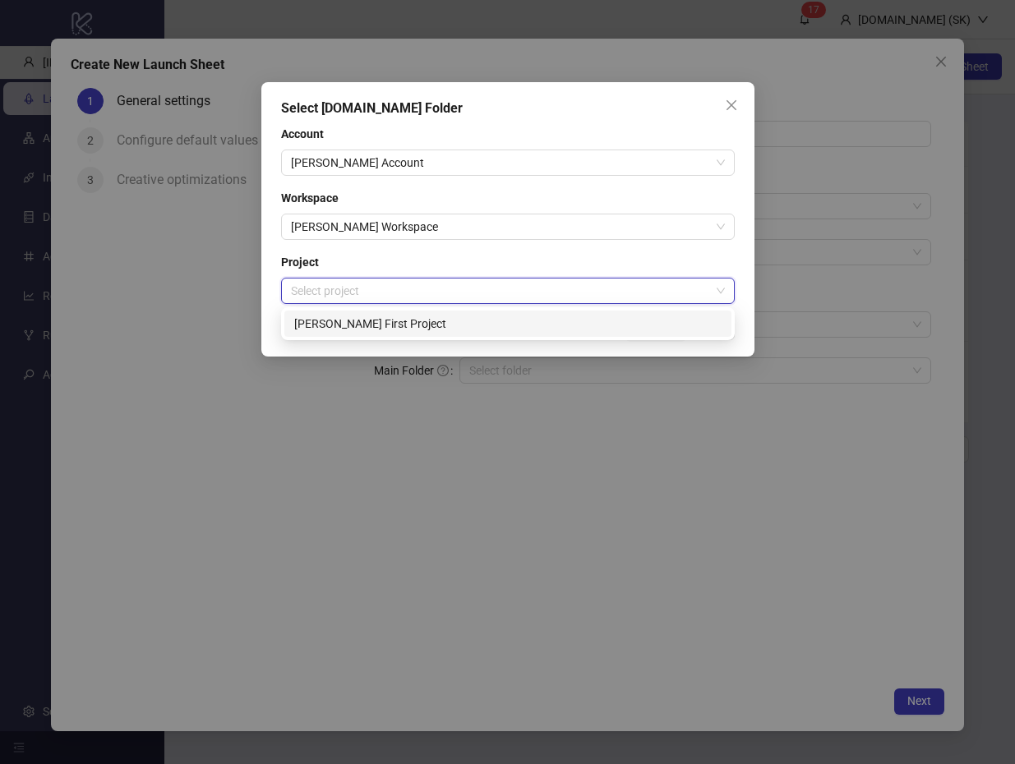
click at [452, 318] on div "Simon's First Project" at bounding box center [507, 324] width 427 height 18
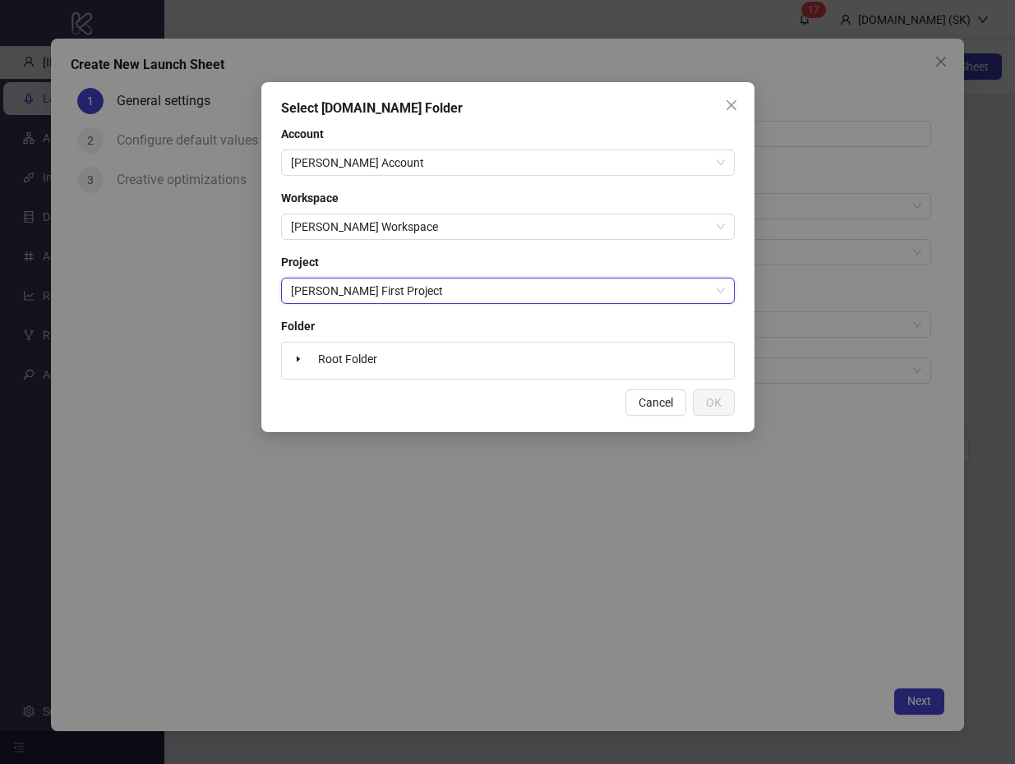
click at [538, 372] on div "Root Folder" at bounding box center [507, 360] width 439 height 23
click at [345, 354] on span "Root Folder" at bounding box center [347, 359] width 59 height 13
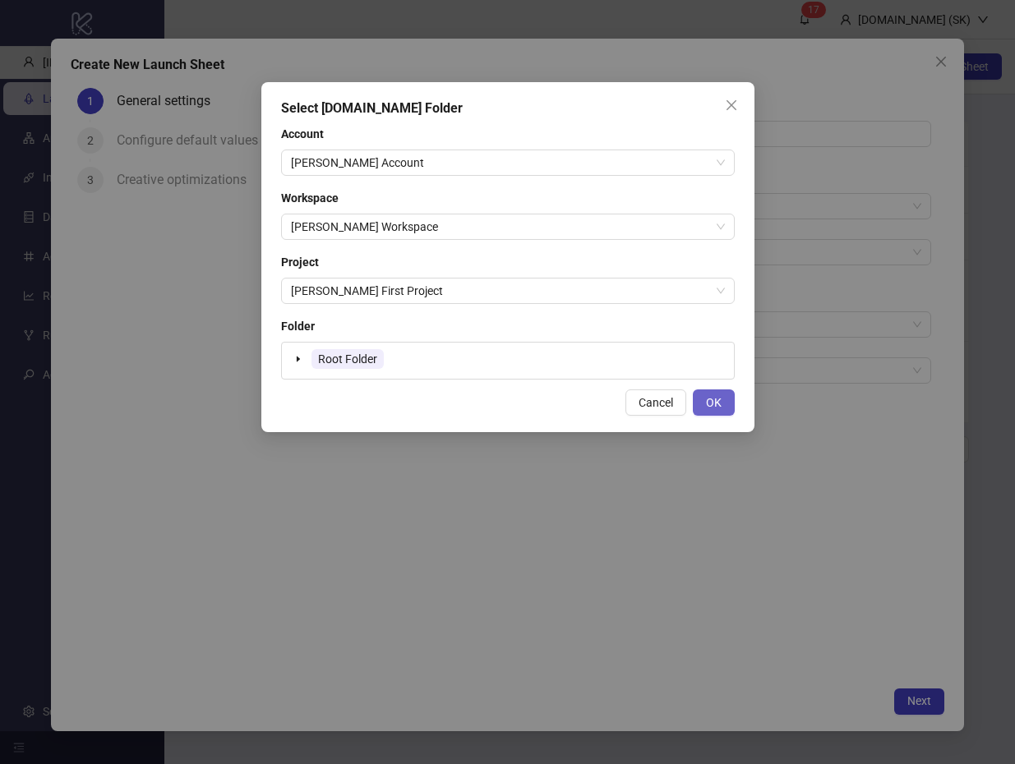
click at [720, 401] on span "OK" at bounding box center [714, 402] width 16 height 13
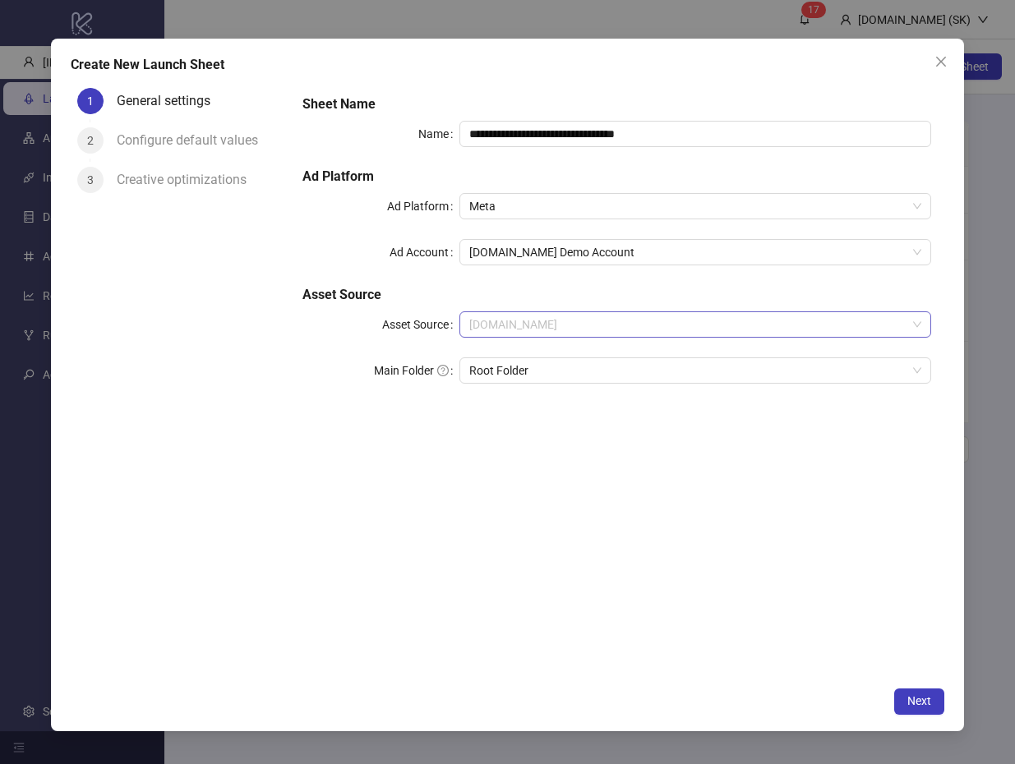
click at [678, 313] on span "[DOMAIN_NAME]" at bounding box center [695, 324] width 452 height 25
click at [687, 319] on span "[DOMAIN_NAME]" at bounding box center [695, 324] width 452 height 25
click at [772, 667] on div "**********" at bounding box center [617, 380] width 656 height 598
click at [925, 699] on span "Next" at bounding box center [919, 701] width 24 height 13
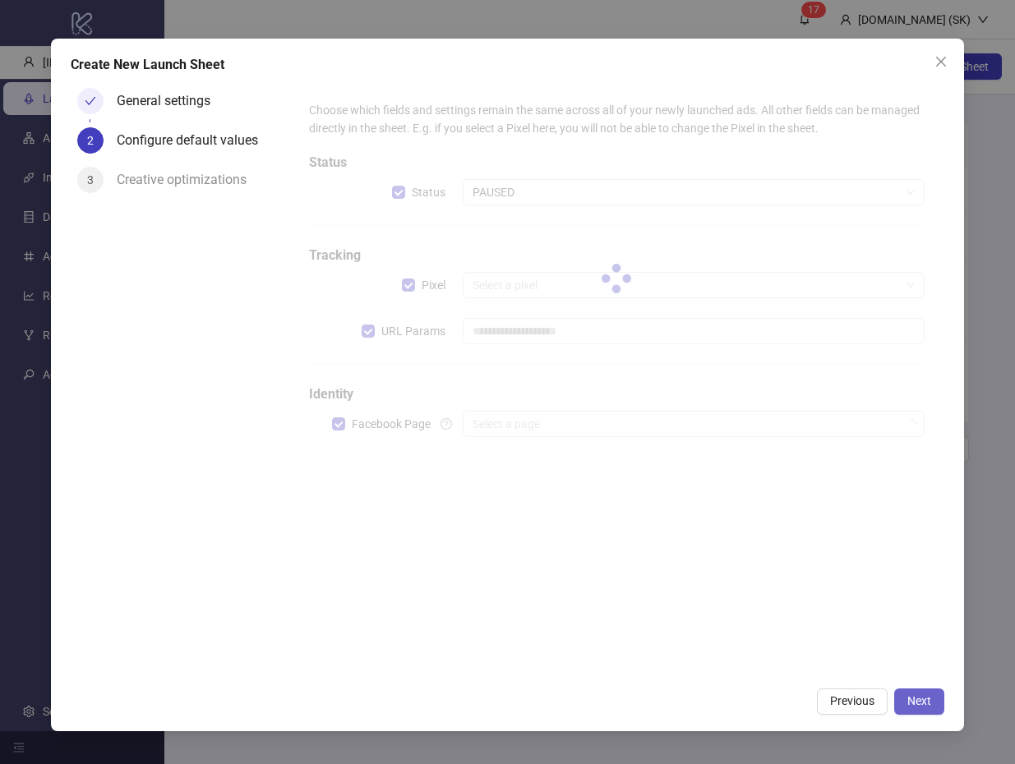
type input "**********"
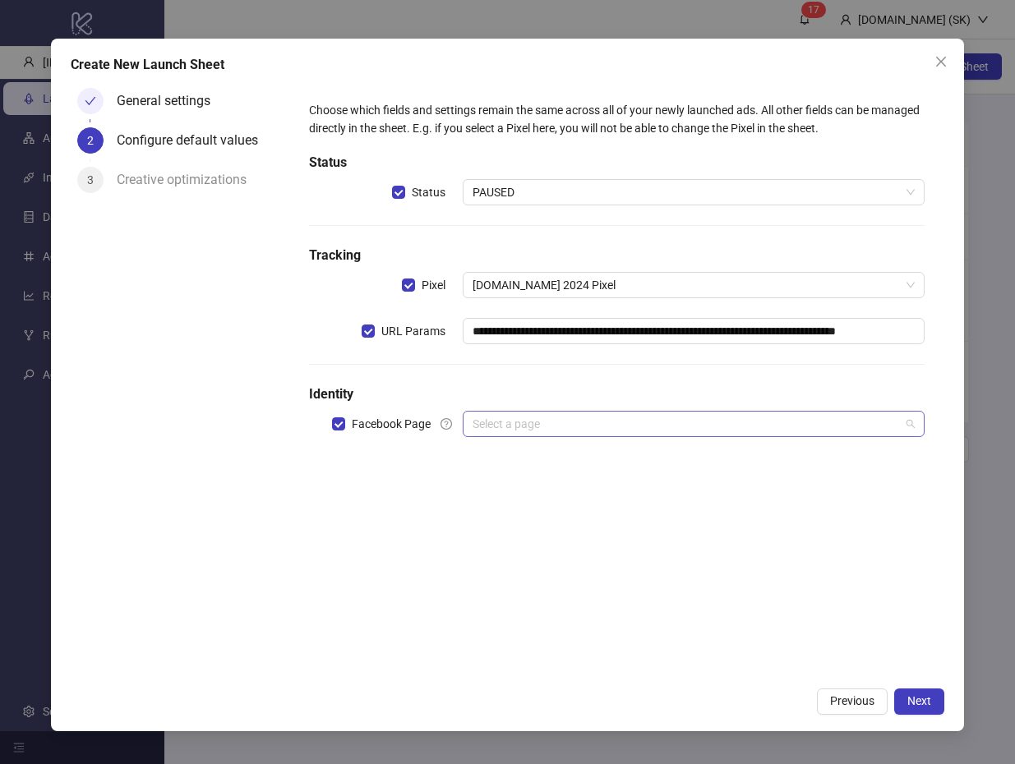
click at [505, 423] on input "search" at bounding box center [686, 424] width 427 height 25
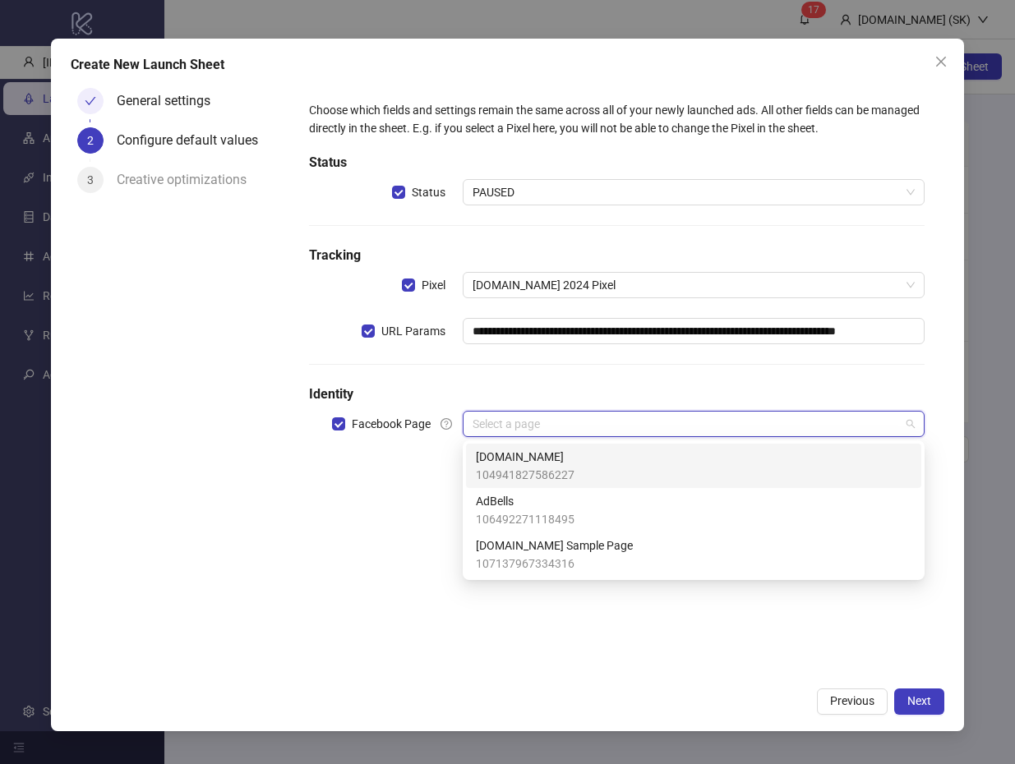
click at [505, 482] on span "104941827586227" at bounding box center [525, 475] width 99 height 18
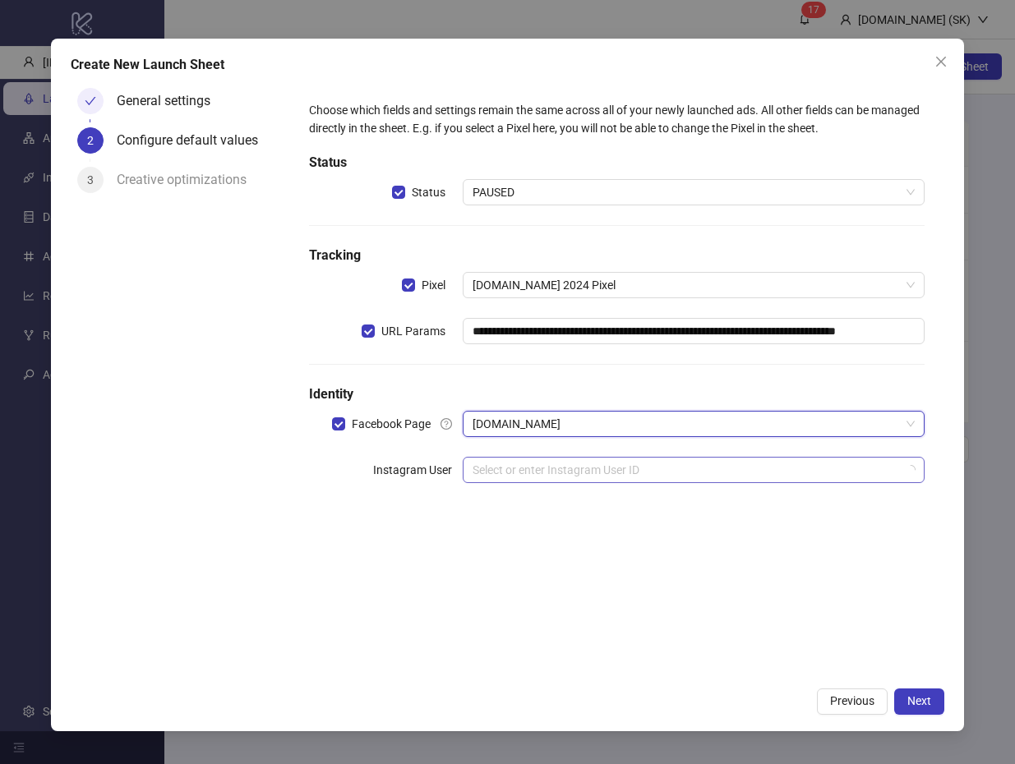
click at [520, 473] on input "search" at bounding box center [686, 470] width 427 height 25
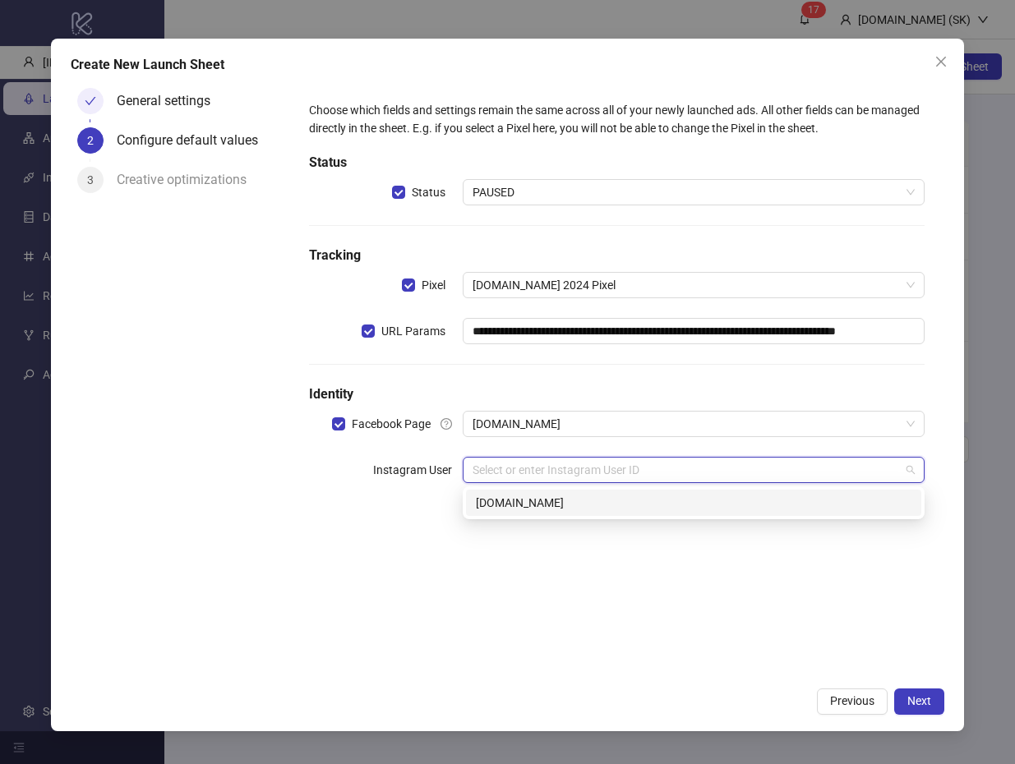
click at [520, 517] on div "17841452815511506 kitchn.io" at bounding box center [694, 503] width 462 height 33
click at [524, 506] on div "[DOMAIN_NAME]" at bounding box center [694, 503] width 436 height 18
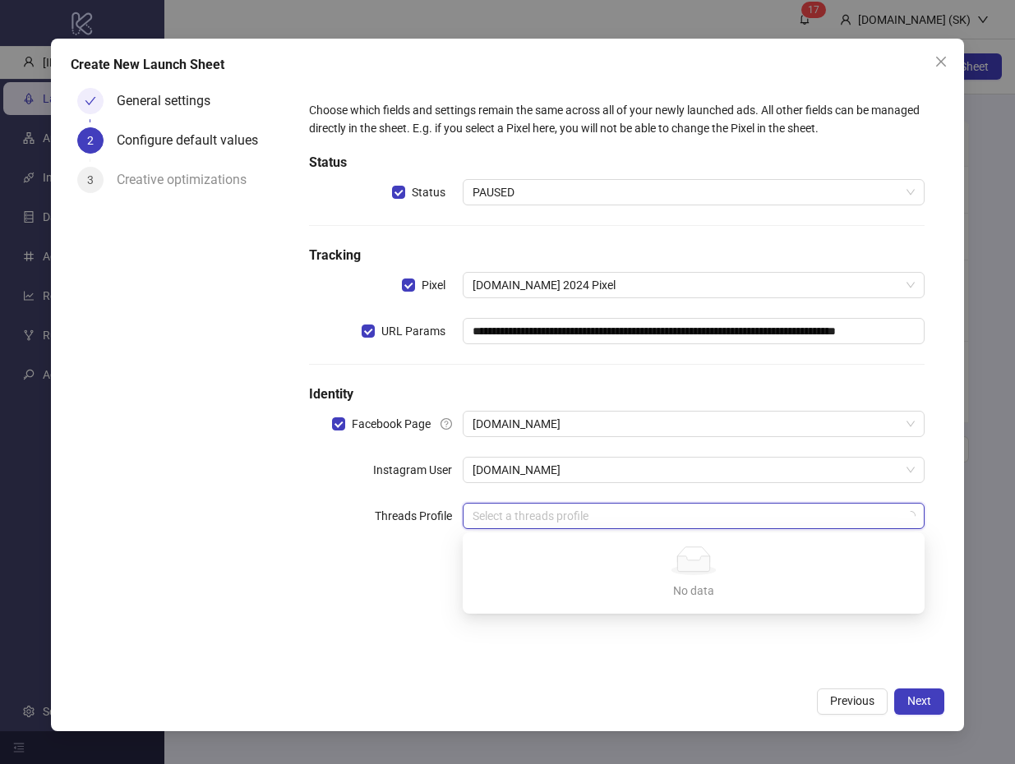
click at [524, 506] on input "search" at bounding box center [686, 516] width 427 height 25
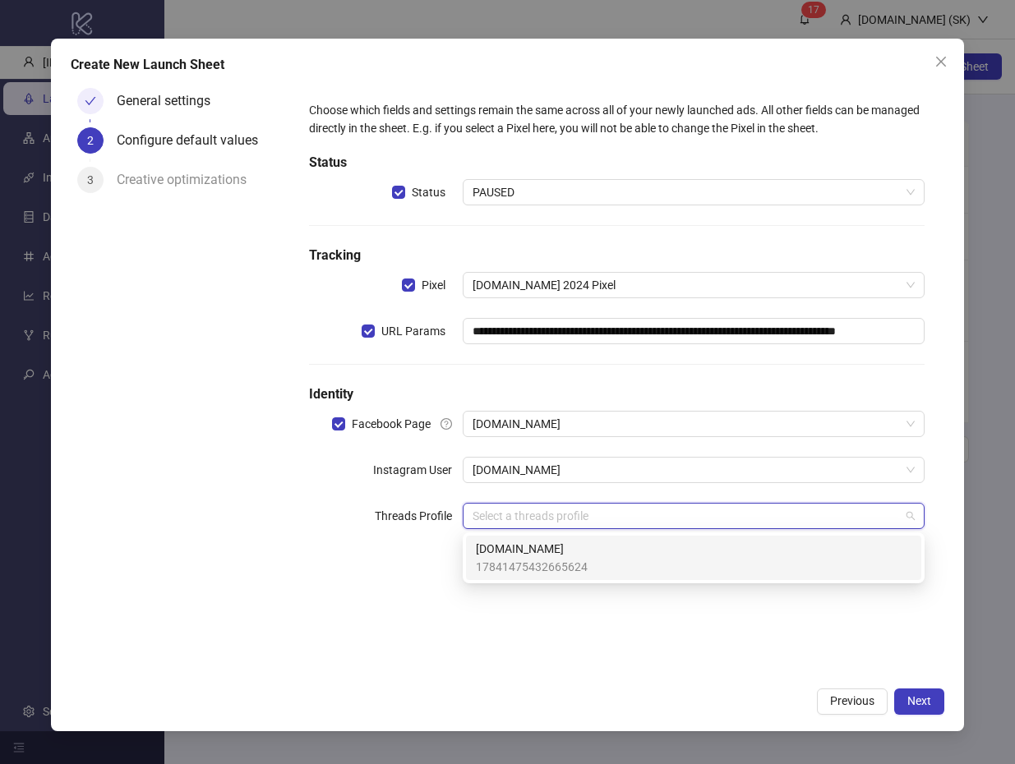
click at [521, 553] on span "[DOMAIN_NAME]" at bounding box center [532, 549] width 112 height 18
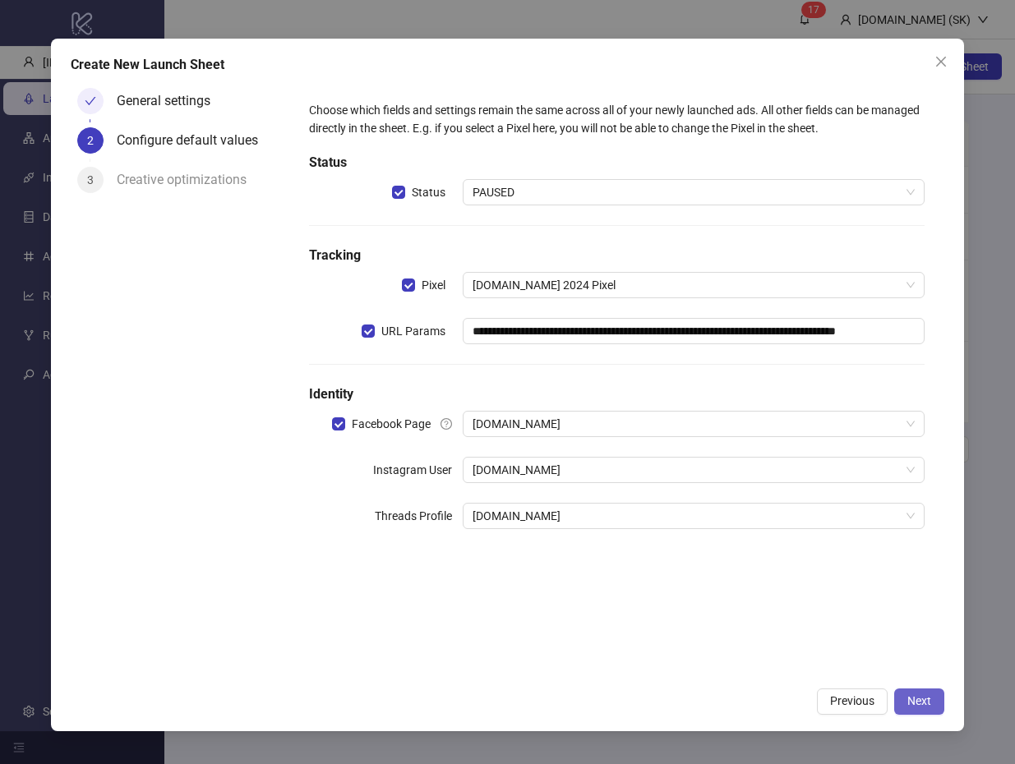
click at [933, 698] on button "Next" at bounding box center [919, 702] width 50 height 26
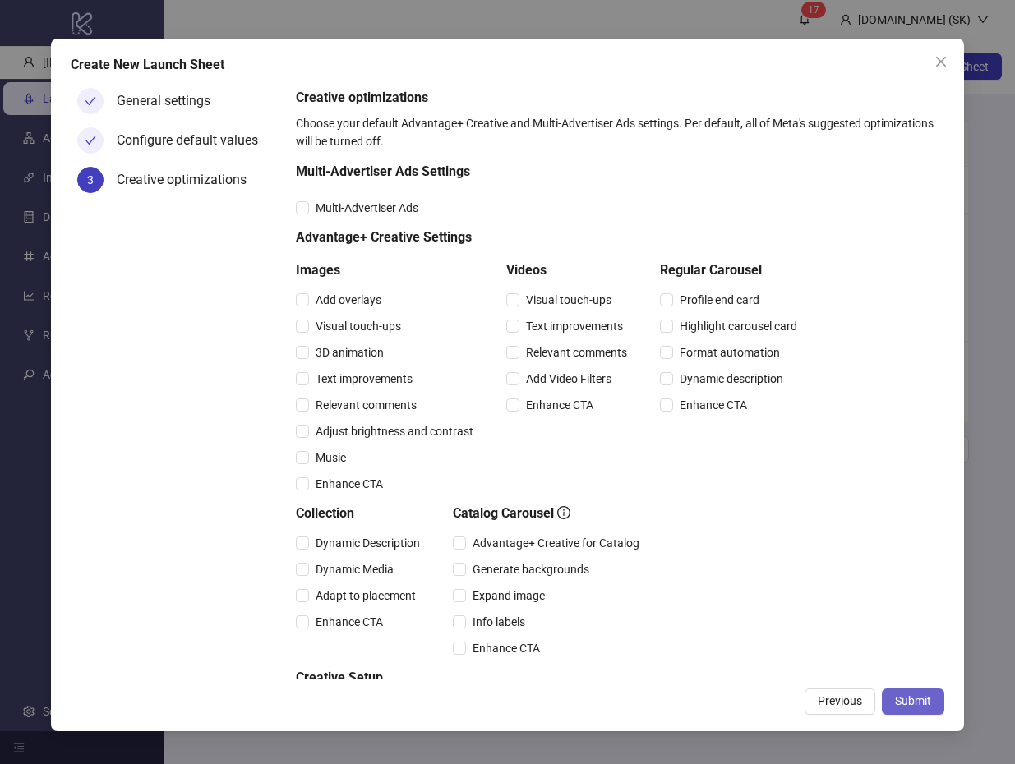
click at [930, 698] on span "Submit" at bounding box center [913, 701] width 36 height 13
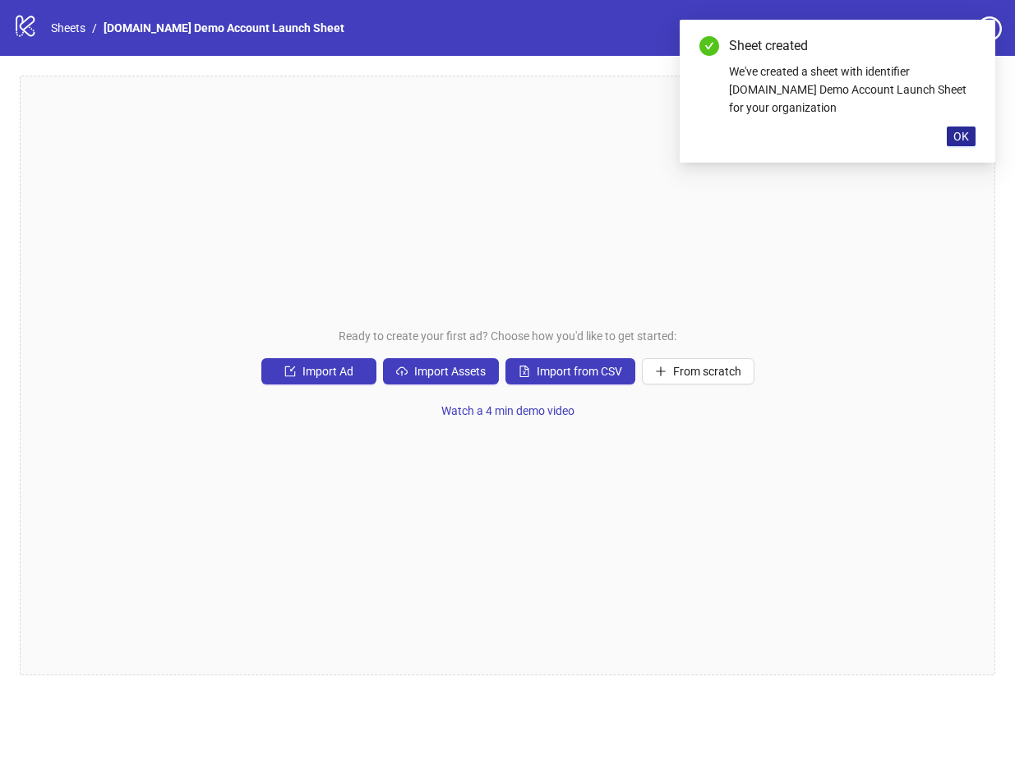
click at [971, 132] on button "OK" at bounding box center [961, 137] width 29 height 20
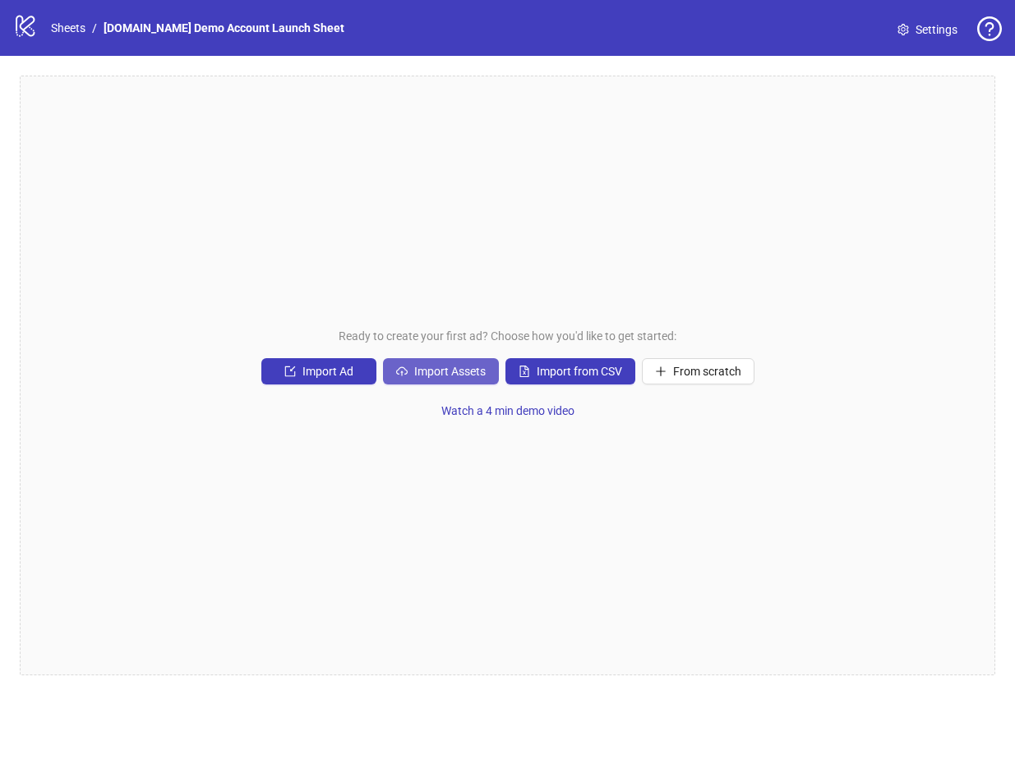
click at [450, 365] on span "Import Assets" at bounding box center [450, 371] width 72 height 13
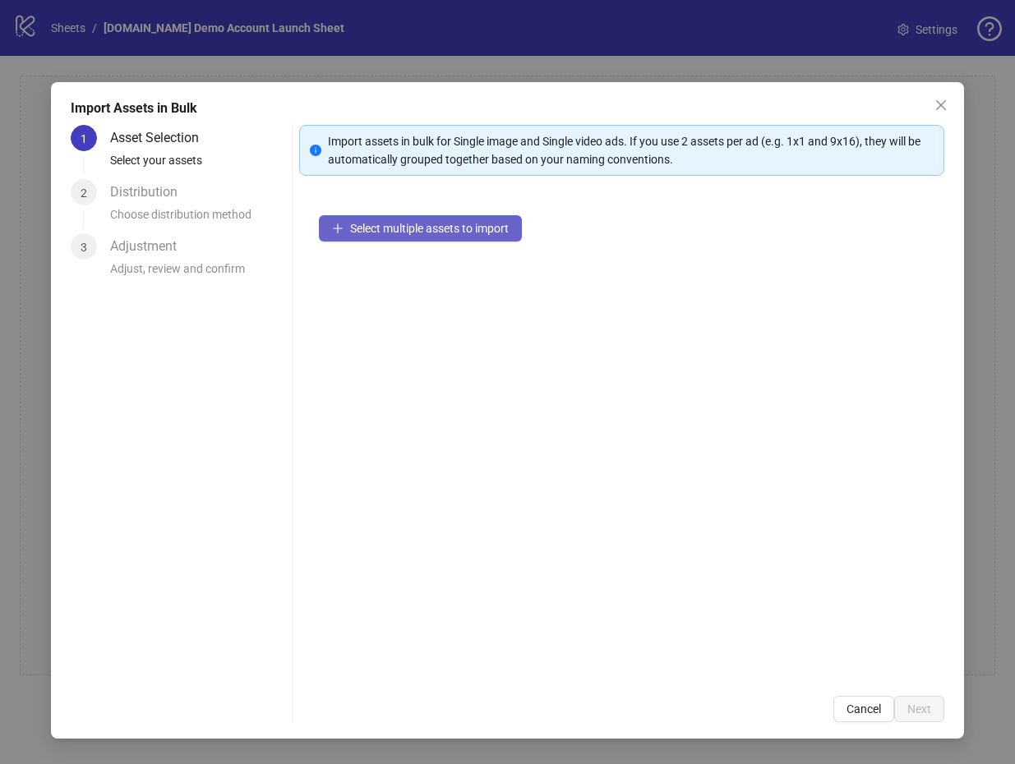
click at [456, 224] on span "Select multiple assets to import" at bounding box center [429, 228] width 159 height 13
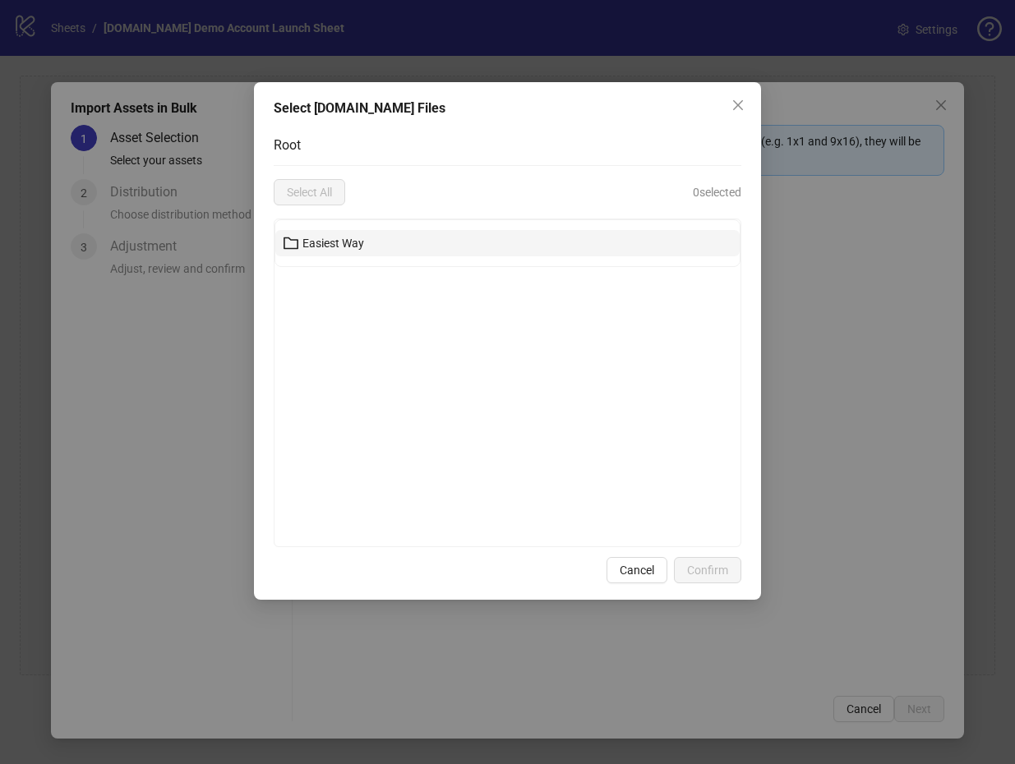
click at [422, 236] on button "Easiest Way" at bounding box center [507, 243] width 465 height 26
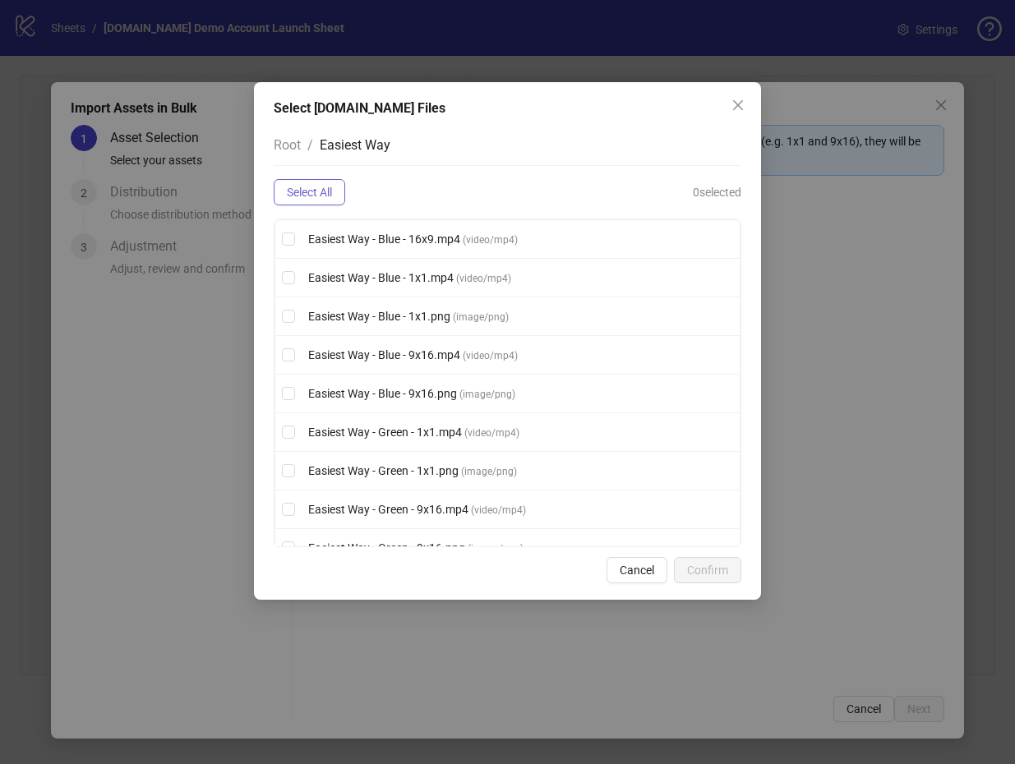
click at [323, 196] on span "Select All" at bounding box center [309, 192] width 45 height 13
click at [719, 582] on button "Confirm" at bounding box center [707, 570] width 67 height 26
click at [719, 569] on span "Confirm" at bounding box center [707, 570] width 41 height 13
click at [726, 566] on div "Select Frame.io Files Root / Easiest Way Deselect All 17 selected Easiest Way -…" at bounding box center [507, 382] width 1015 height 764
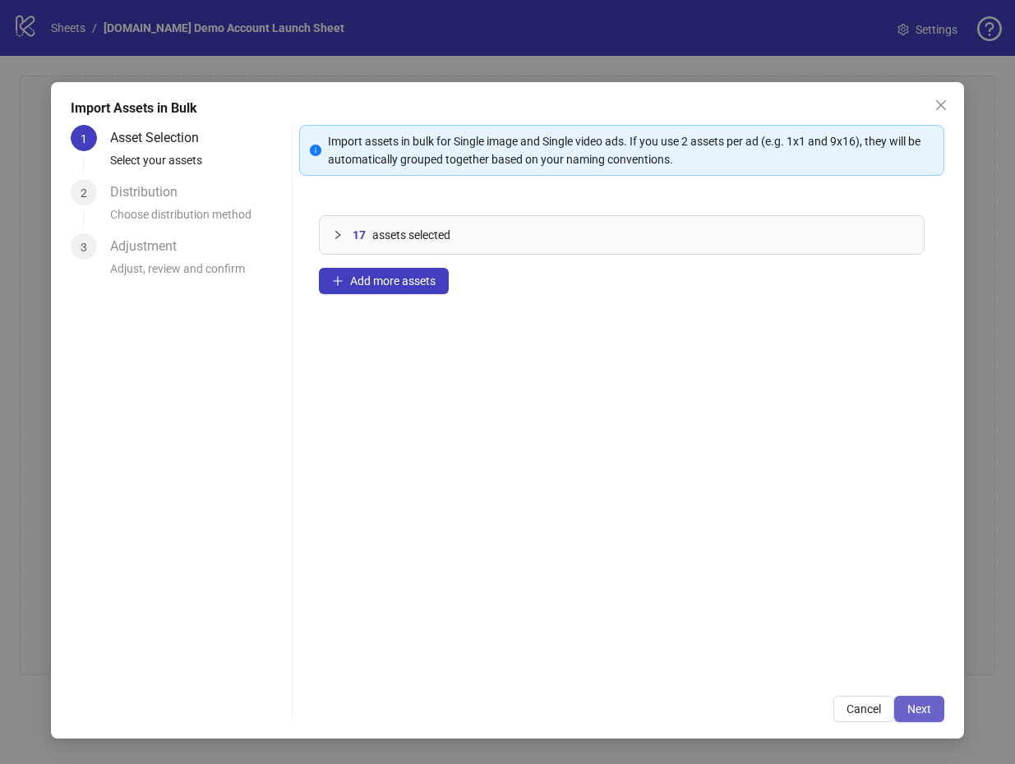
click at [914, 700] on button "Next" at bounding box center [919, 709] width 50 height 26
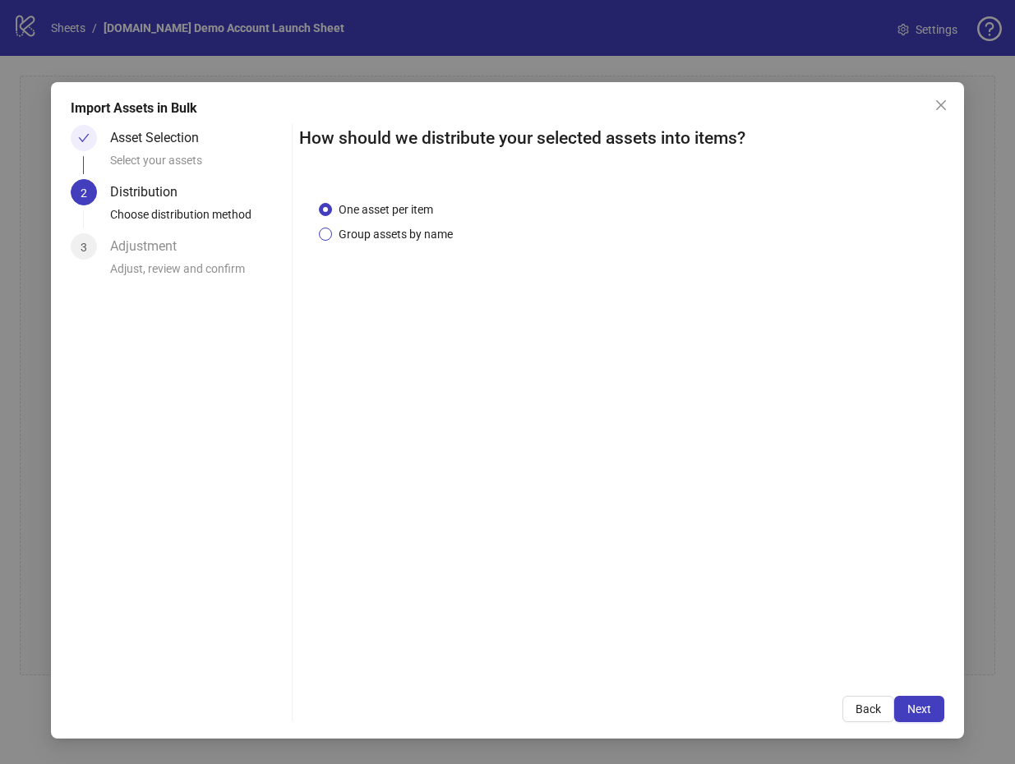
click at [416, 228] on span "Group assets by name" at bounding box center [395, 234] width 127 height 18
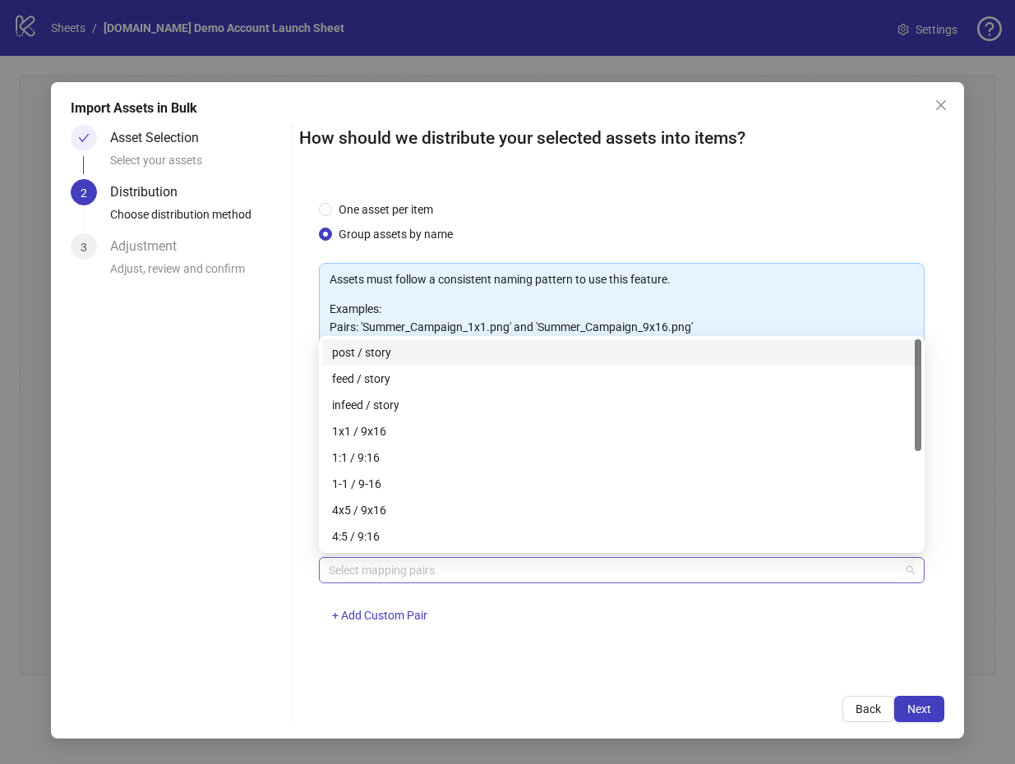
click at [461, 565] on div at bounding box center [613, 570] width 582 height 23
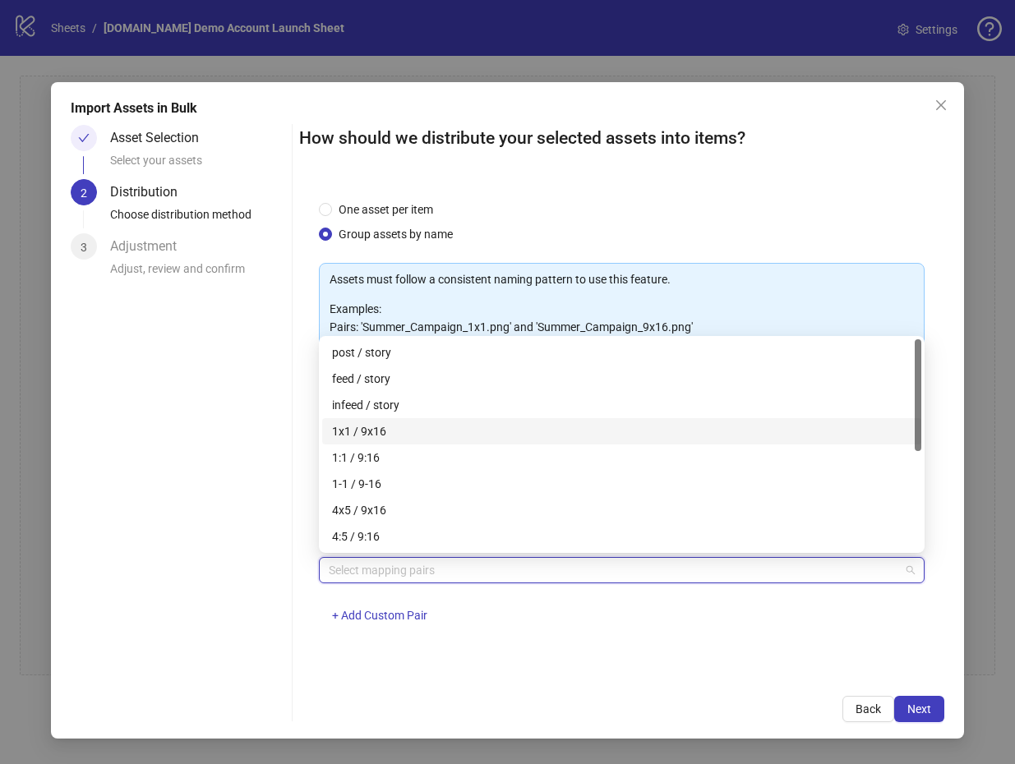
click at [493, 429] on div "1x1 / 9x16" at bounding box center [621, 431] width 579 height 18
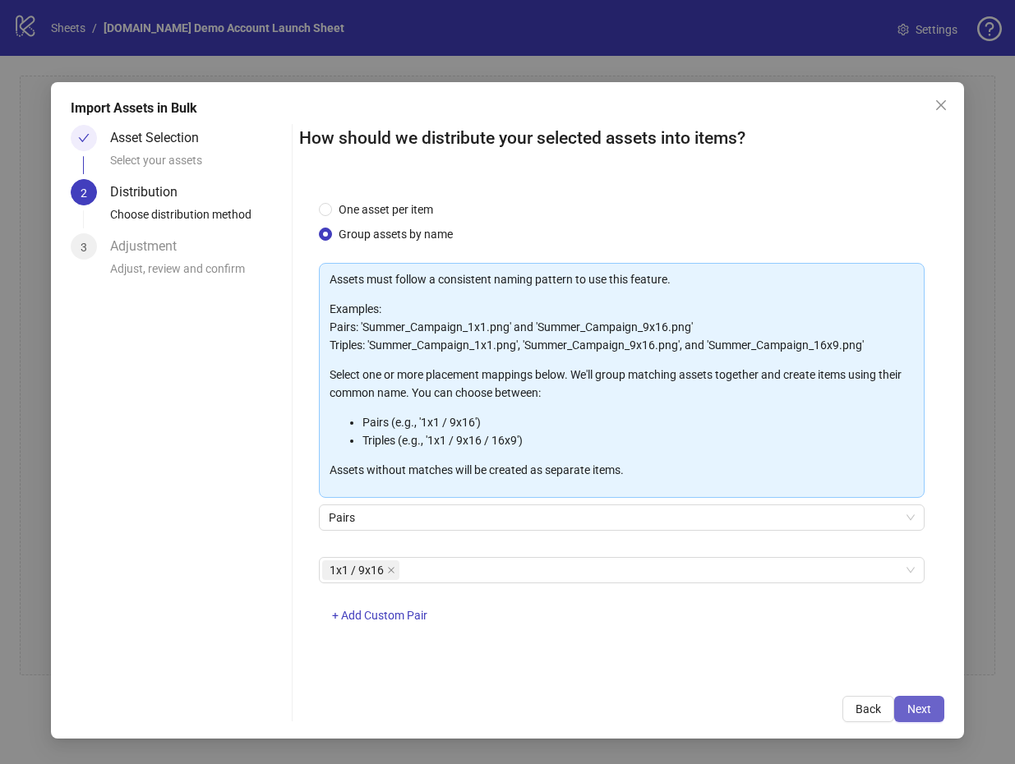
click at [898, 702] on button "Next" at bounding box center [919, 709] width 50 height 26
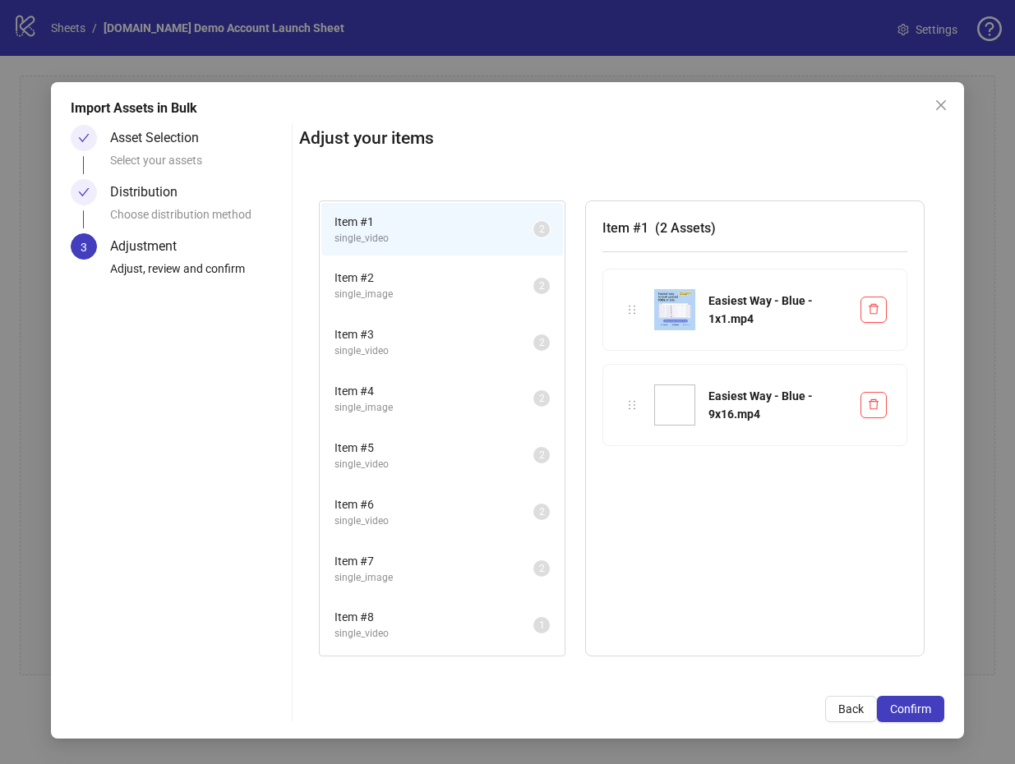
scroll to position [111, 0]
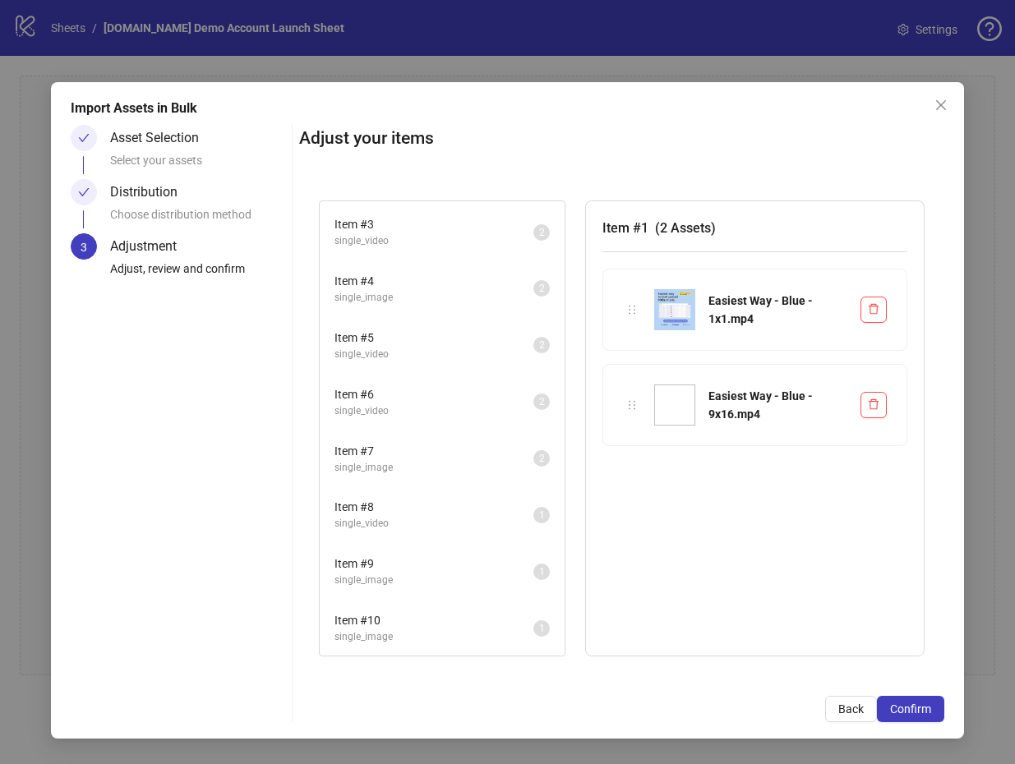
click at [467, 621] on span "Item # 10" at bounding box center [434, 621] width 199 height 18
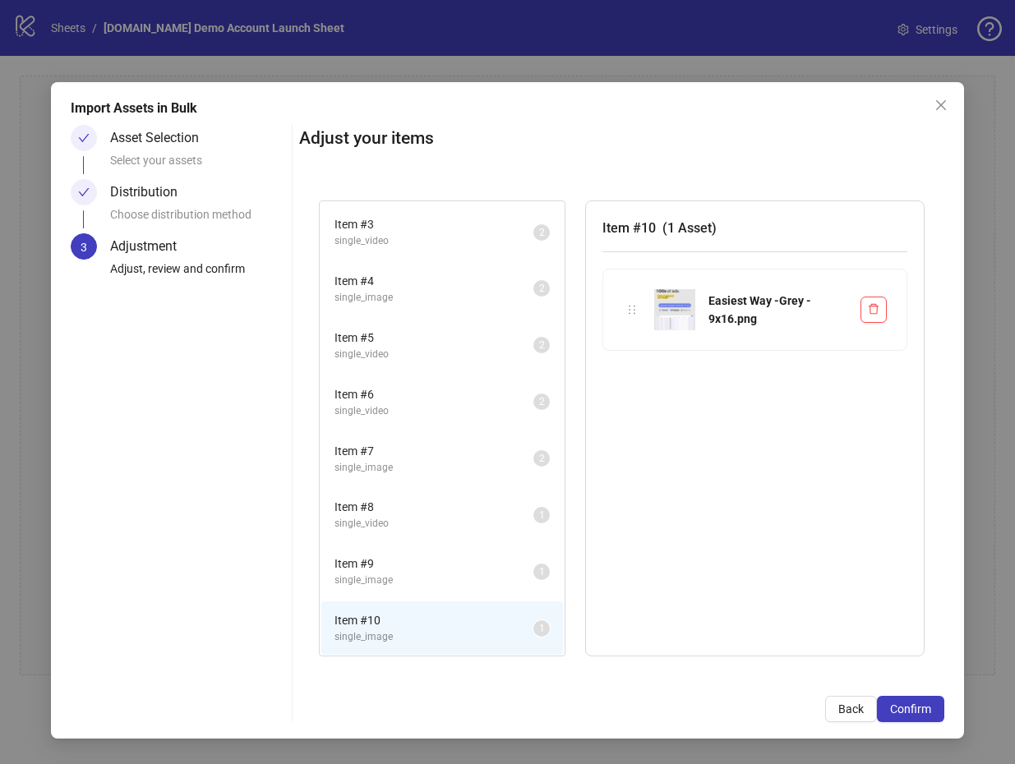
click at [469, 573] on span "single_image" at bounding box center [434, 581] width 199 height 16
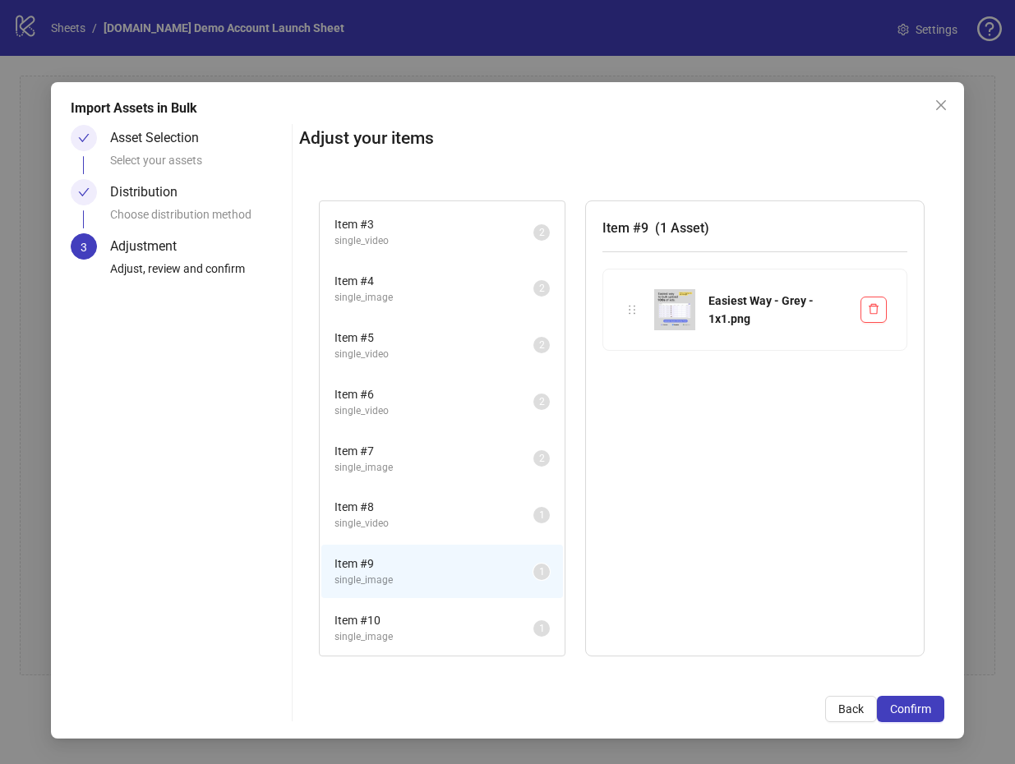
click at [469, 501] on span "Item # 8" at bounding box center [434, 507] width 199 height 18
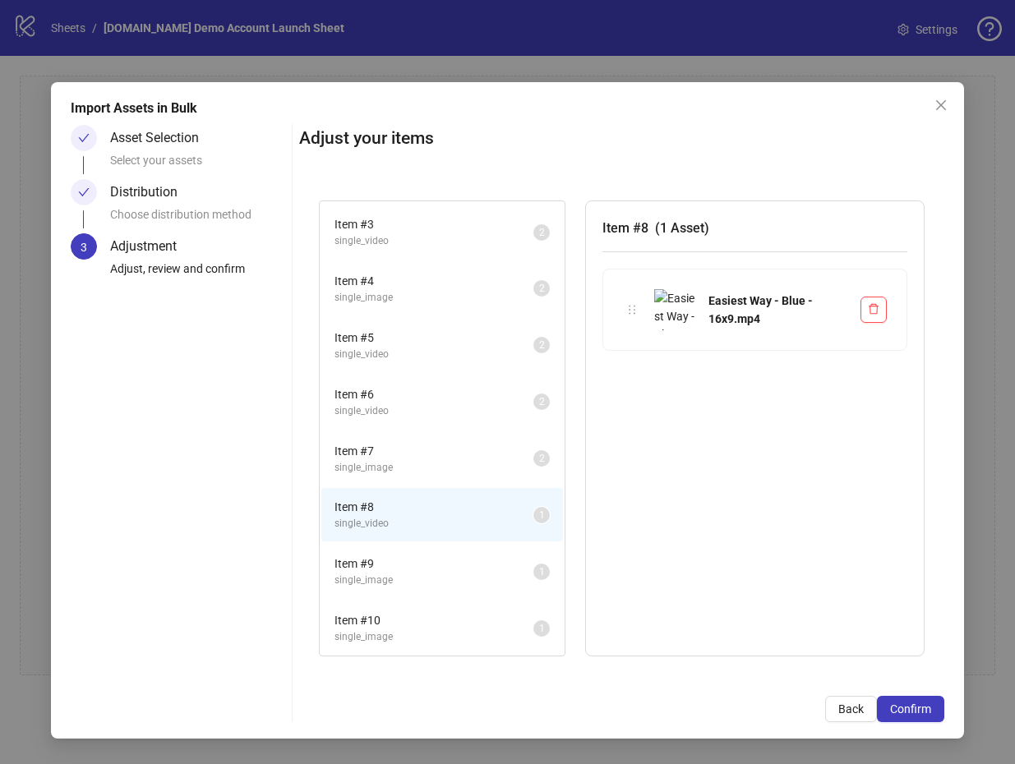
click at [451, 625] on span "Item # 10" at bounding box center [434, 621] width 199 height 18
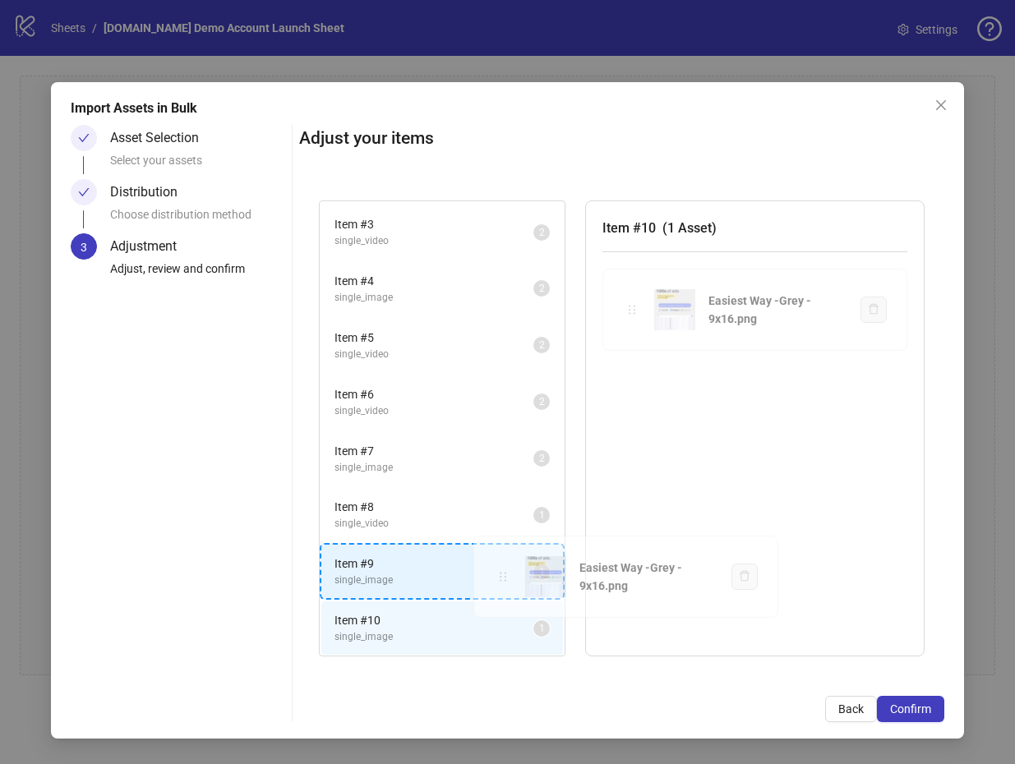
drag, startPoint x: 639, startPoint y: 307, endPoint x: 505, endPoint y: 574, distance: 298.8
click at [505, 574] on div "Item # 1 single_video 2 Item # 2 single_image 2 Item # 3 single_video 2 Item # …" at bounding box center [621, 429] width 645 height 496
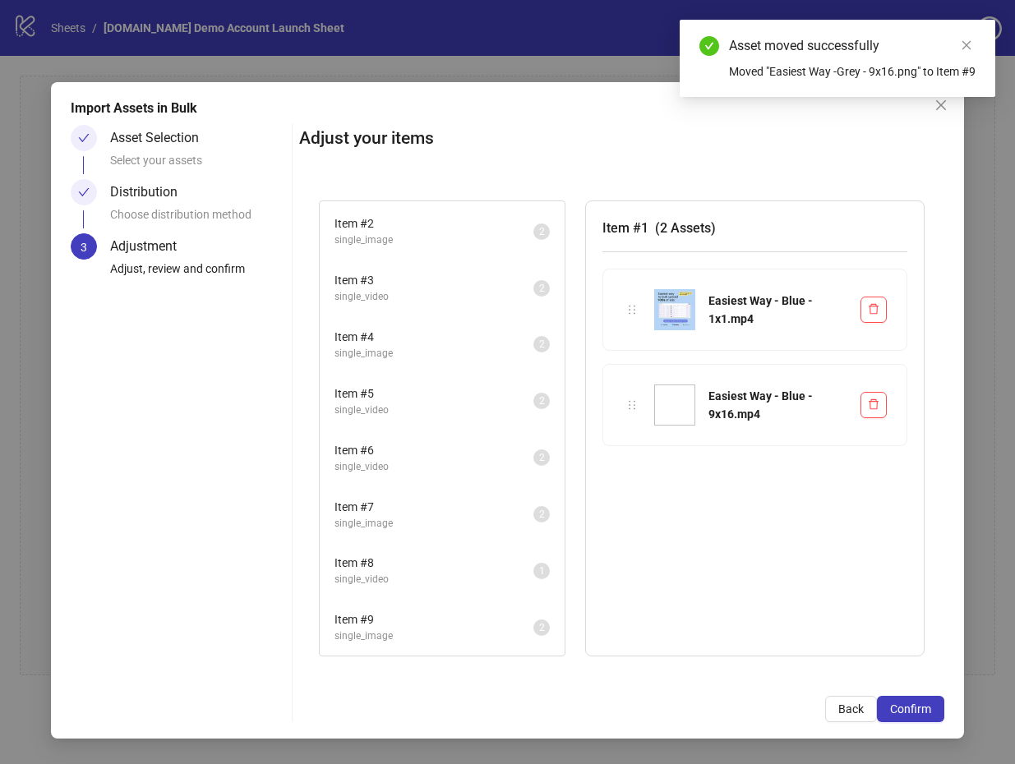
click at [455, 617] on span "Item # 9" at bounding box center [434, 620] width 199 height 18
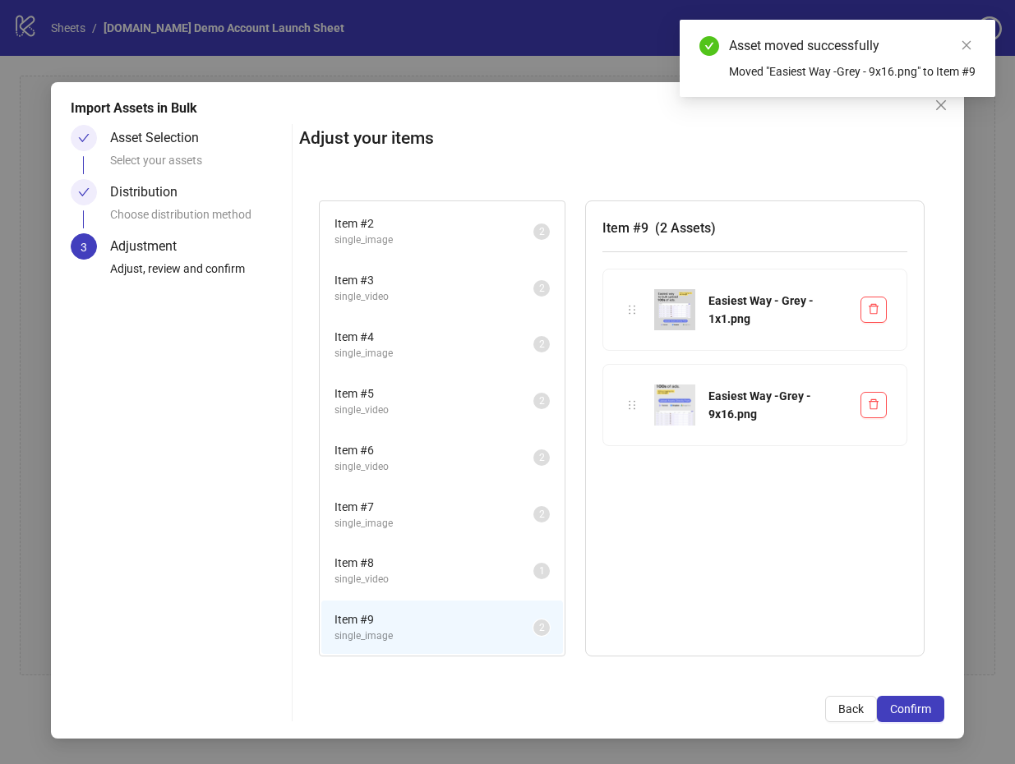
click at [461, 559] on span "Item # 8" at bounding box center [434, 563] width 199 height 18
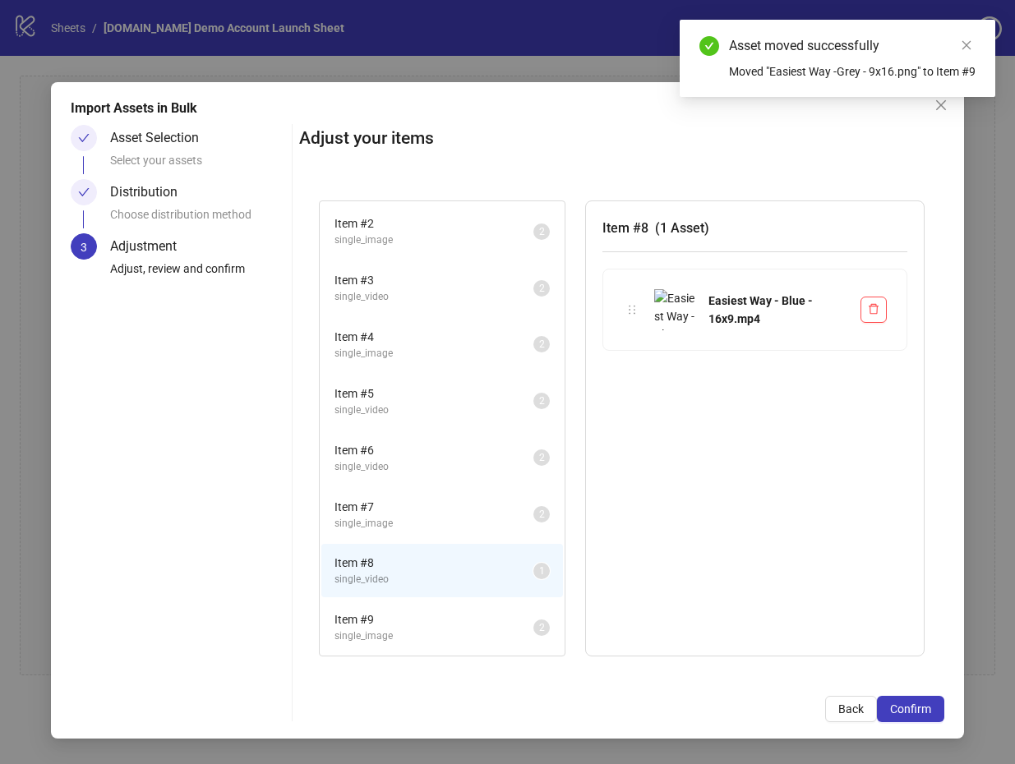
click at [477, 504] on span "Item # 7" at bounding box center [434, 507] width 199 height 18
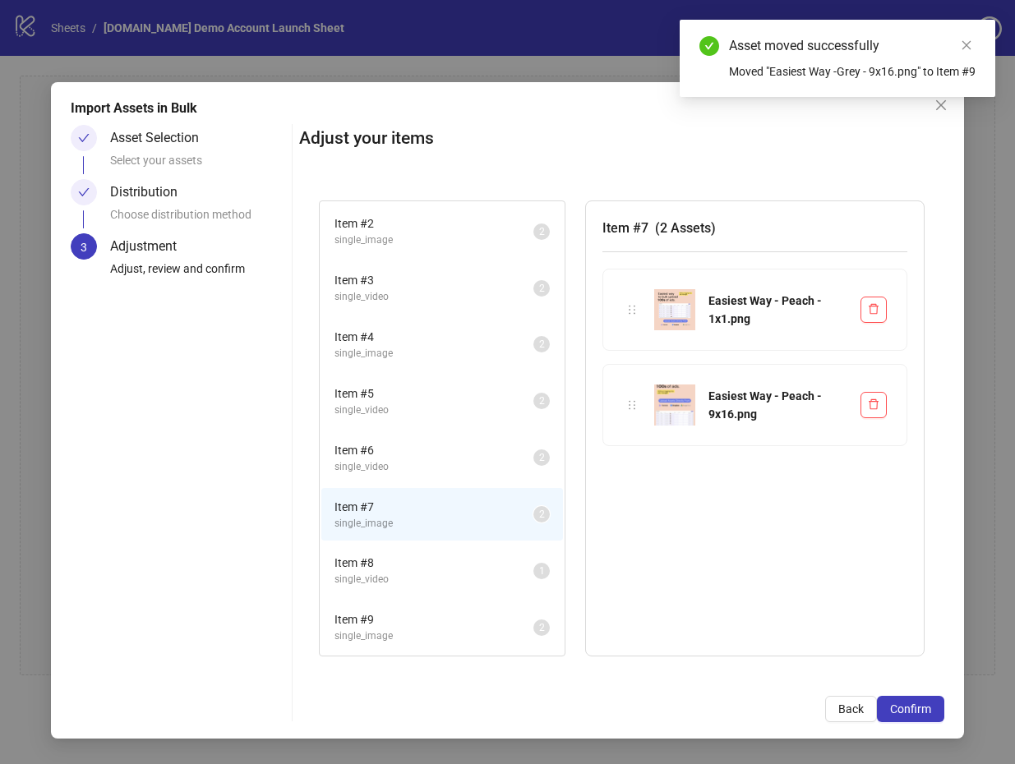
click at [477, 564] on span "Item # 8" at bounding box center [434, 563] width 199 height 18
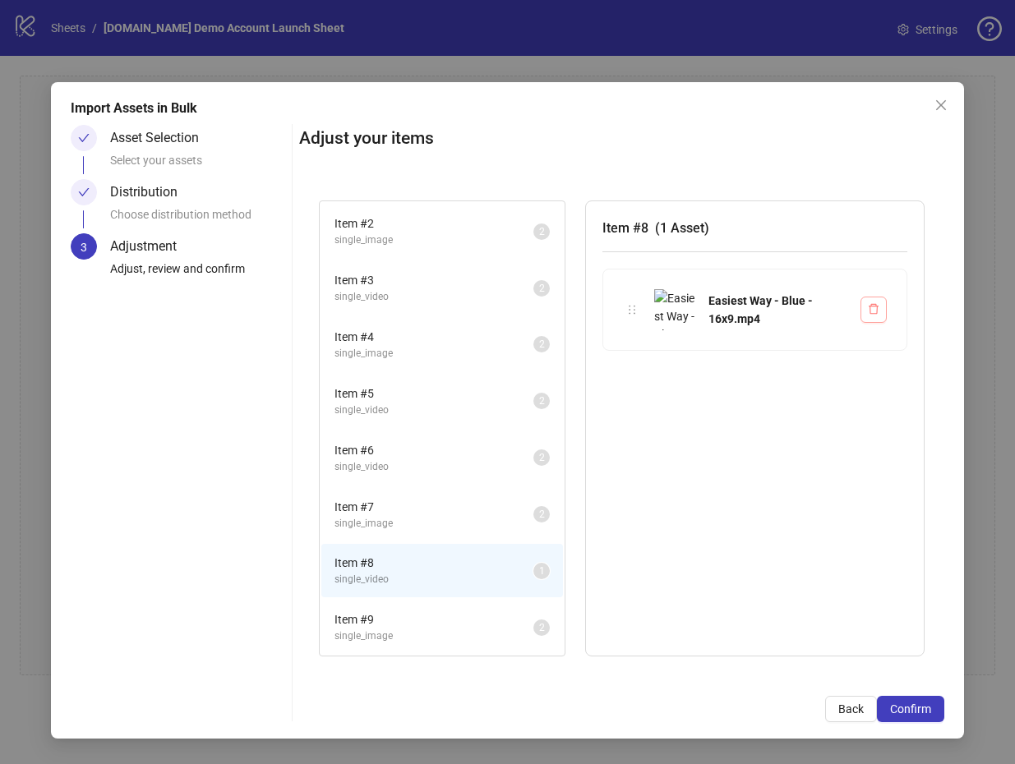
click at [870, 311] on icon "delete" at bounding box center [874, 309] width 12 height 12
click at [866, 300] on button "button" at bounding box center [874, 310] width 26 height 26
click at [512, 502] on span "Item # 7" at bounding box center [434, 507] width 199 height 18
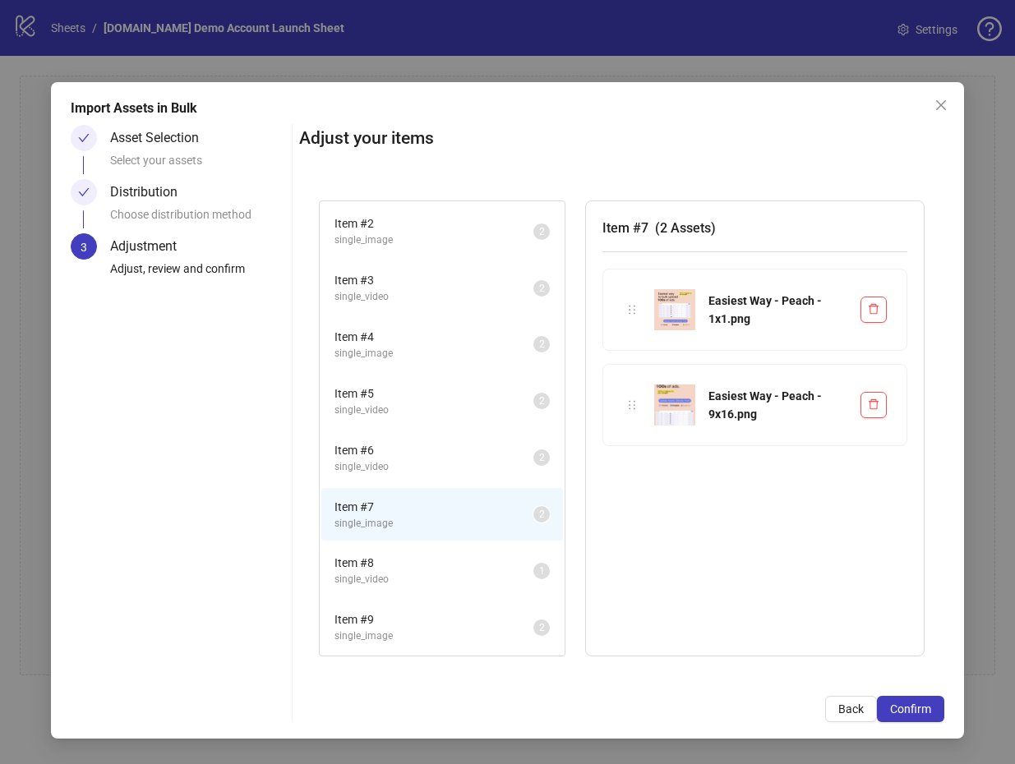
click at [494, 561] on span "Item # 8" at bounding box center [434, 563] width 199 height 18
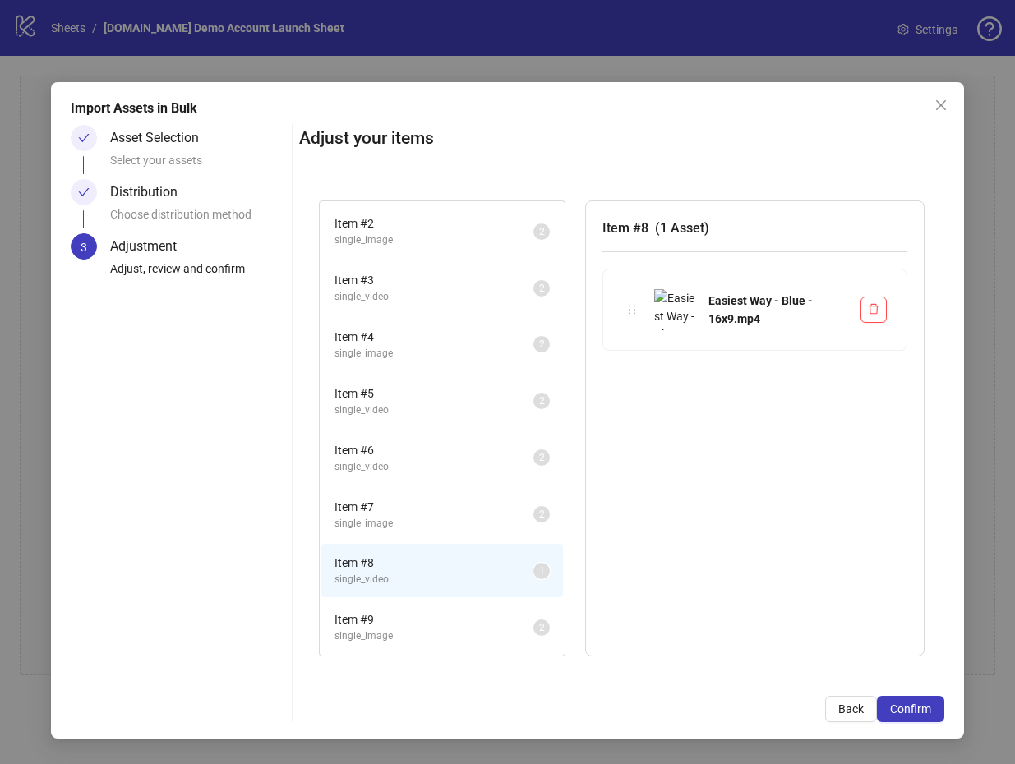
click at [494, 445] on span "Item # 6" at bounding box center [434, 450] width 199 height 18
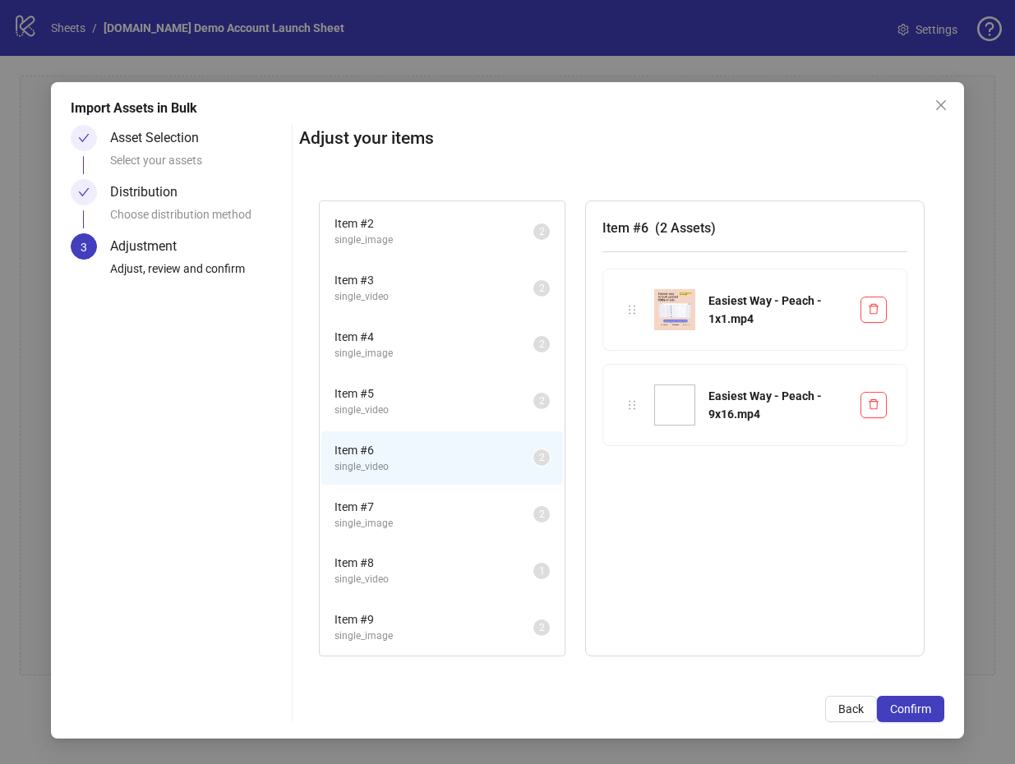
scroll to position [0, 0]
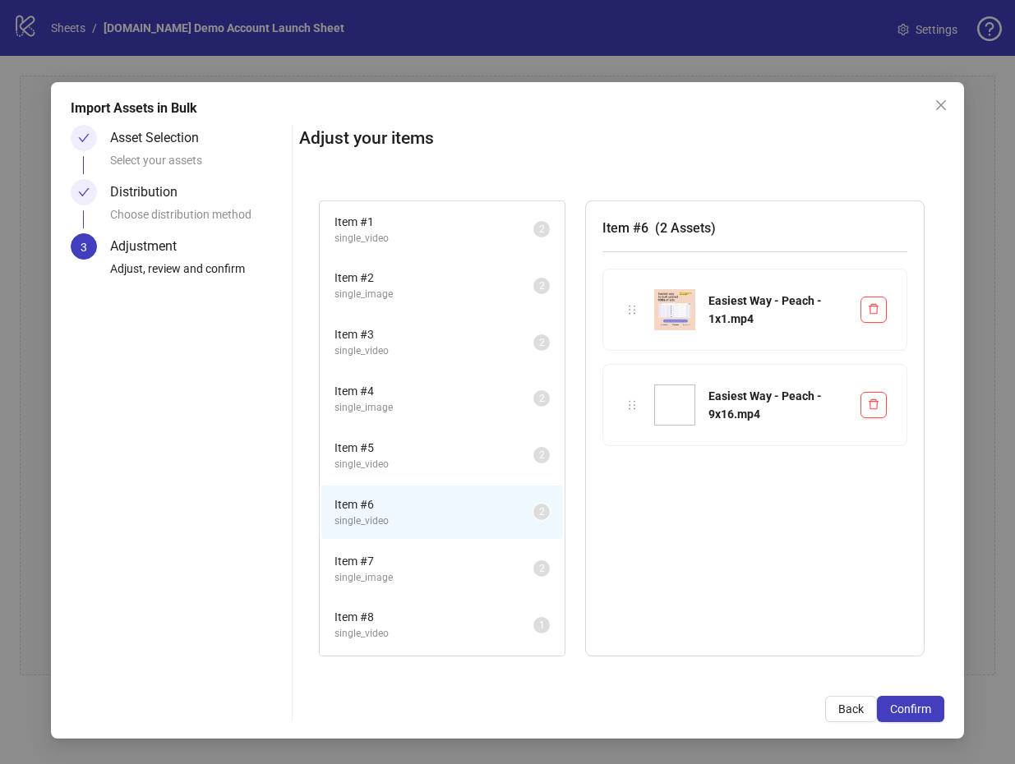
click at [912, 724] on div "Import Assets in Bulk Asset Selection Select your assets Distribution Choose di…" at bounding box center [508, 410] width 914 height 657
click at [912, 699] on button "Confirm" at bounding box center [910, 709] width 67 height 26
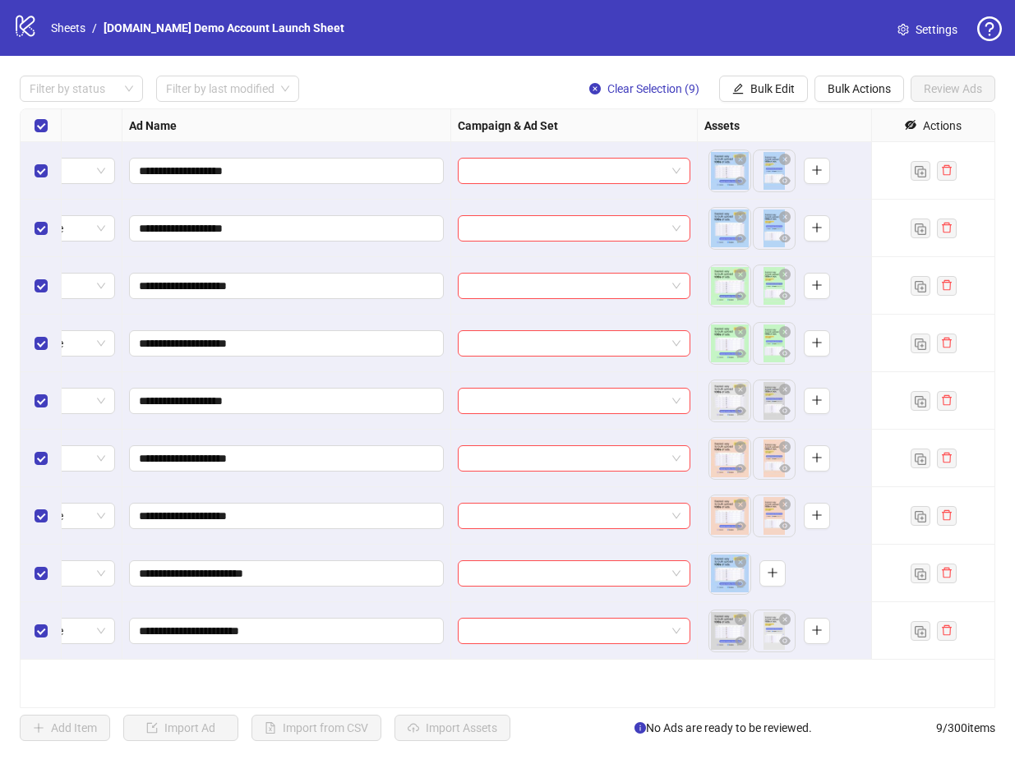
scroll to position [0, 122]
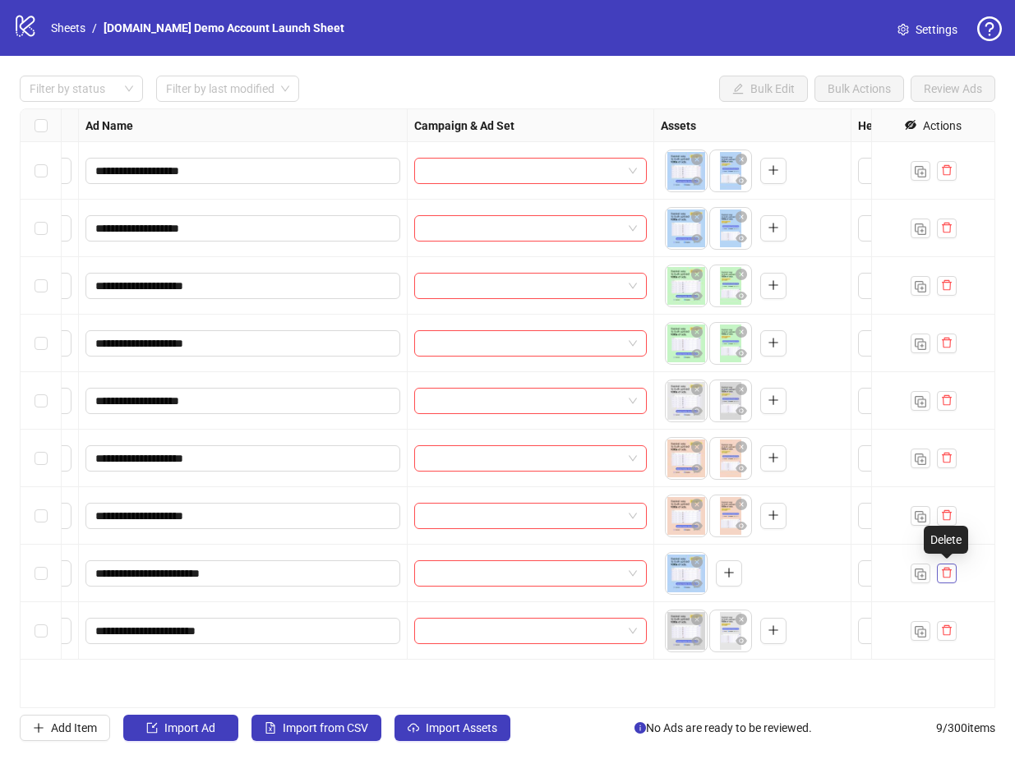
click at [953, 573] on button "button" at bounding box center [947, 574] width 20 height 20
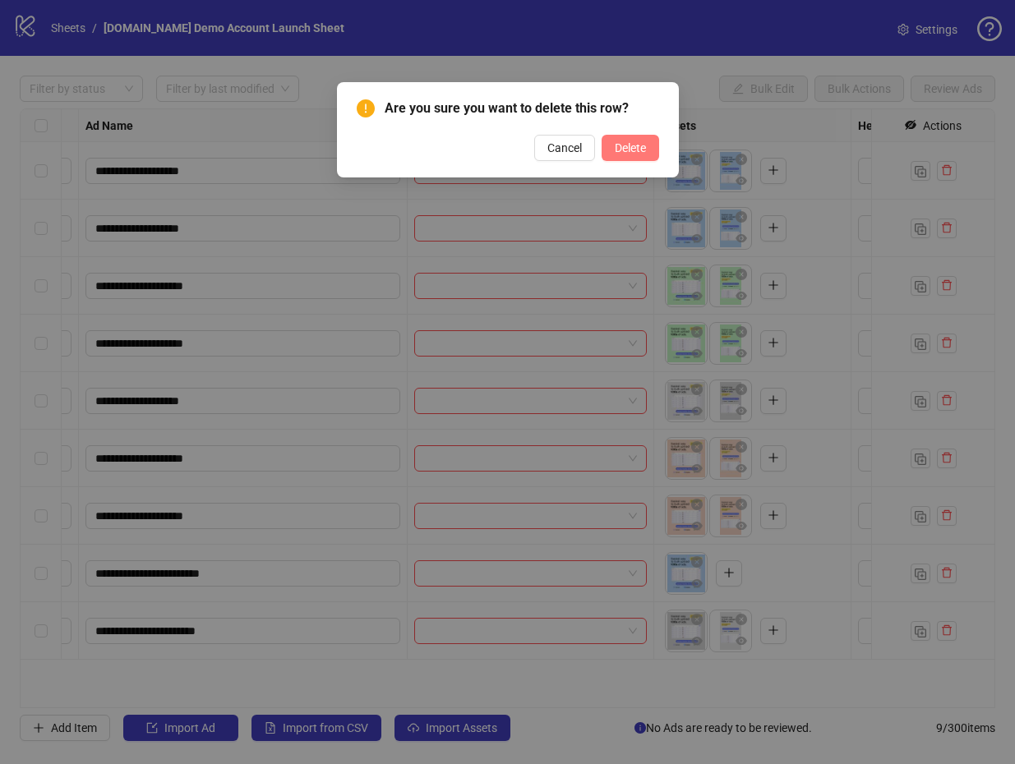
click at [639, 147] on span "Delete" at bounding box center [630, 147] width 31 height 13
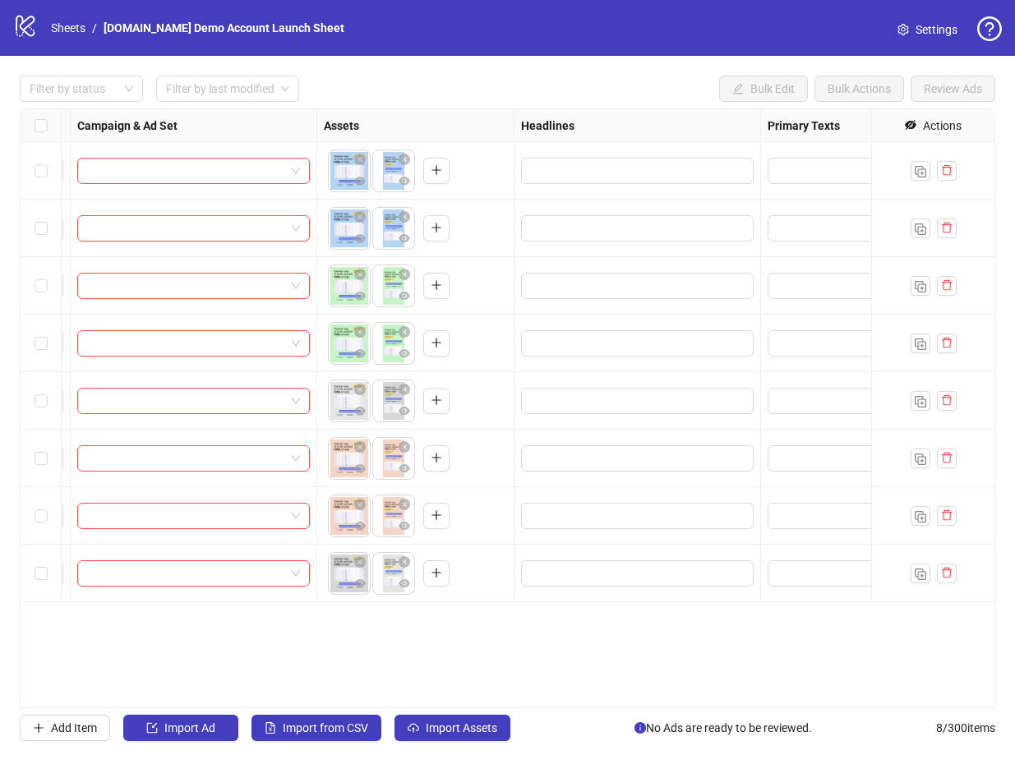
scroll to position [0, 0]
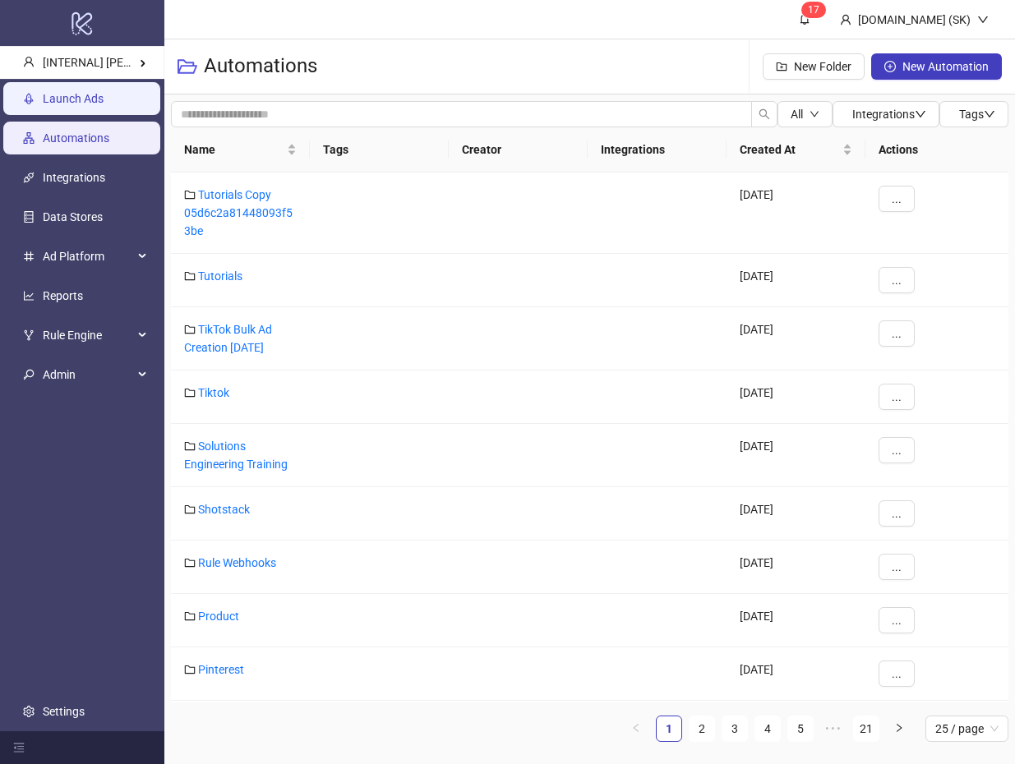
click at [104, 104] on link "Launch Ads" at bounding box center [73, 98] width 61 height 13
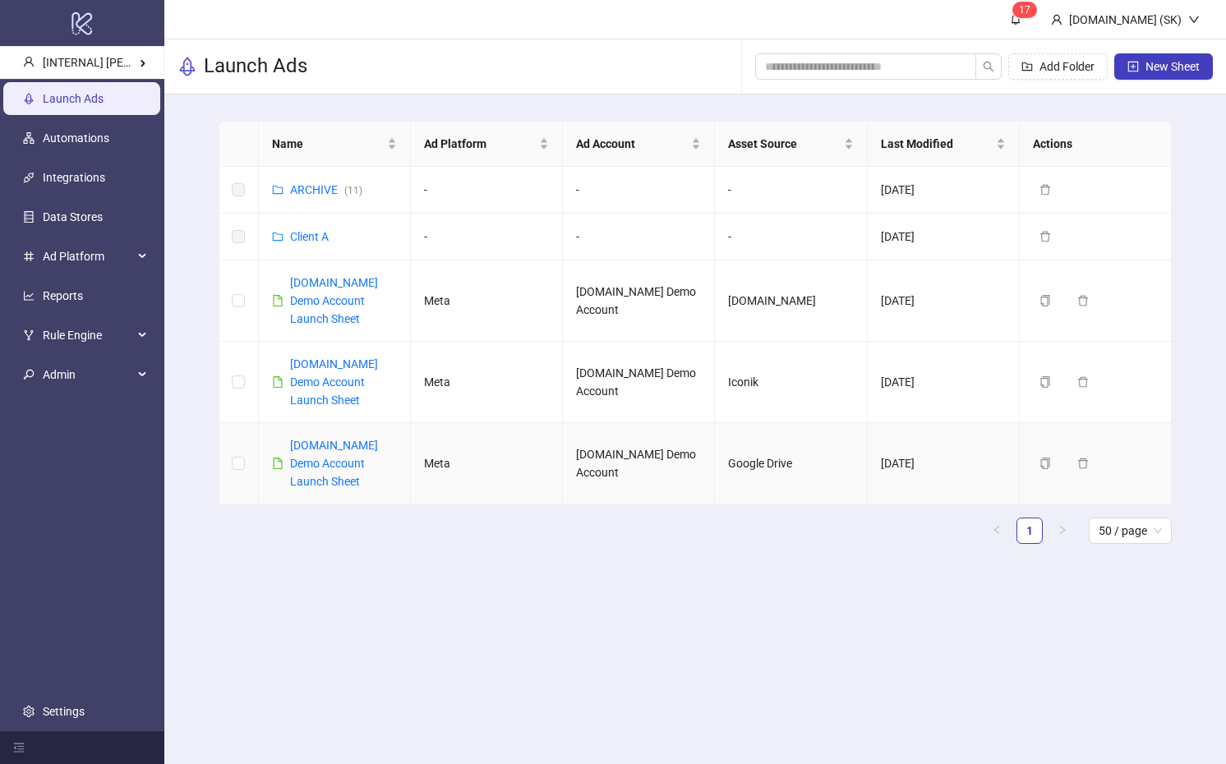
click at [350, 437] on div "[DOMAIN_NAME] Demo Account Launch Sheet" at bounding box center [343, 463] width 107 height 54
click at [350, 445] on link "[DOMAIN_NAME] Demo Account Launch Sheet" at bounding box center [334, 463] width 88 height 49
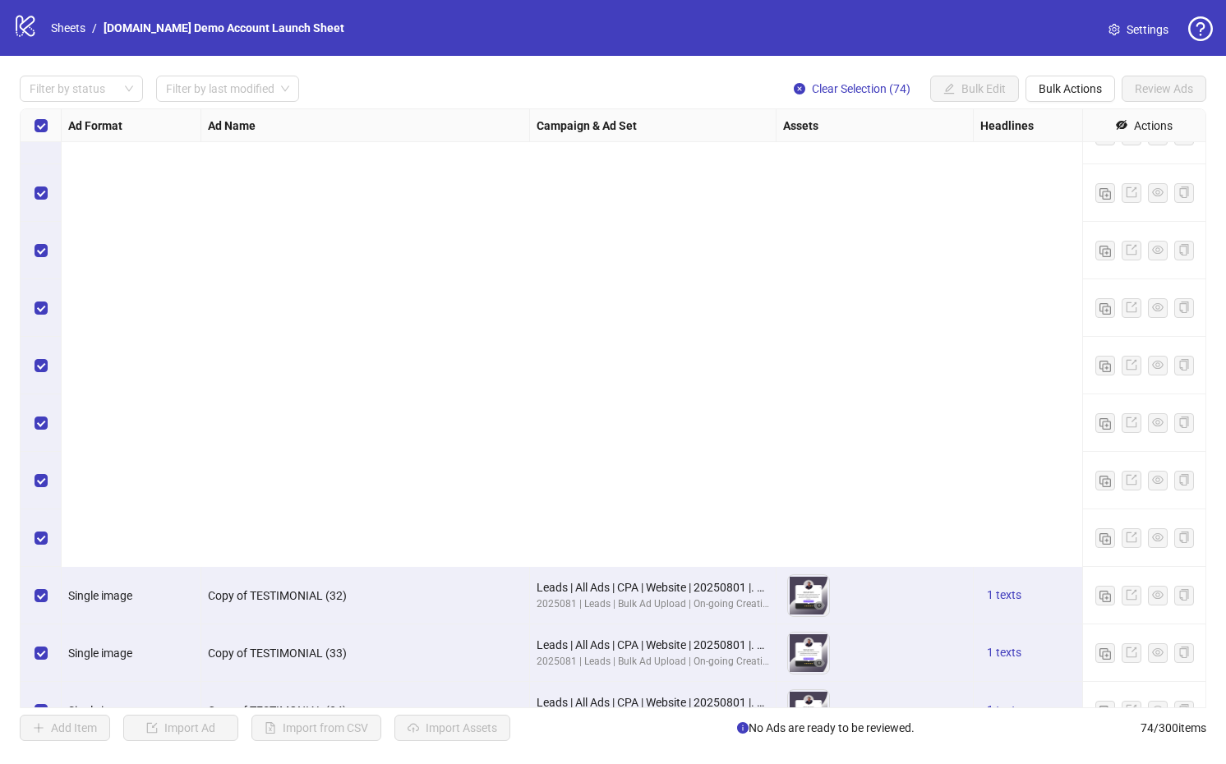
scroll to position [3692, 0]
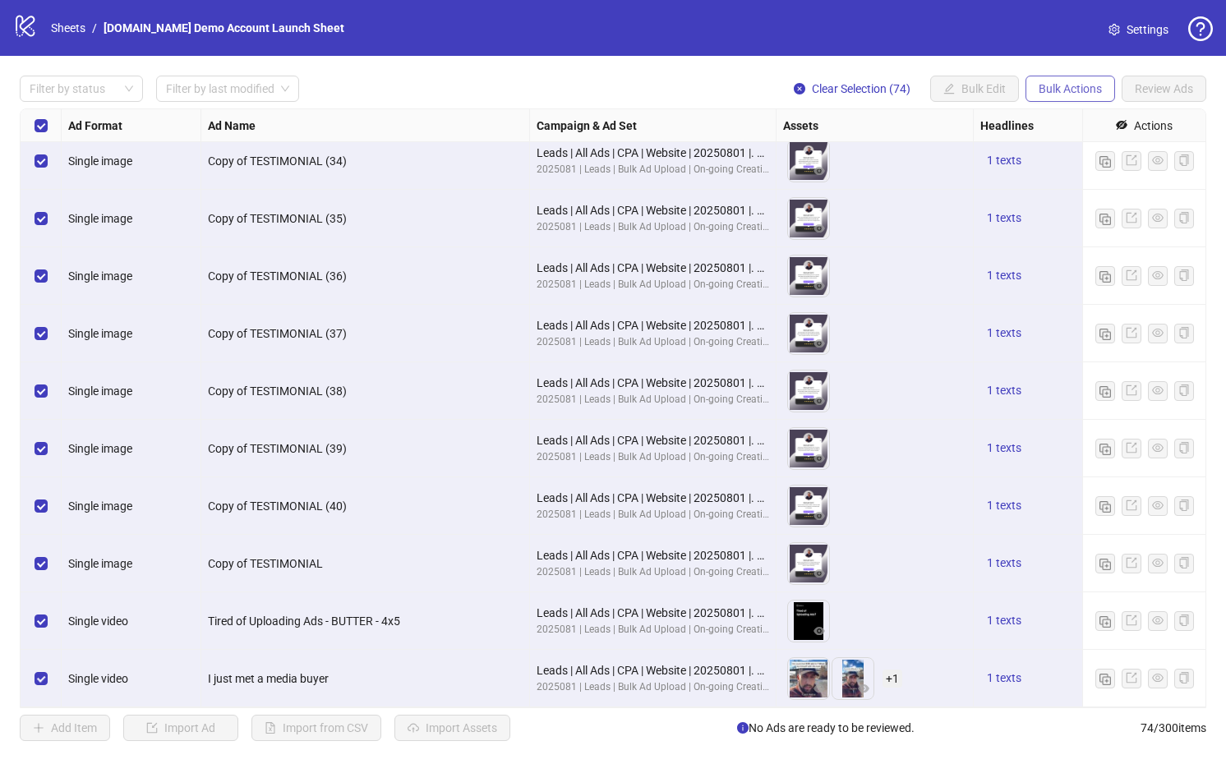
click at [1014, 101] on button "Bulk Actions" at bounding box center [1071, 89] width 90 height 26
click at [1014, 179] on span "Duplicate with assets" at bounding box center [1093, 175] width 113 height 18
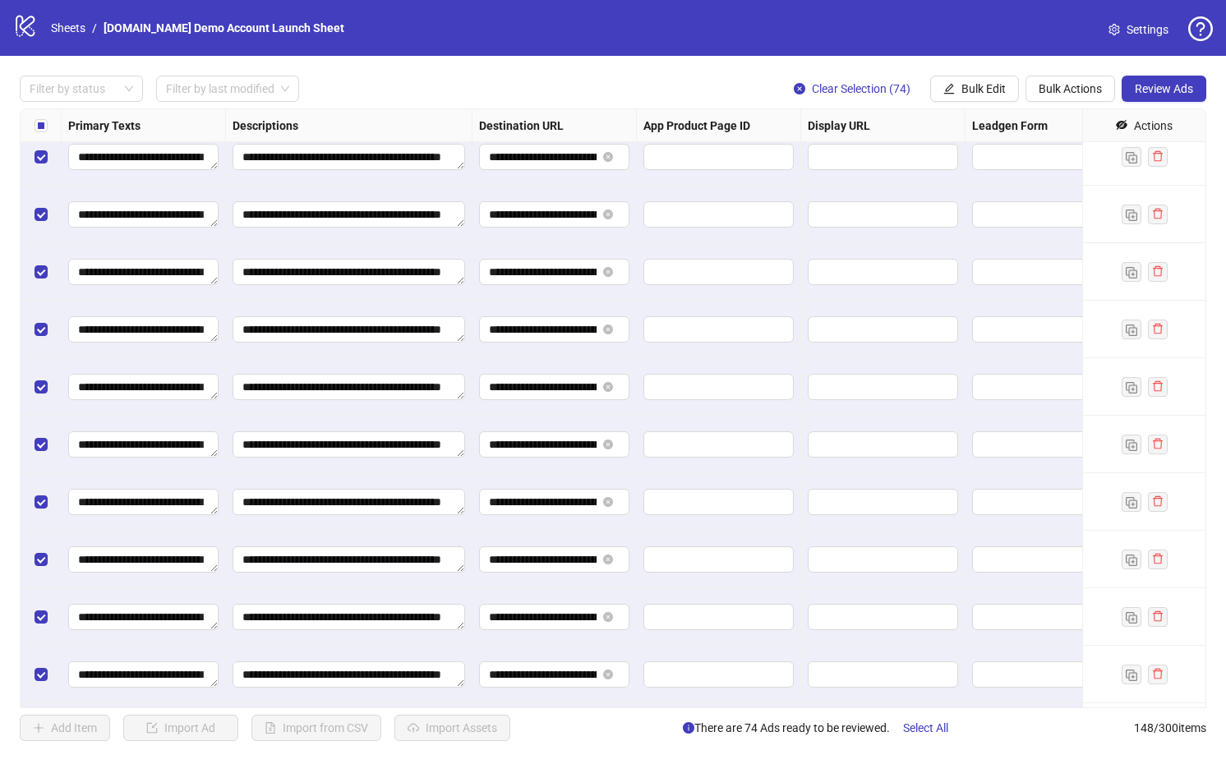
scroll to position [5019, 1165]
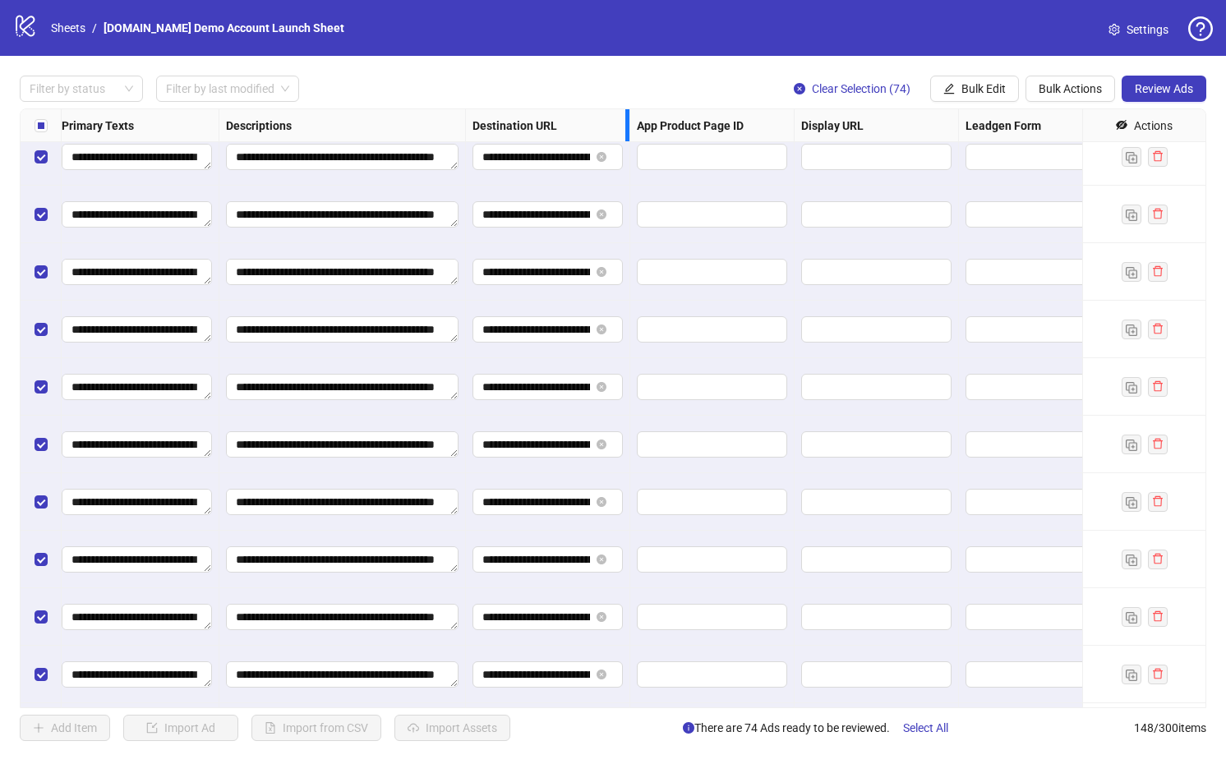
drag, startPoint x: 629, startPoint y: 118, endPoint x: 835, endPoint y: 120, distance: 206.3
click at [835, 126] on div "Ad Format Ad Name Campaign & Ad Set Assets Headlines Primary Texts Descriptions…" at bounding box center [116, 126] width 2441 height 0
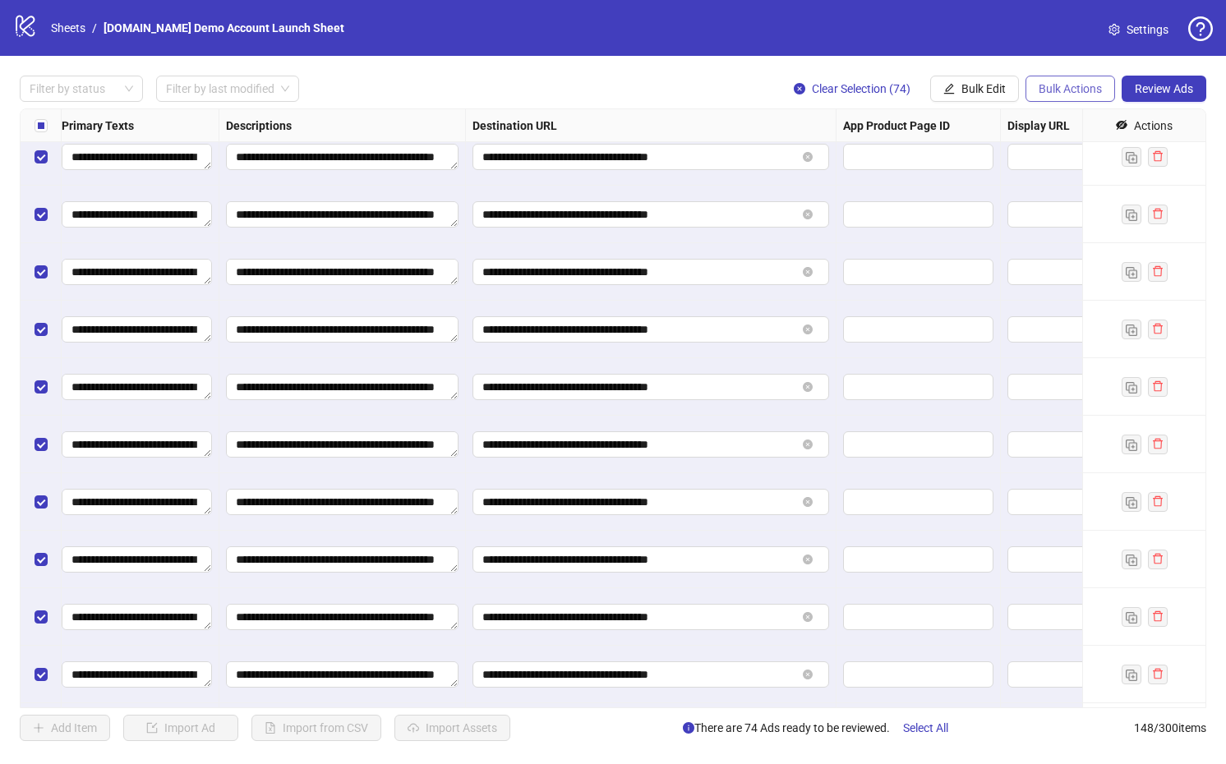
click at [1014, 89] on span "Bulk Actions" at bounding box center [1070, 88] width 63 height 13
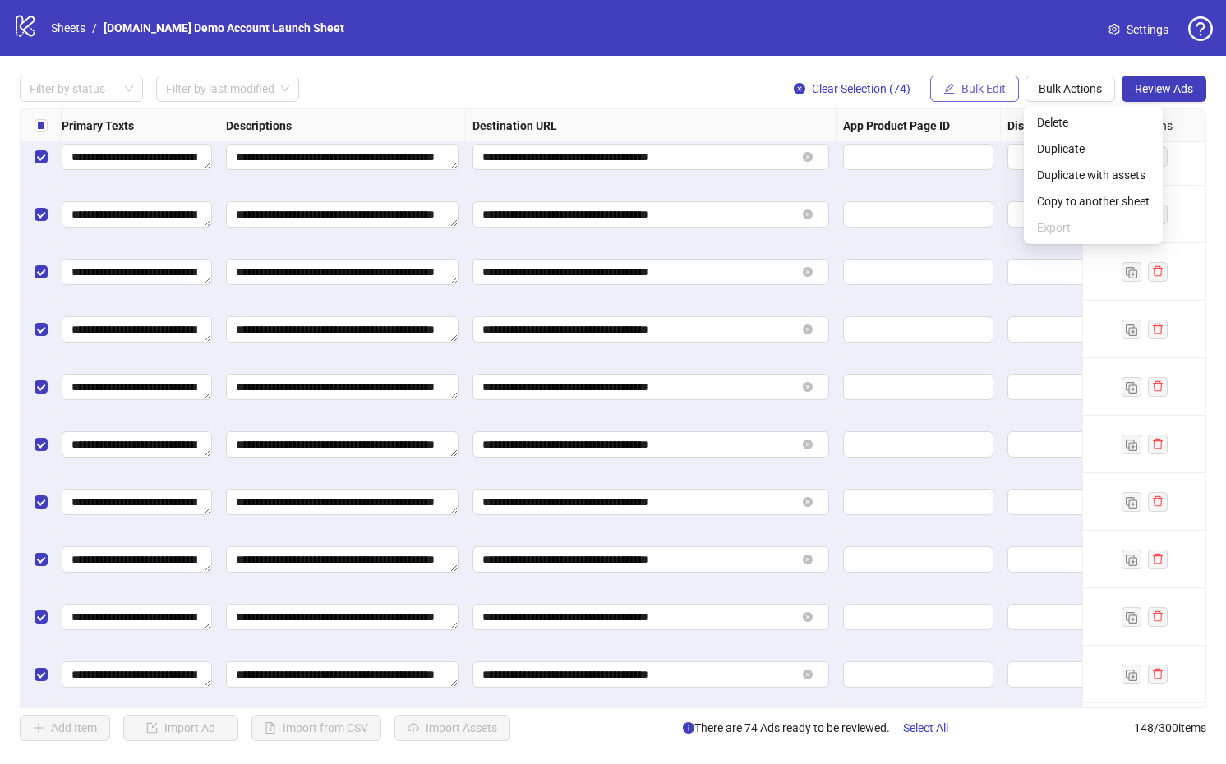
click at [999, 84] on span "Bulk Edit" at bounding box center [984, 88] width 44 height 13
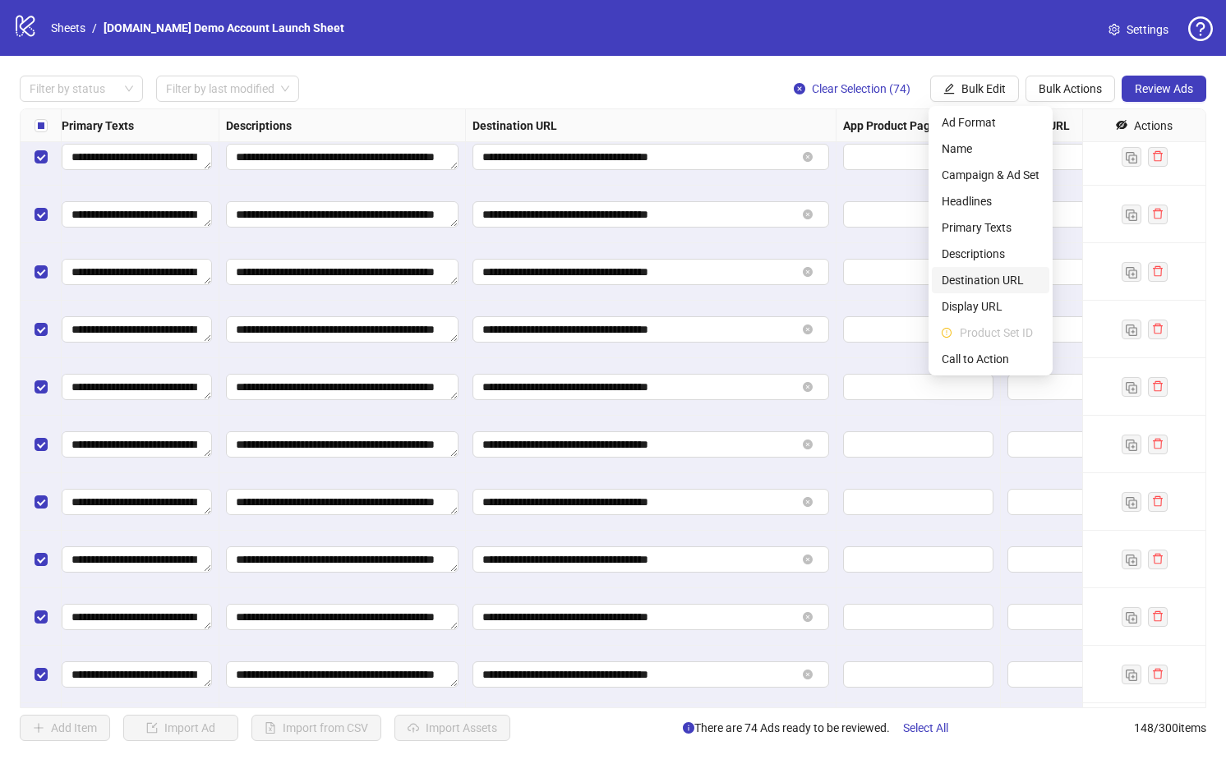
click at [993, 279] on span "Destination URL" at bounding box center [991, 280] width 98 height 18
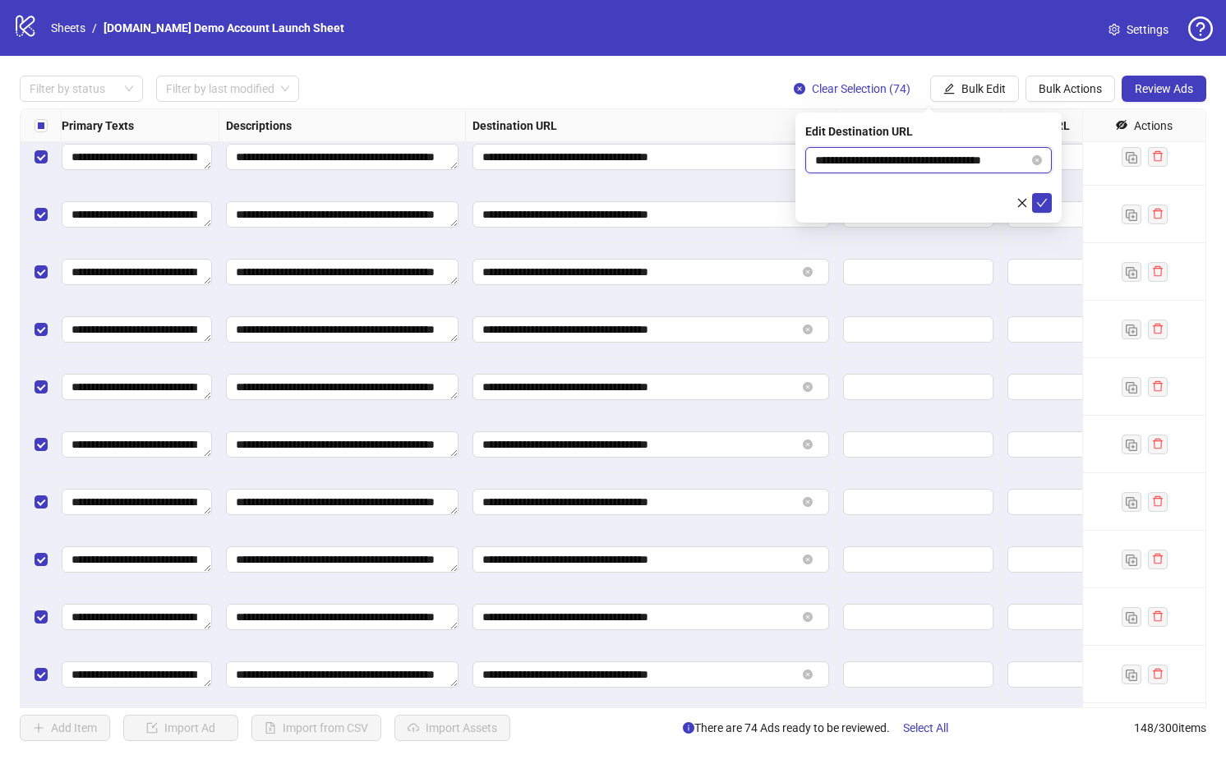
click at [876, 159] on input "**********" at bounding box center [922, 160] width 214 height 18
type input "**********"
click at [1014, 201] on icon "check" at bounding box center [1042, 203] width 12 height 12
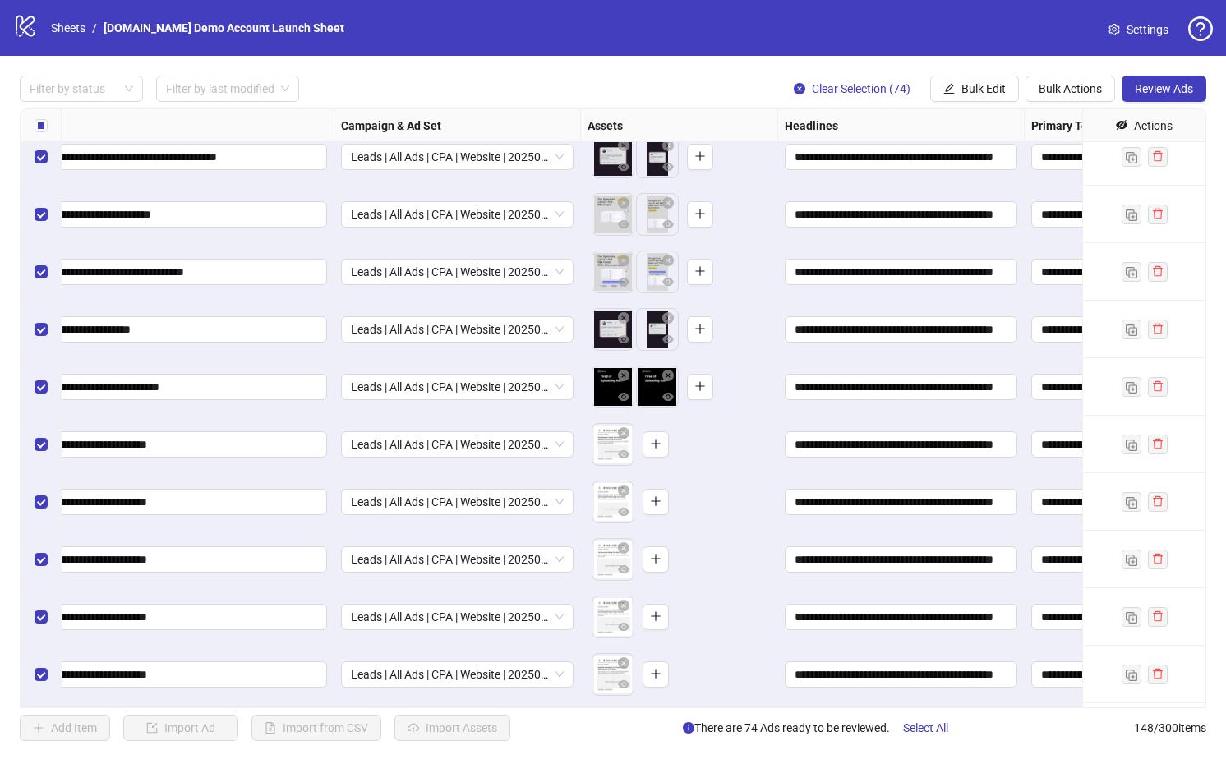
scroll to position [5019, 0]
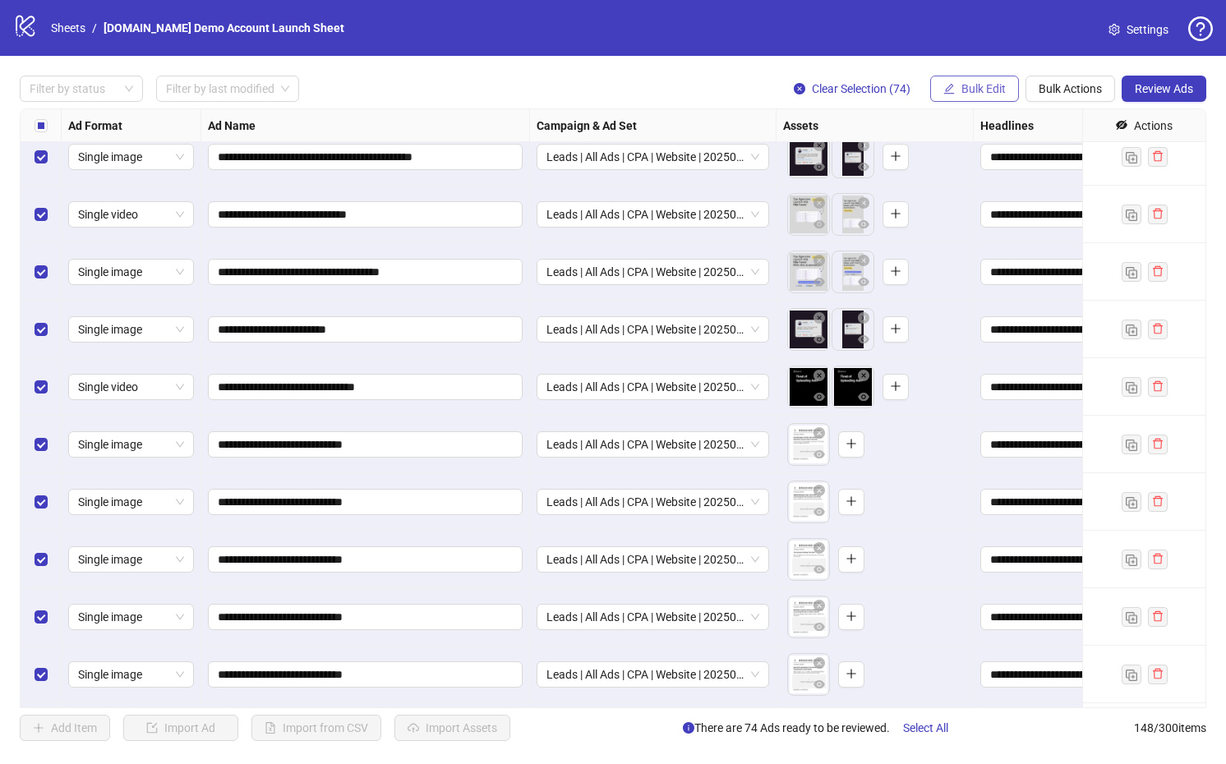
click at [973, 97] on button "Bulk Edit" at bounding box center [974, 89] width 89 height 26
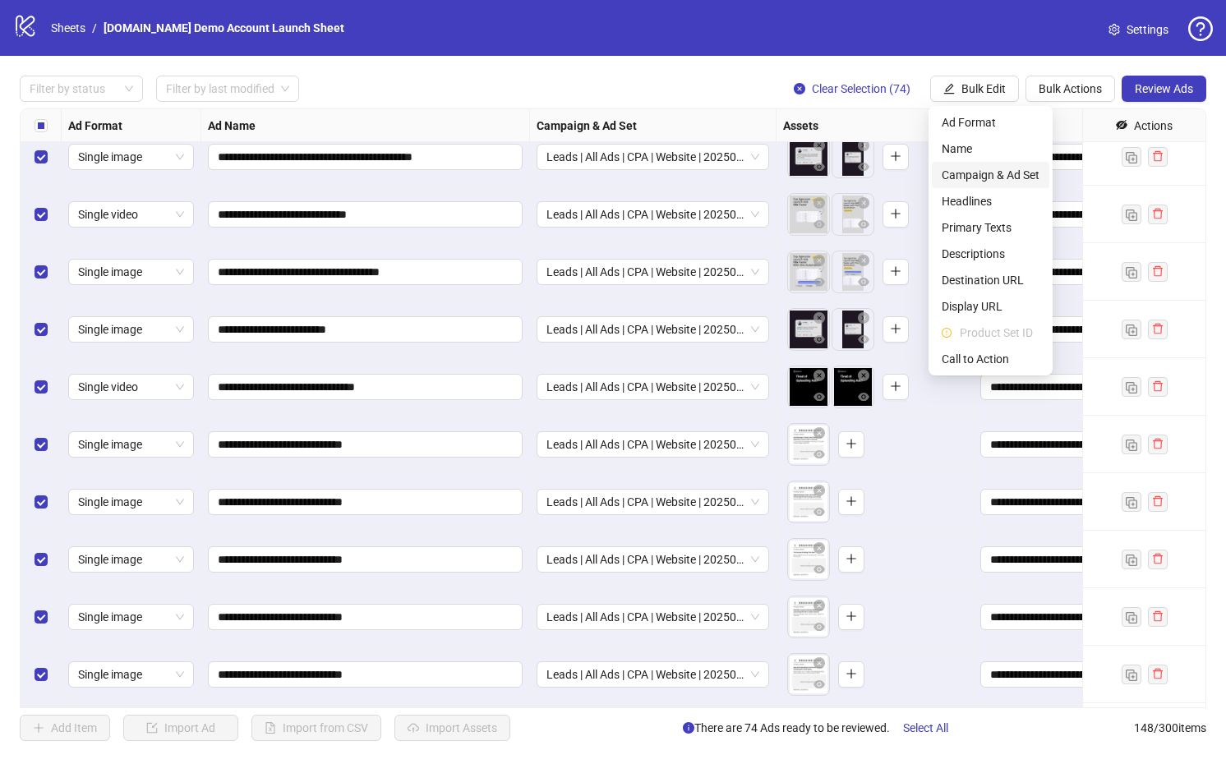
click at [990, 162] on li "Campaign & Ad Set" at bounding box center [991, 175] width 118 height 26
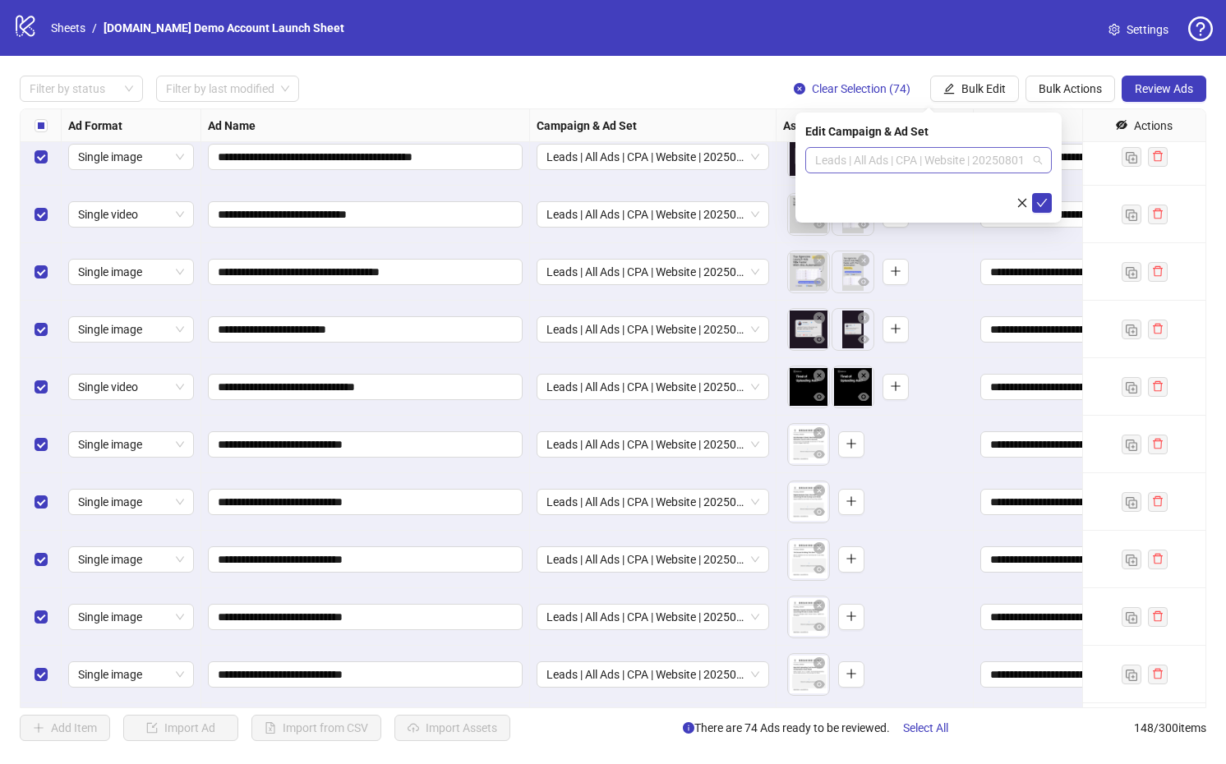
click at [938, 155] on span "Leads | All Ads | CPA | Website | 20250801" at bounding box center [928, 160] width 227 height 25
paste input "**********"
type input "**********"
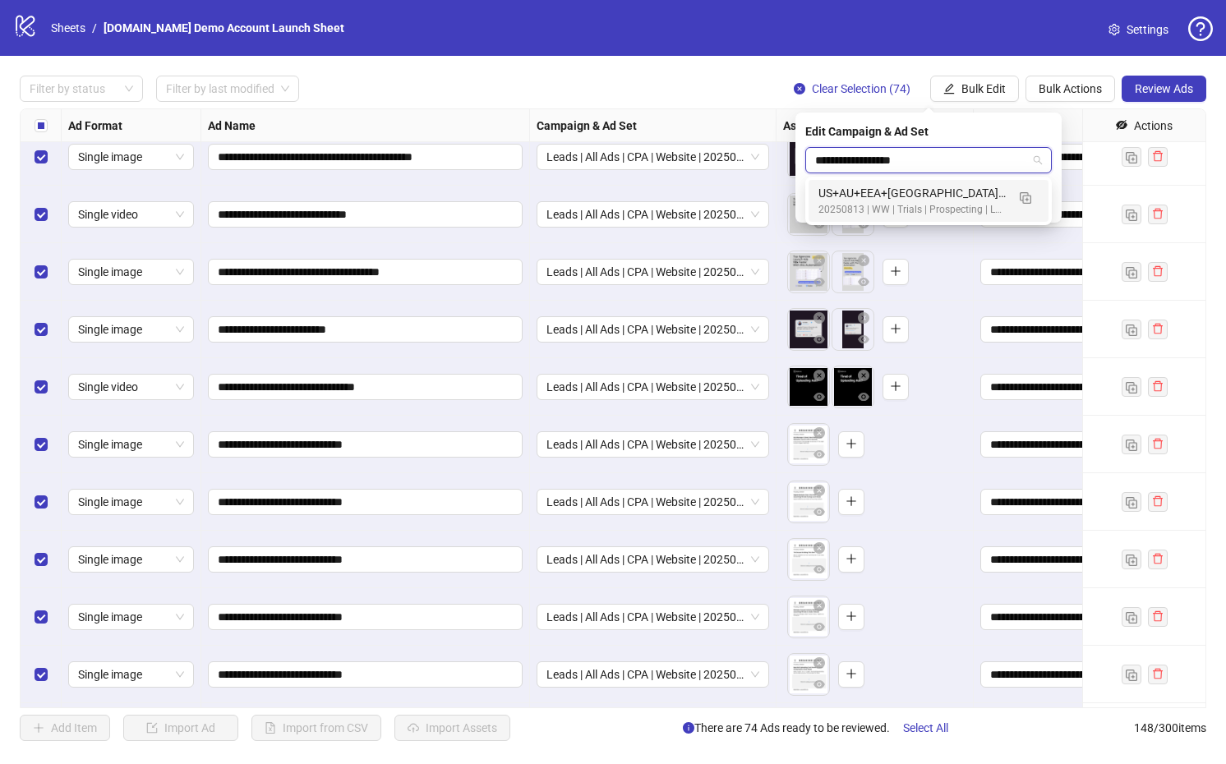
scroll to position [0, 0]
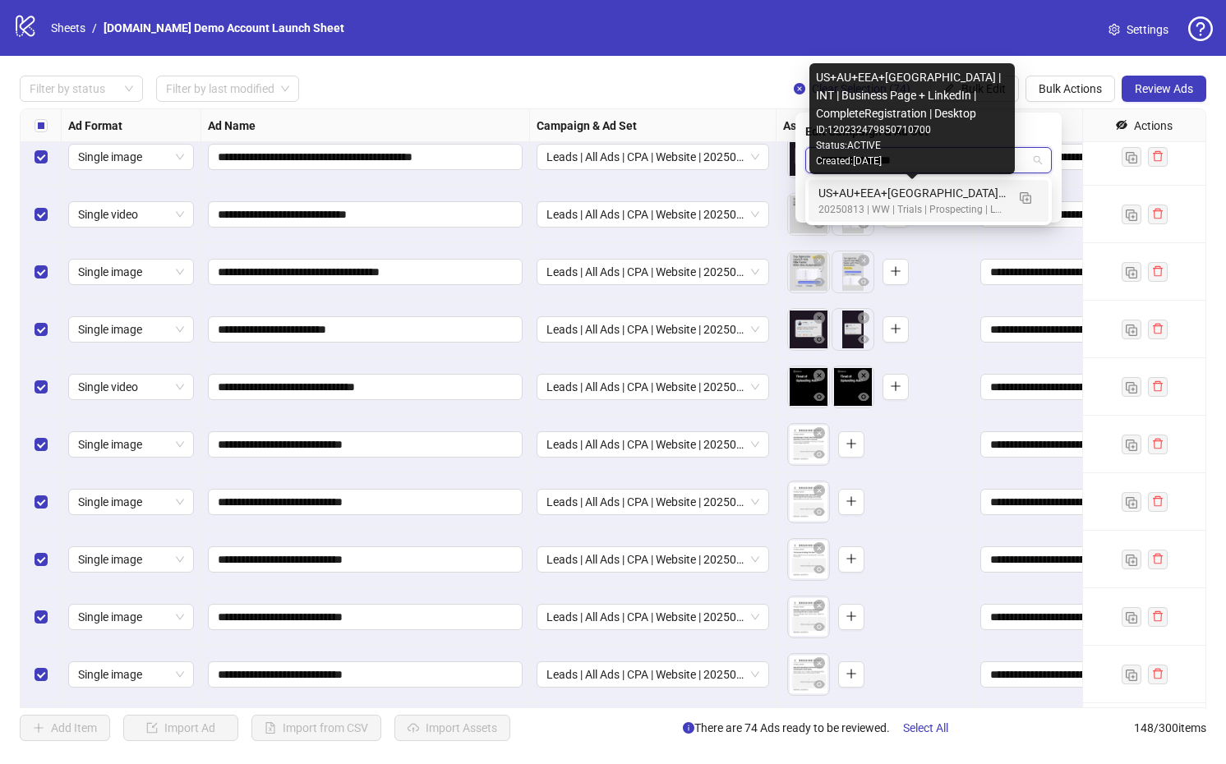
click at [947, 197] on div "US+AU+EEA+[GEOGRAPHIC_DATA] | INT | Business Page + LinkedIn | CompleteRegistra…" at bounding box center [912, 193] width 187 height 18
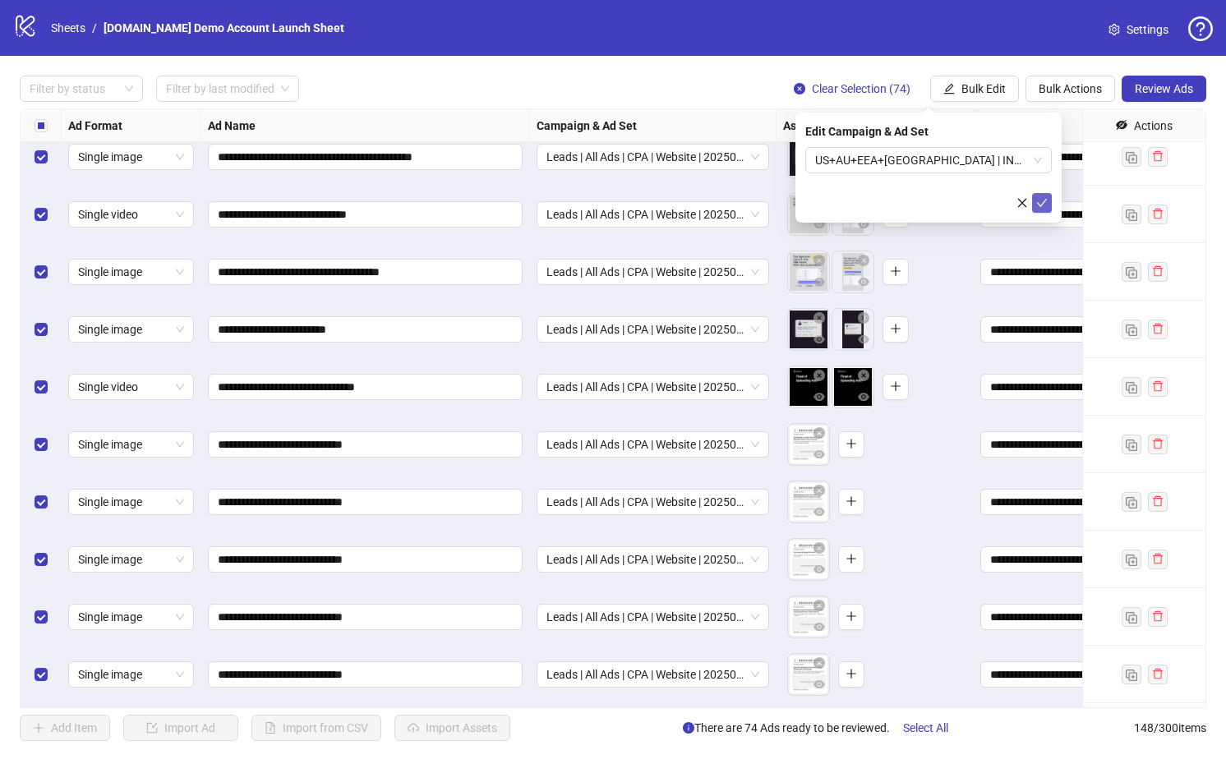
click at [1014, 202] on icon "check" at bounding box center [1042, 203] width 12 height 12
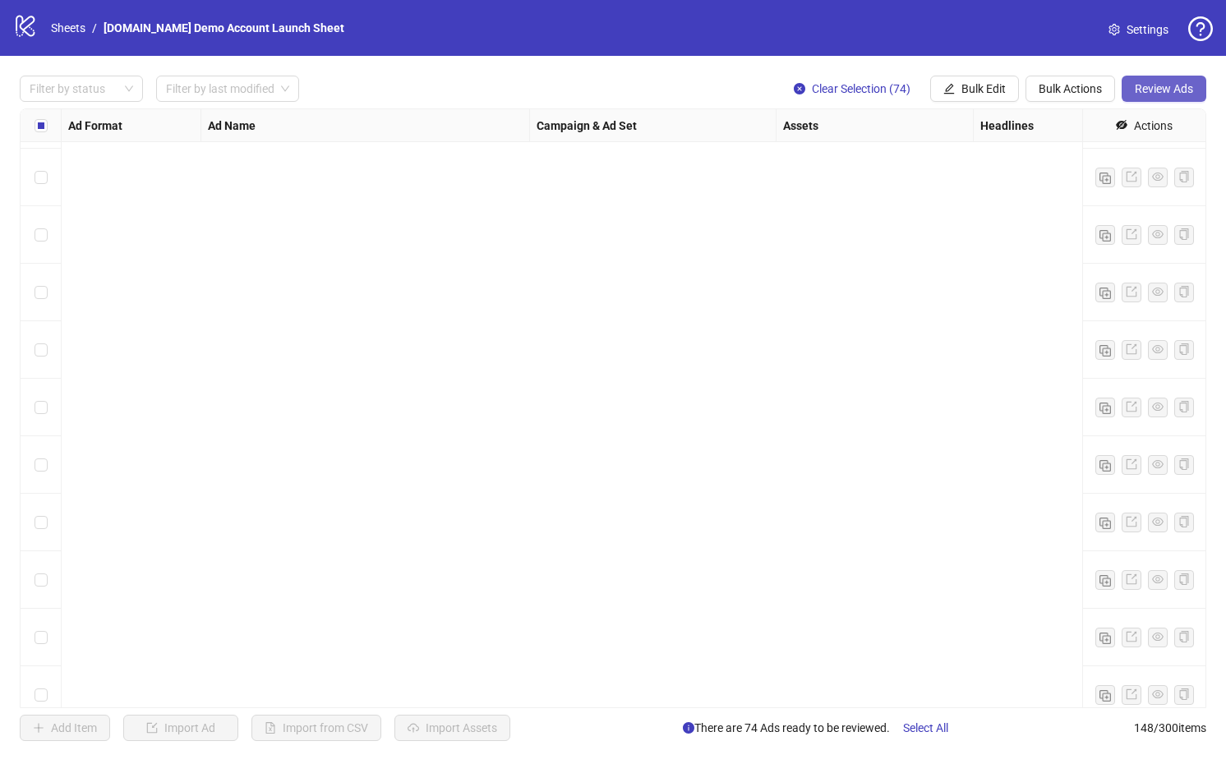
scroll to position [1670, 0]
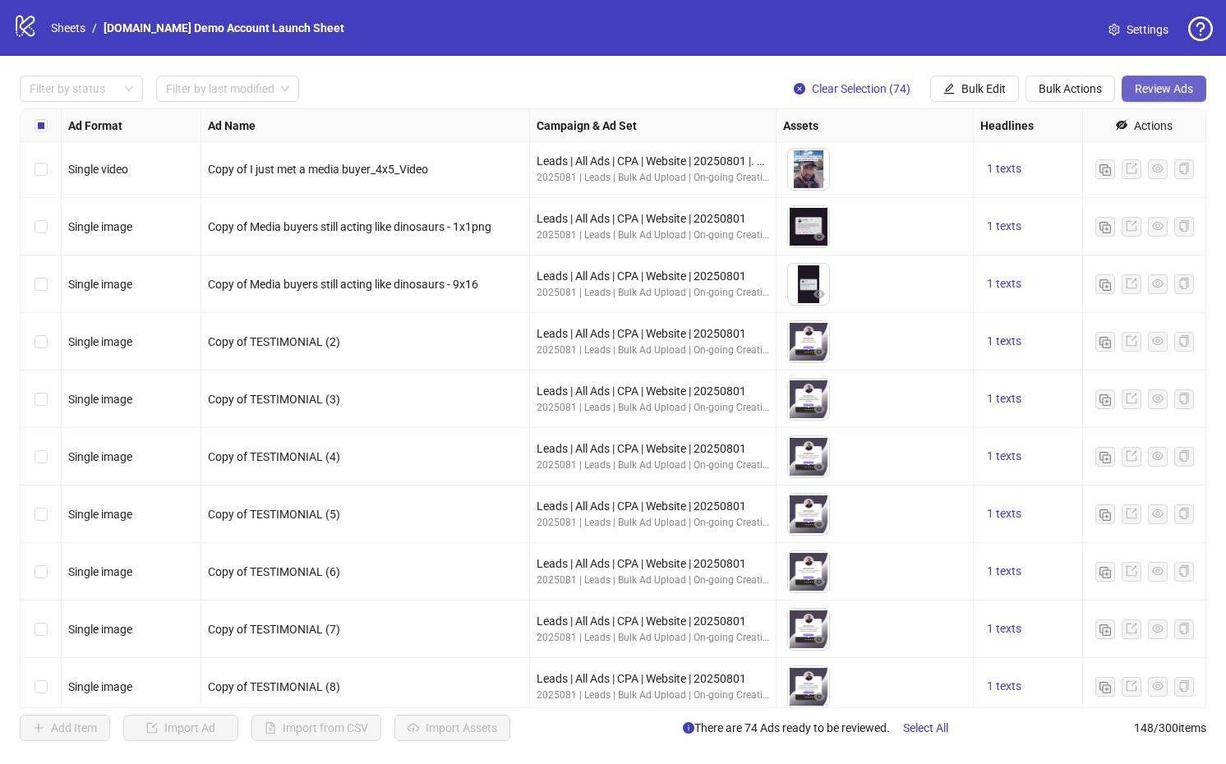
click at [1014, 91] on span "Review Ads" at bounding box center [1164, 88] width 58 height 13
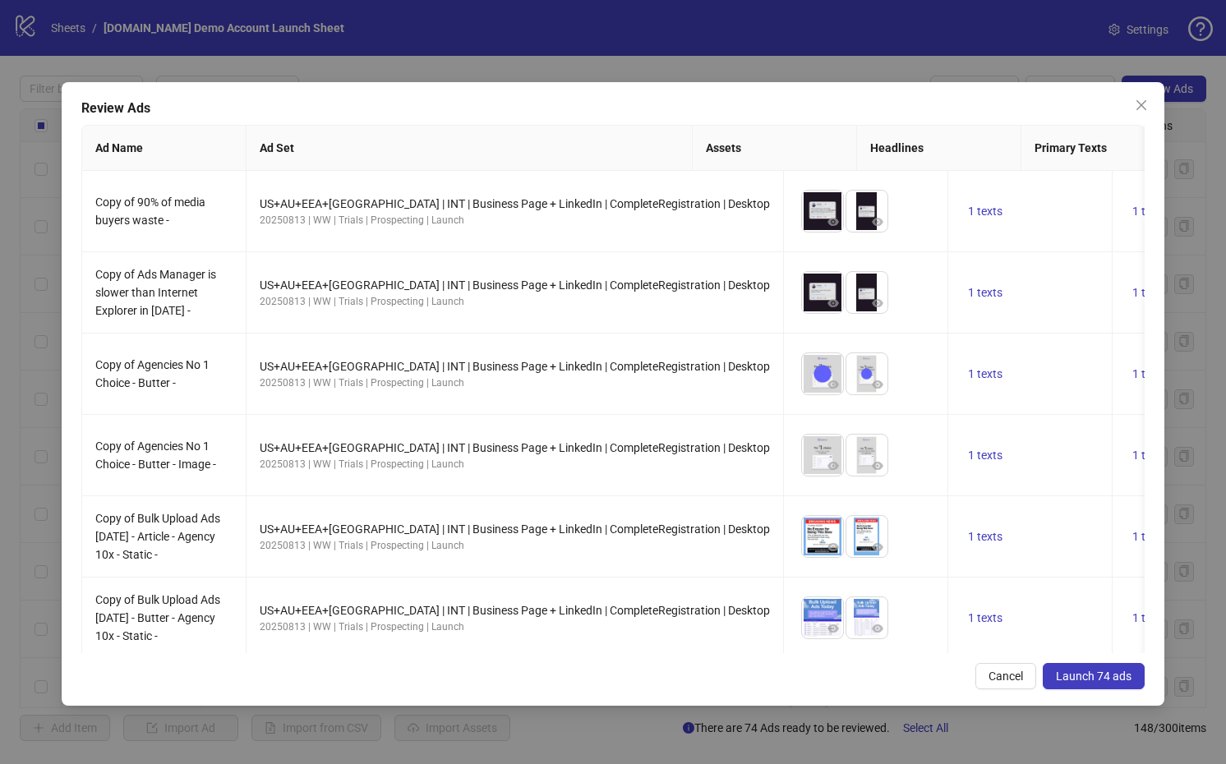
click at [1014, 667] on button "Launch 74 ads" at bounding box center [1094, 676] width 102 height 26
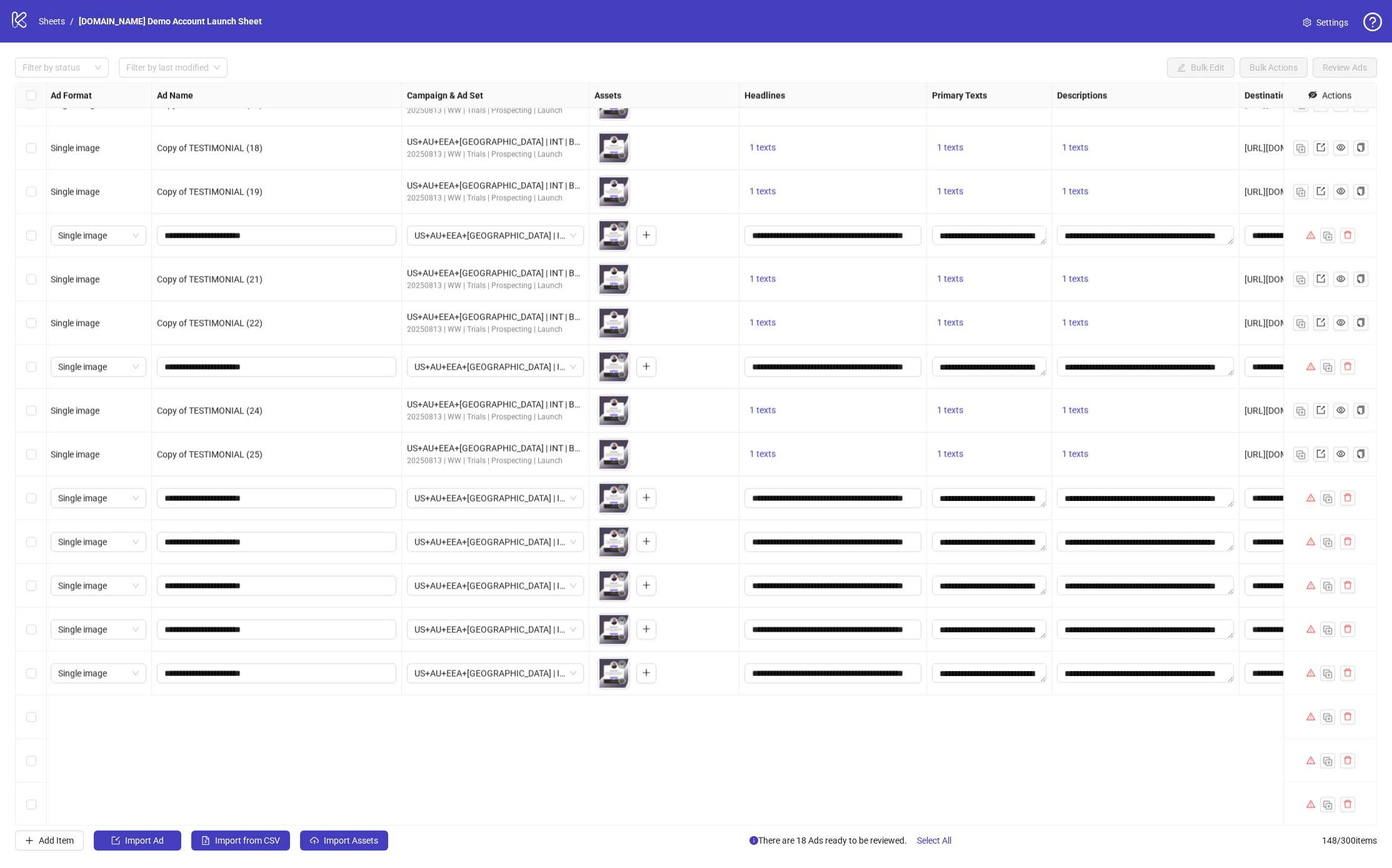
scroll to position [5114, 2]
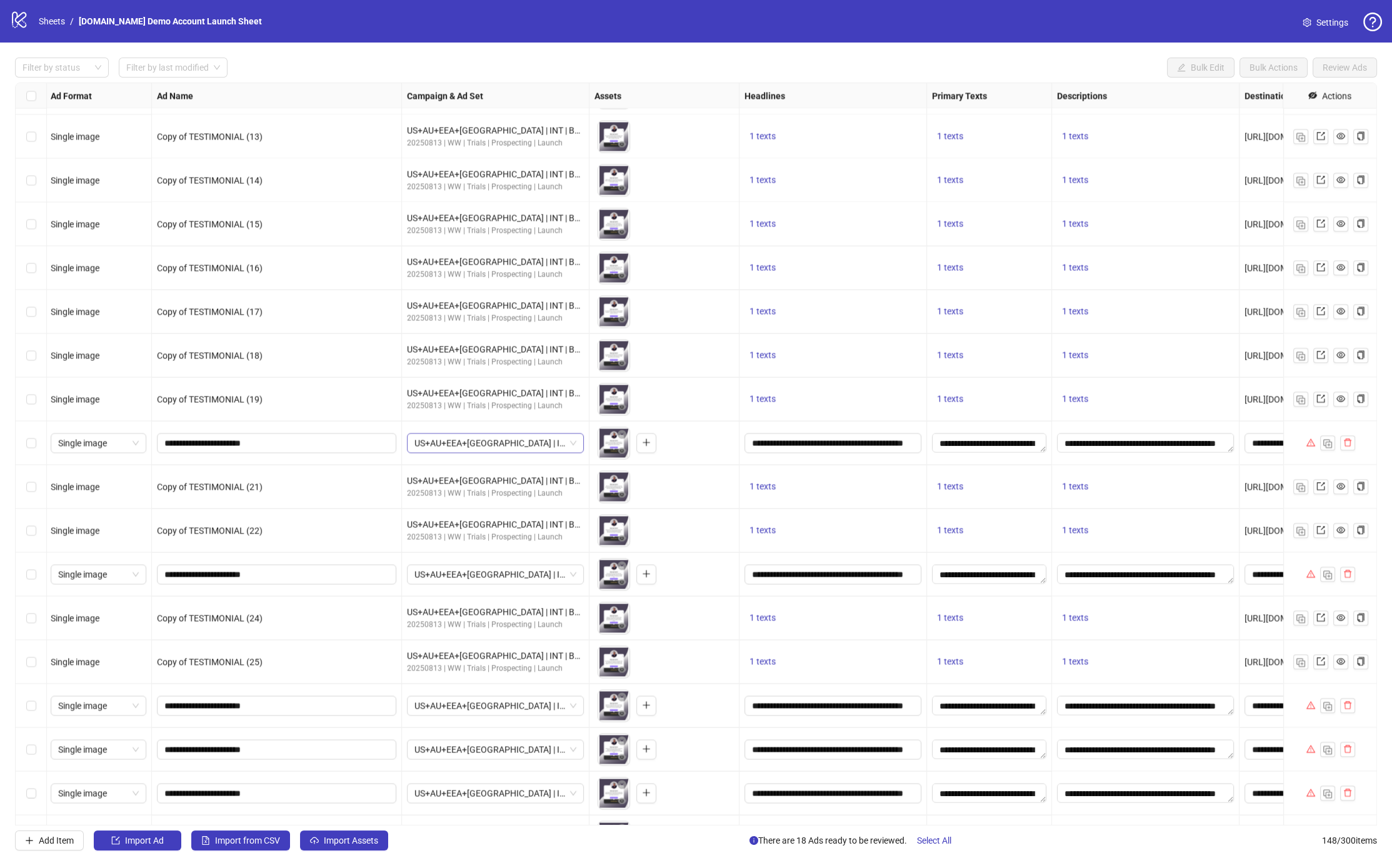
click at [532, 446] on span "US+AU+EEA+[GEOGRAPHIC_DATA] | INT | Business Page + LinkedIn | CompleteRegistra…" at bounding box center [495, 443] width 162 height 19
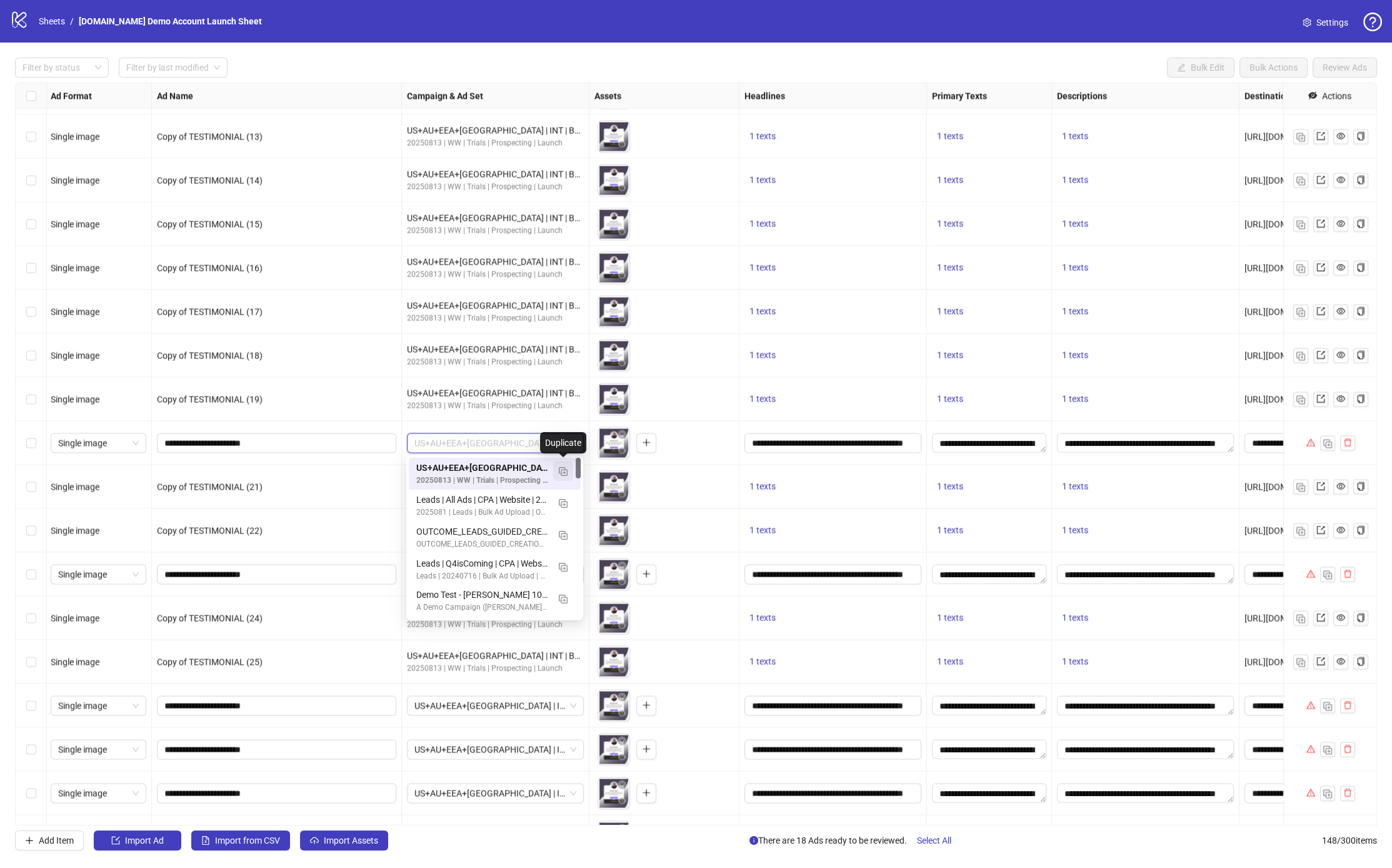
click at [565, 469] on img "button" at bounding box center [564, 472] width 9 height 9
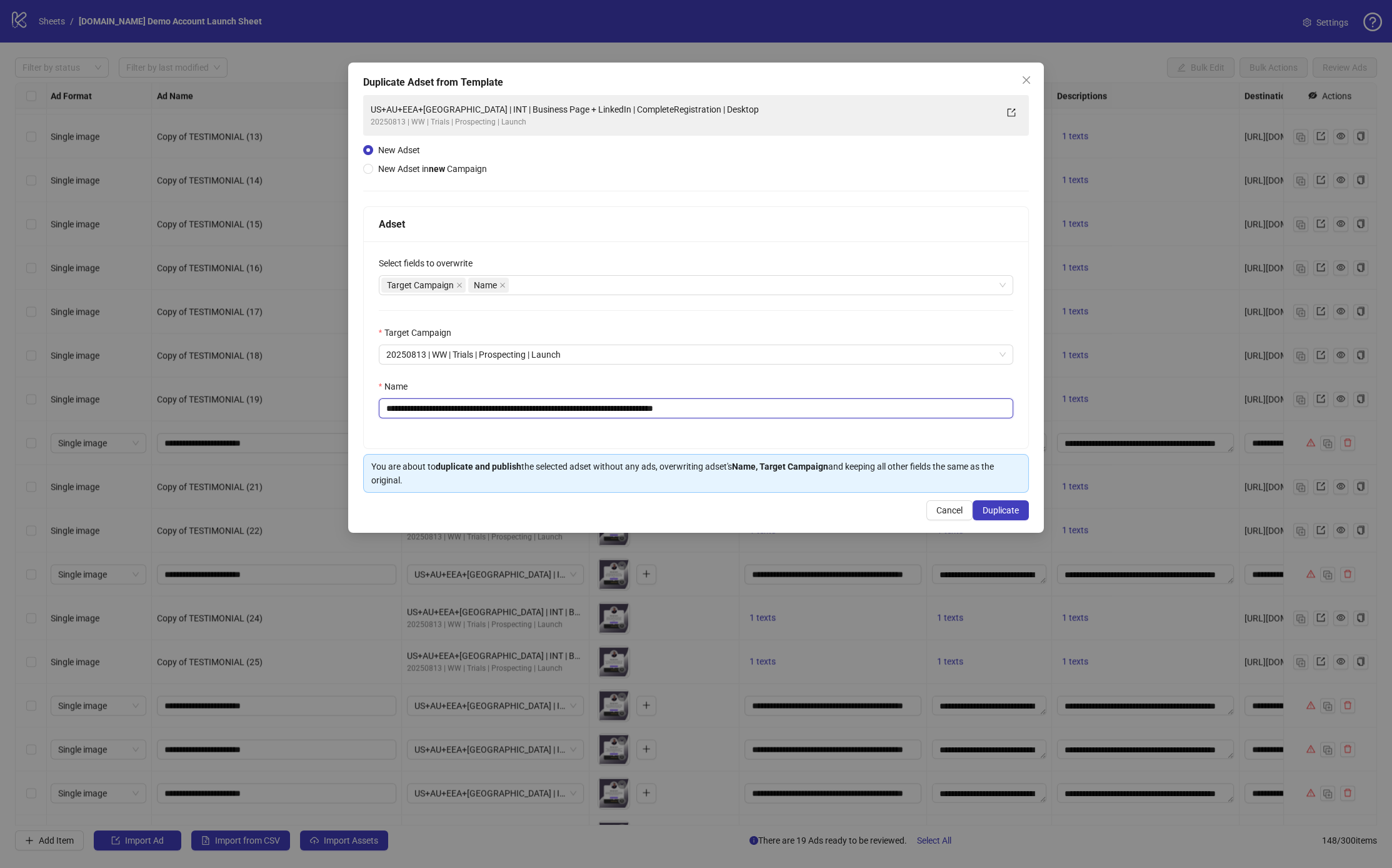
click at [771, 411] on input "**********" at bounding box center [696, 409] width 635 height 20
type input "**********"
click at [771, 505] on span "Duplicate" at bounding box center [1001, 510] width 37 height 10
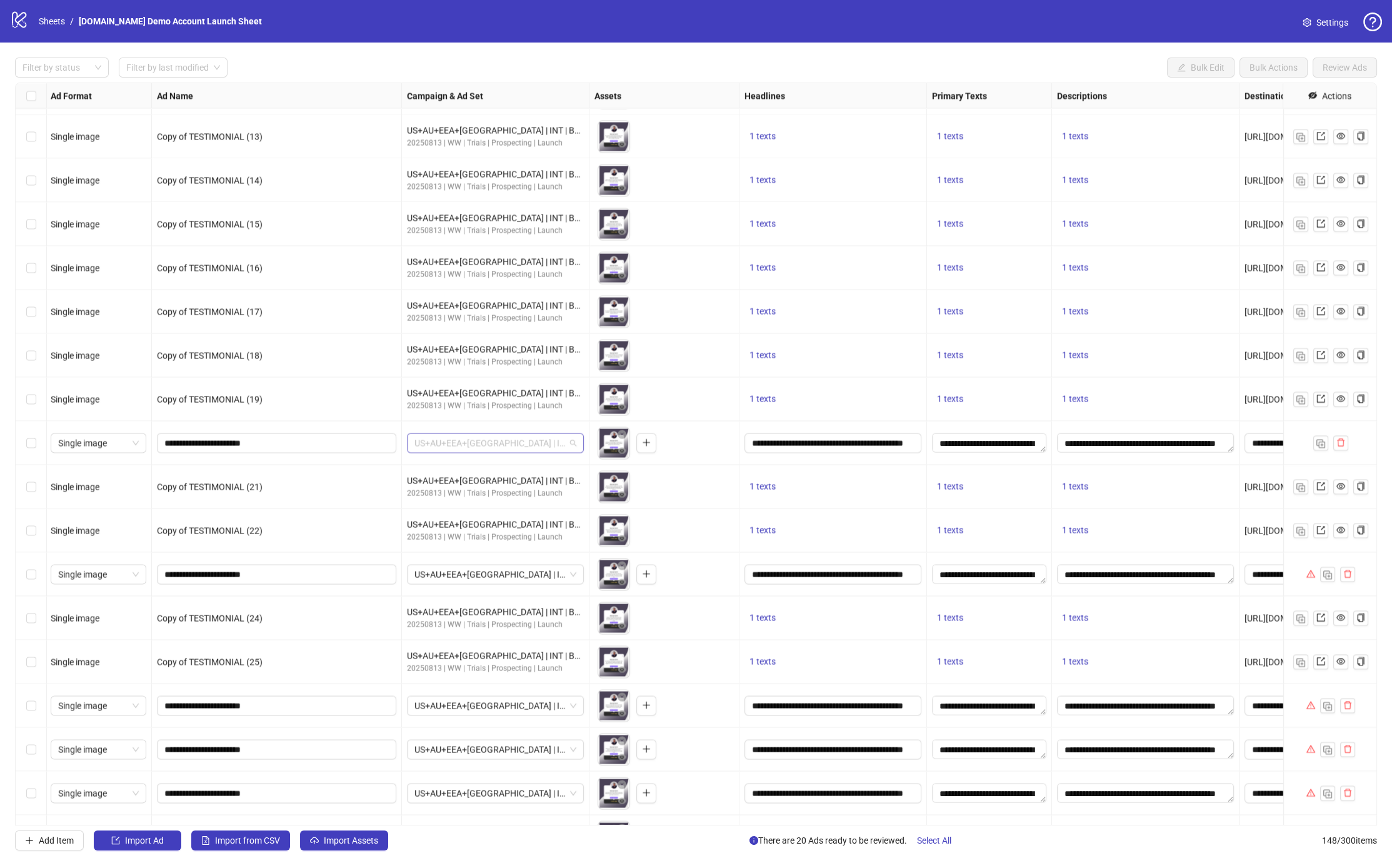
click at [543, 446] on span "US+AU+EEA+[GEOGRAPHIC_DATA] | INT | Business Page + LinkedIn | CompleteRegistra…" at bounding box center [495, 443] width 162 height 19
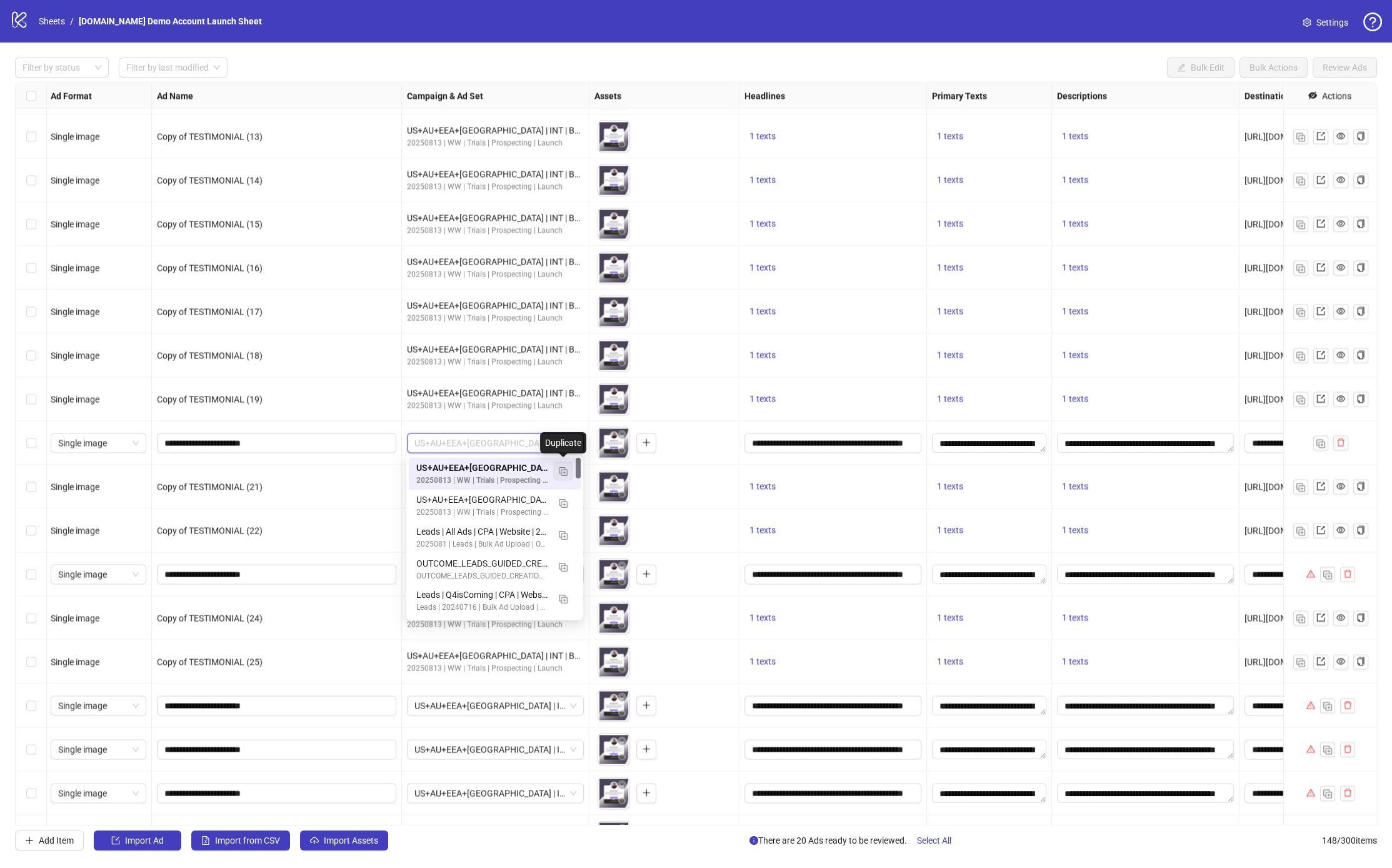
click at [566, 469] on img "button" at bounding box center [564, 472] width 9 height 9
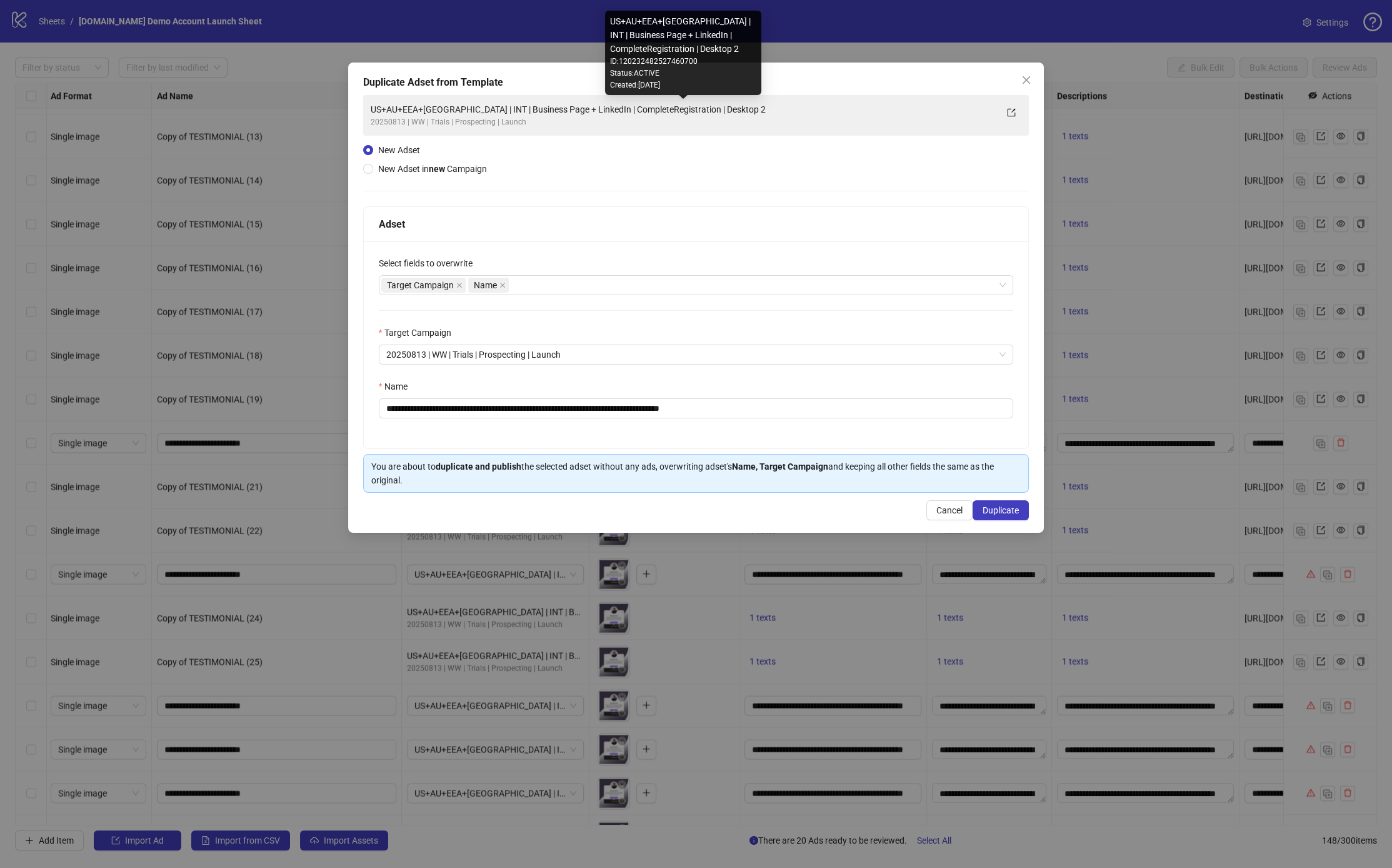
click at [659, 59] on div "ID: 120232482527460700" at bounding box center [683, 62] width 146 height 12
copy div "120232482527460700"
click at [771, 81] on icon "close" at bounding box center [1026, 80] width 10 height 10
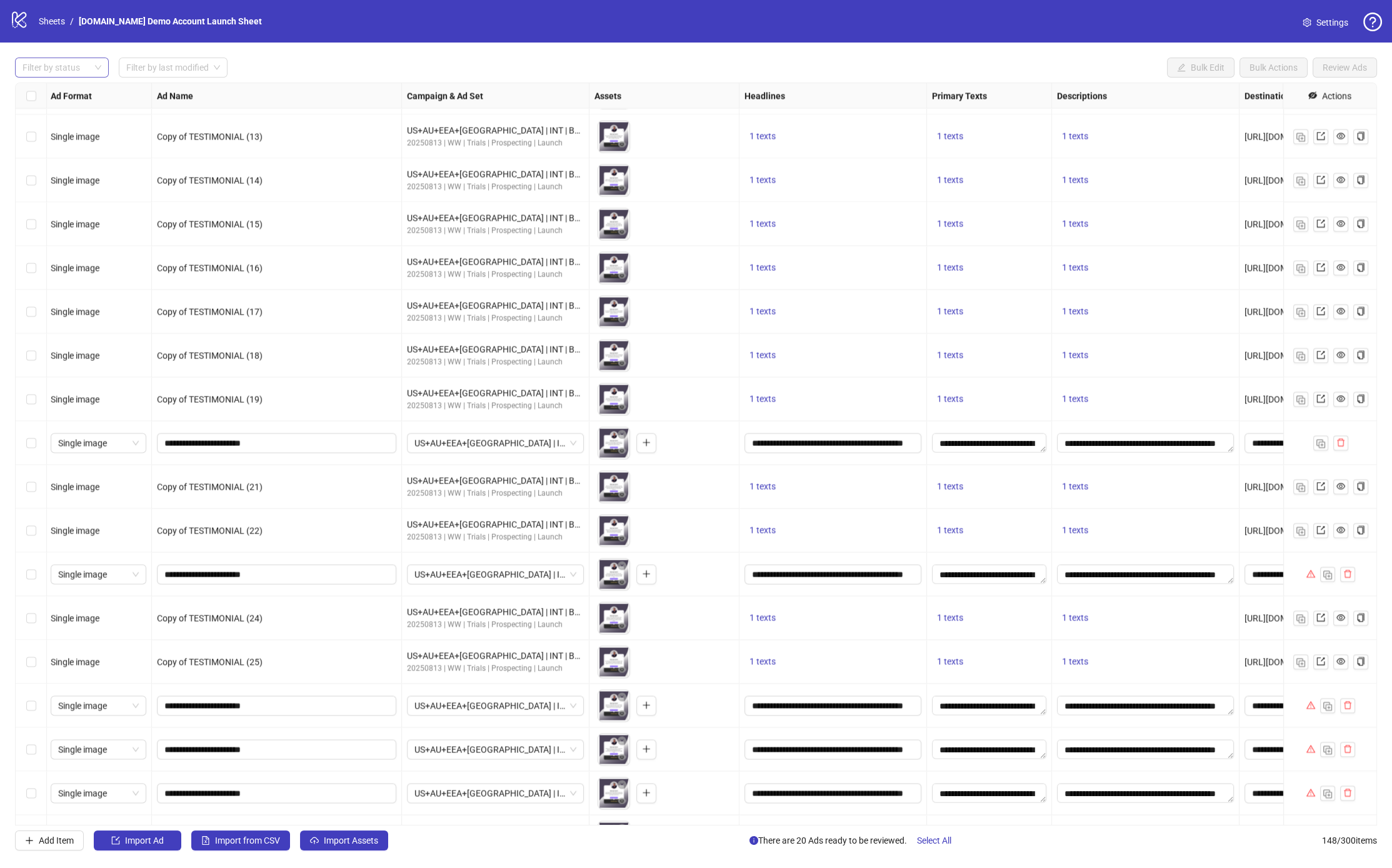
click at [77, 61] on div at bounding box center [55, 67] width 75 height 17
click at [68, 97] on div "Draft" at bounding box center [62, 93] width 74 height 14
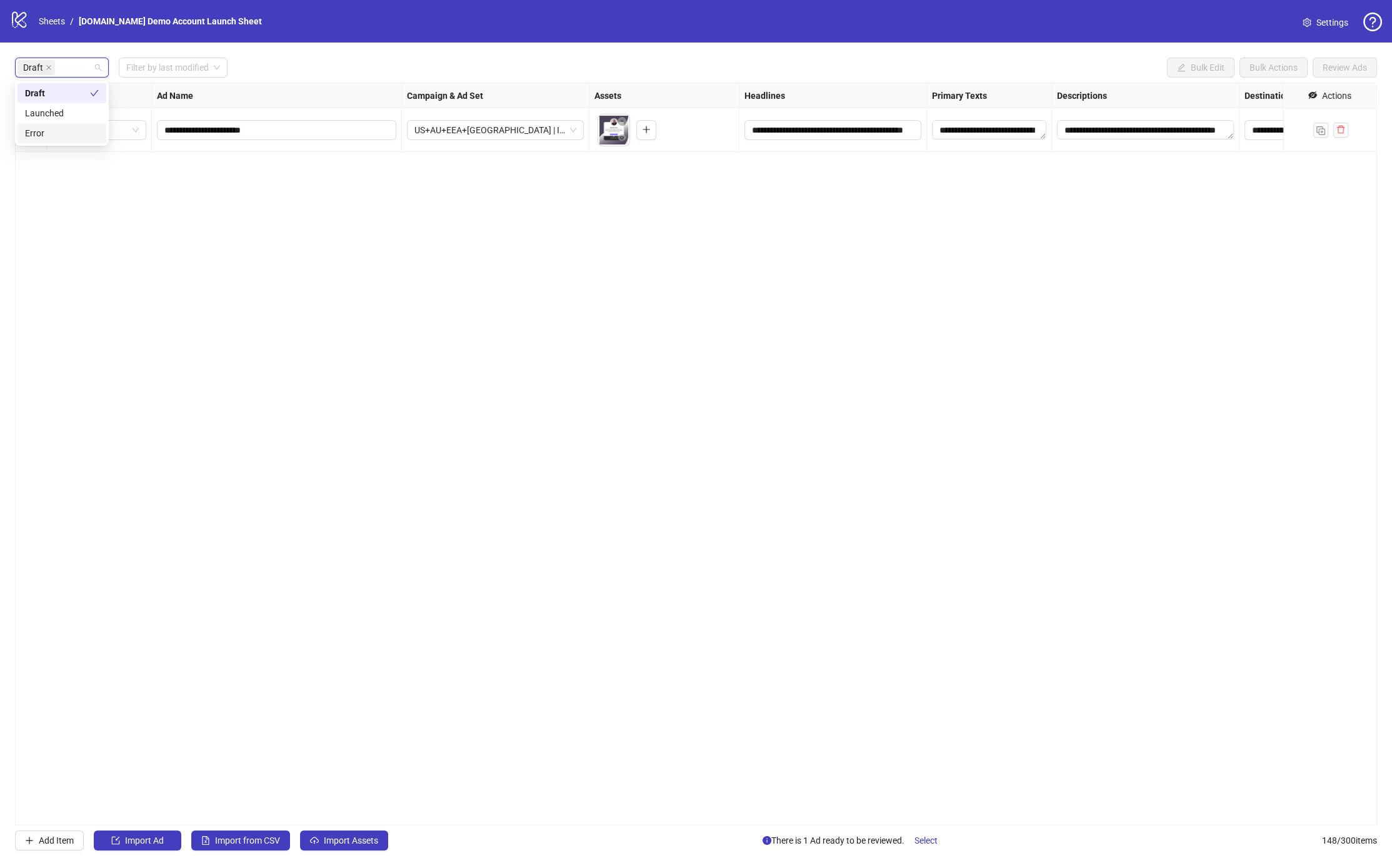
click at [62, 141] on div "Error" at bounding box center [62, 133] width 89 height 20
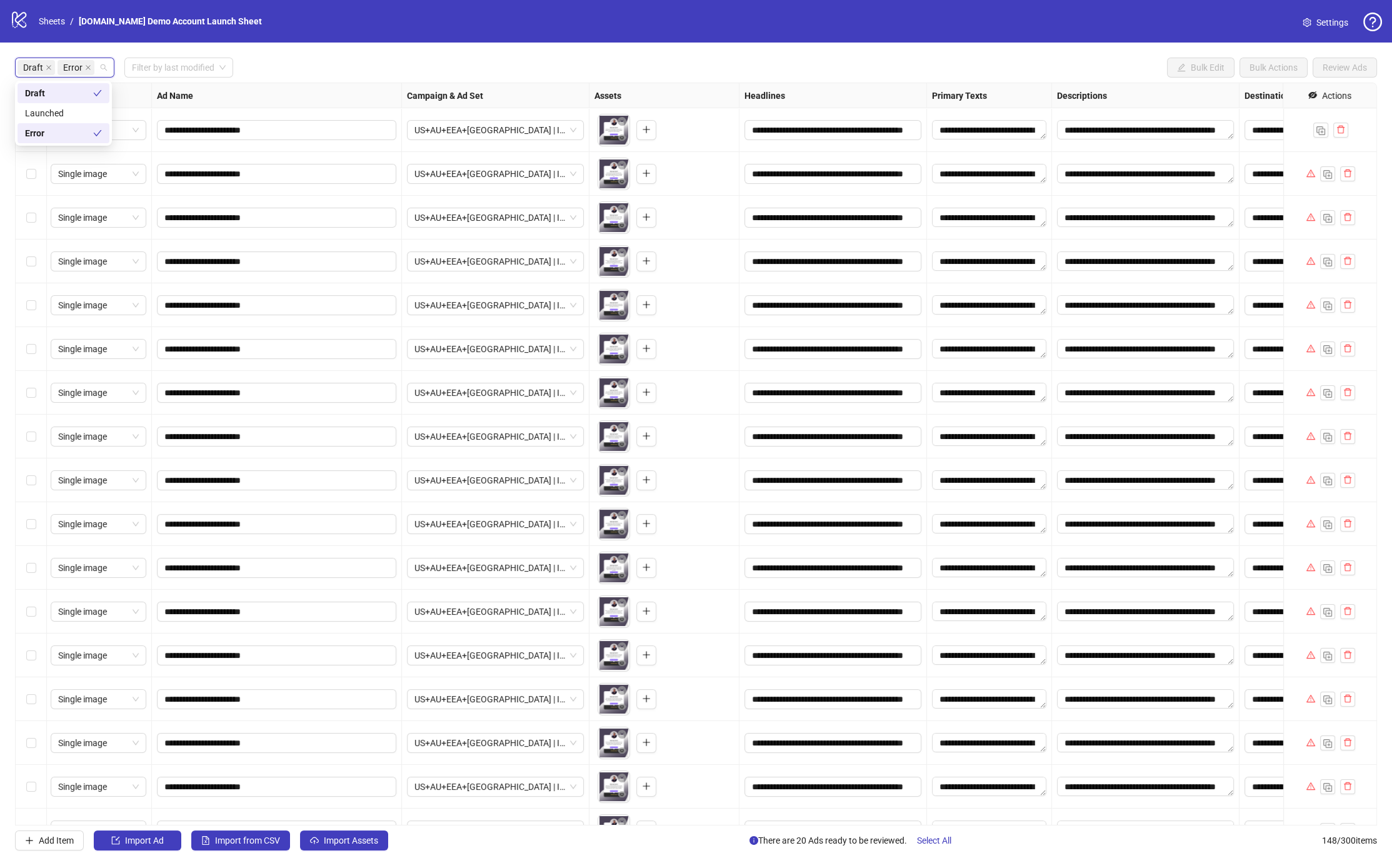
click at [304, 72] on div "Draft Error Filter by last modified Bulk Edit Bulk Actions Review Ads" at bounding box center [696, 68] width 1362 height 20
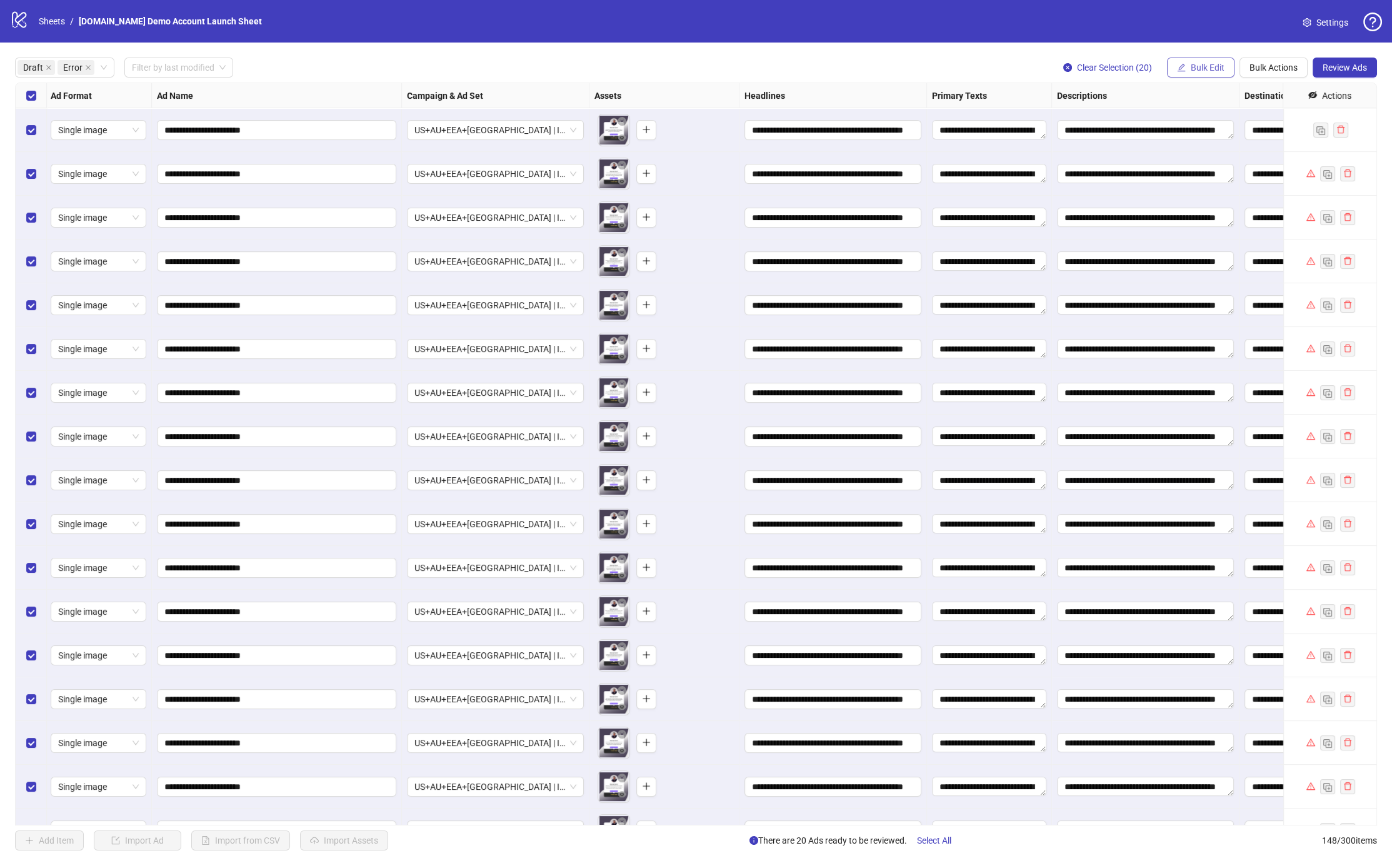
click at [771, 64] on span "Bulk Edit" at bounding box center [1208, 67] width 33 height 10
click at [771, 127] on span "Campaign & Ad Set" at bounding box center [1215, 133] width 75 height 14
click at [771, 118] on span "US+AU+EEA+[GEOGRAPHIC_DATA] | INT | Business Page + LinkedIn | CompleteRegistra…" at bounding box center [1167, 122] width 173 height 19
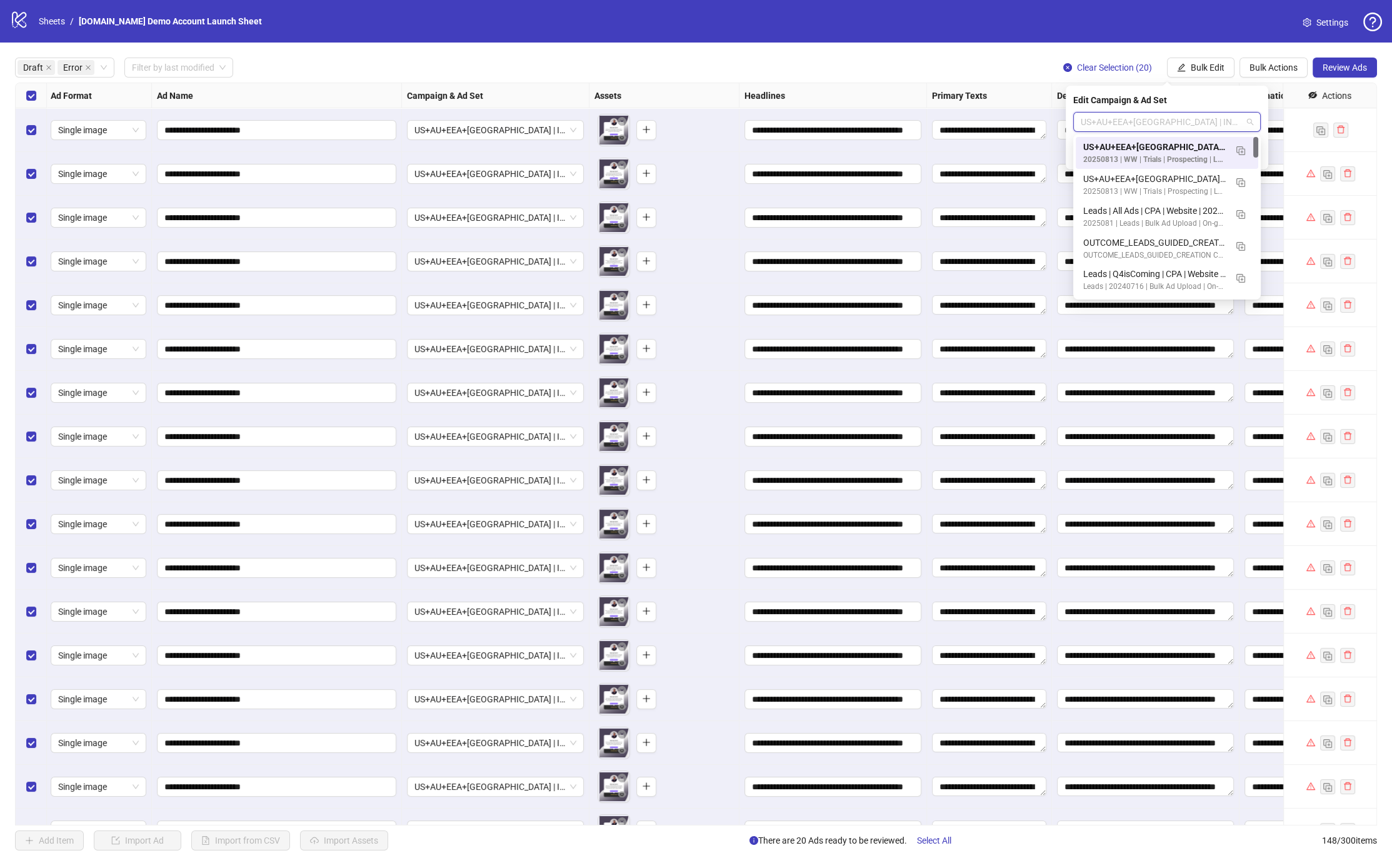
paste input "**********"
type input "**********"
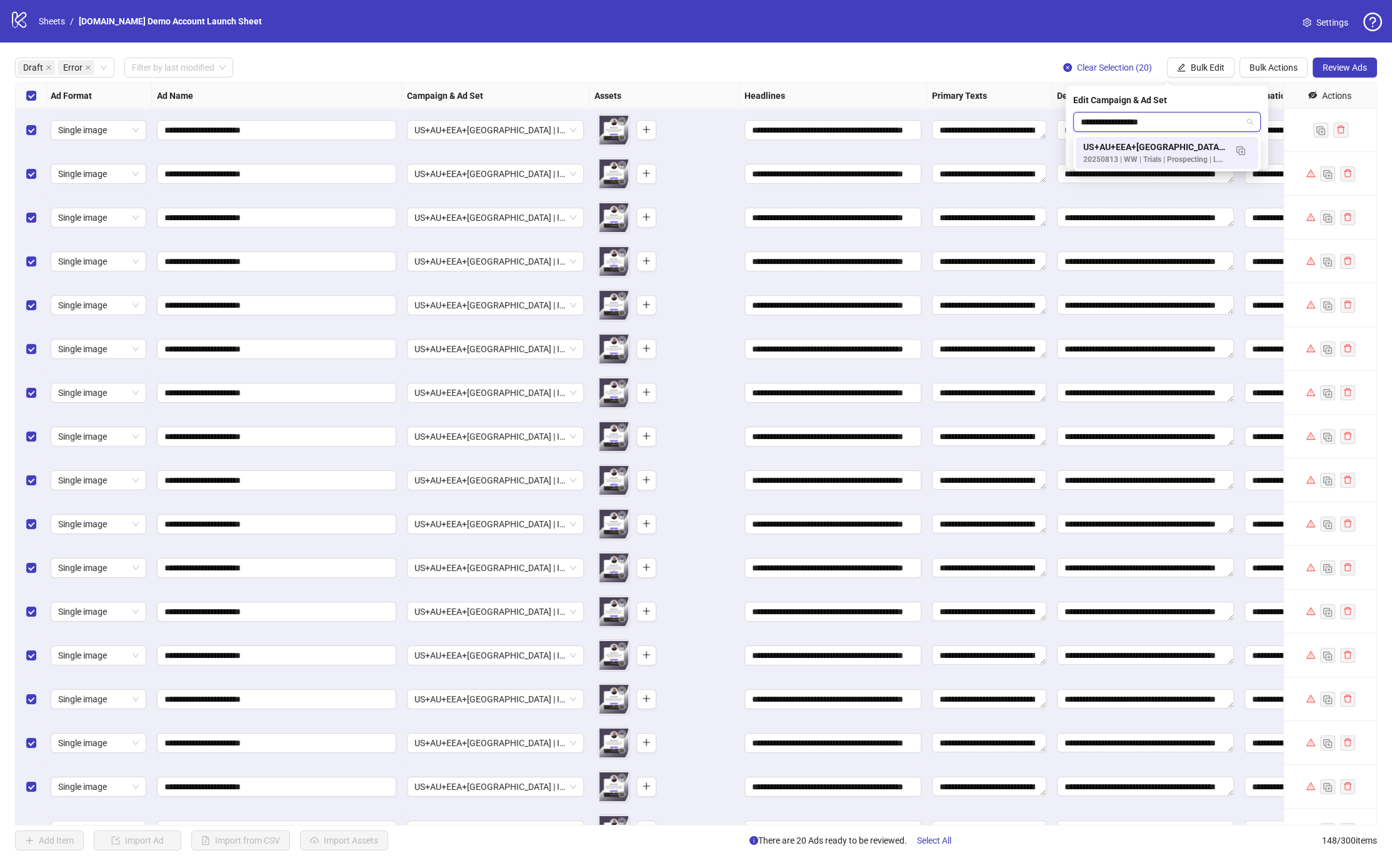
drag, startPoint x: 1162, startPoint y: 151, endPoint x: 1168, endPoint y: 152, distance: 6.1
click at [771, 152] on div "US+AU+EEA+[GEOGRAPHIC_DATA] | INT | Business Page + LinkedIn | CompleteRegistra…" at bounding box center [1154, 147] width 142 height 14
click at [771, 155] on icon "check" at bounding box center [1254, 154] width 8 height 6
click at [771, 77] on button "Review Ads" at bounding box center [1345, 68] width 65 height 20
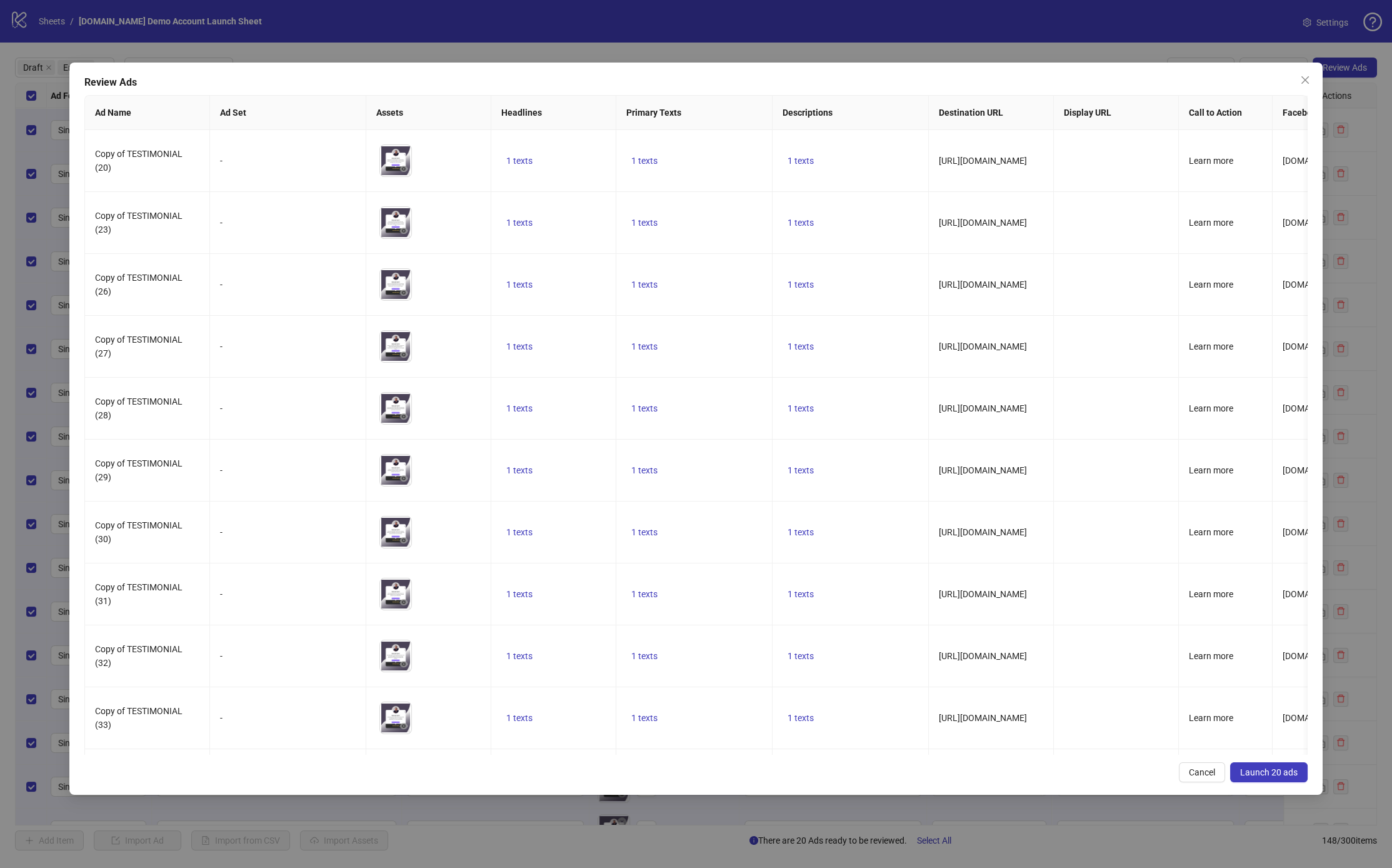
click at [771, 581] on button "Launch 20 ads" at bounding box center [1270, 772] width 78 height 20
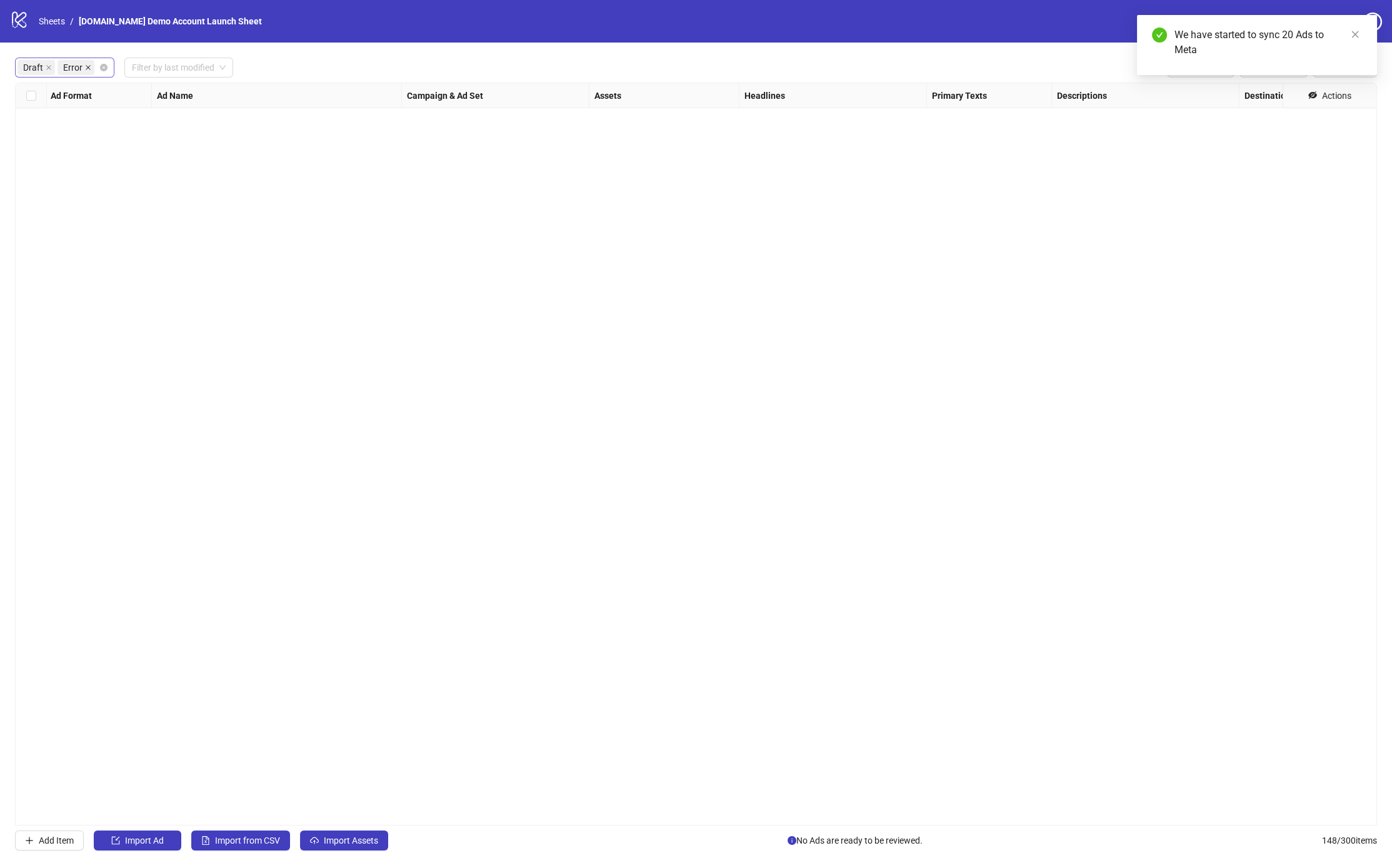
click at [86, 67] on icon "close" at bounding box center [88, 67] width 5 height 5
click at [46, 65] on icon "close" at bounding box center [49, 68] width 6 height 6
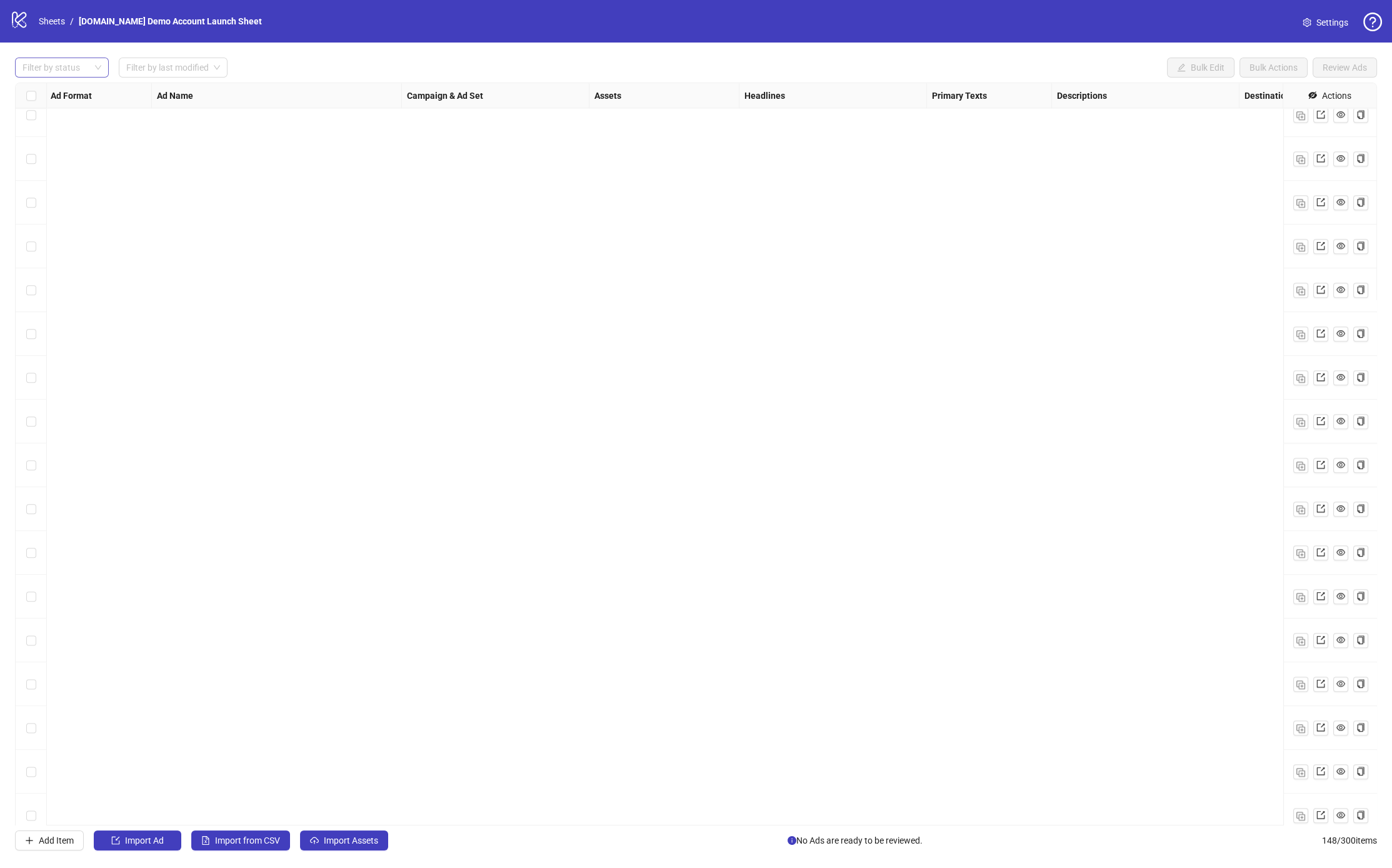
scroll to position [5760, 2]
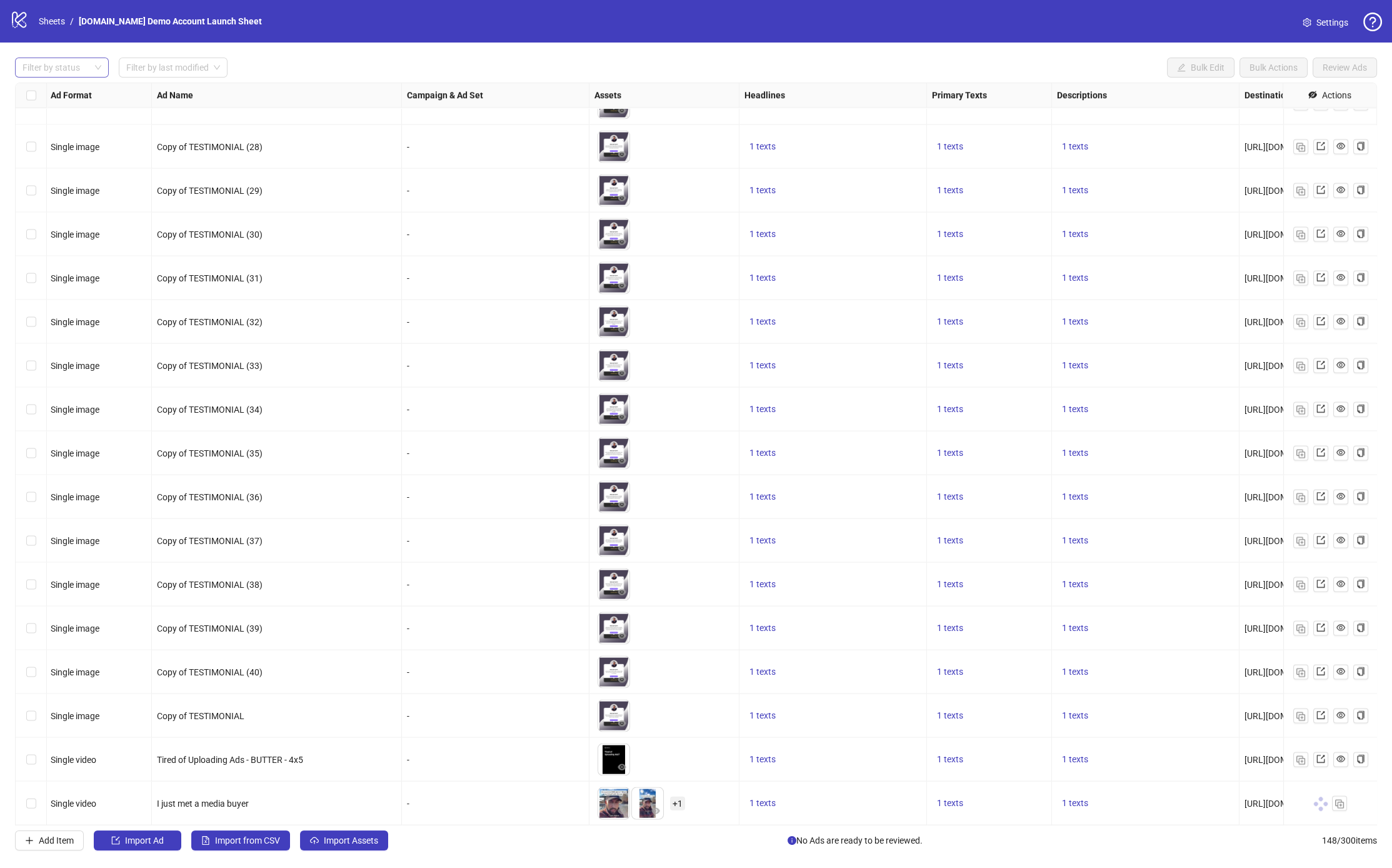
click at [672, 581] on span "+ 1" at bounding box center [678, 803] width 15 height 14
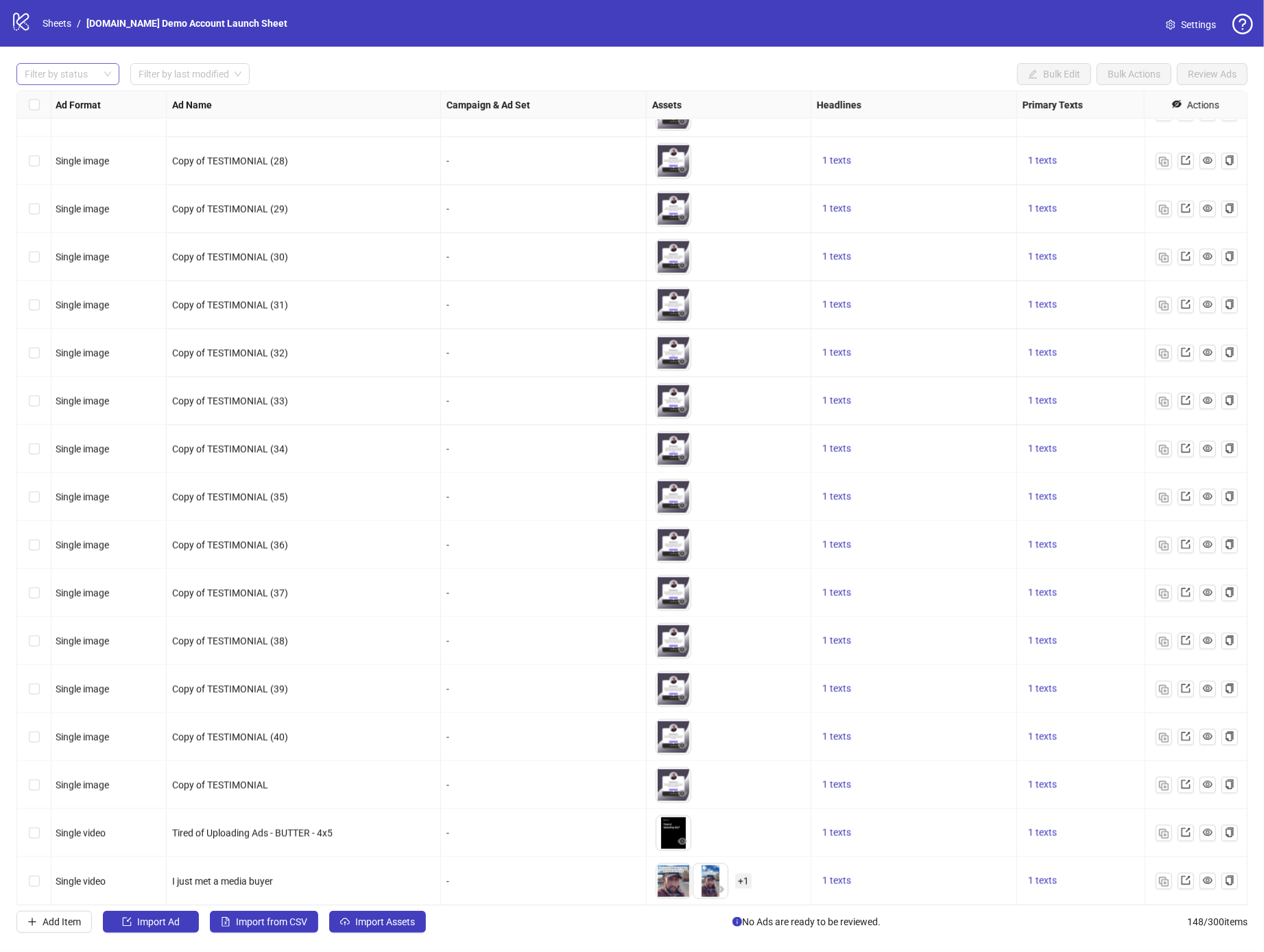
click at [504, 478] on div "-" at bounding box center [543, 497] width 206 height 48
